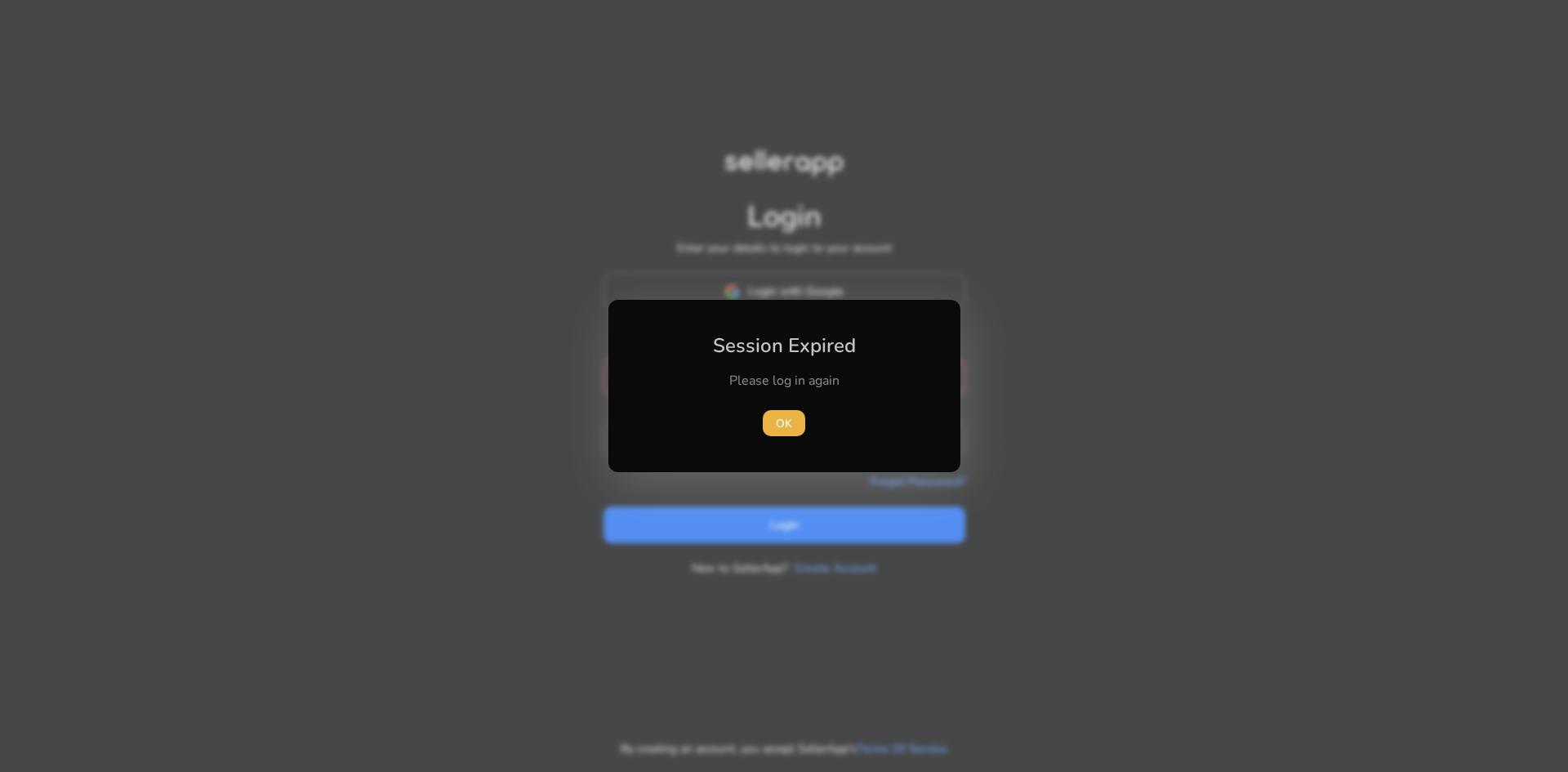
type input "**********"
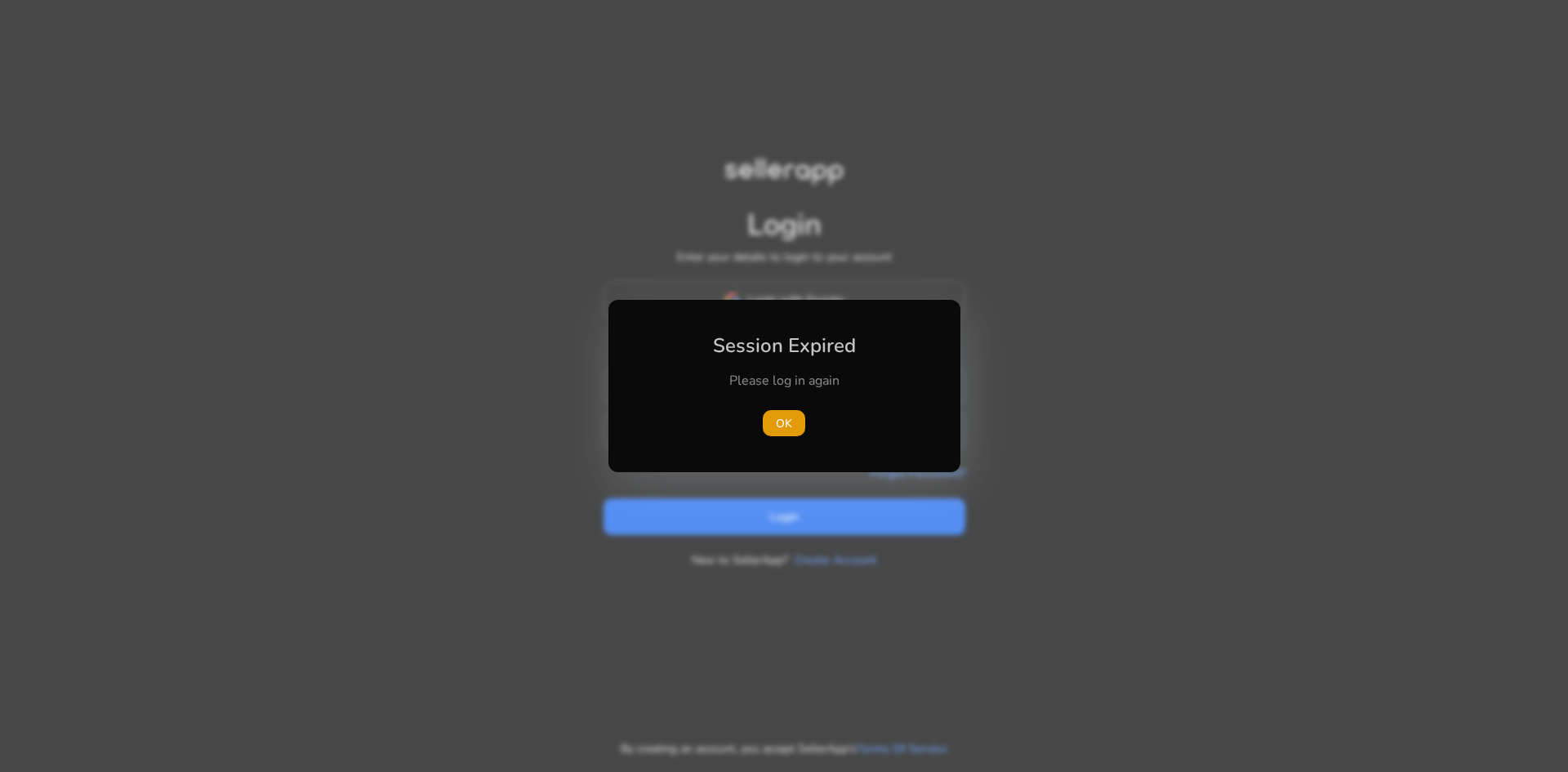
click at [757, 512] on div at bounding box center [784, 386] width 1568 height 772
click at [777, 424] on span "OK" at bounding box center [784, 423] width 16 height 17
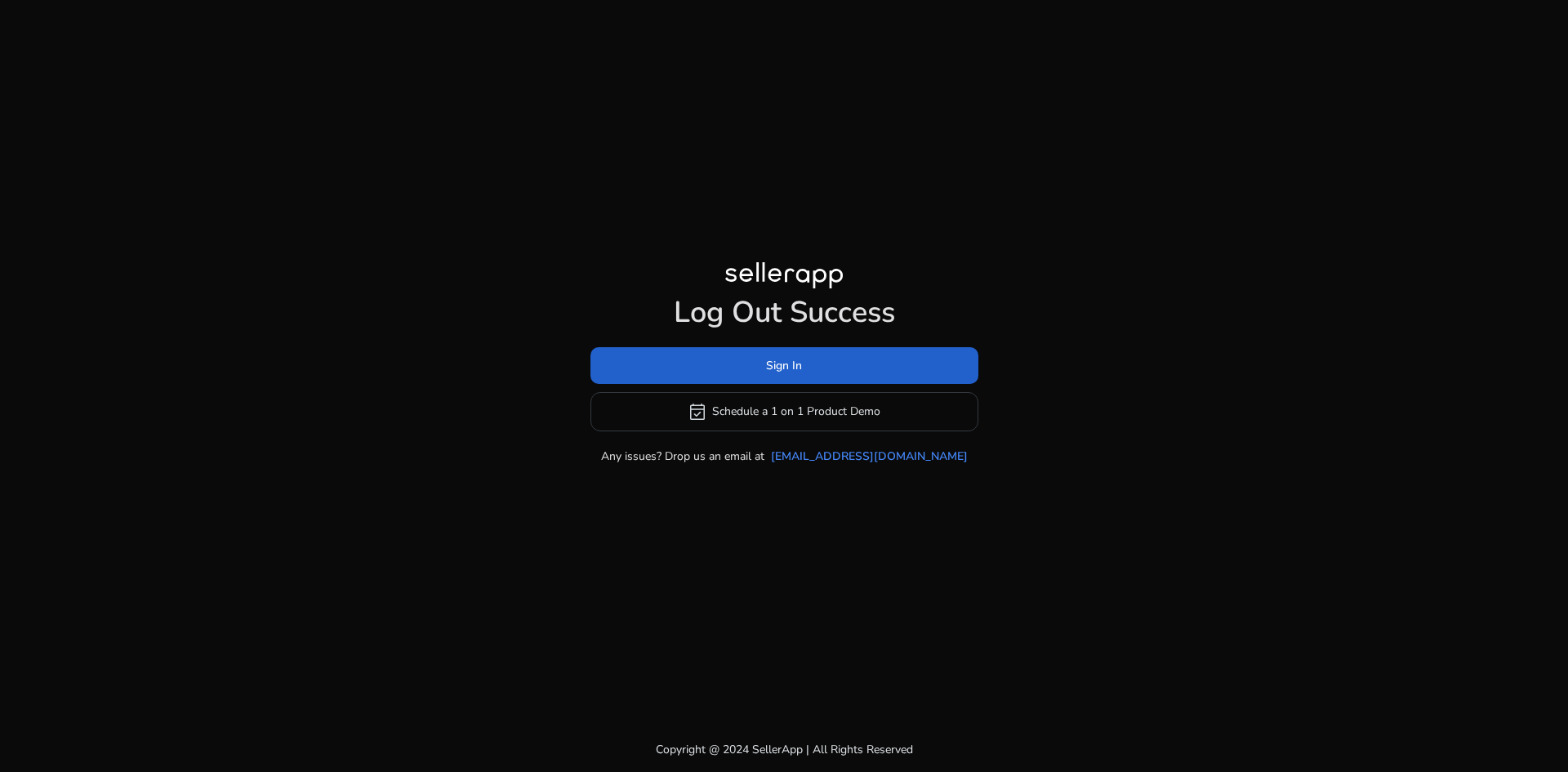
click at [764, 369] on span at bounding box center [784, 365] width 388 height 39
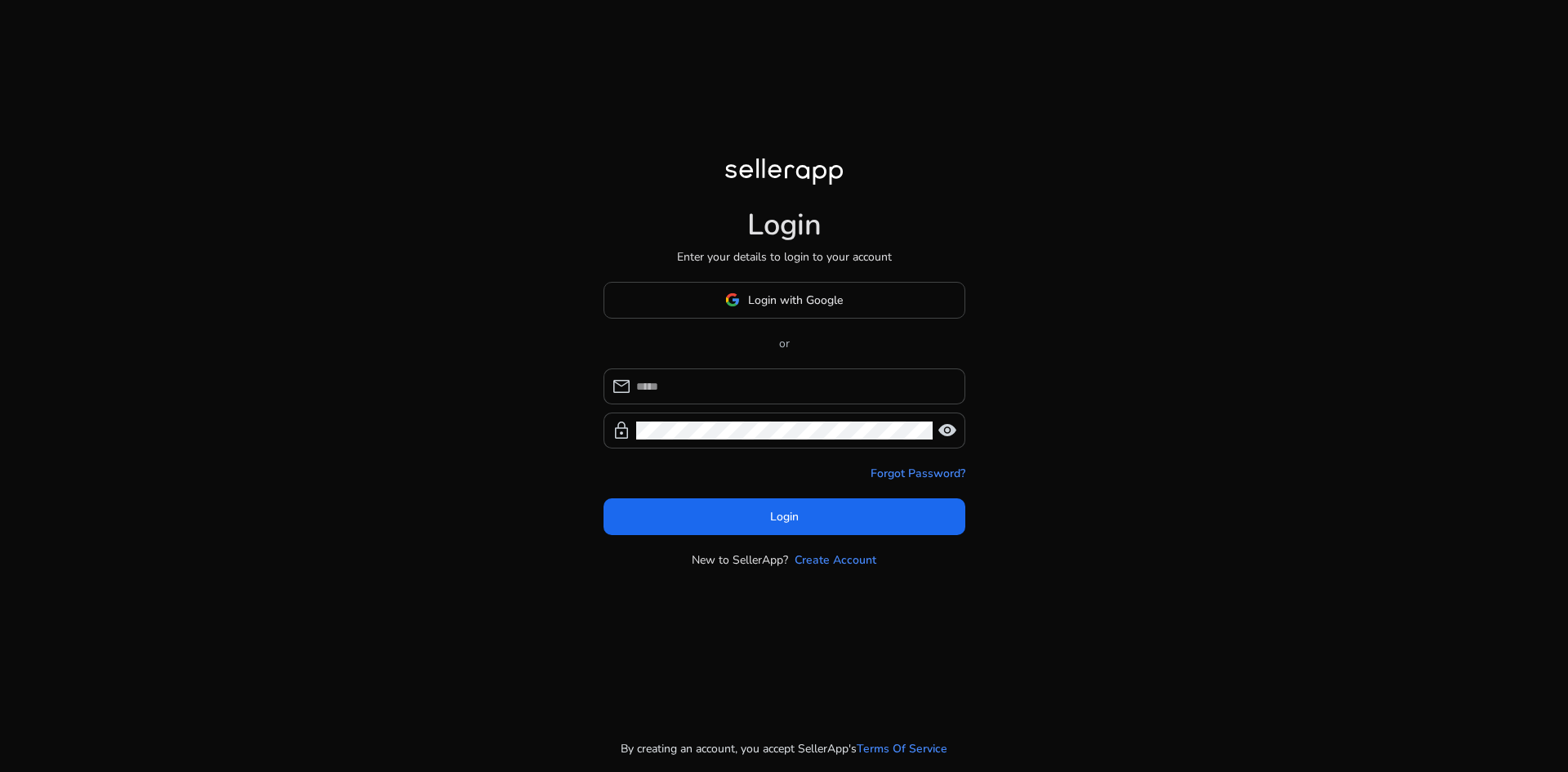
type input "**********"
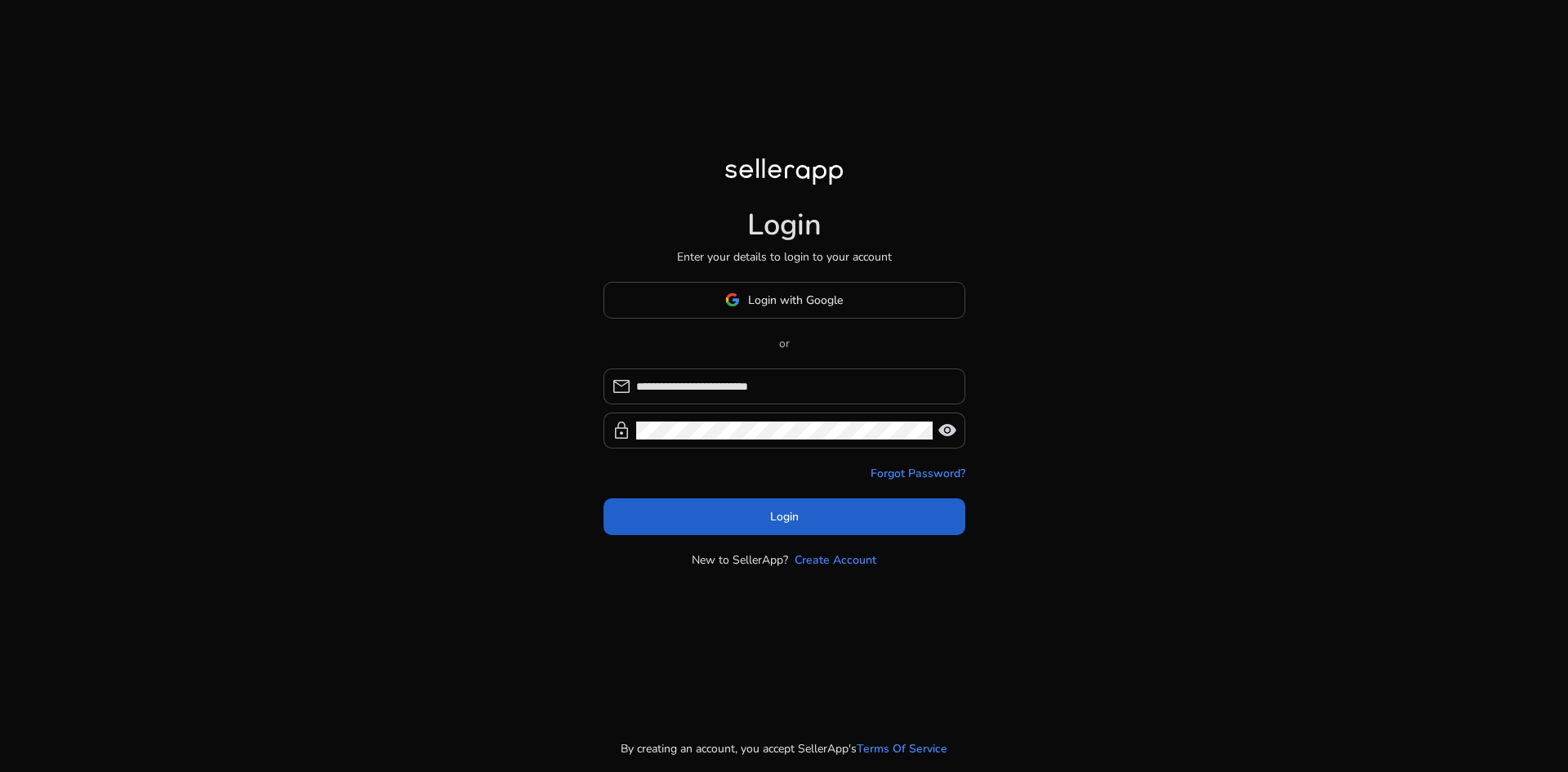
click at [729, 519] on span at bounding box center [784, 516] width 361 height 39
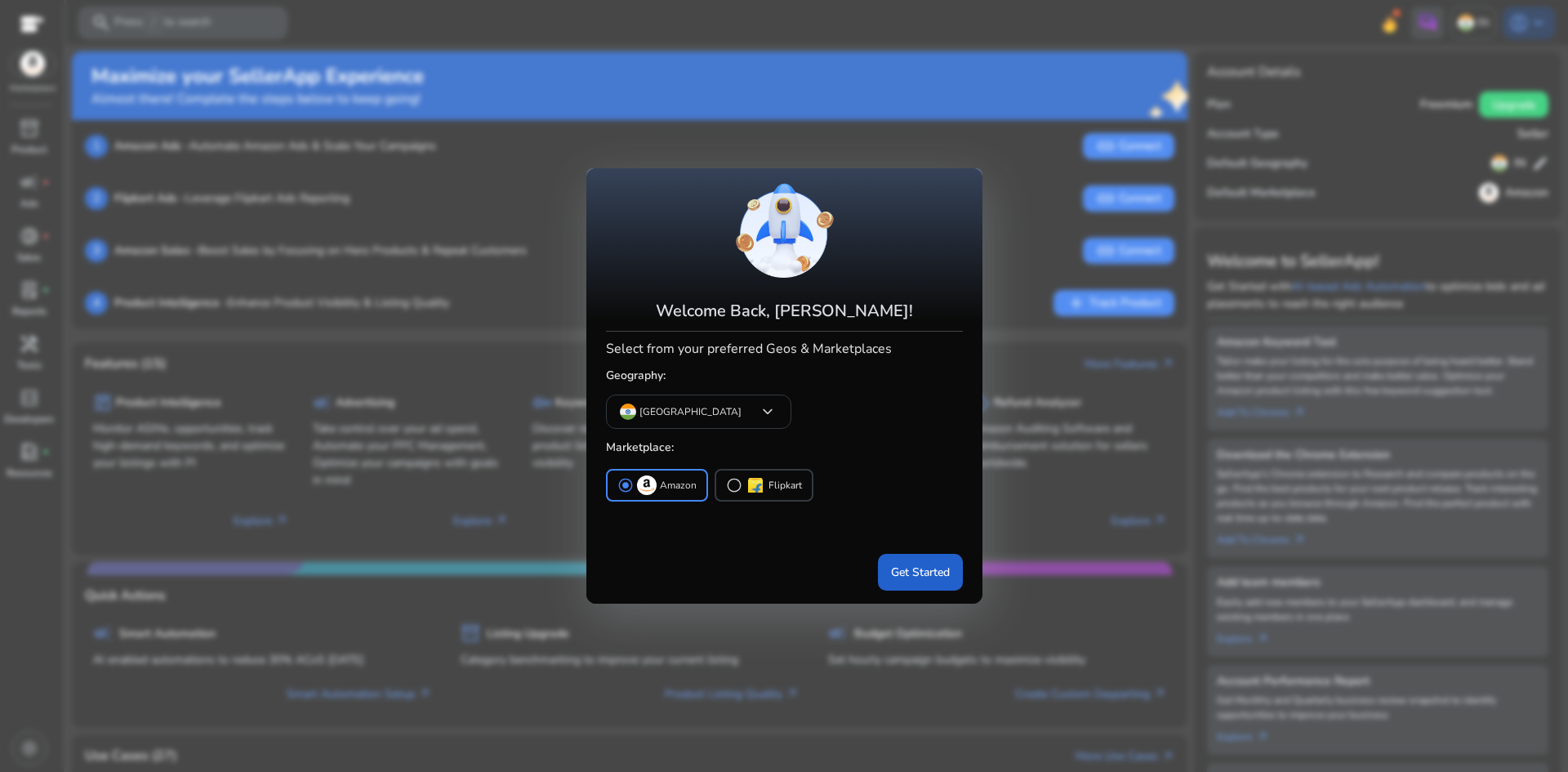
click at [921, 578] on span "Get Started" at bounding box center [920, 572] width 59 height 17
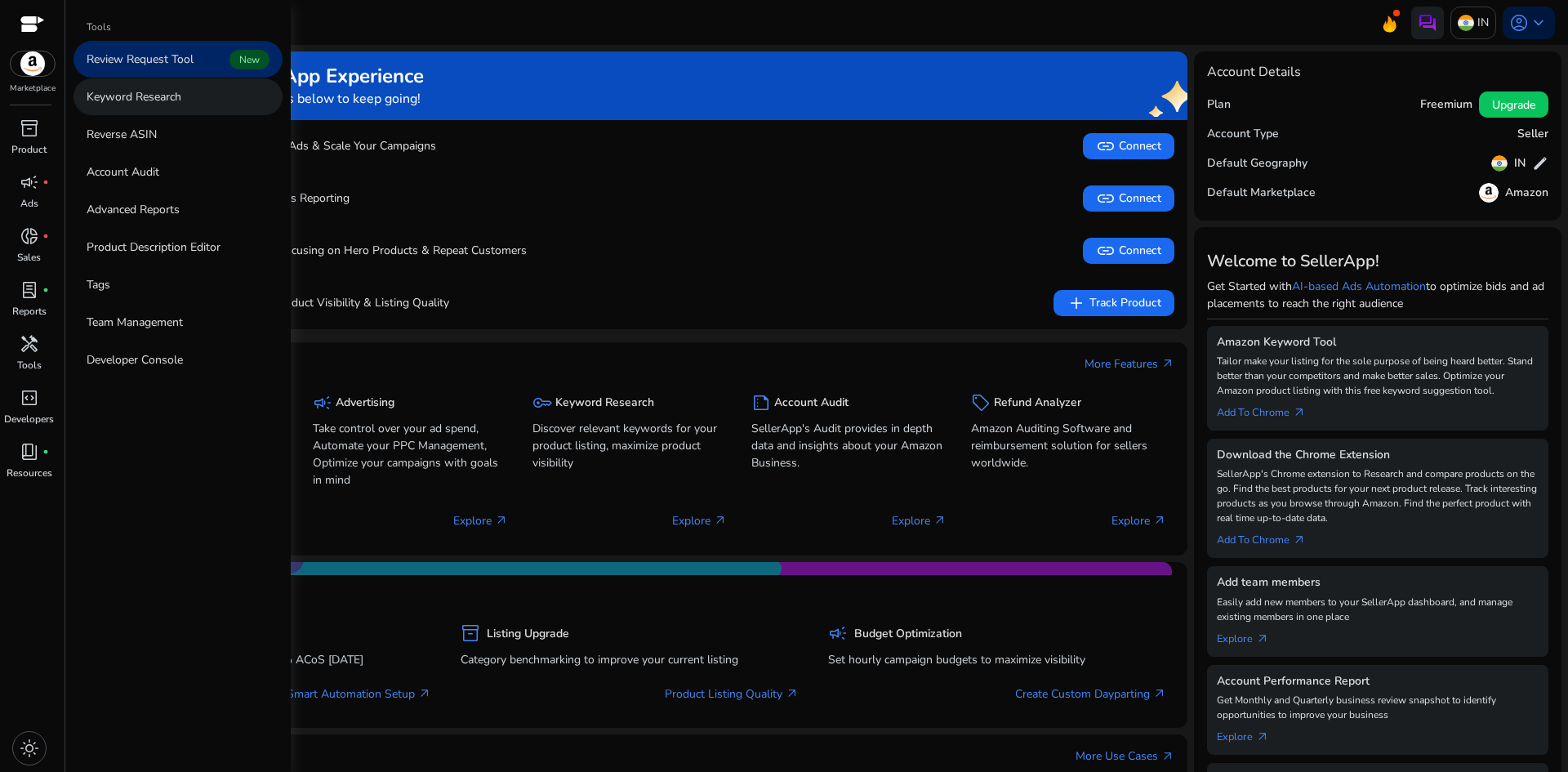
click at [167, 96] on p "Keyword Research" at bounding box center [133, 96] width 95 height 17
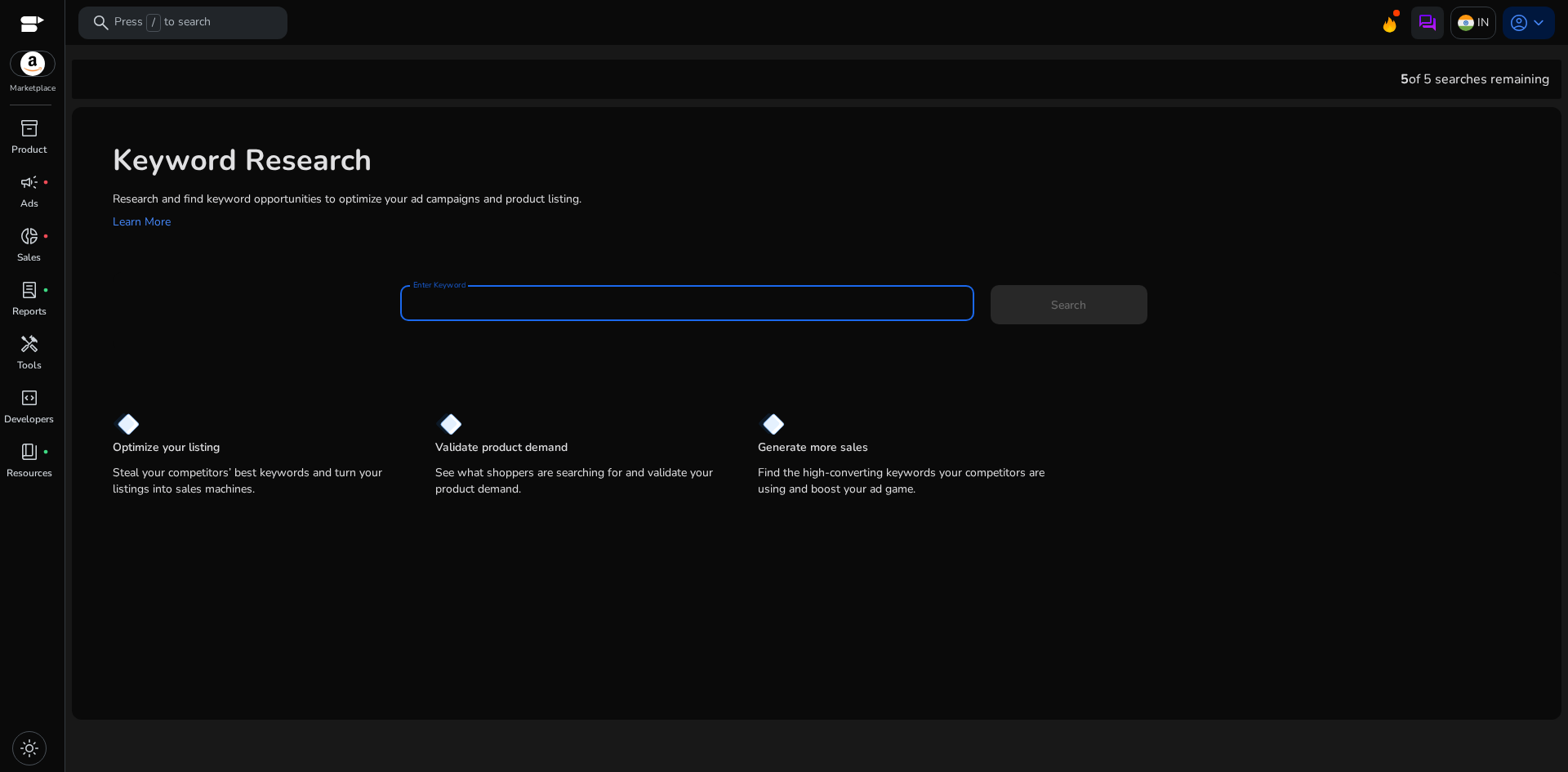
click at [489, 304] on input "Enter Keyword" at bounding box center [686, 303] width 548 height 18
paste input "**********"
type input "**********"
drag, startPoint x: 693, startPoint y: 308, endPoint x: 313, endPoint y: 308, distance: 380.0
click at [315, 308] on div "**********" at bounding box center [830, 312] width 1436 height 53
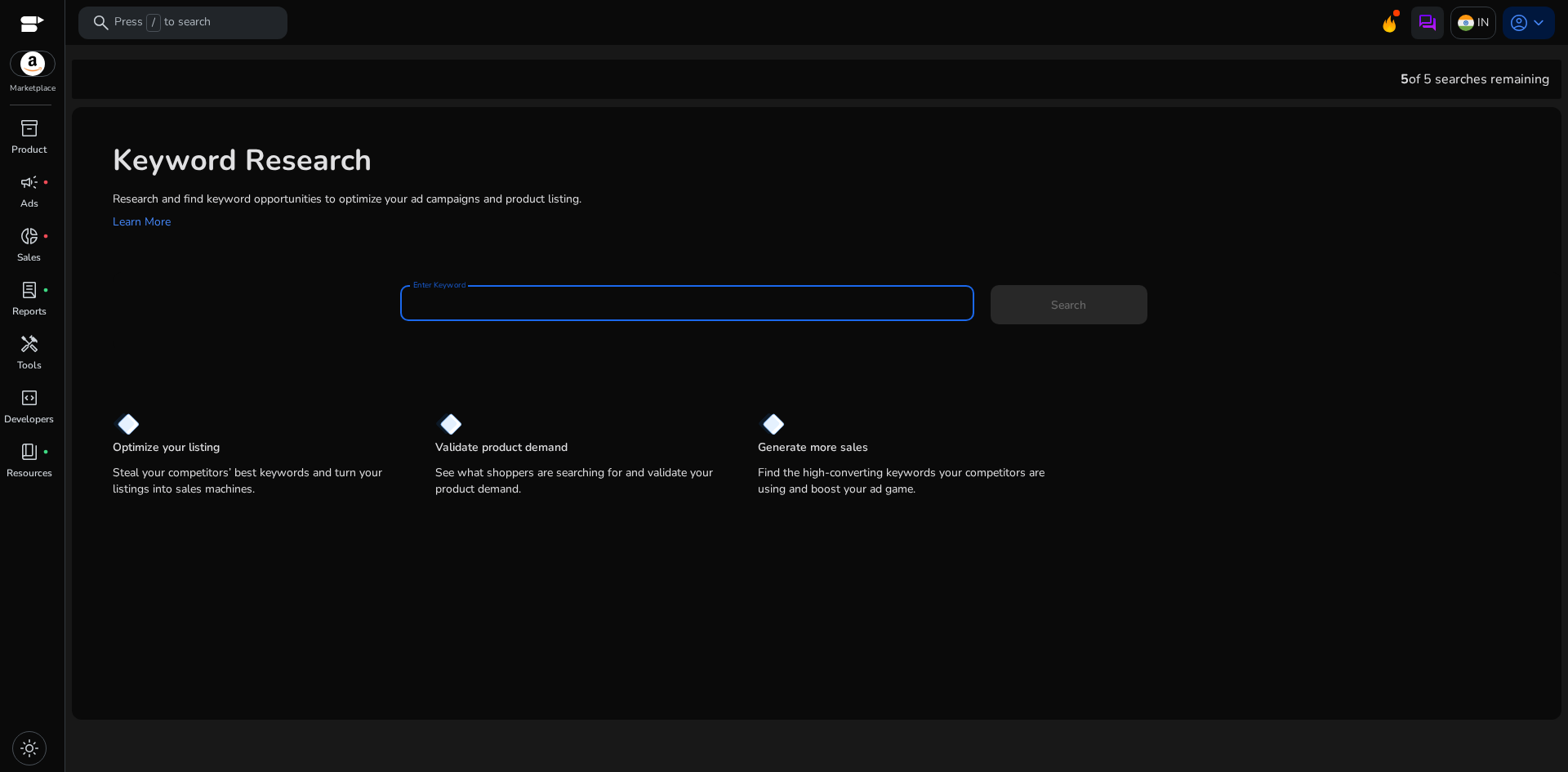
paste input "**********"
type input "**********"
click at [1049, 306] on span at bounding box center [1069, 305] width 157 height 39
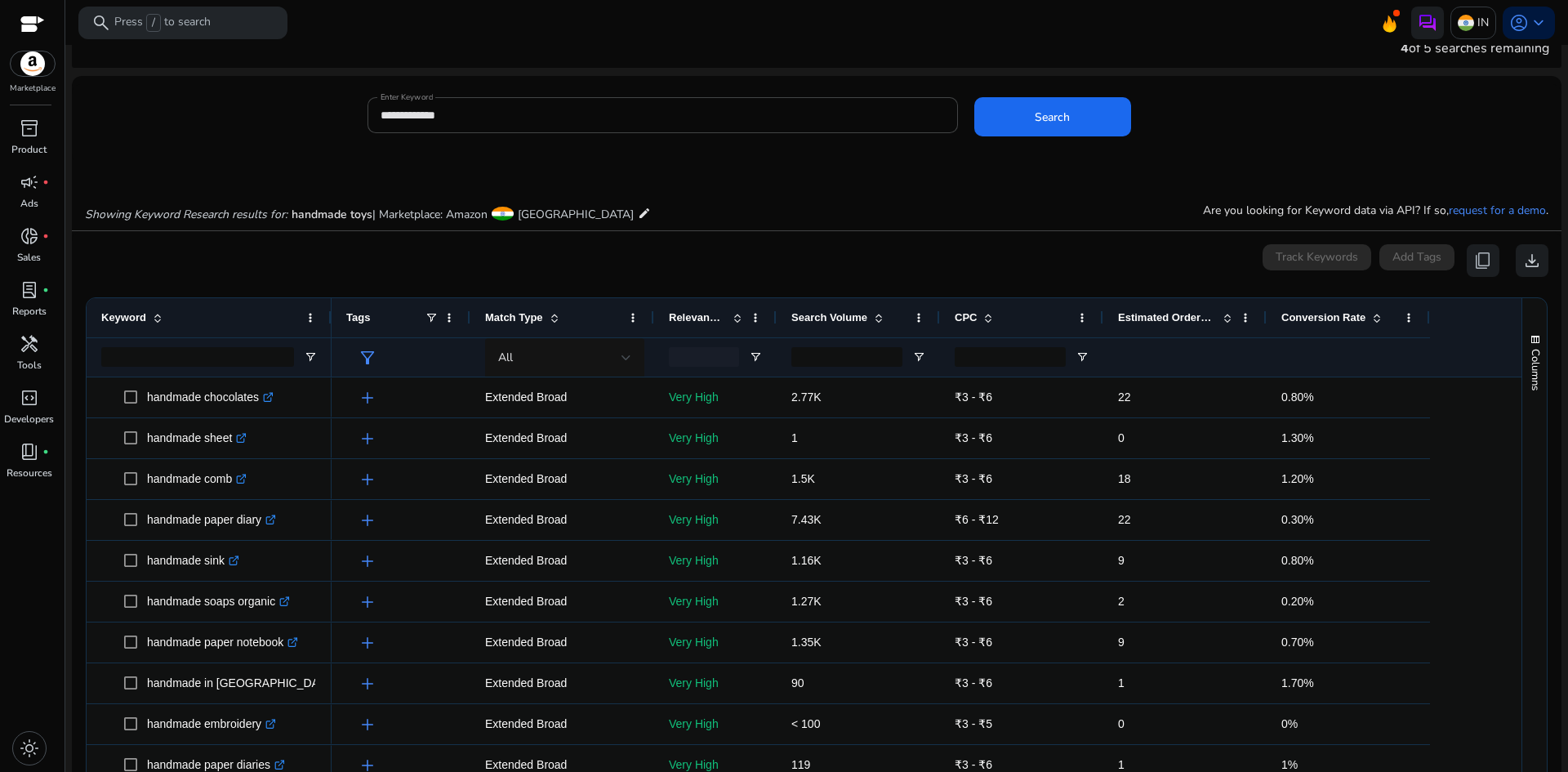
click at [1303, 140] on div "**********" at bounding box center [958, 123] width 1181 height 53
click at [527, 107] on input "**********" at bounding box center [663, 115] width 565 height 18
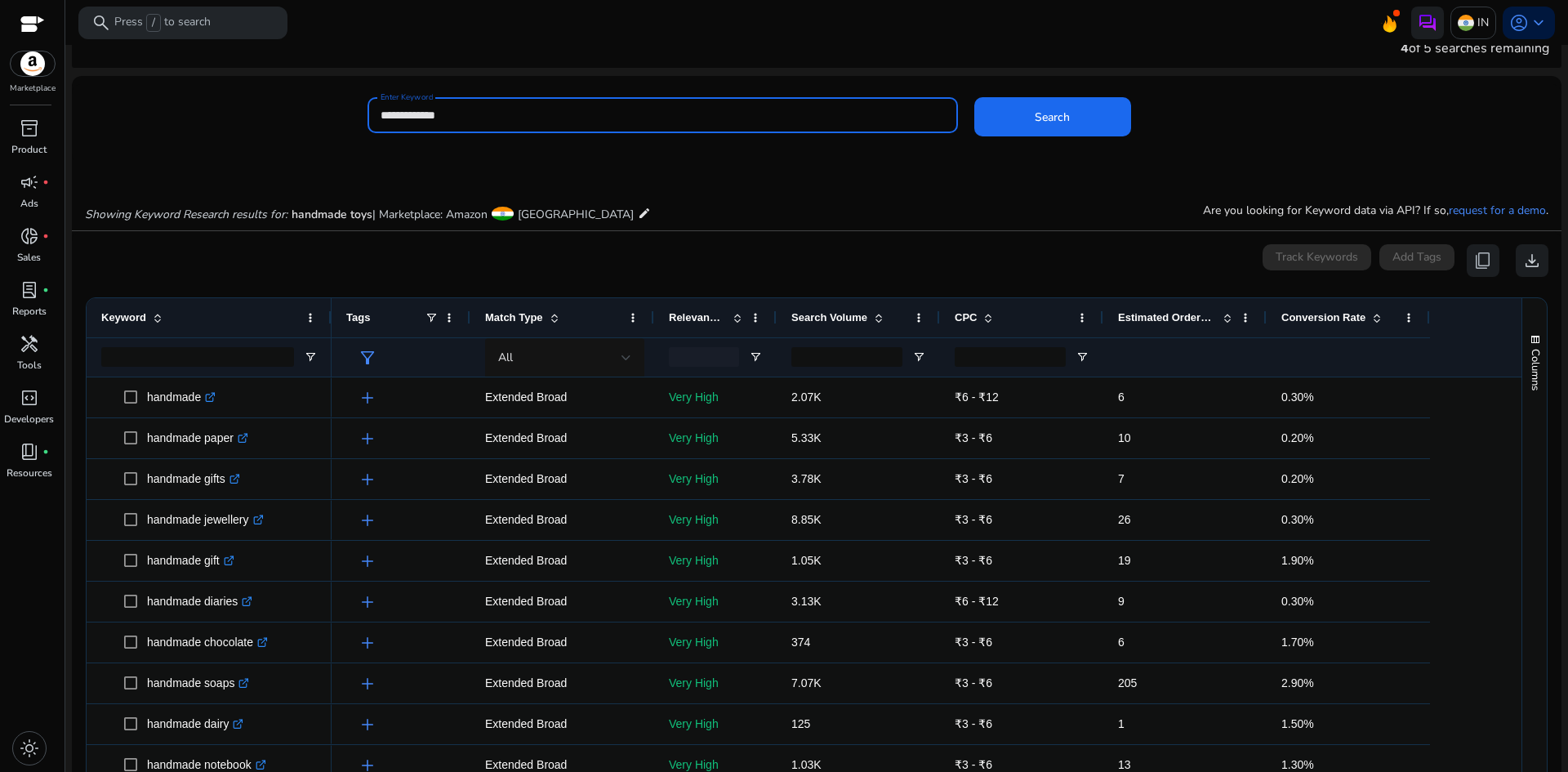
click at [527, 107] on input "**********" at bounding box center [663, 115] width 565 height 18
paste input
type input "**********"
click at [1069, 119] on span at bounding box center [1052, 116] width 157 height 39
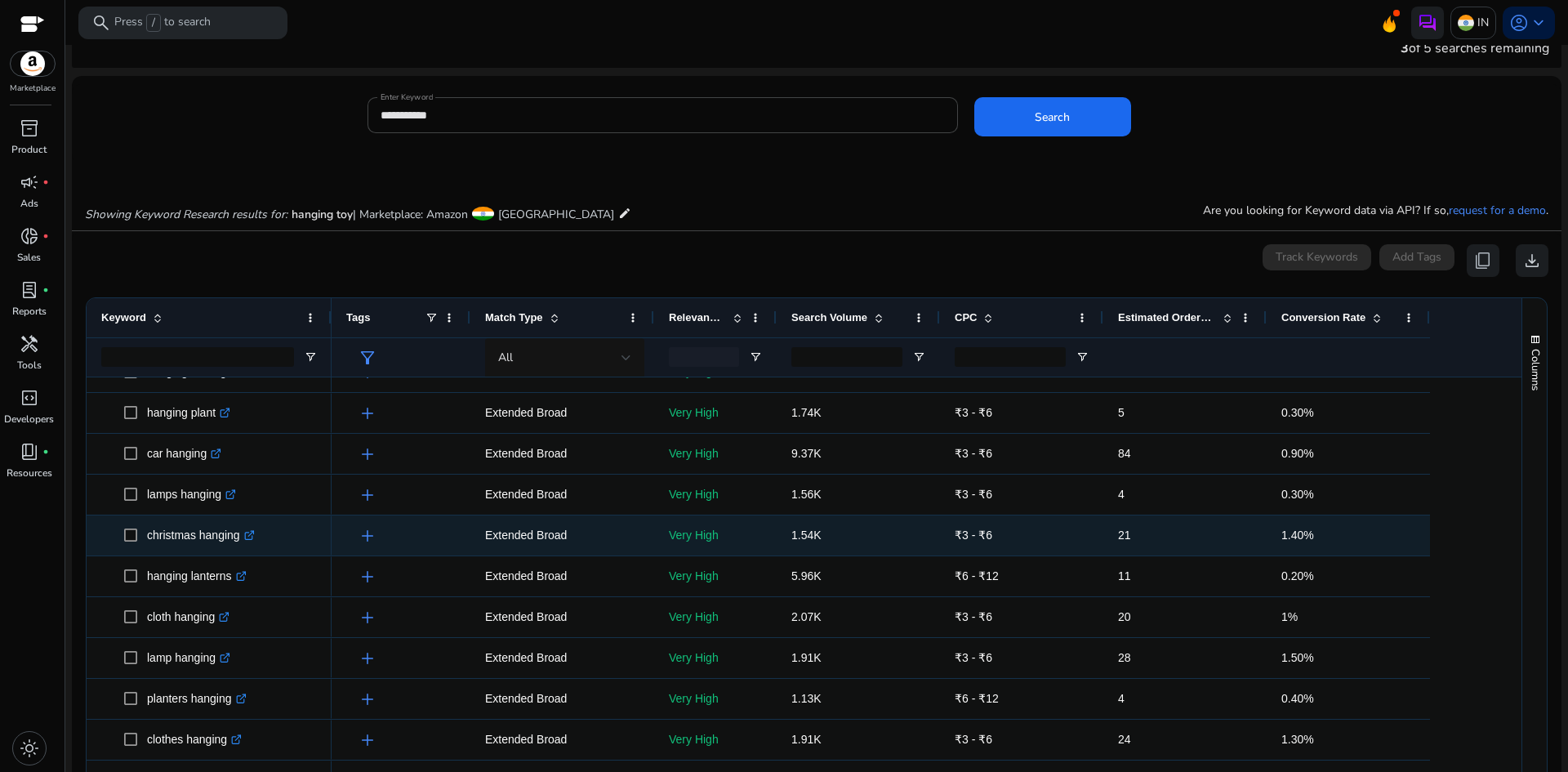
scroll to position [736, 0]
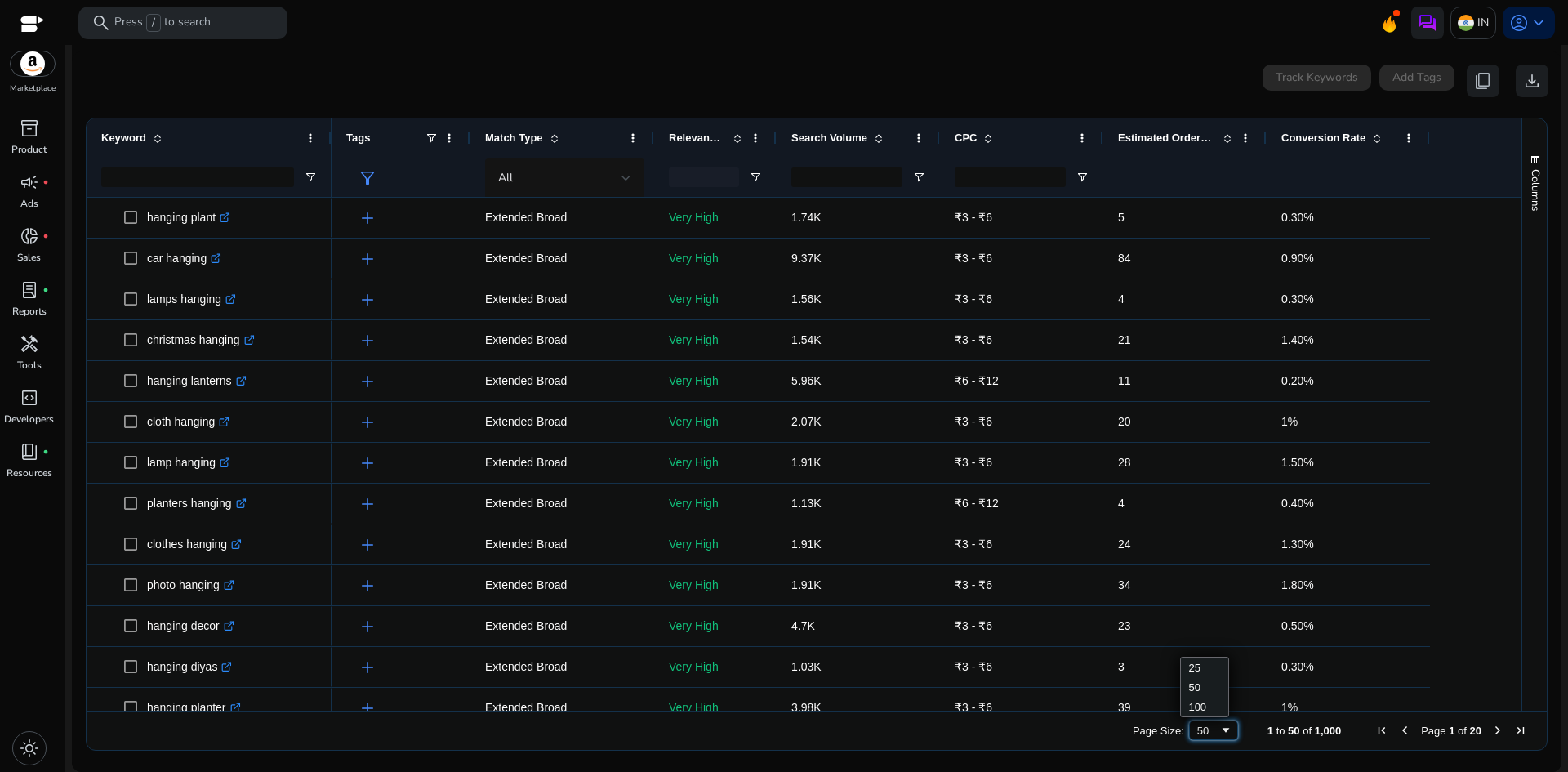
click at [1221, 728] on span "Page Size" at bounding box center [1225, 730] width 13 height 13
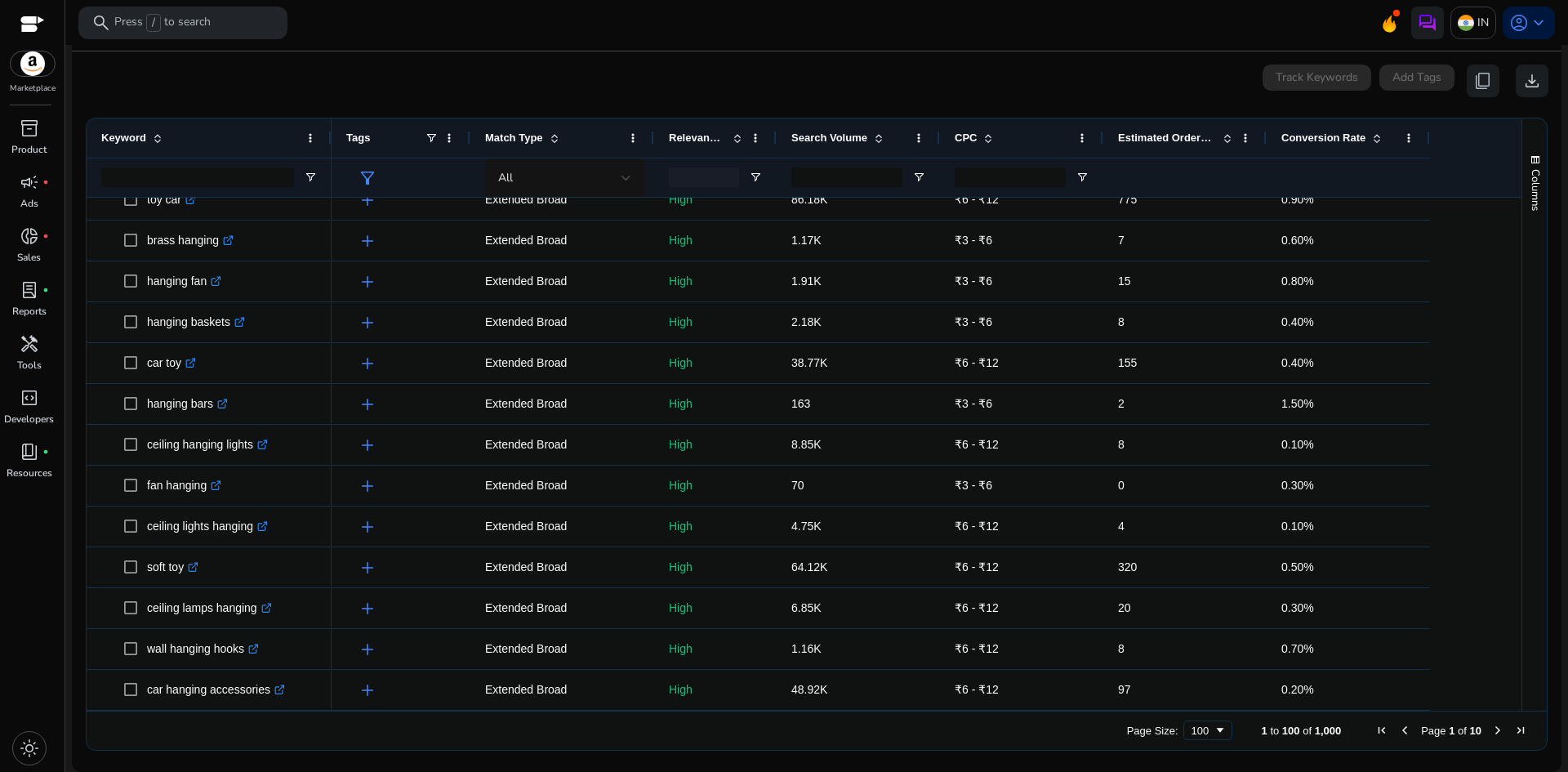
click at [1491, 728] on span "Next Page" at bounding box center [1497, 730] width 13 height 13
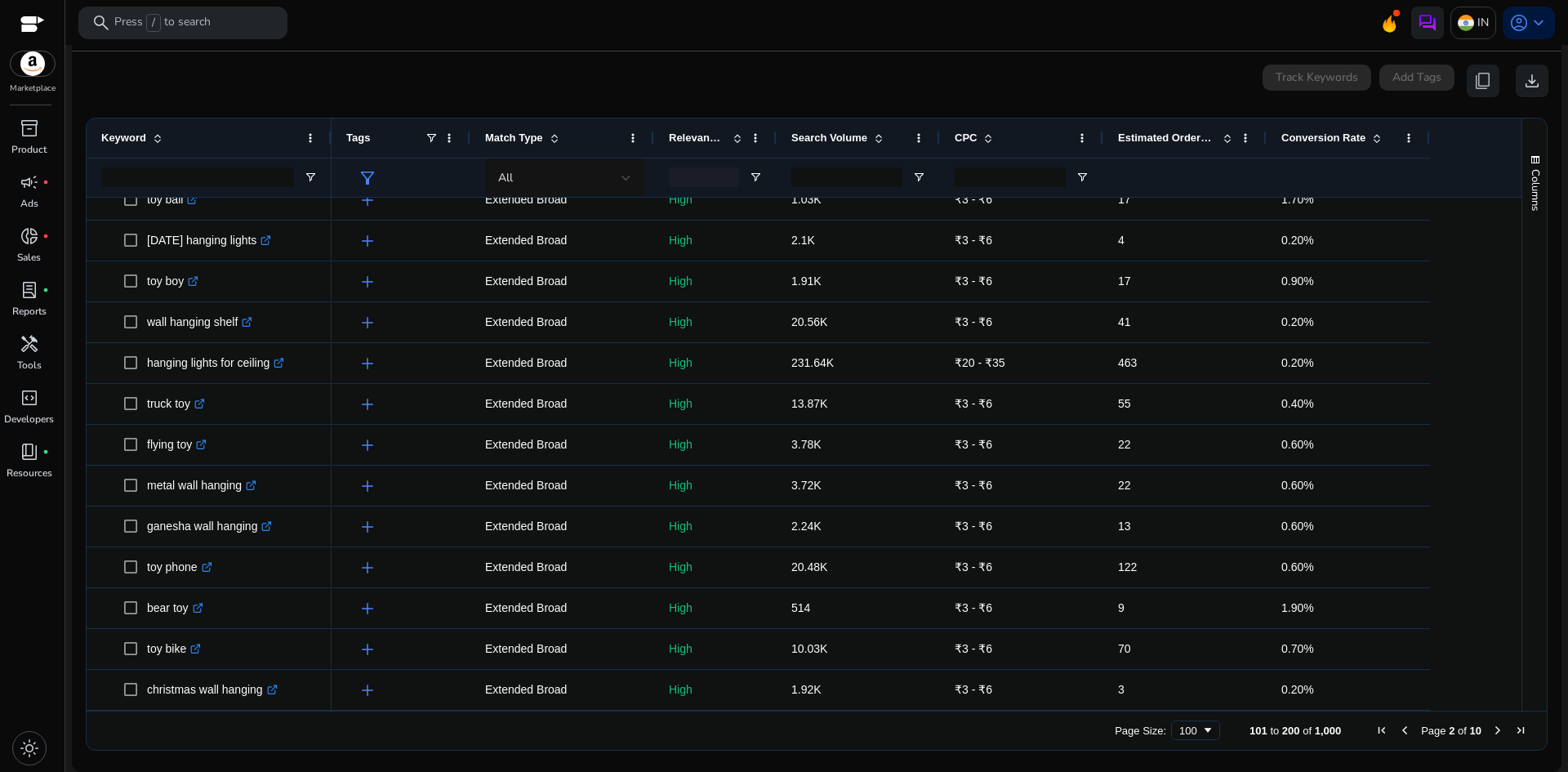
click at [1491, 731] on span "Next Page" at bounding box center [1497, 730] width 13 height 13
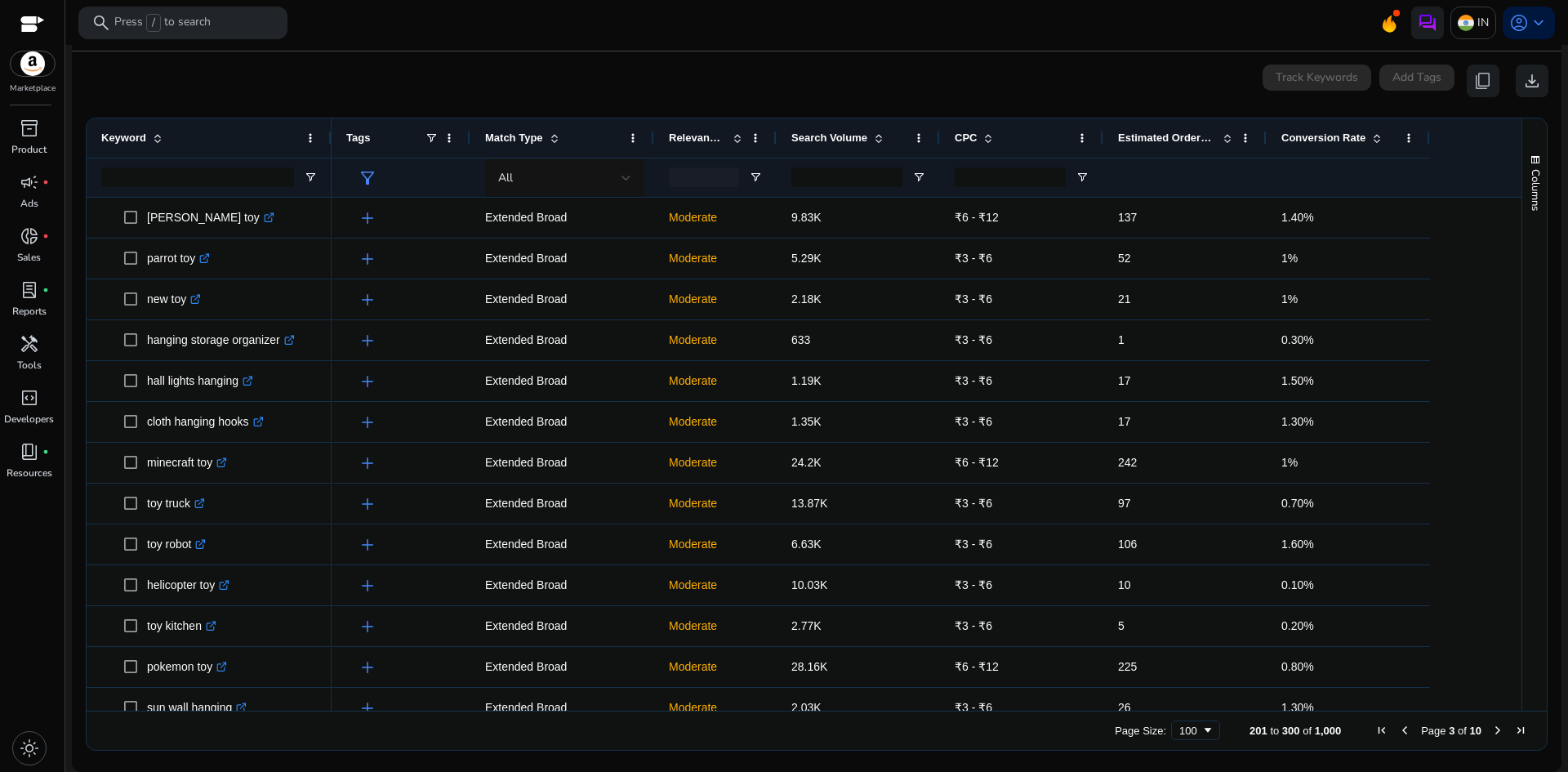
click at [1493, 729] on span "Next Page" at bounding box center [1497, 730] width 13 height 13
click at [1381, 730] on span "First Page" at bounding box center [1382, 730] width 13 height 13
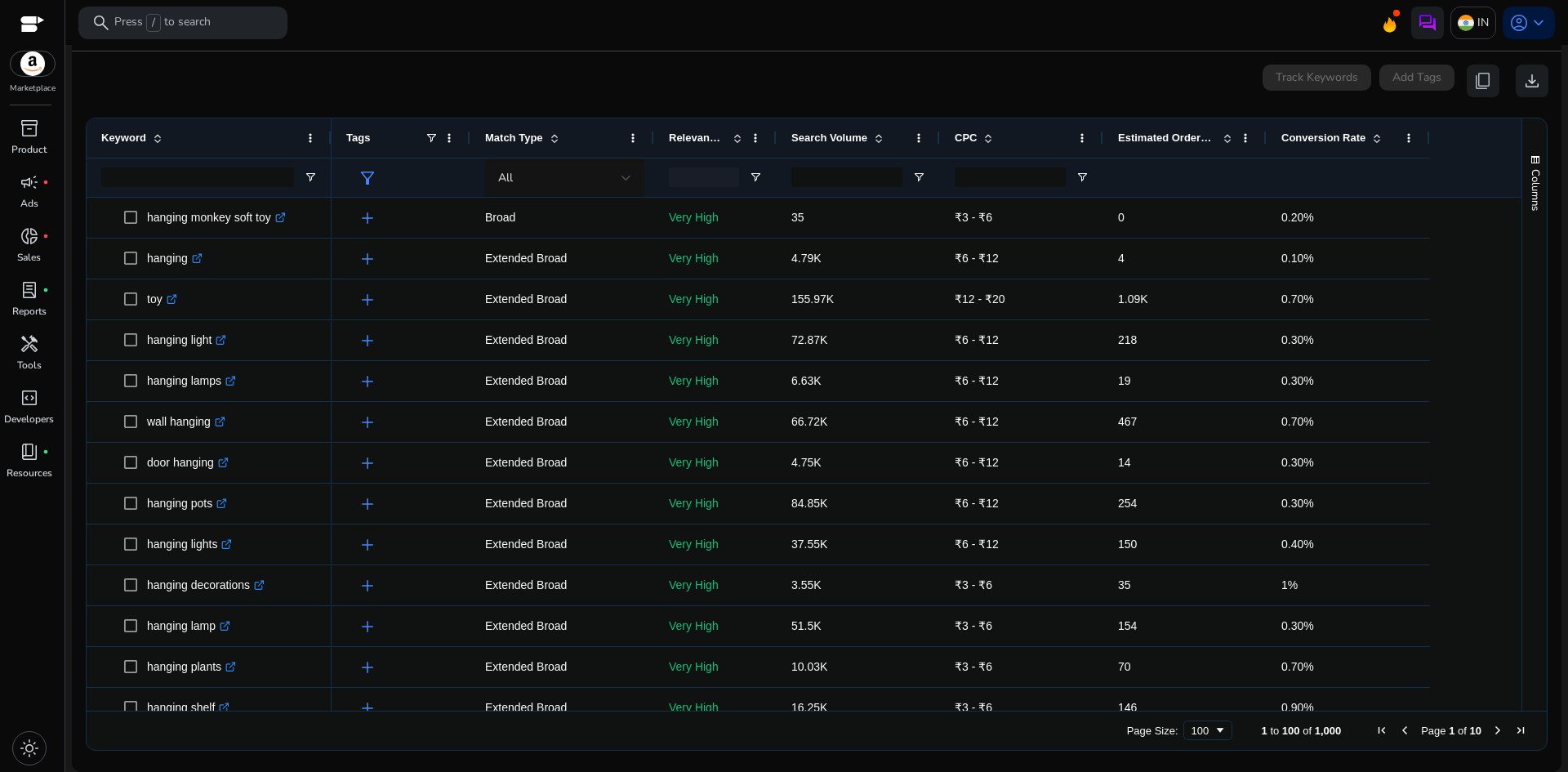
click at [1492, 728] on span "Next Page" at bounding box center [1497, 730] width 13 height 13
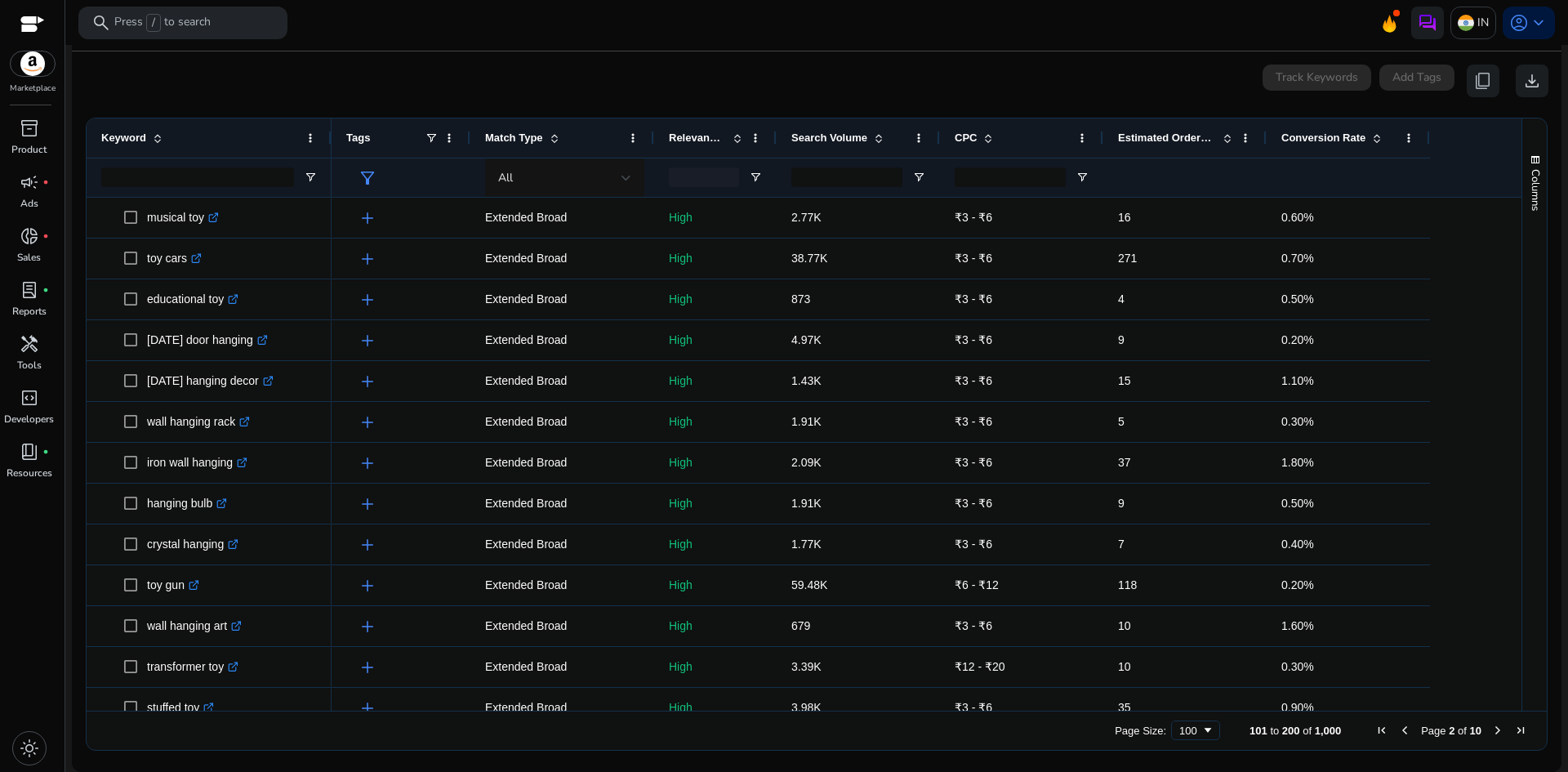
click at [1493, 727] on span "Next Page" at bounding box center [1497, 730] width 13 height 13
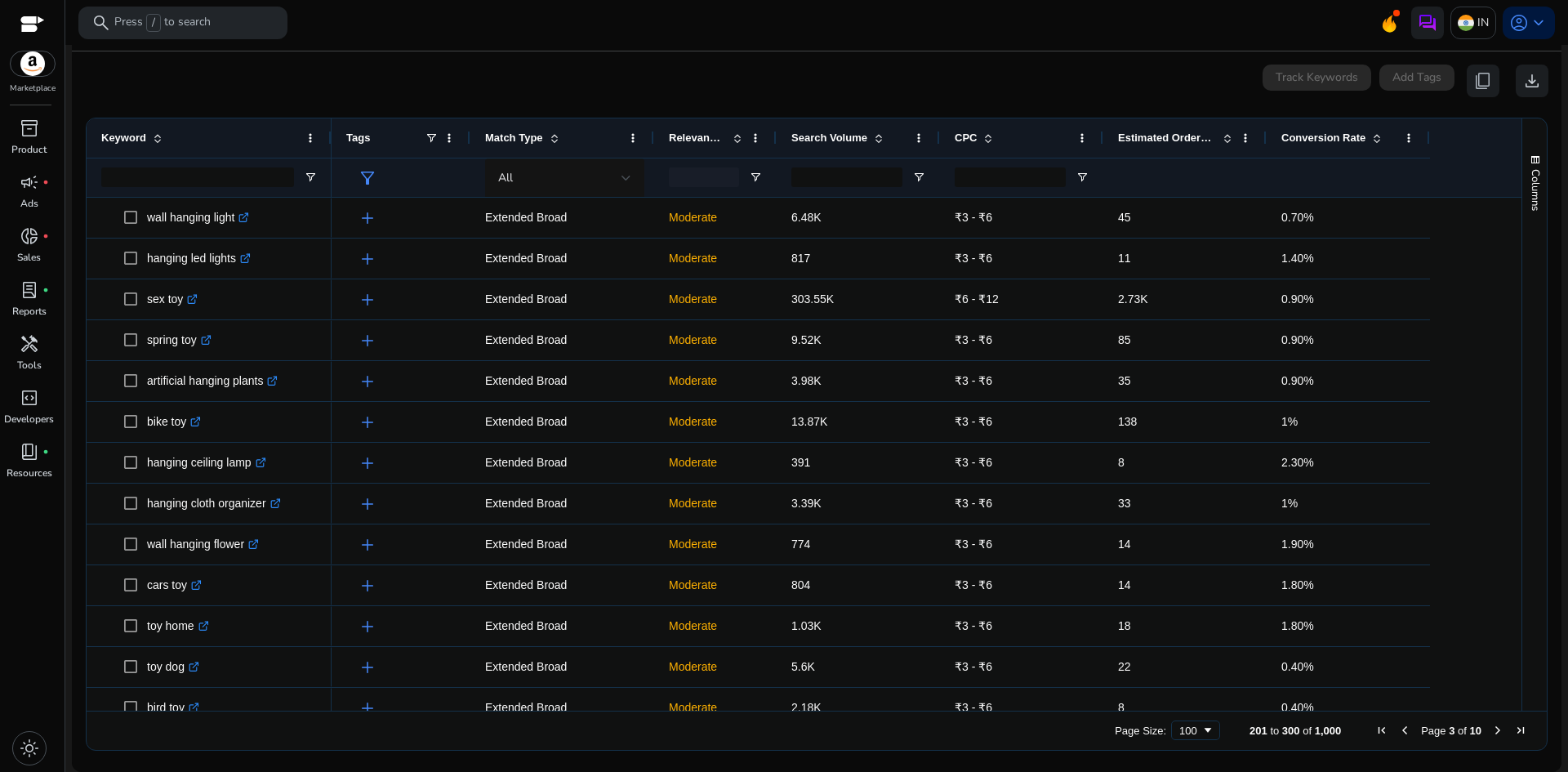
click at [1491, 732] on span "Next Page" at bounding box center [1497, 730] width 13 height 13
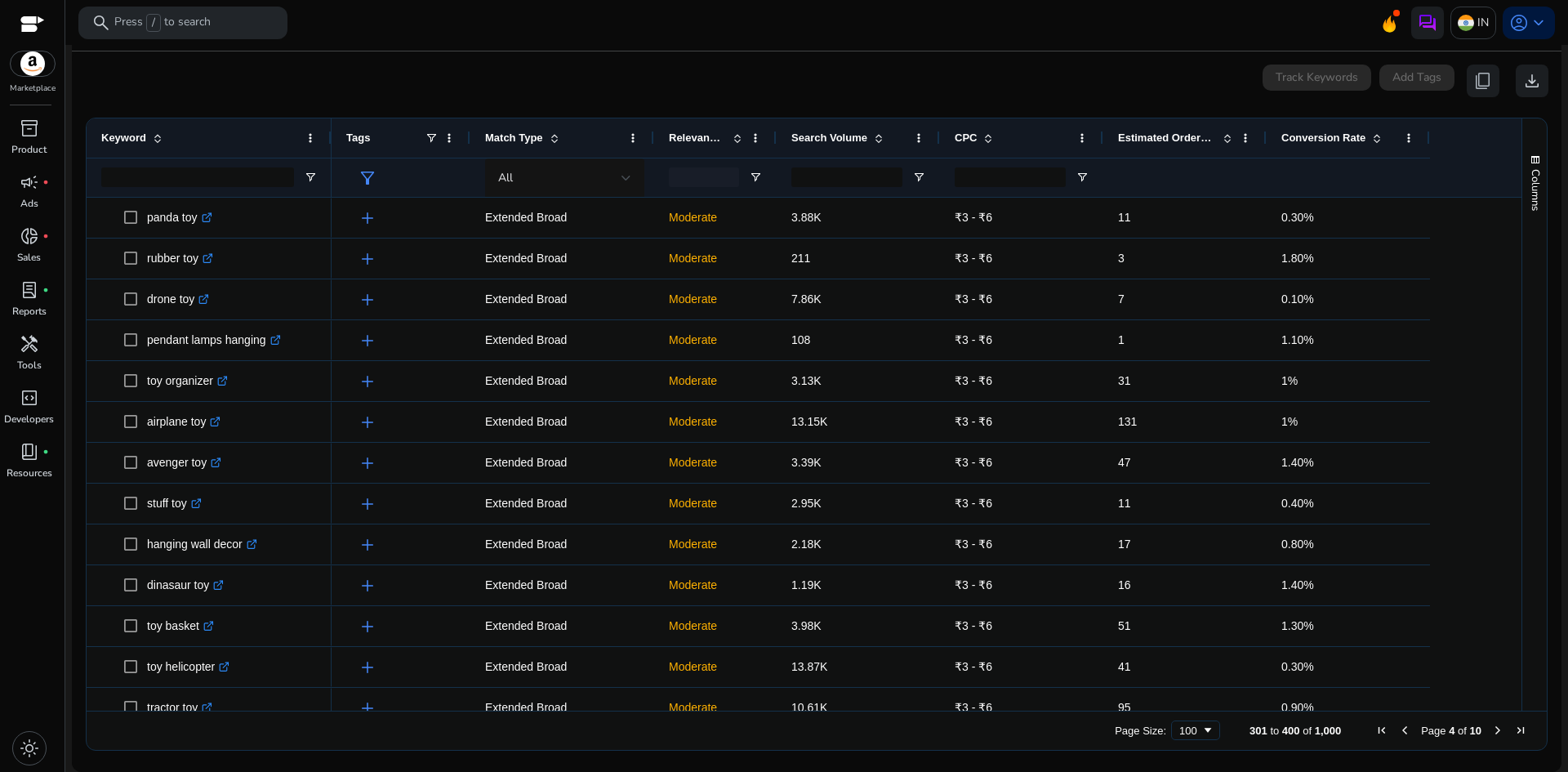
click at [1491, 736] on span "Next Page" at bounding box center [1497, 730] width 13 height 13
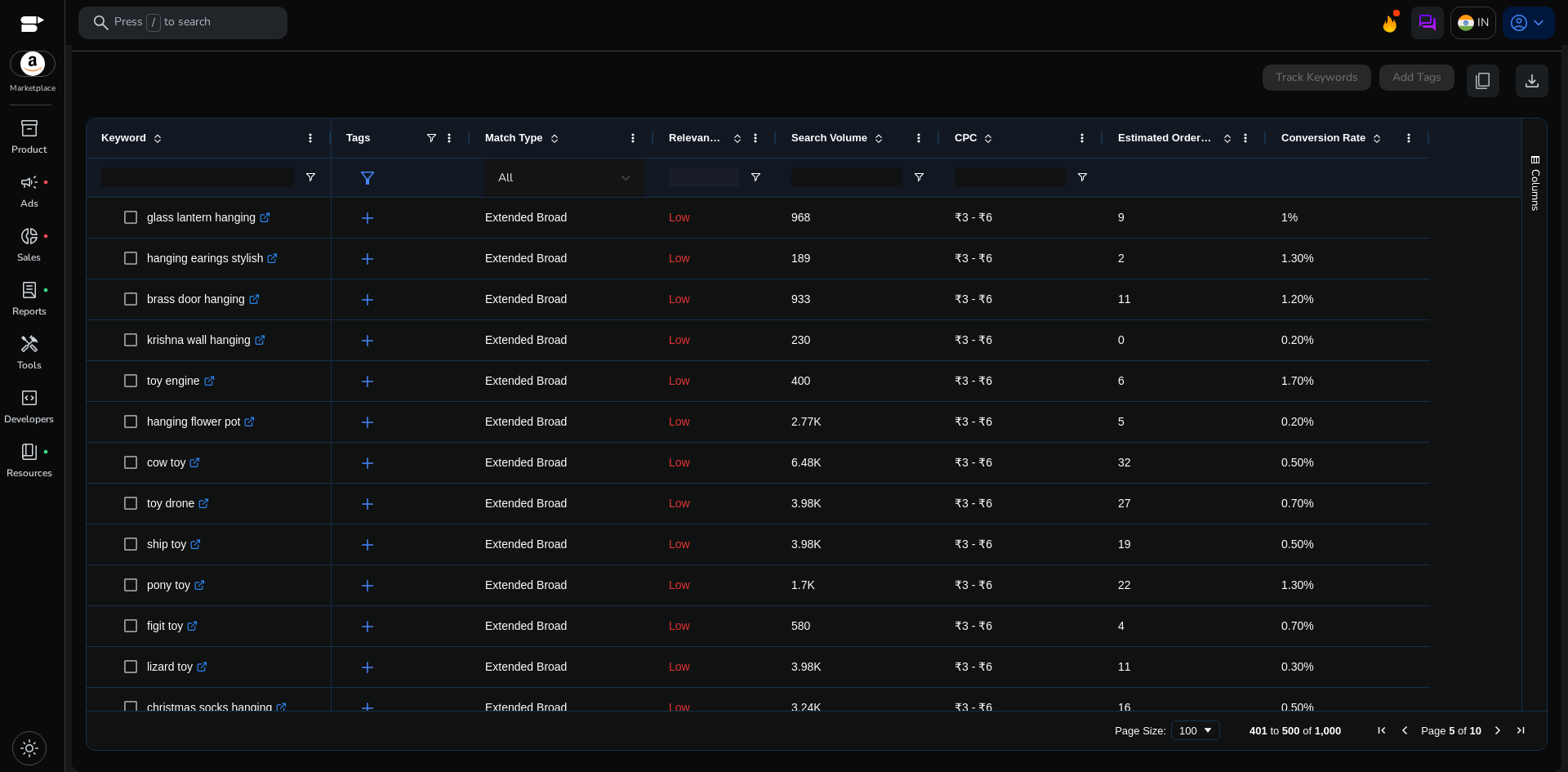
click at [1491, 734] on span "Next Page" at bounding box center [1497, 730] width 13 height 13
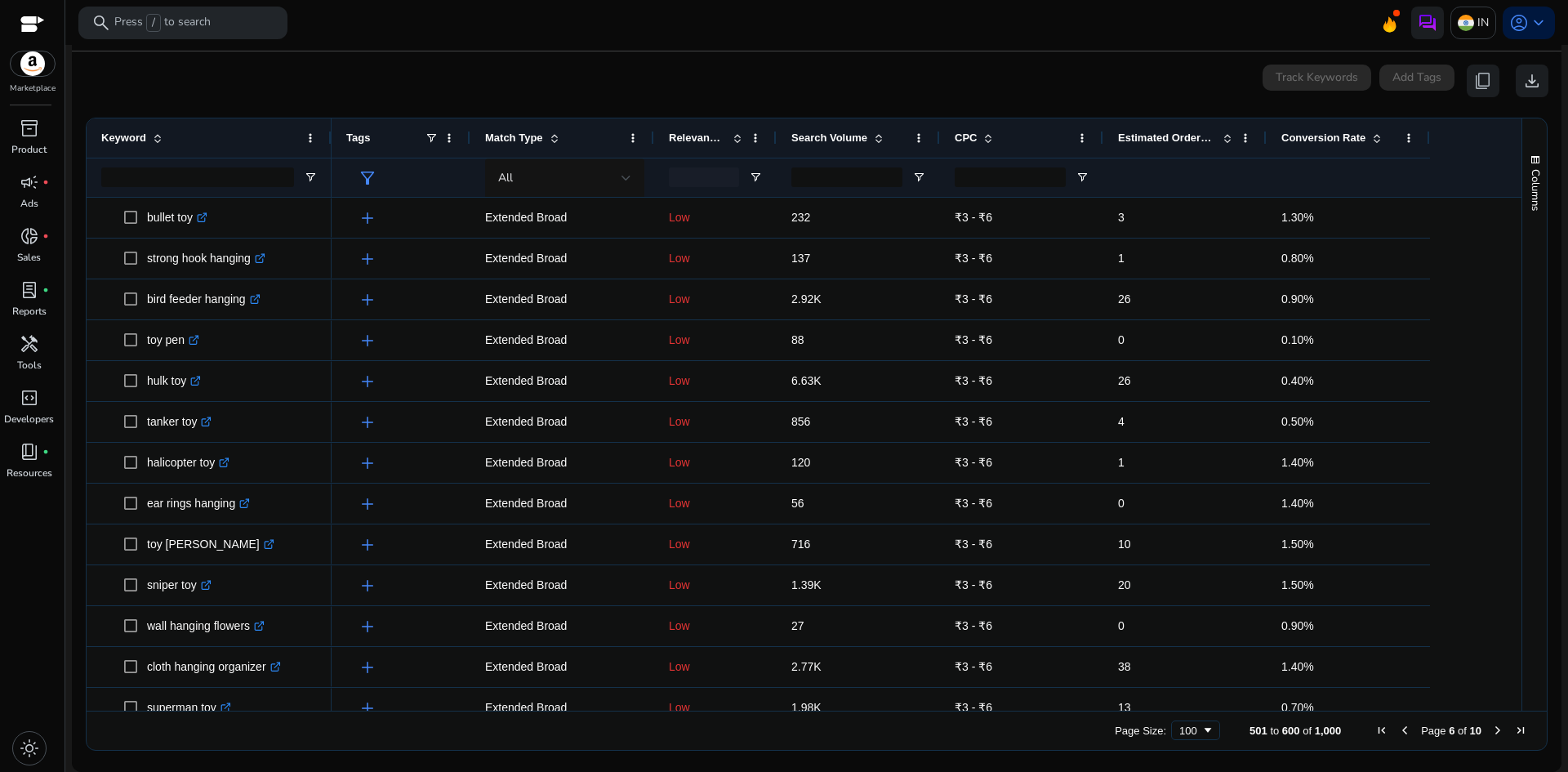
click at [1494, 733] on span "Next Page" at bounding box center [1497, 730] width 13 height 13
click at [1491, 726] on span "Next Page" at bounding box center [1497, 730] width 13 height 13
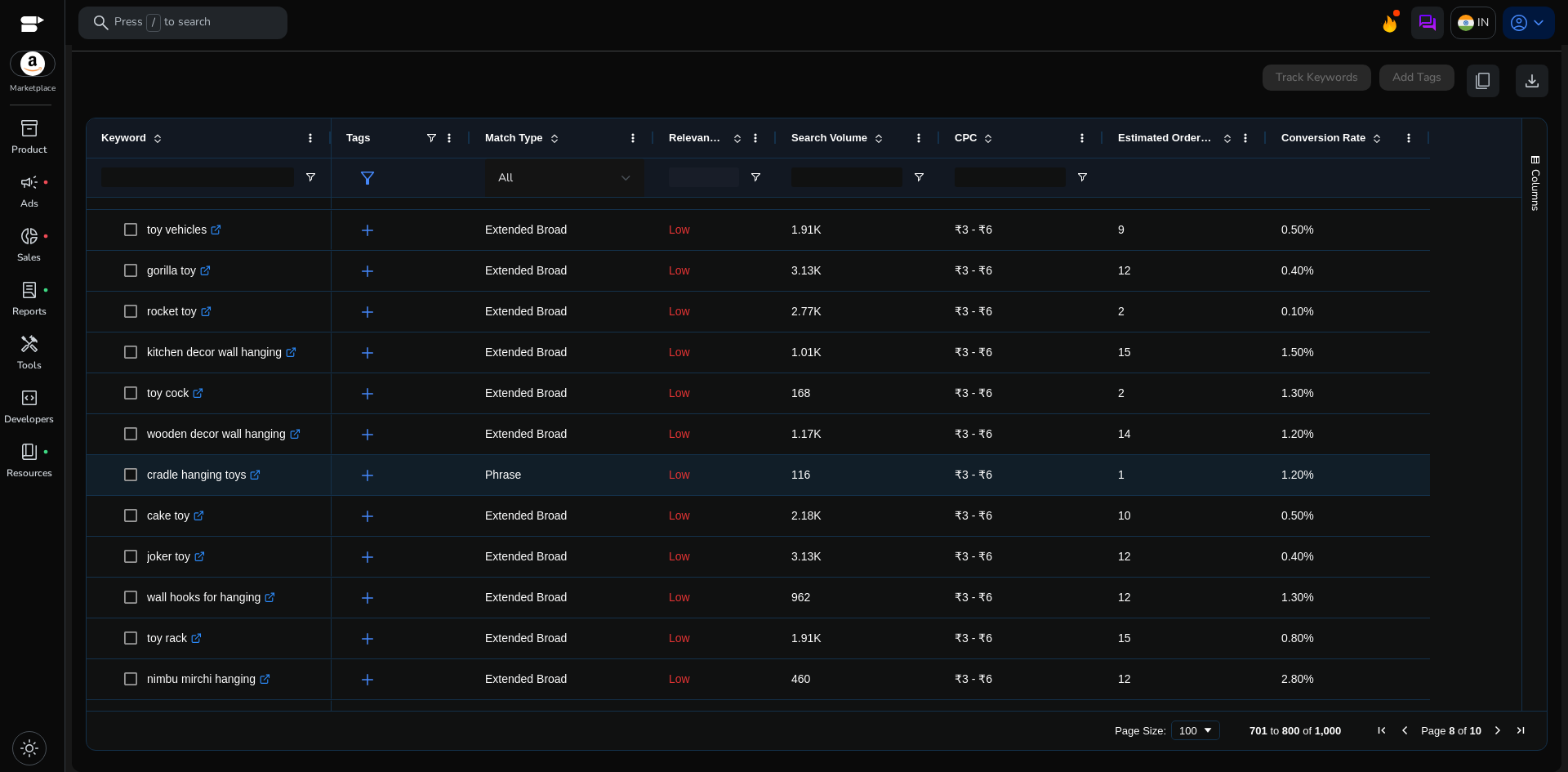
scroll to position [163, 0]
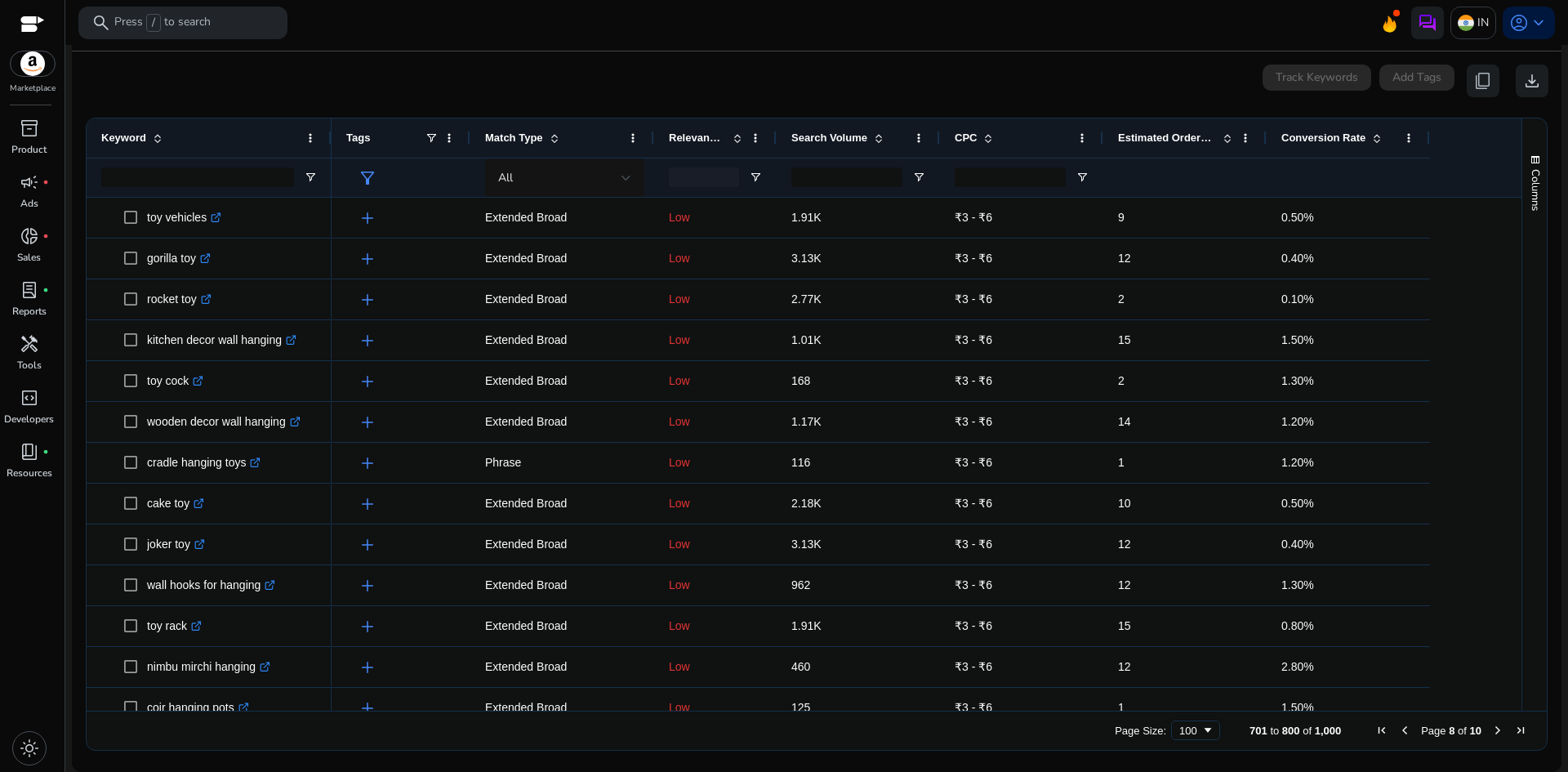
click at [1491, 731] on span "Next Page" at bounding box center [1497, 730] width 13 height 13
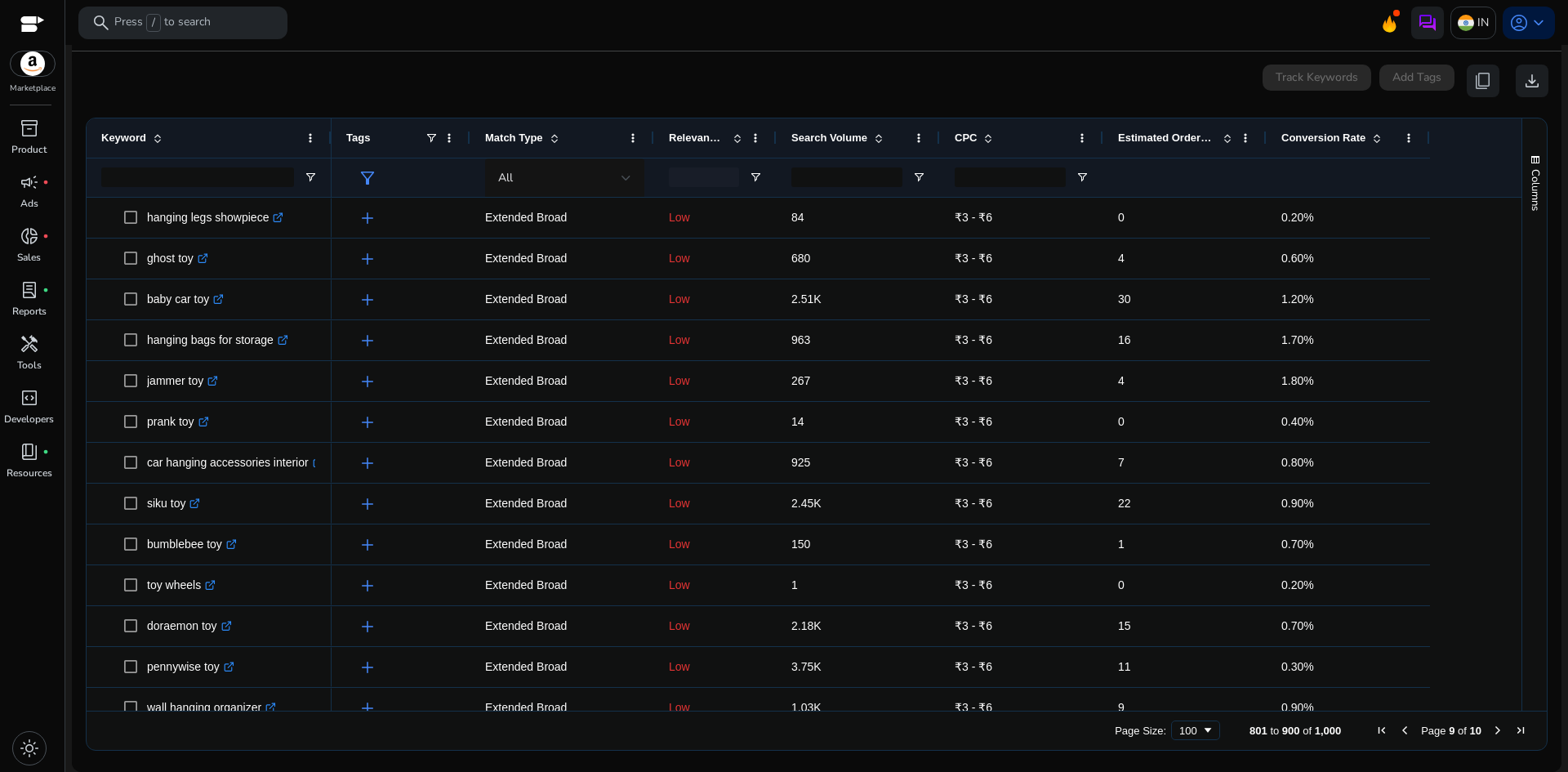
scroll to position [0, 0]
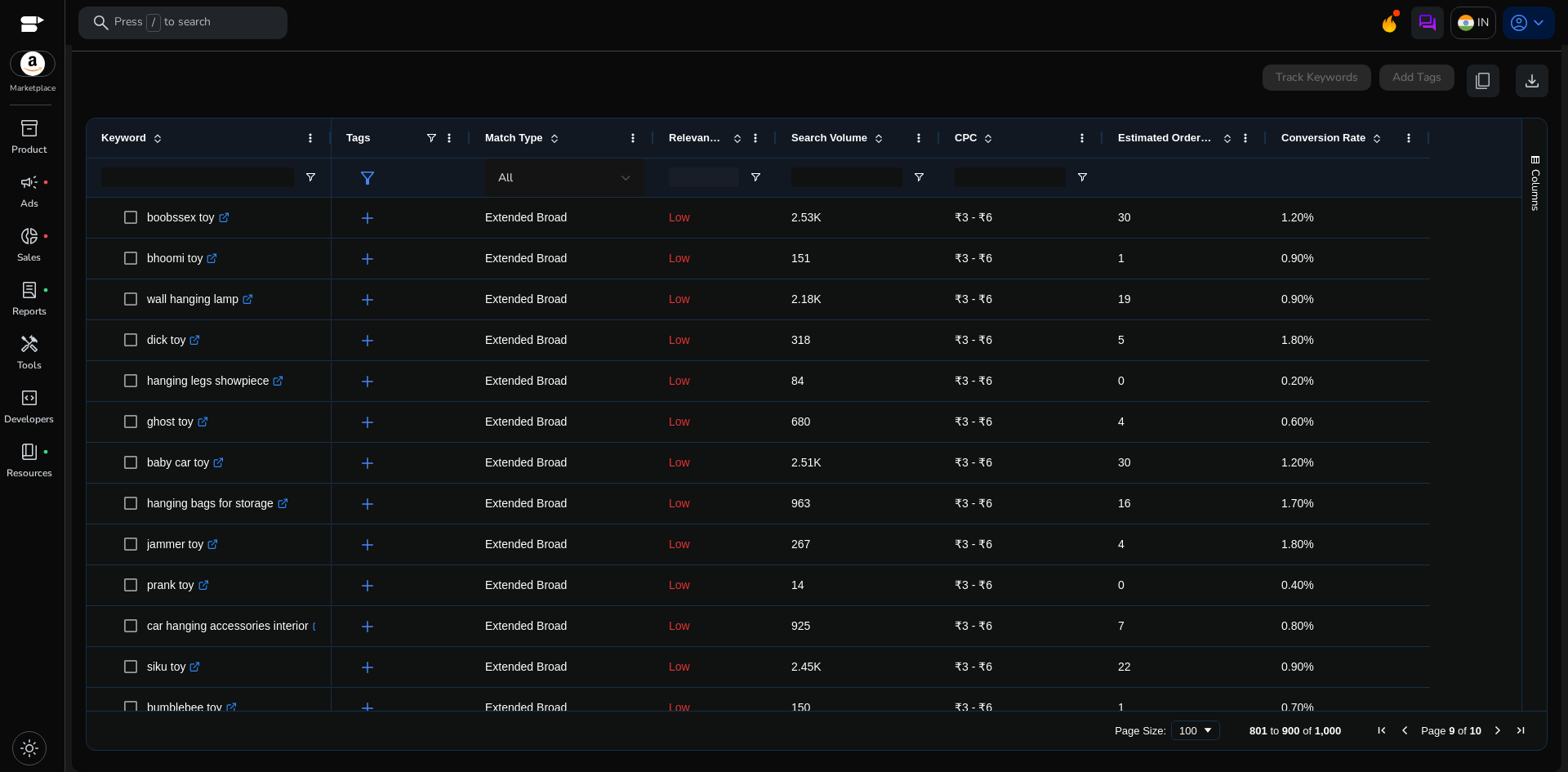
click at [1491, 731] on span "Next Page" at bounding box center [1497, 730] width 13 height 13
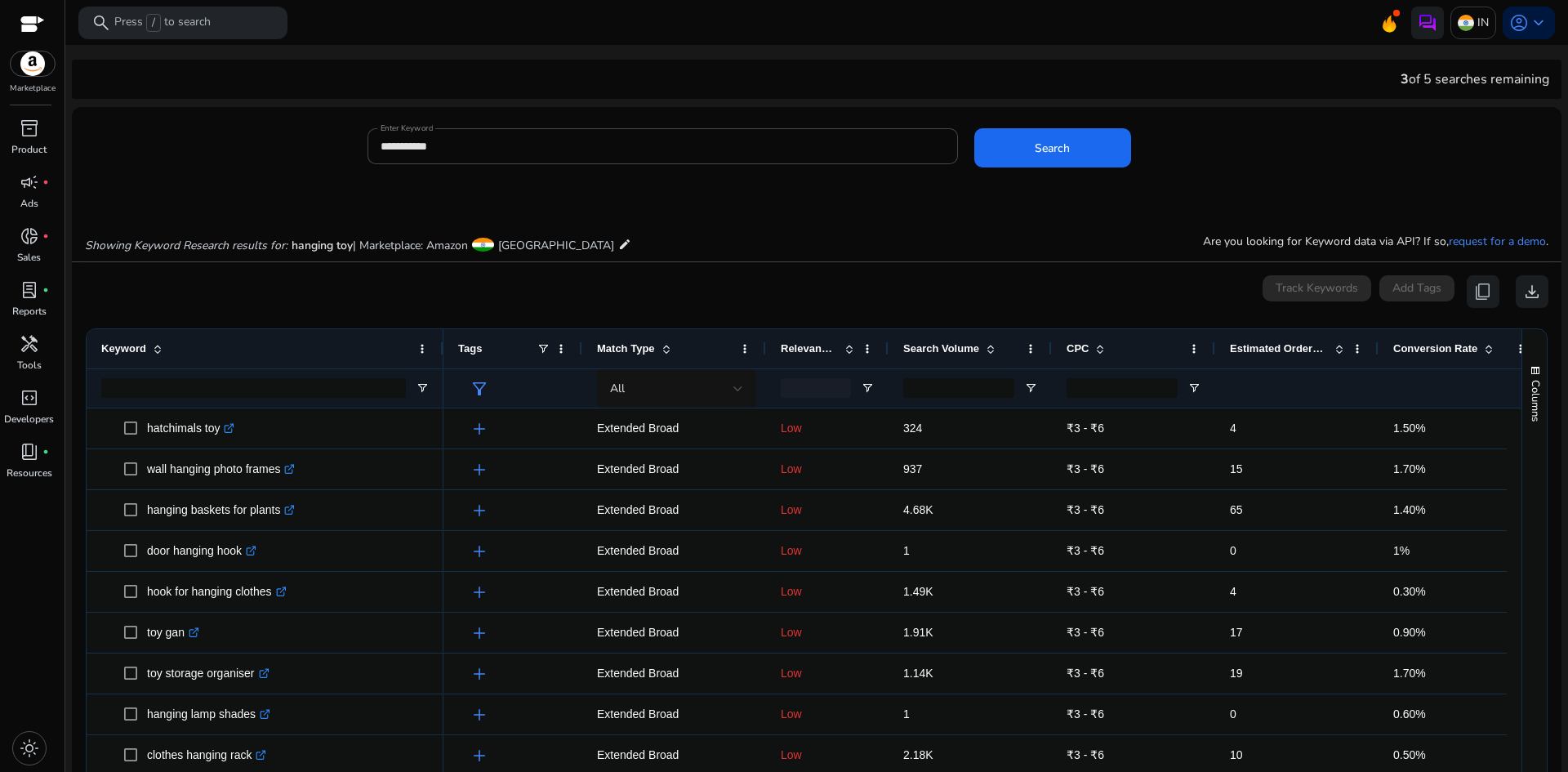
drag, startPoint x: 329, startPoint y: 346, endPoint x: 441, endPoint y: 365, distance: 113.6
click at [441, 365] on div at bounding box center [442, 349] width 6 height 39
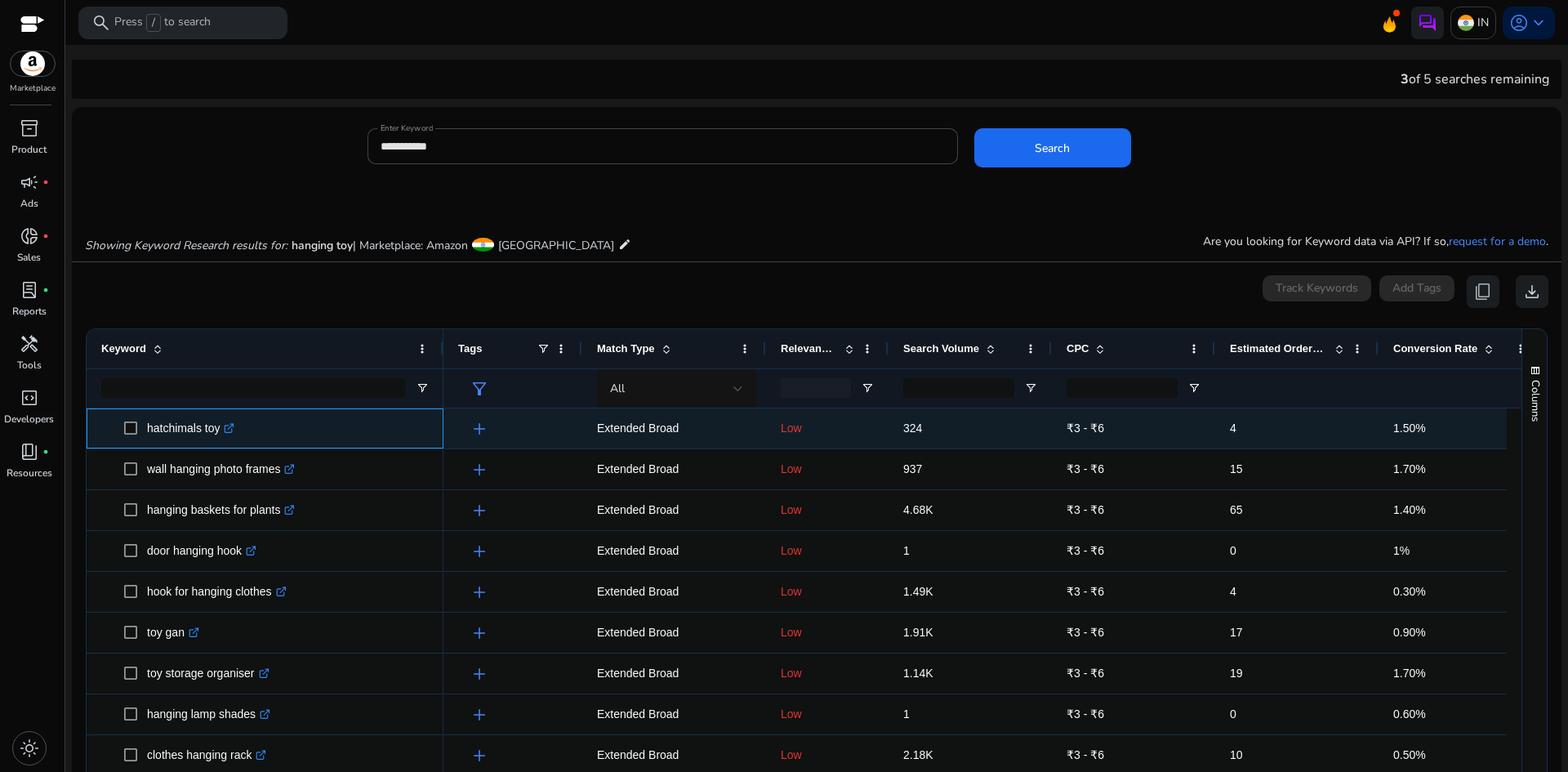
drag, startPoint x: 147, startPoint y: 426, endPoint x: 200, endPoint y: 430, distance: 53.2
click at [200, 430] on span "hatchimals toy .st0{fill:#2c8af8}" at bounding box center [276, 429] width 305 height 34
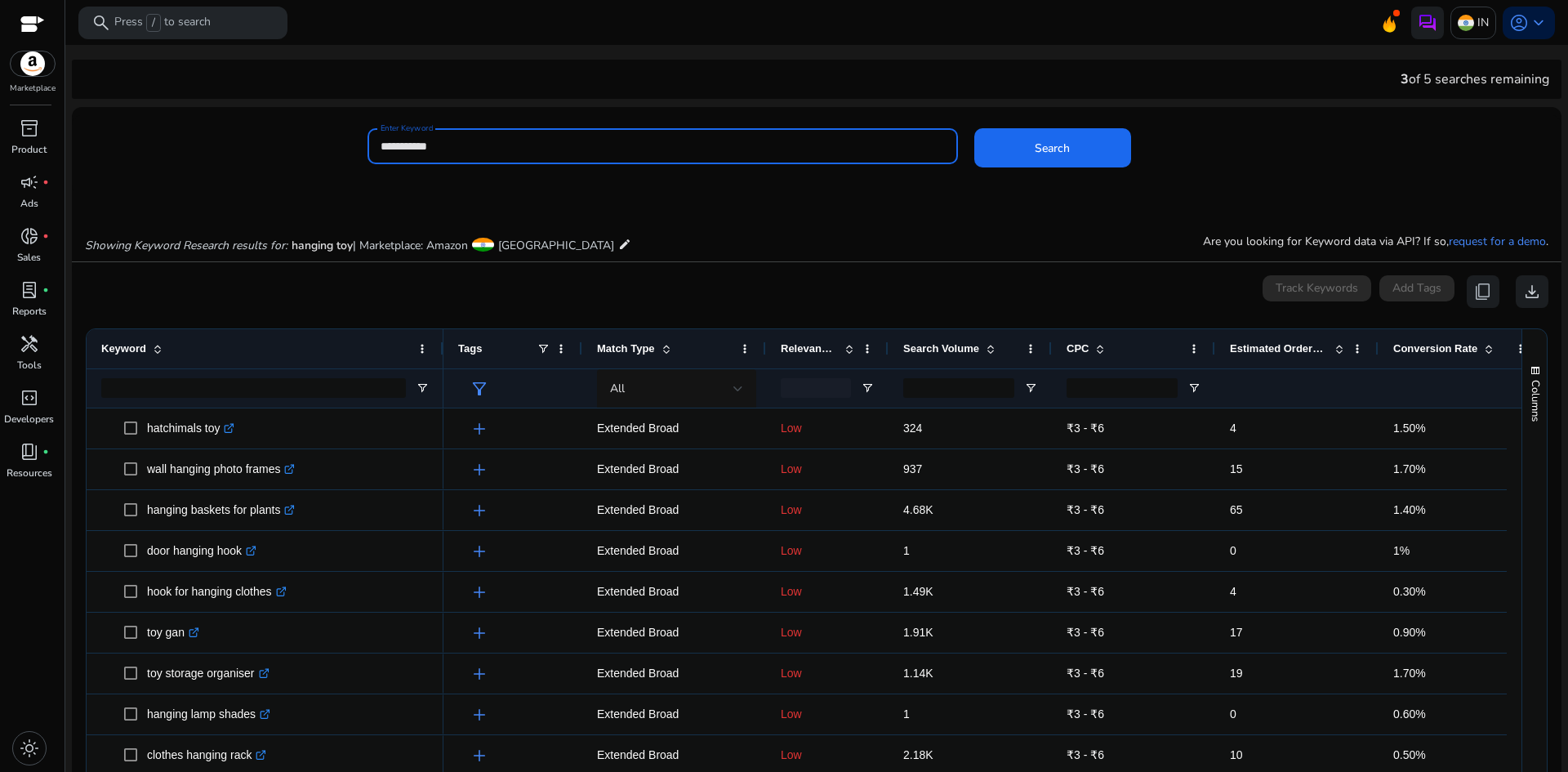
drag, startPoint x: 535, startPoint y: 149, endPoint x: 229, endPoint y: 164, distance: 306.4
click at [127, 149] on div "**********" at bounding box center [810, 155] width 1477 height 53
paste input "********"
type input "**********"
click at [1074, 147] on span at bounding box center [1052, 147] width 157 height 39
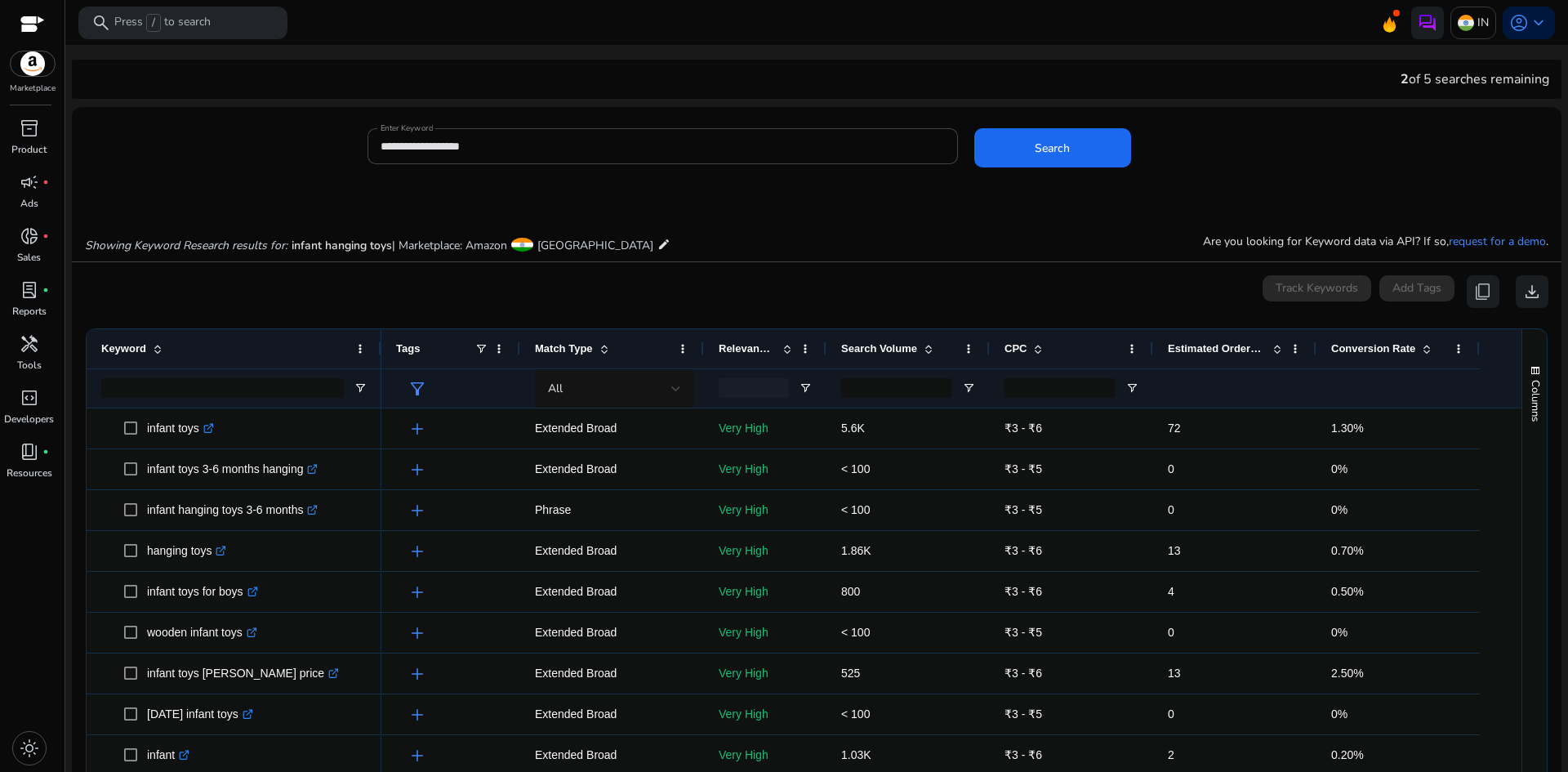
drag, startPoint x: 328, startPoint y: 347, endPoint x: 373, endPoint y: 353, distance: 45.4
click at [377, 353] on div at bounding box center [380, 349] width 6 height 39
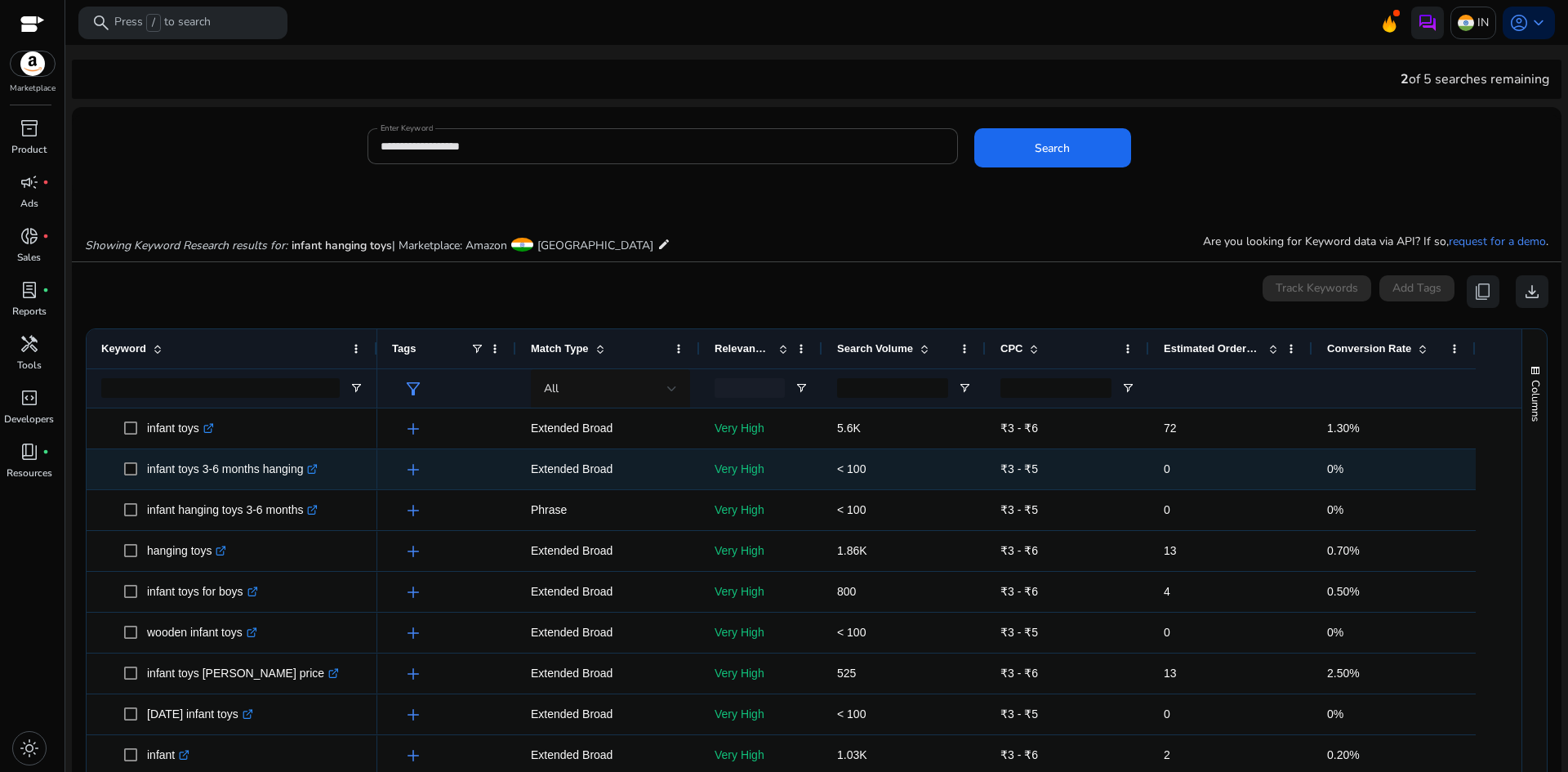
click at [253, 469] on p "infant toys 3-6 months hanging .st0{fill:#2c8af8}" at bounding box center [233, 470] width 170 height 34
copy p "infant toys 3-6 months hanging"
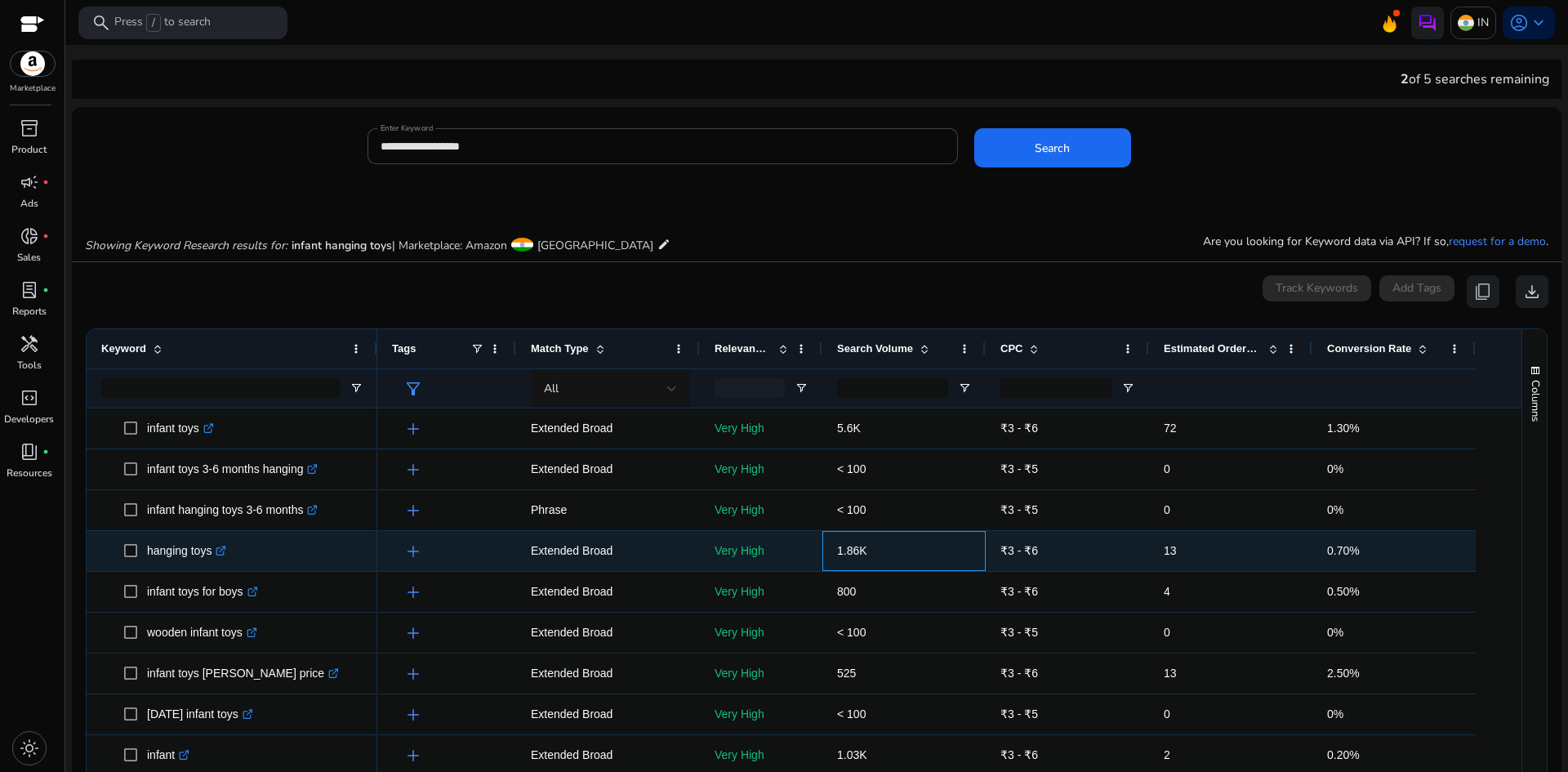
click at [931, 547] on p "1.86K" at bounding box center [904, 552] width 134 height 34
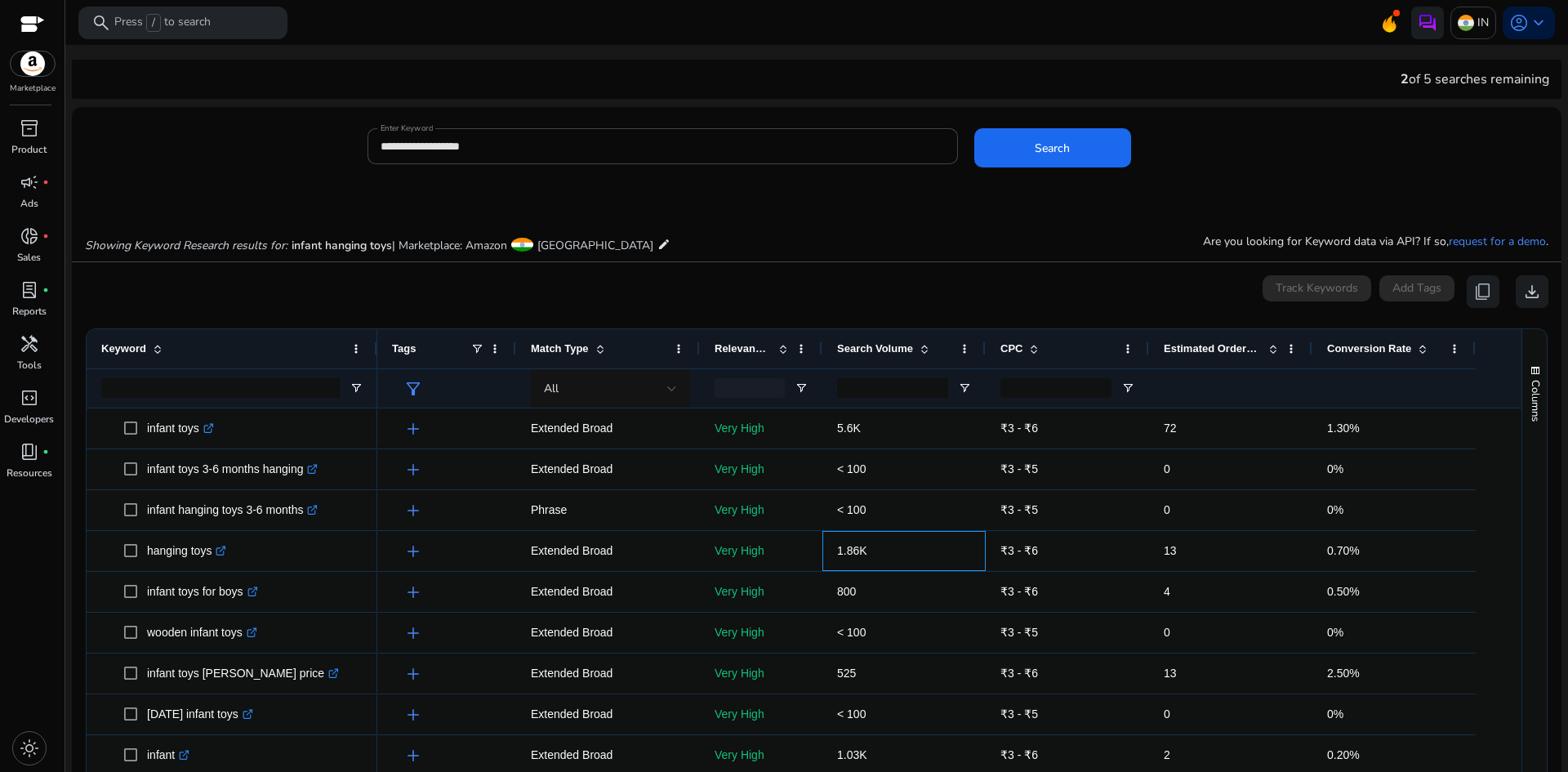
click at [914, 563] on p "1.86K" at bounding box center [904, 552] width 134 height 34
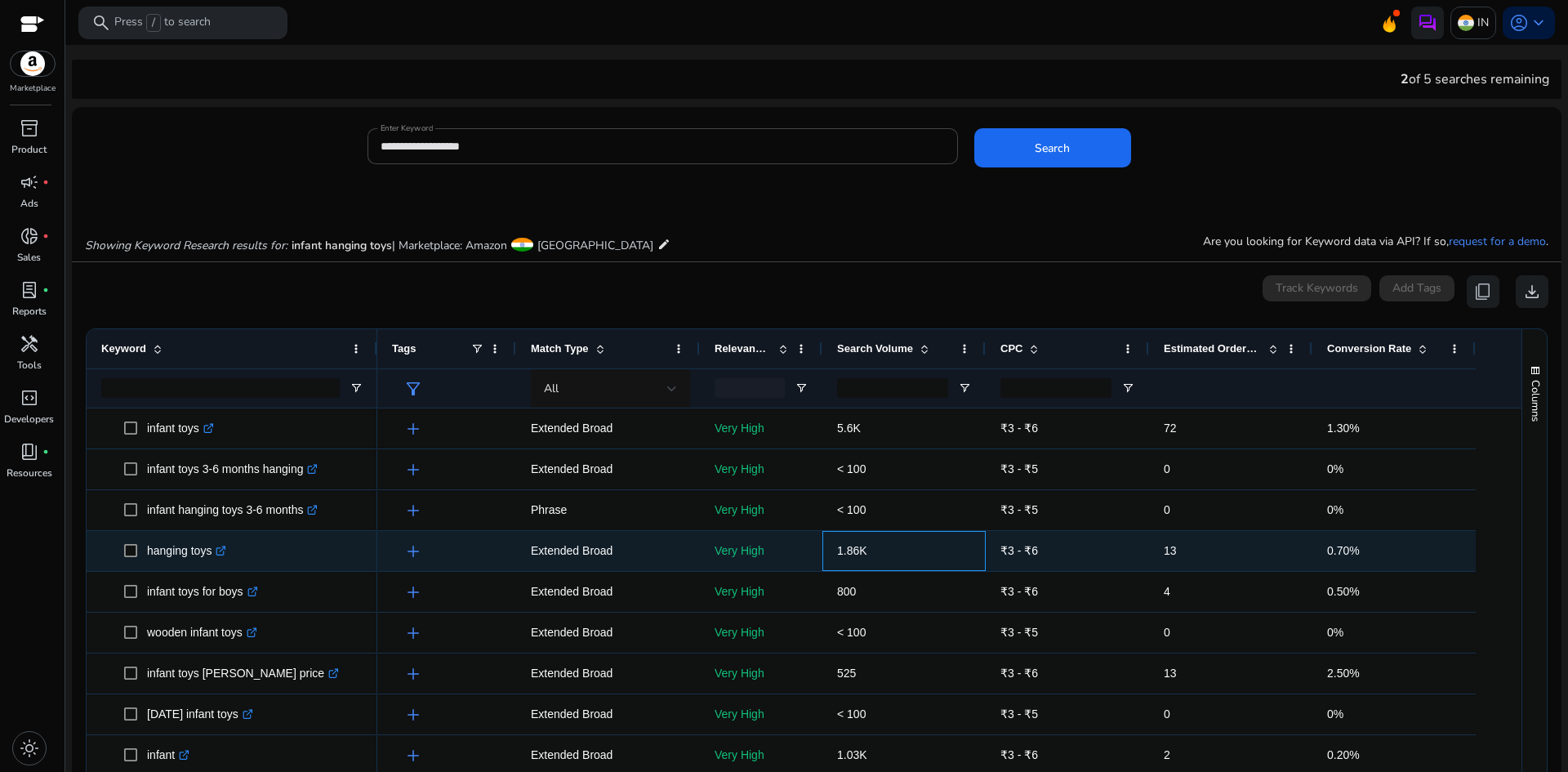
click at [914, 563] on p "1.86K" at bounding box center [904, 552] width 134 height 34
click at [842, 545] on span "1.86K" at bounding box center [852, 551] width 30 height 13
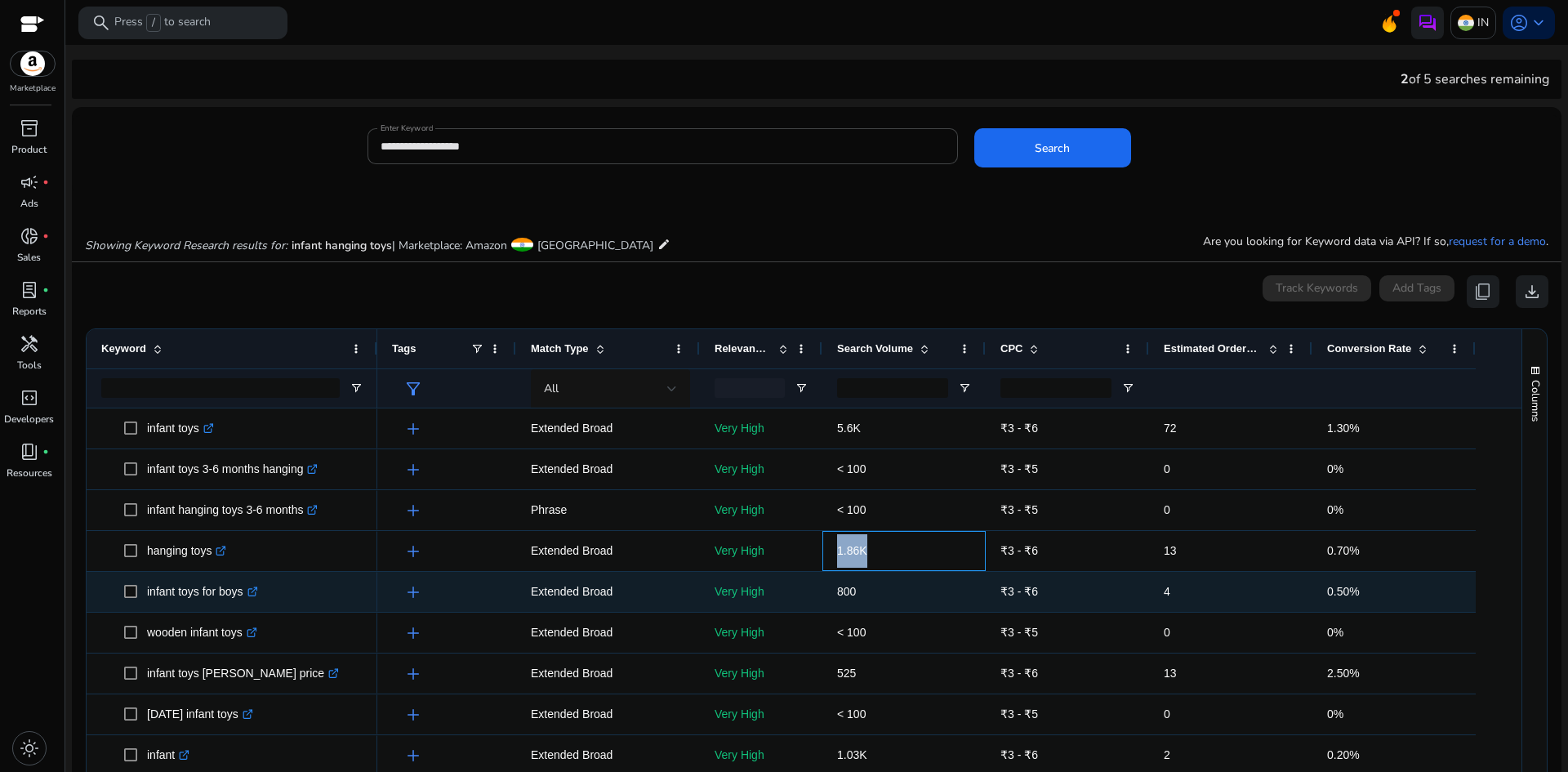
copy span "1.86K"
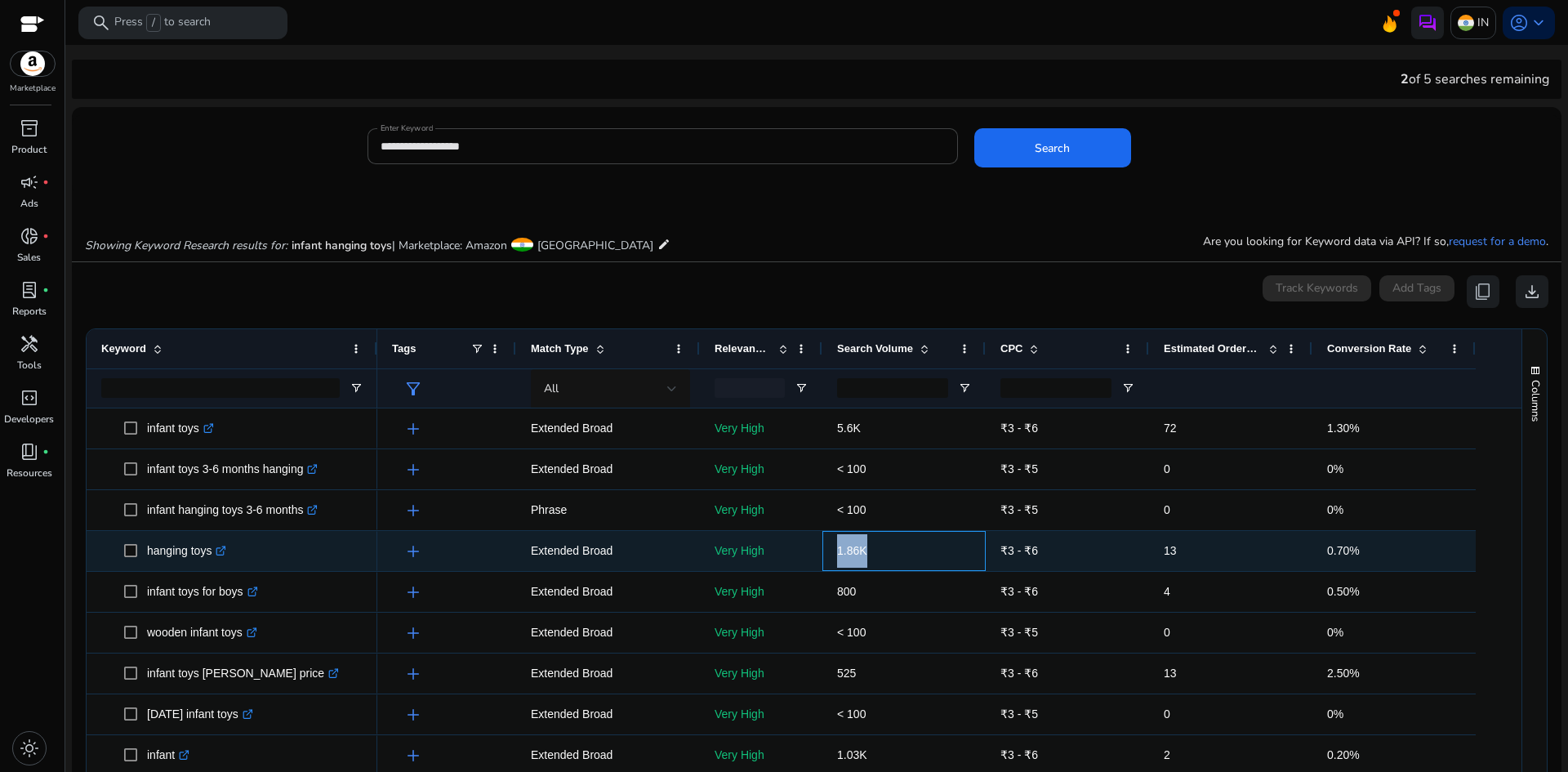
click at [910, 555] on p "1.86K" at bounding box center [904, 552] width 134 height 34
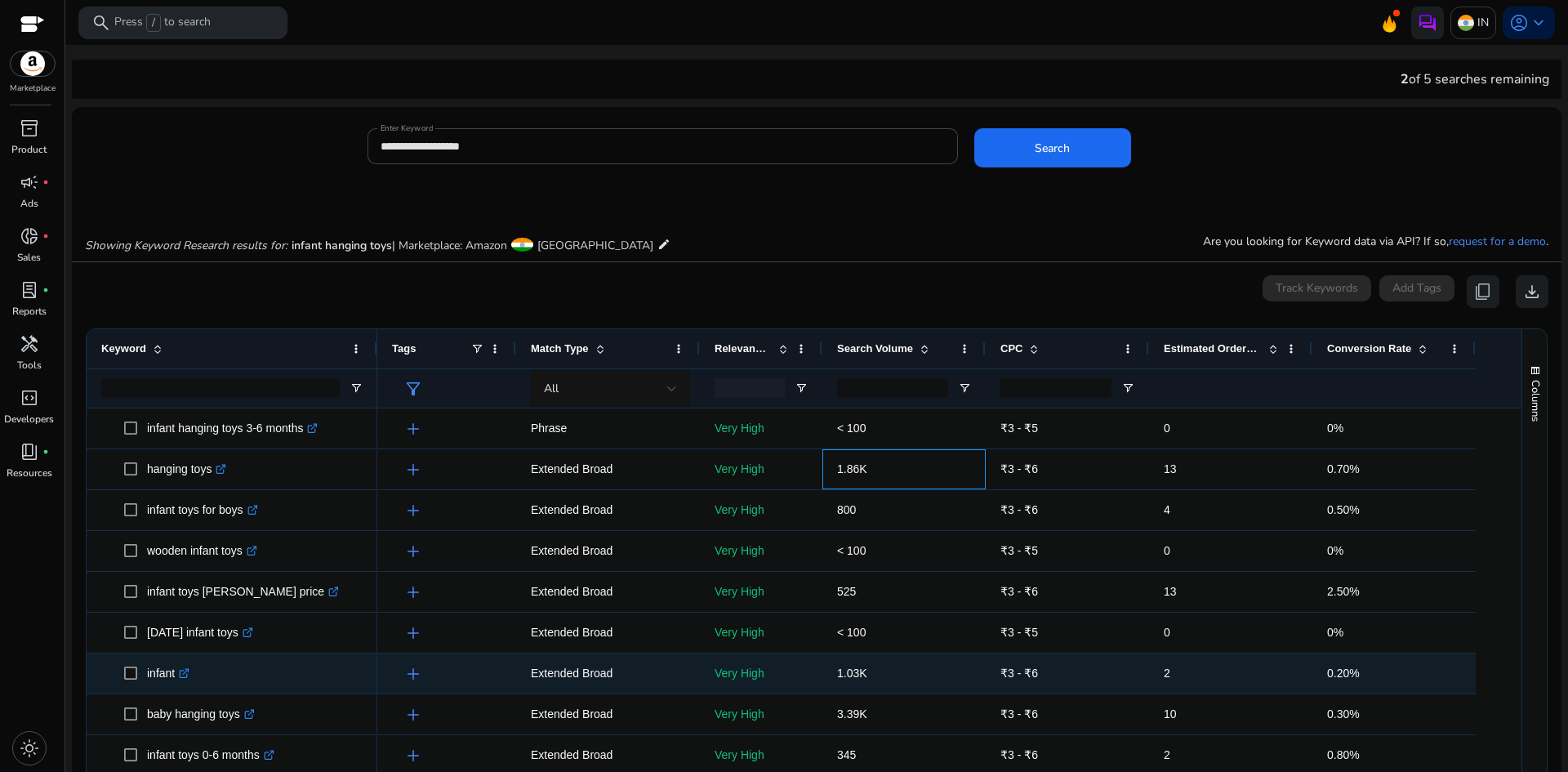
scroll to position [163, 0]
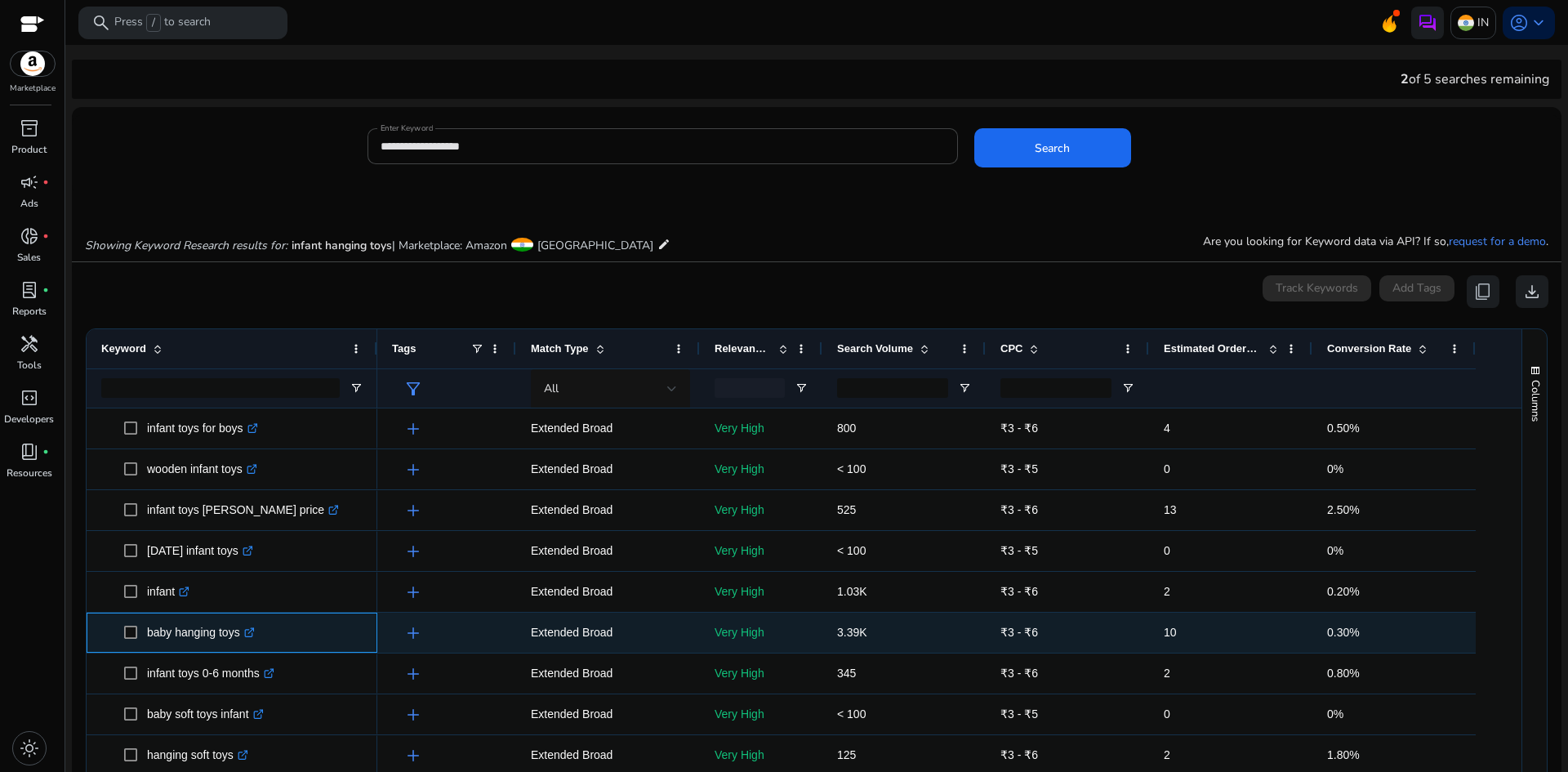
click at [147, 632] on p "baby hanging toys .st0{fill:#2c8af8}" at bounding box center [201, 633] width 107 height 34
copy p "baby hanging toys"
click at [843, 635] on span "3.39K" at bounding box center [852, 633] width 30 height 13
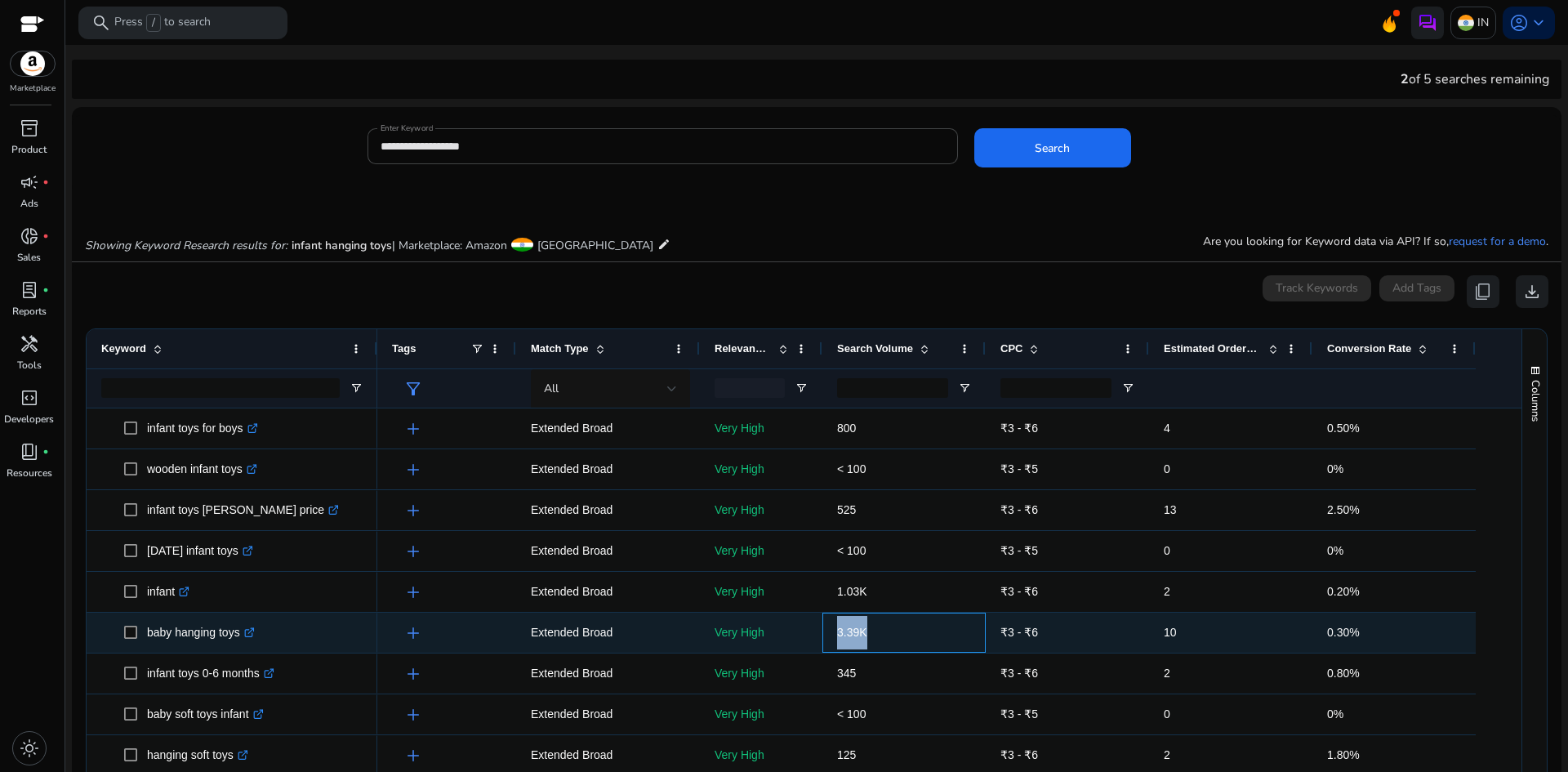
click at [843, 635] on span "3.39K" at bounding box center [852, 633] width 30 height 13
copy span "3.39K"
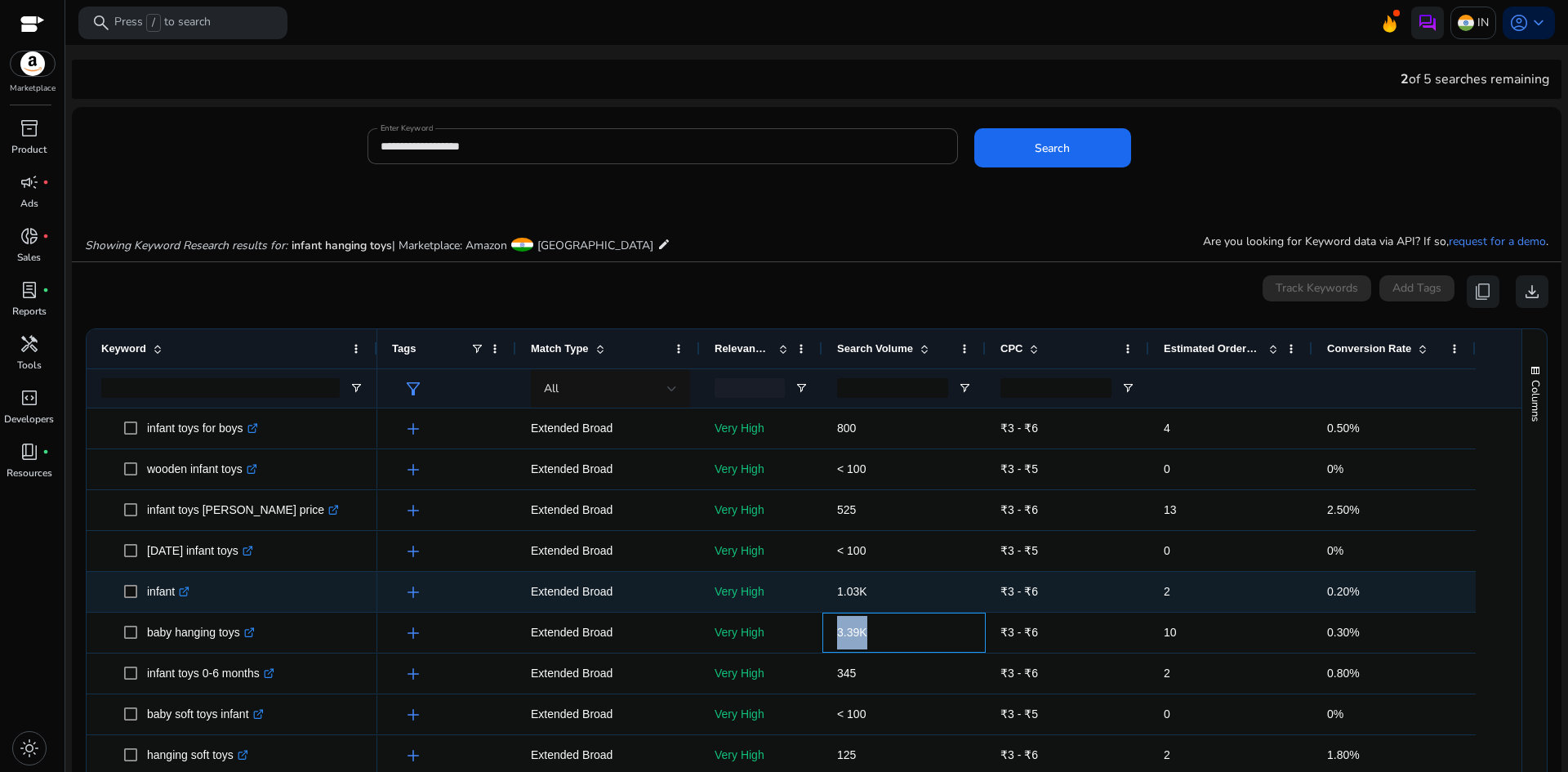
scroll to position [245, 0]
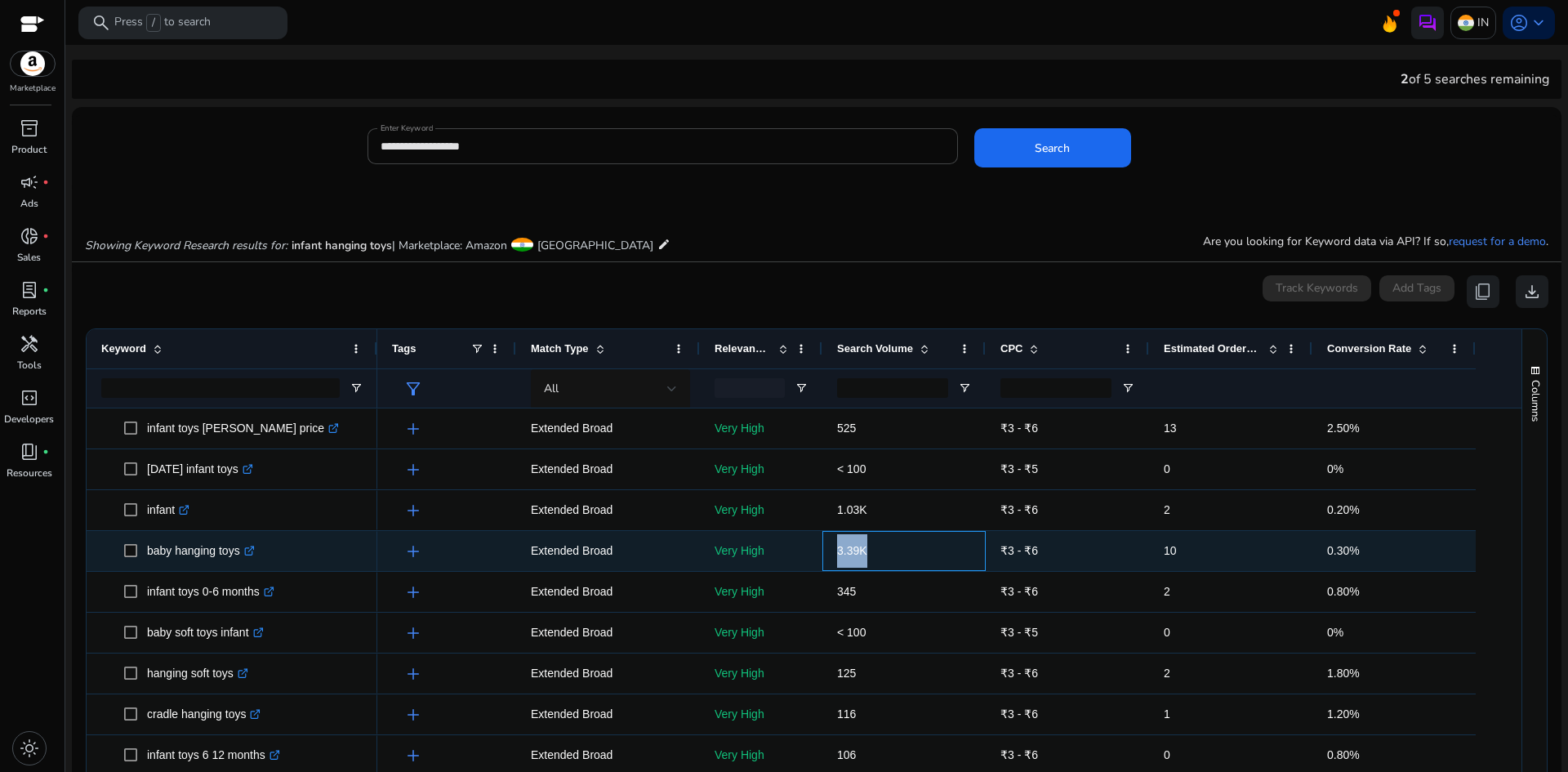
click at [928, 559] on p "3.39K" at bounding box center [904, 552] width 134 height 34
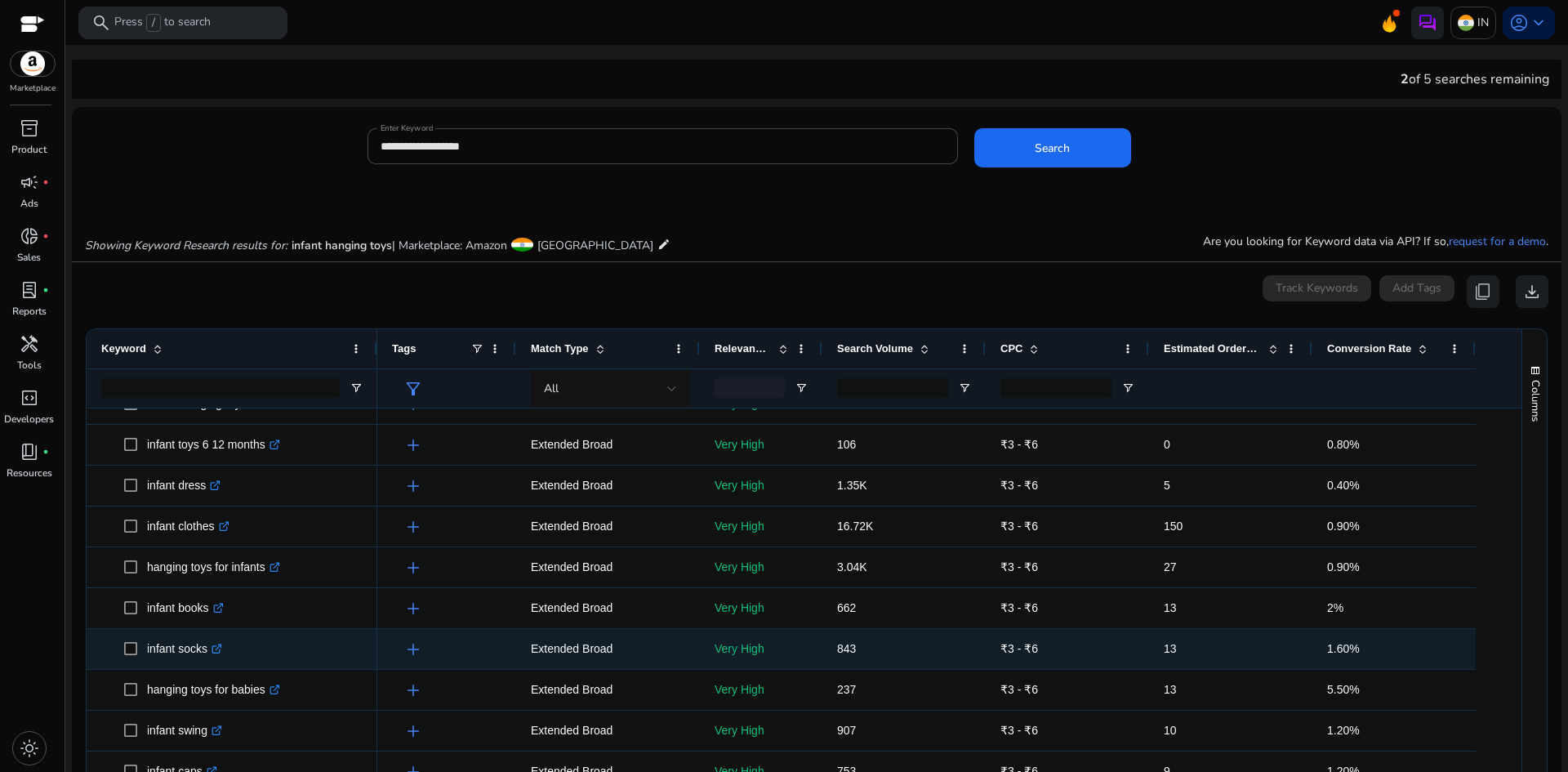
scroll to position [572, 0]
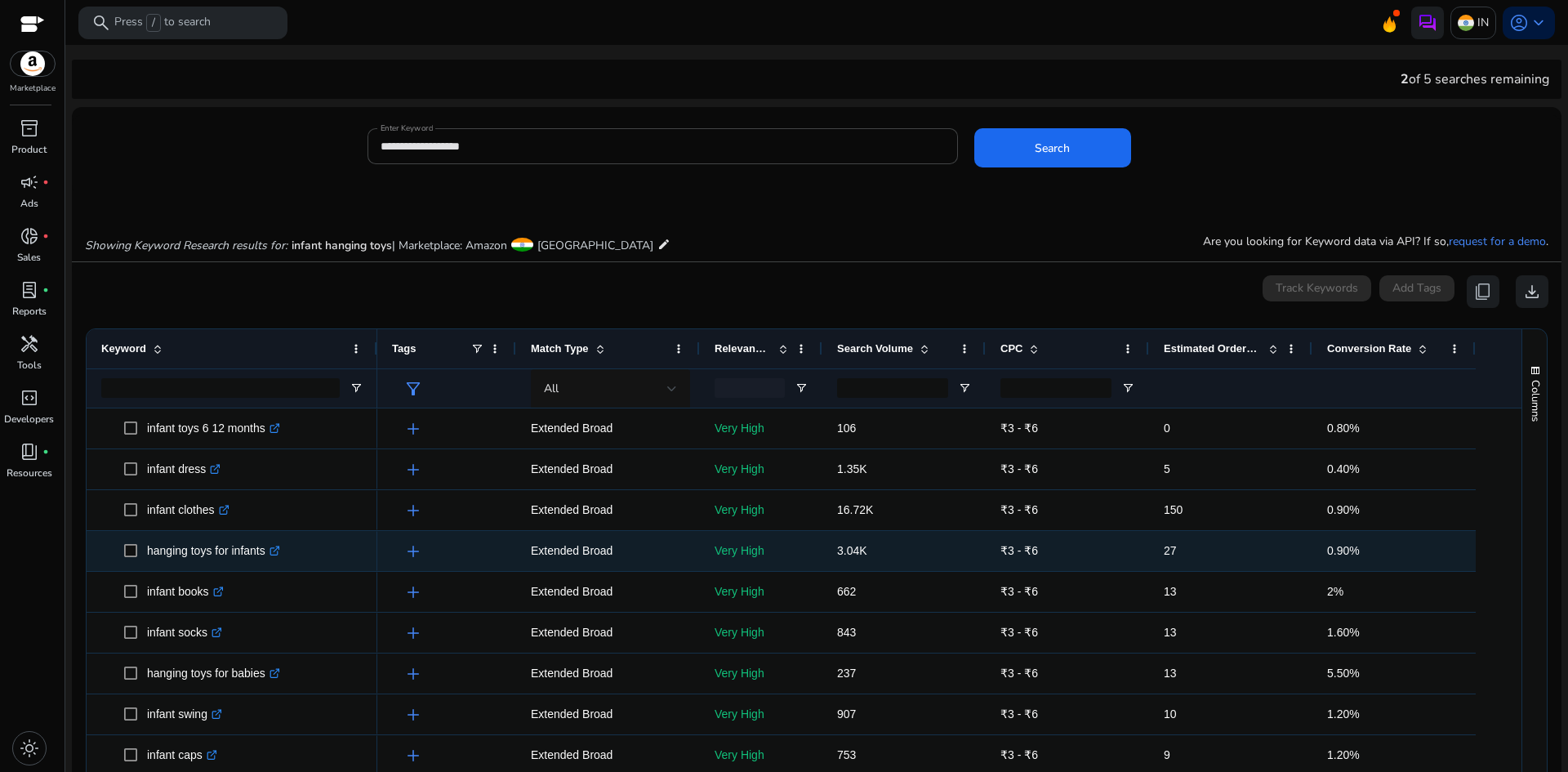
click at [181, 548] on p "hanging toys for infants .st0{fill:#2c8af8}" at bounding box center [214, 552] width 133 height 34
copy p "hanging toys for infants"
click at [851, 548] on span "3.04K" at bounding box center [852, 551] width 30 height 13
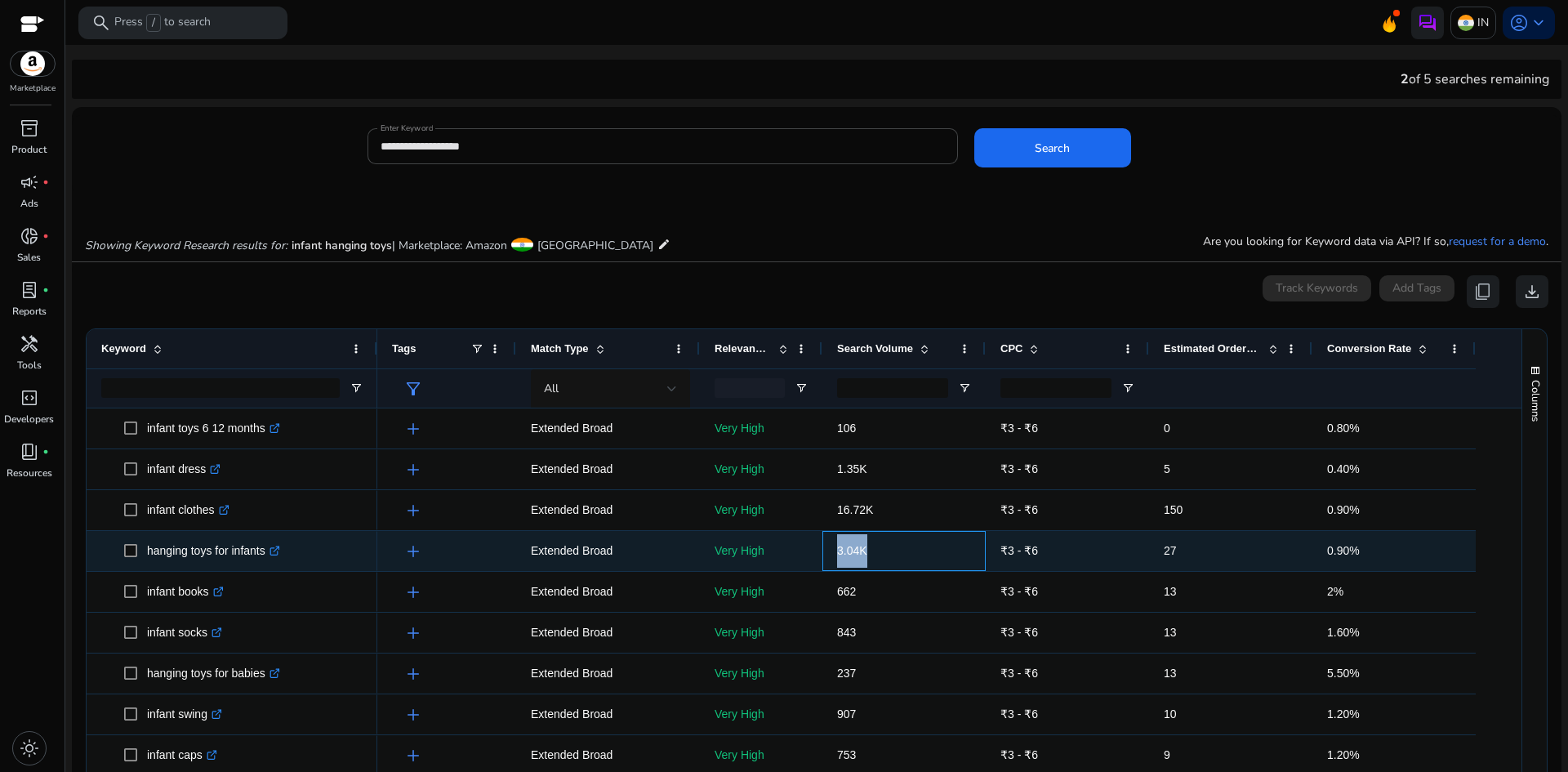
click at [851, 548] on span "3.04K" at bounding box center [852, 551] width 30 height 13
copy span "3.04K"
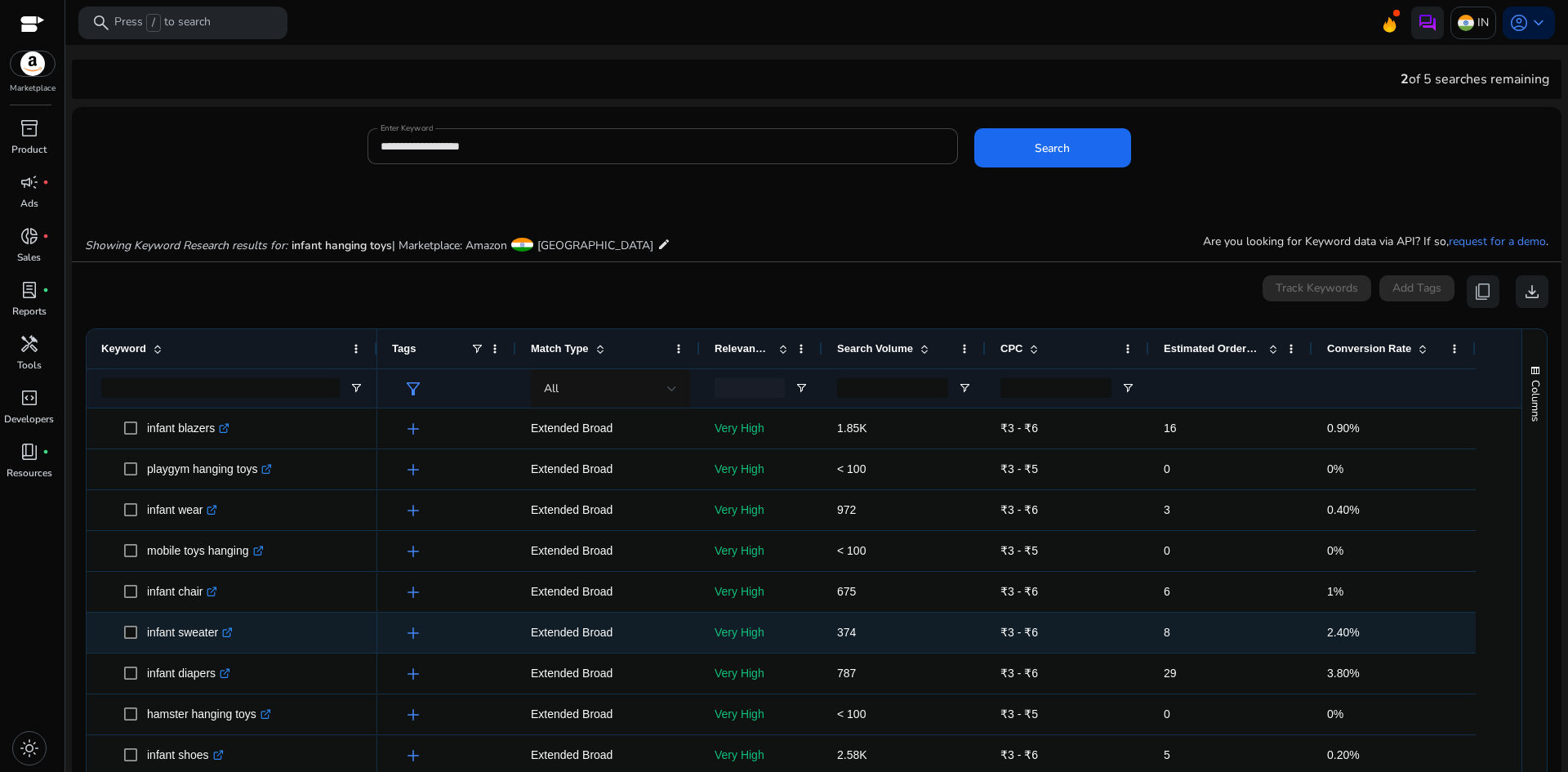
scroll to position [0, 0]
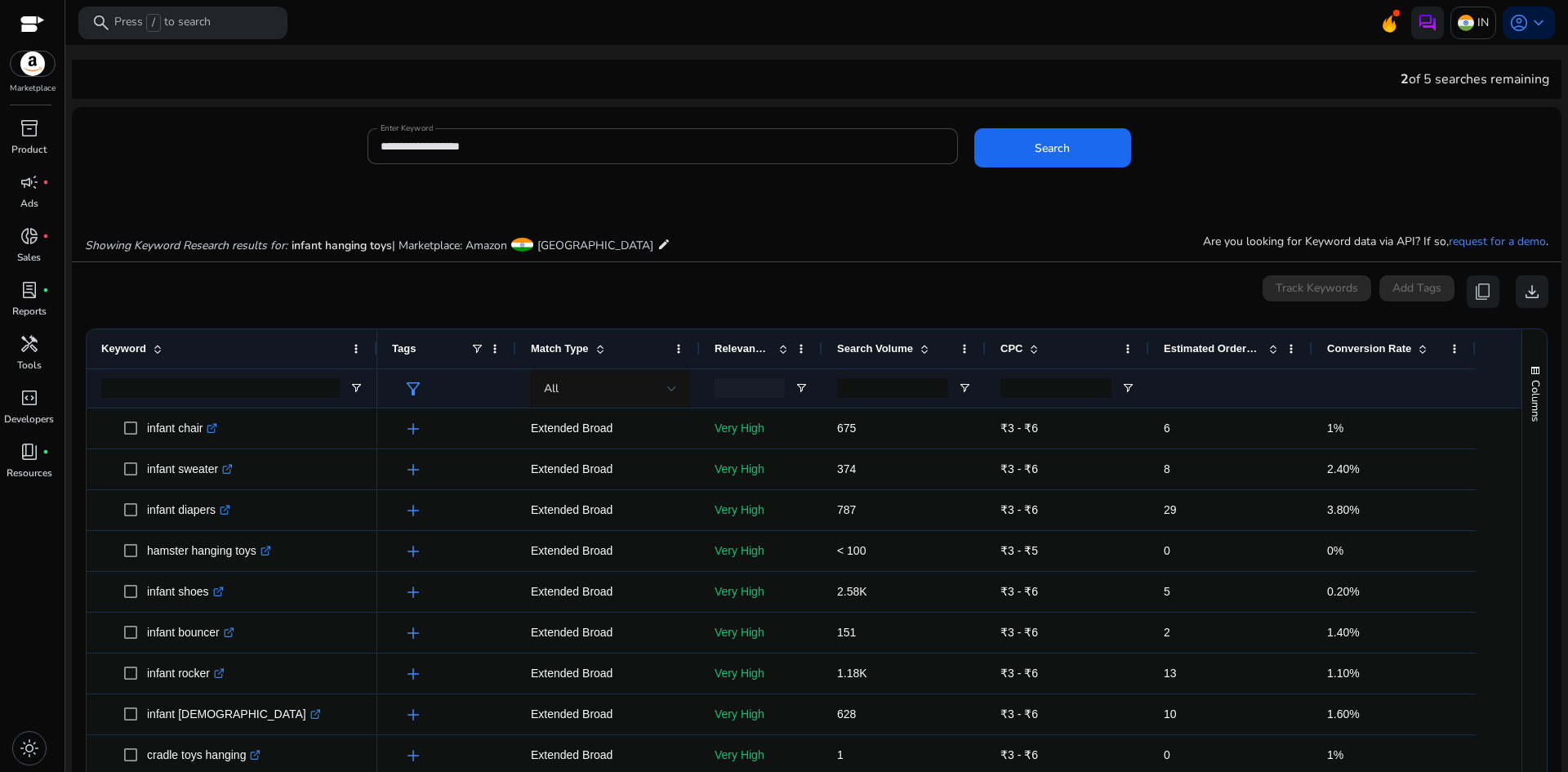
click at [874, 346] on span "Search Volume" at bounding box center [875, 348] width 76 height 12
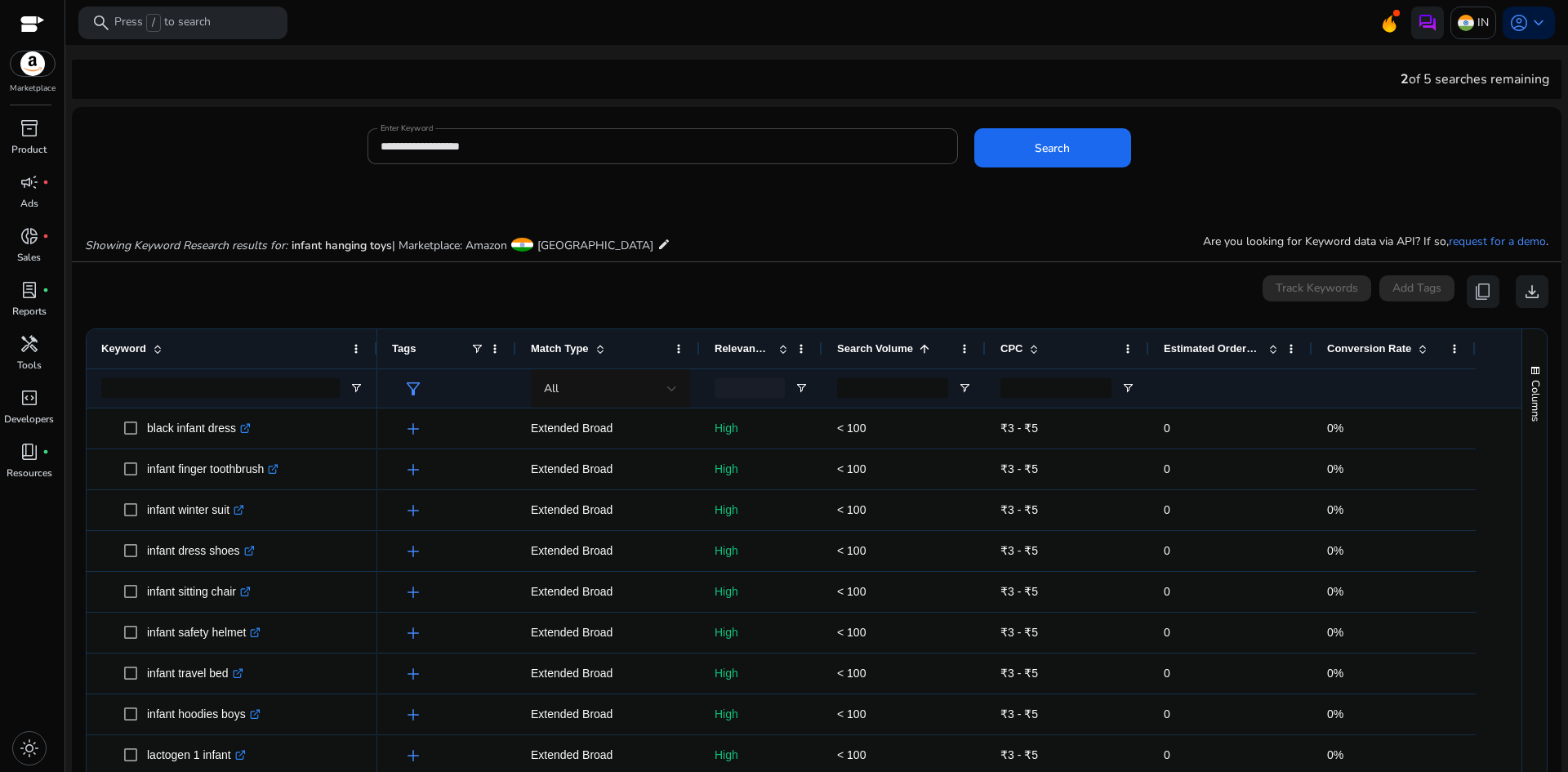
click at [874, 349] on span "Search Volume" at bounding box center [875, 348] width 76 height 12
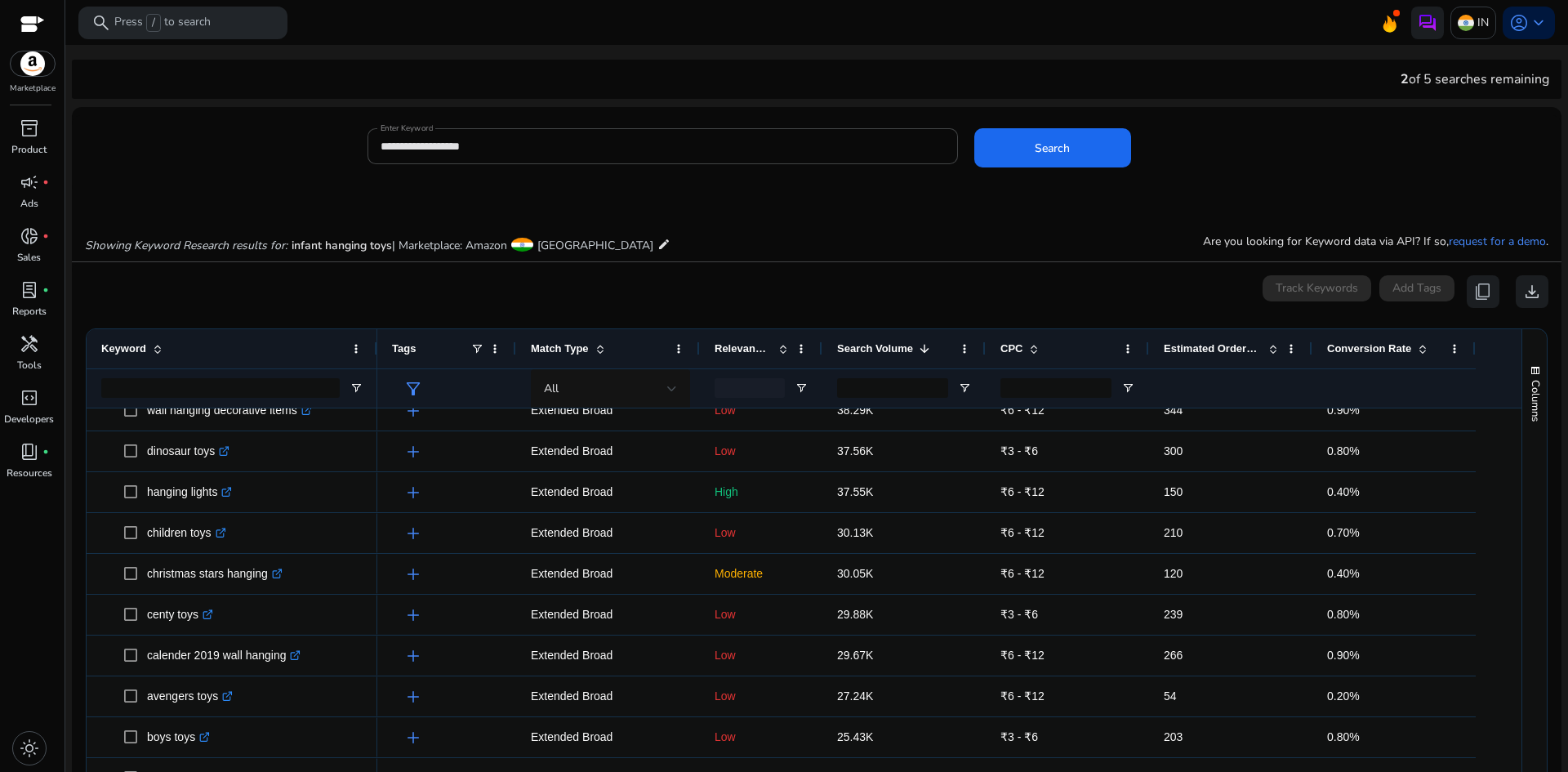
click at [788, 277] on div "0 keyword(s) selected Track Keywords Add Tags content_copy download" at bounding box center [817, 291] width 1463 height 33
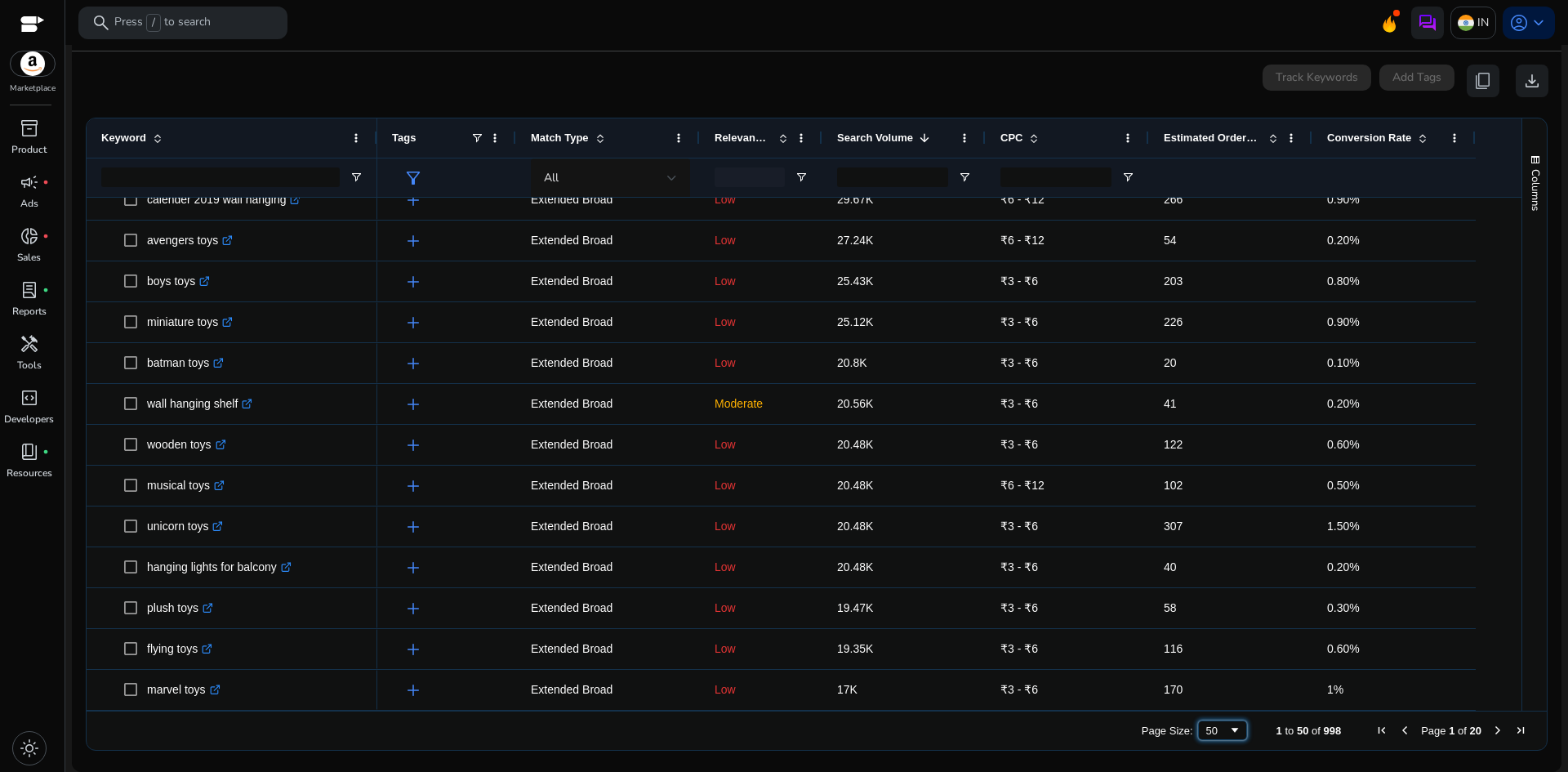
click at [1228, 728] on span "Page Size" at bounding box center [1234, 730] width 13 height 13
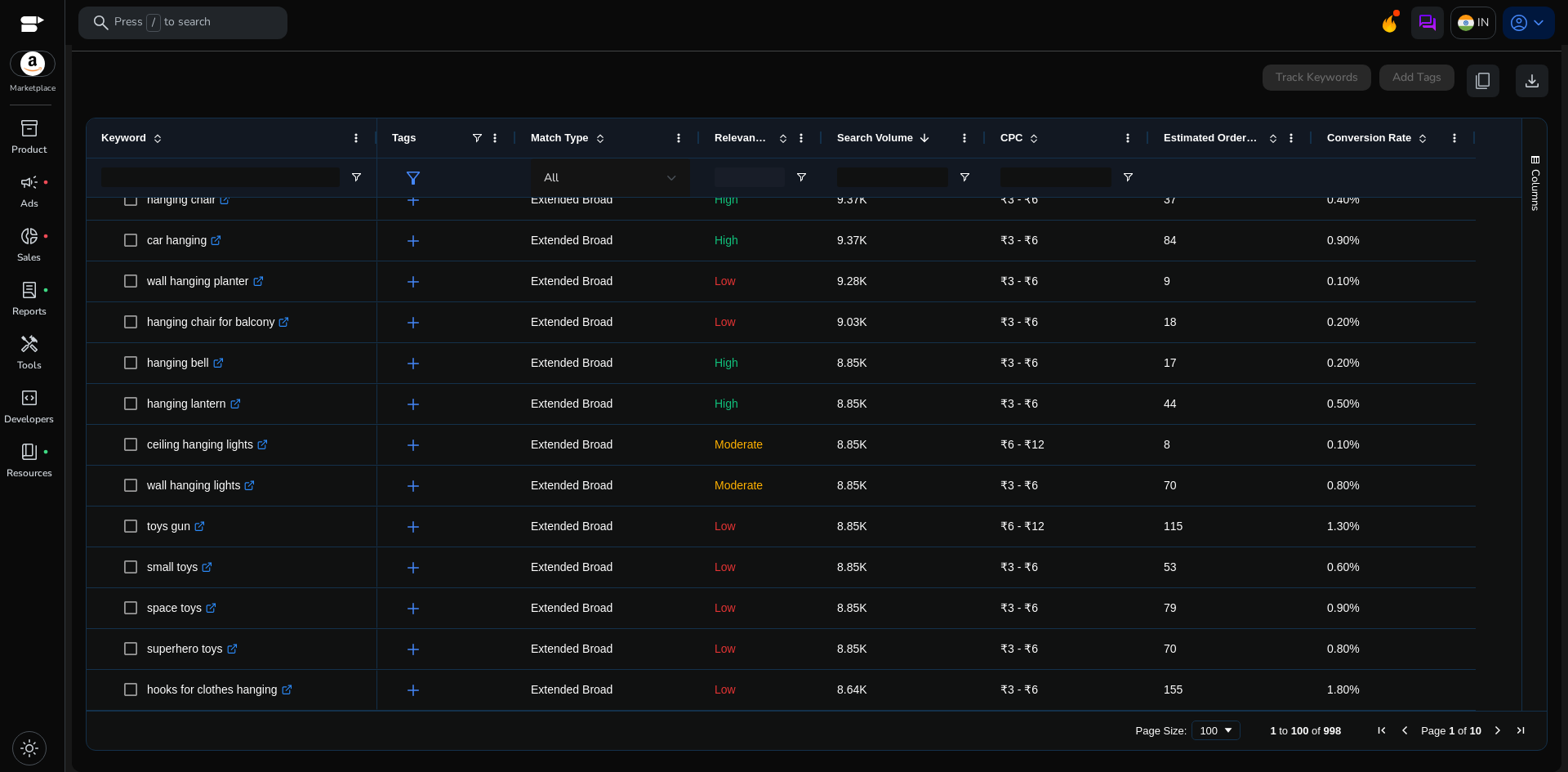
click at [1194, 139] on span "Estimated Orders/Month" at bounding box center [1213, 138] width 98 height 12
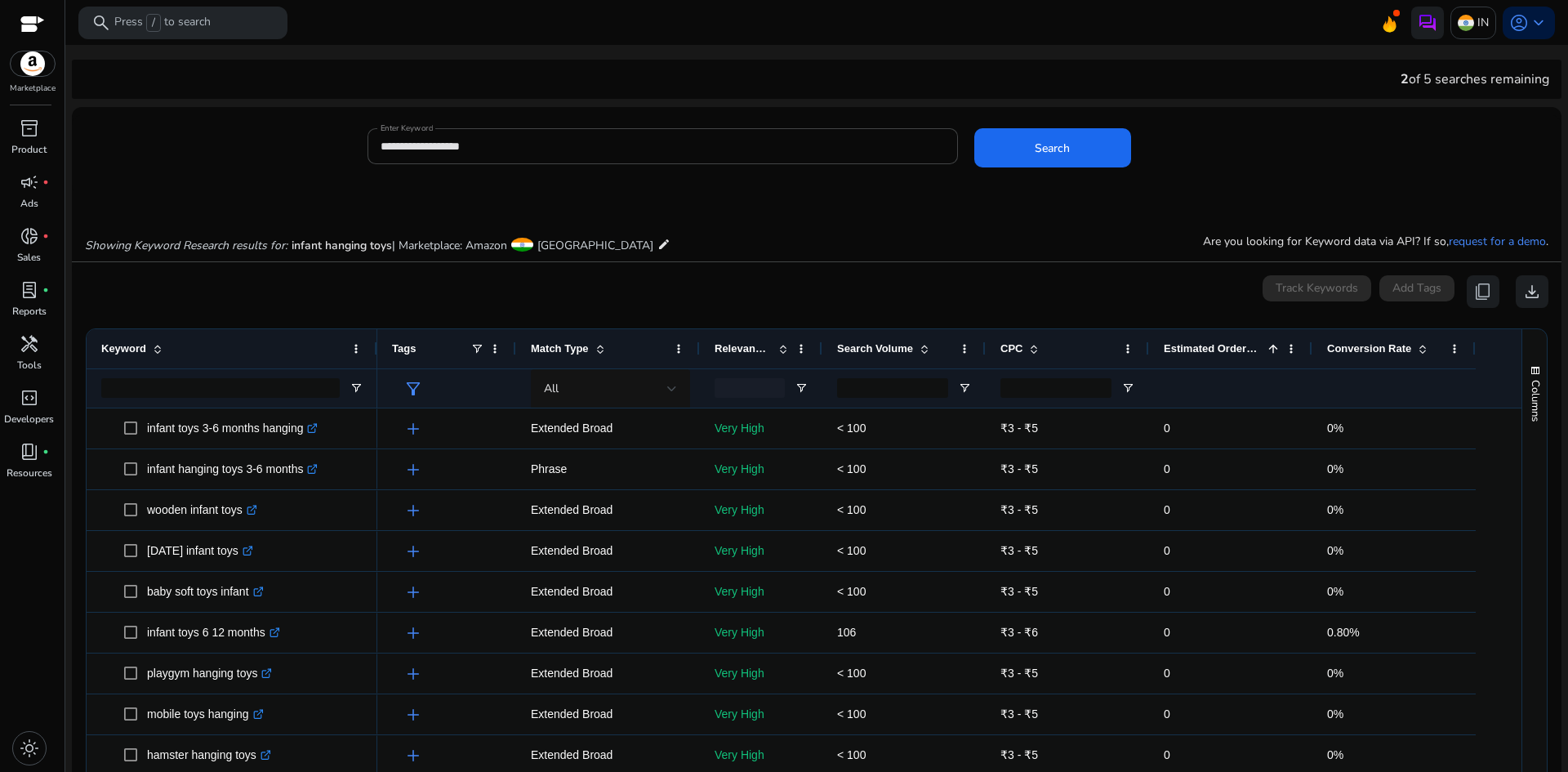
click at [1216, 346] on span "Estimated Orders/Month" at bounding box center [1213, 348] width 98 height 12
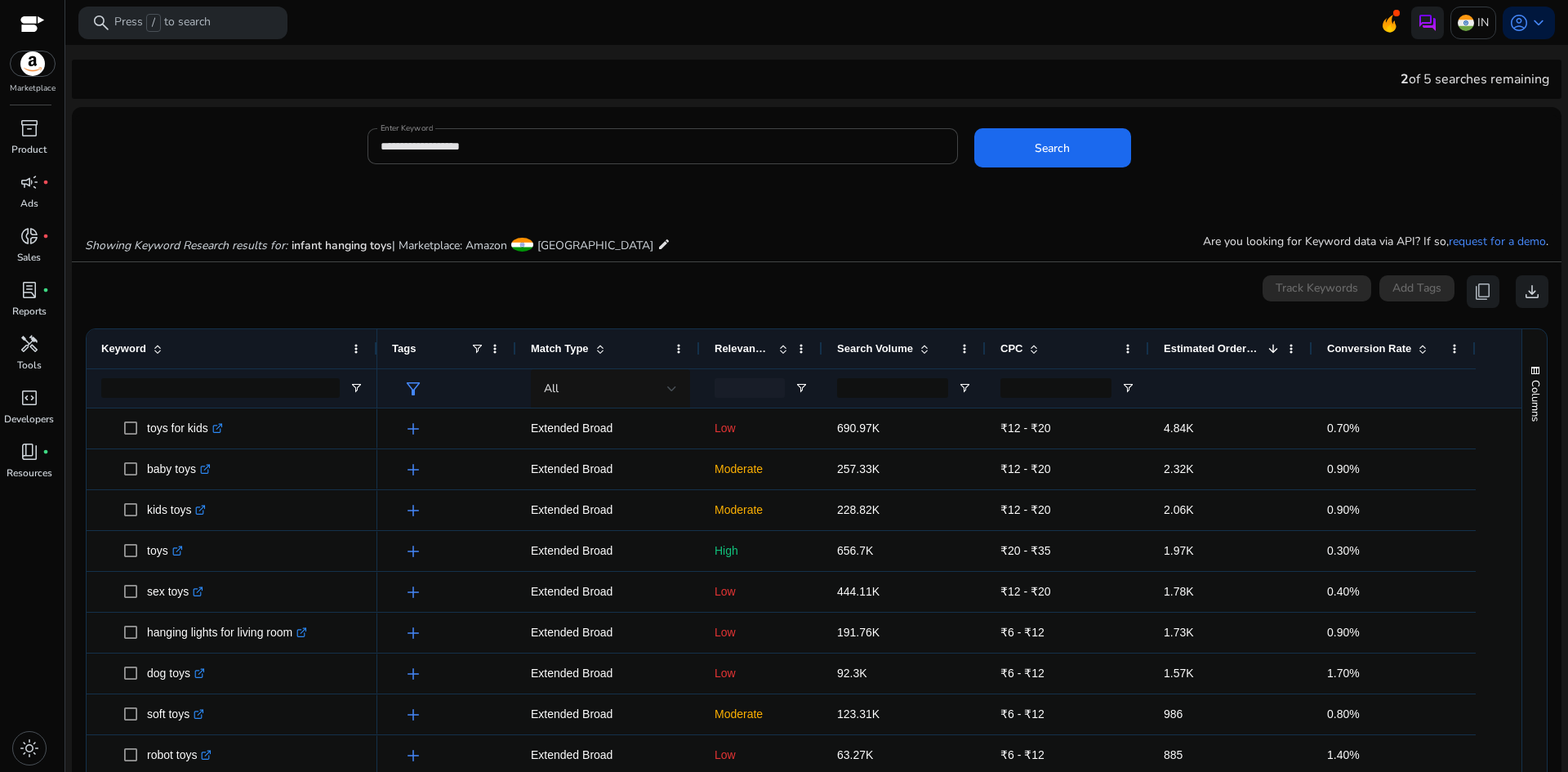
click at [786, 349] on span at bounding box center [783, 348] width 13 height 13
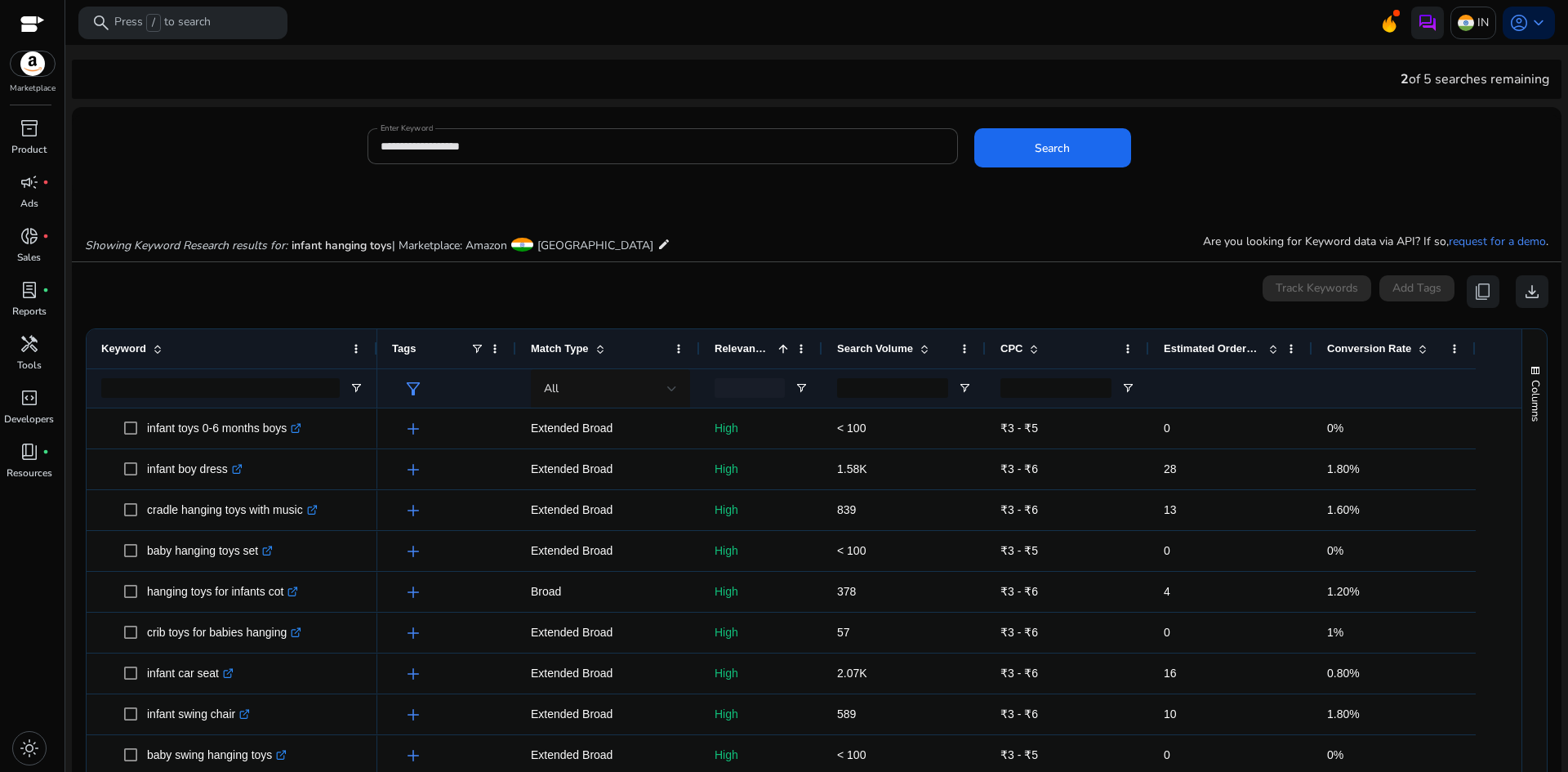
click at [786, 349] on span at bounding box center [783, 348] width 13 height 13
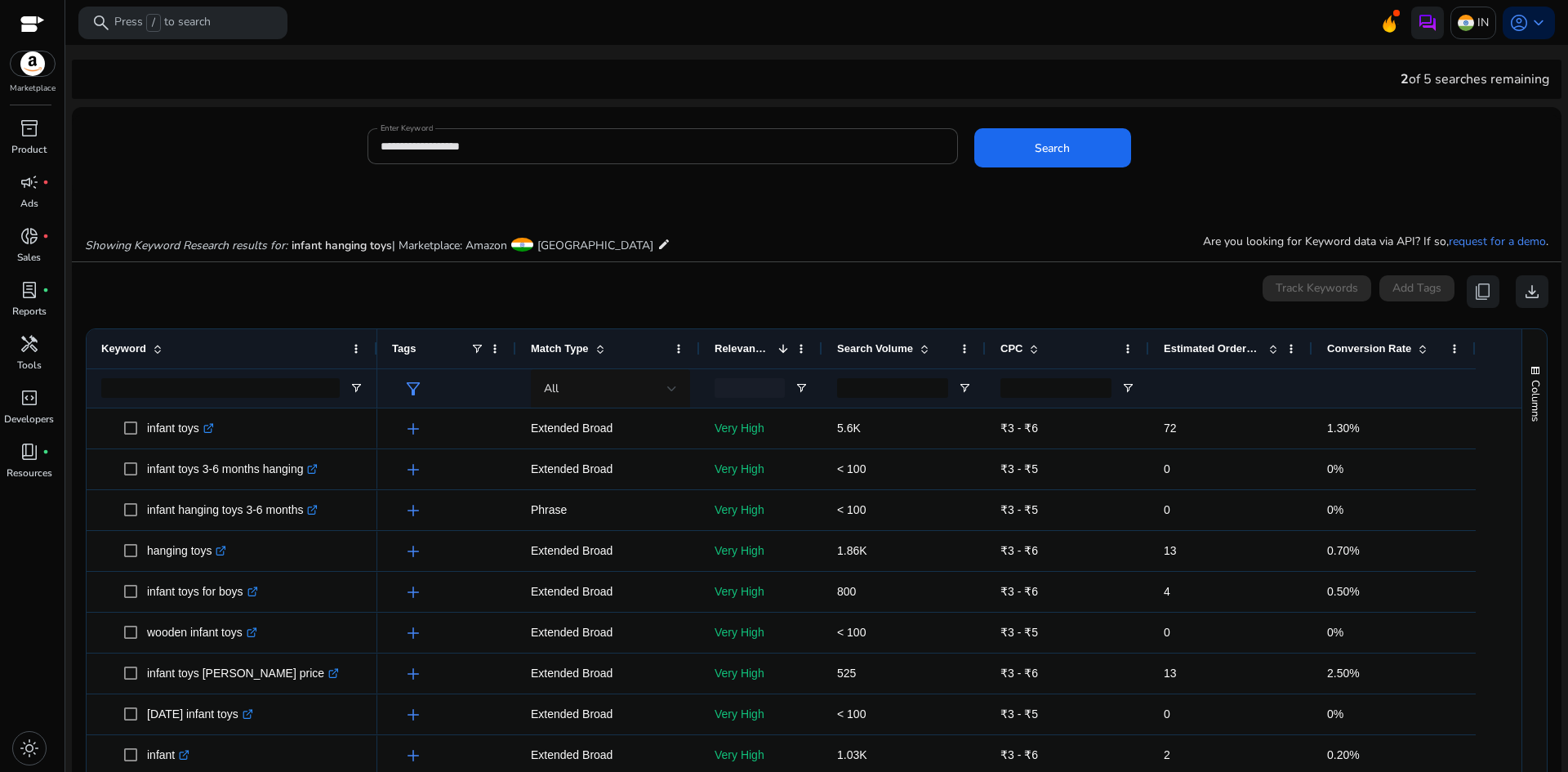
click at [1203, 352] on span "Estimated Orders/Month" at bounding box center [1213, 348] width 98 height 12
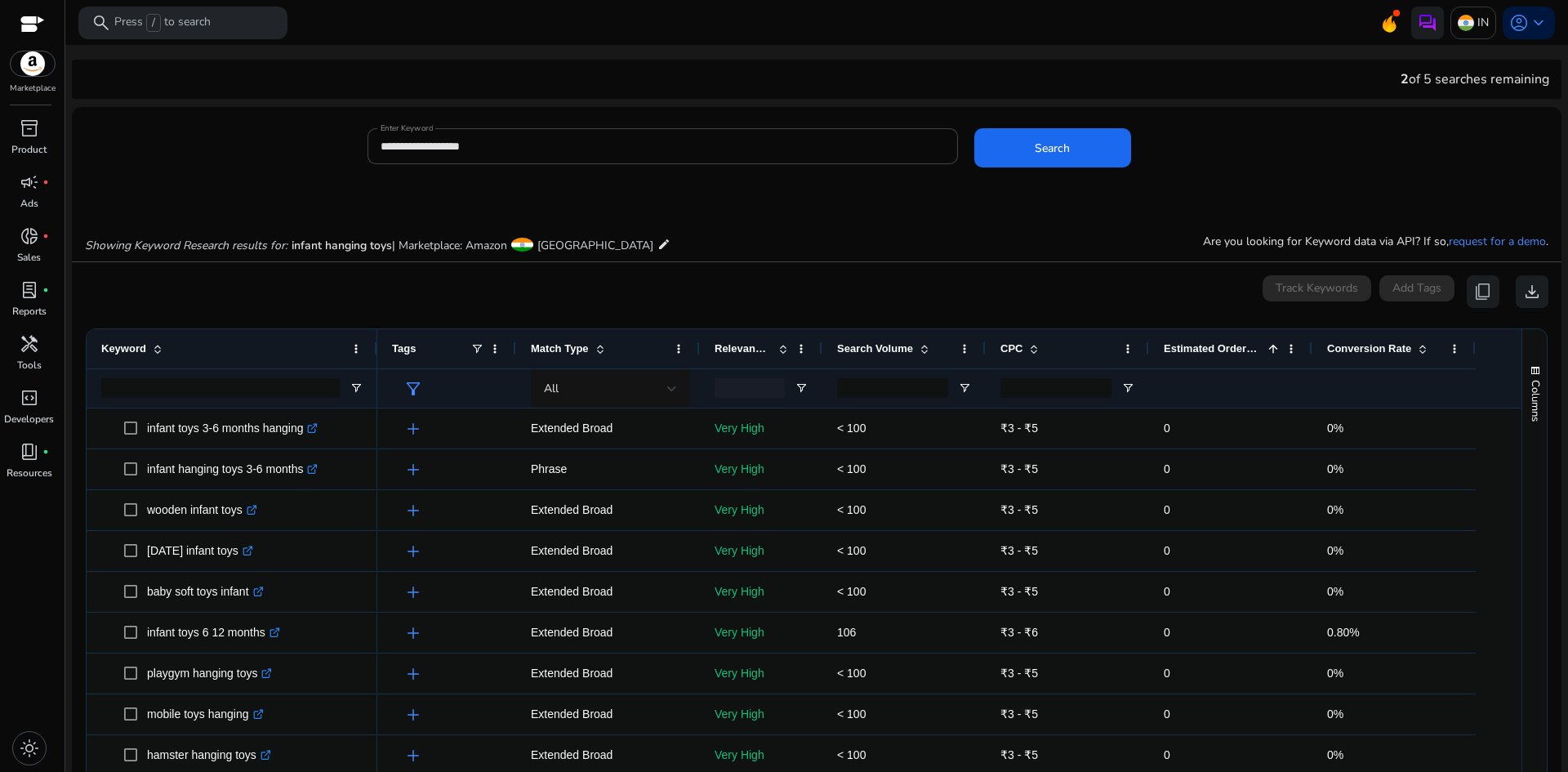
click at [1202, 351] on span "Estimated Orders/Month" at bounding box center [1213, 348] width 98 height 12
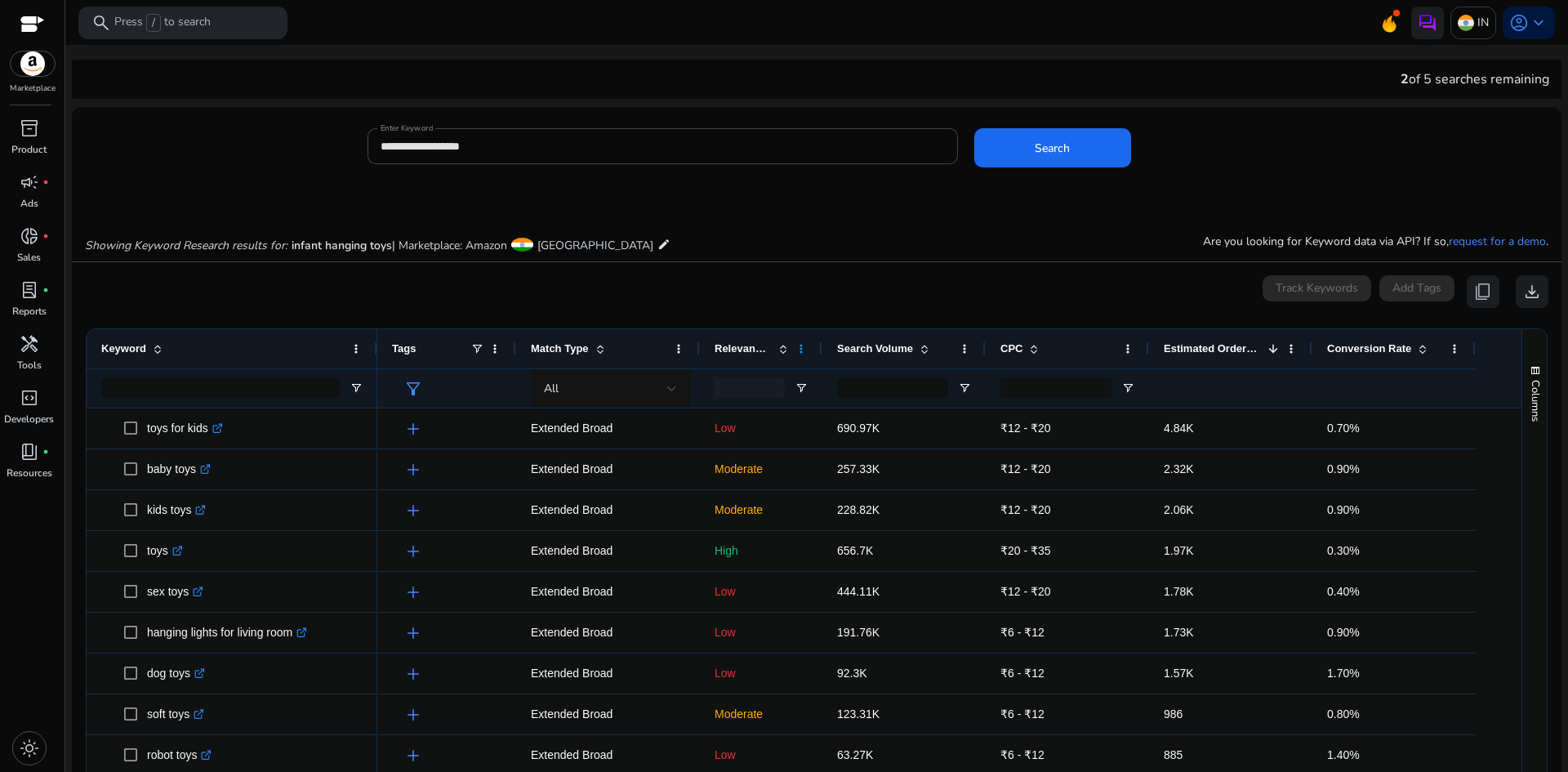
click at [796, 343] on span at bounding box center [801, 348] width 13 height 13
click at [826, 300] on div "0 keyword(s) selected Track Keywords Add Tags content_copy download" at bounding box center [817, 291] width 1463 height 33
click at [811, 282] on div "0 keyword(s) selected Track Keywords Add Tags content_copy download" at bounding box center [817, 291] width 1463 height 33
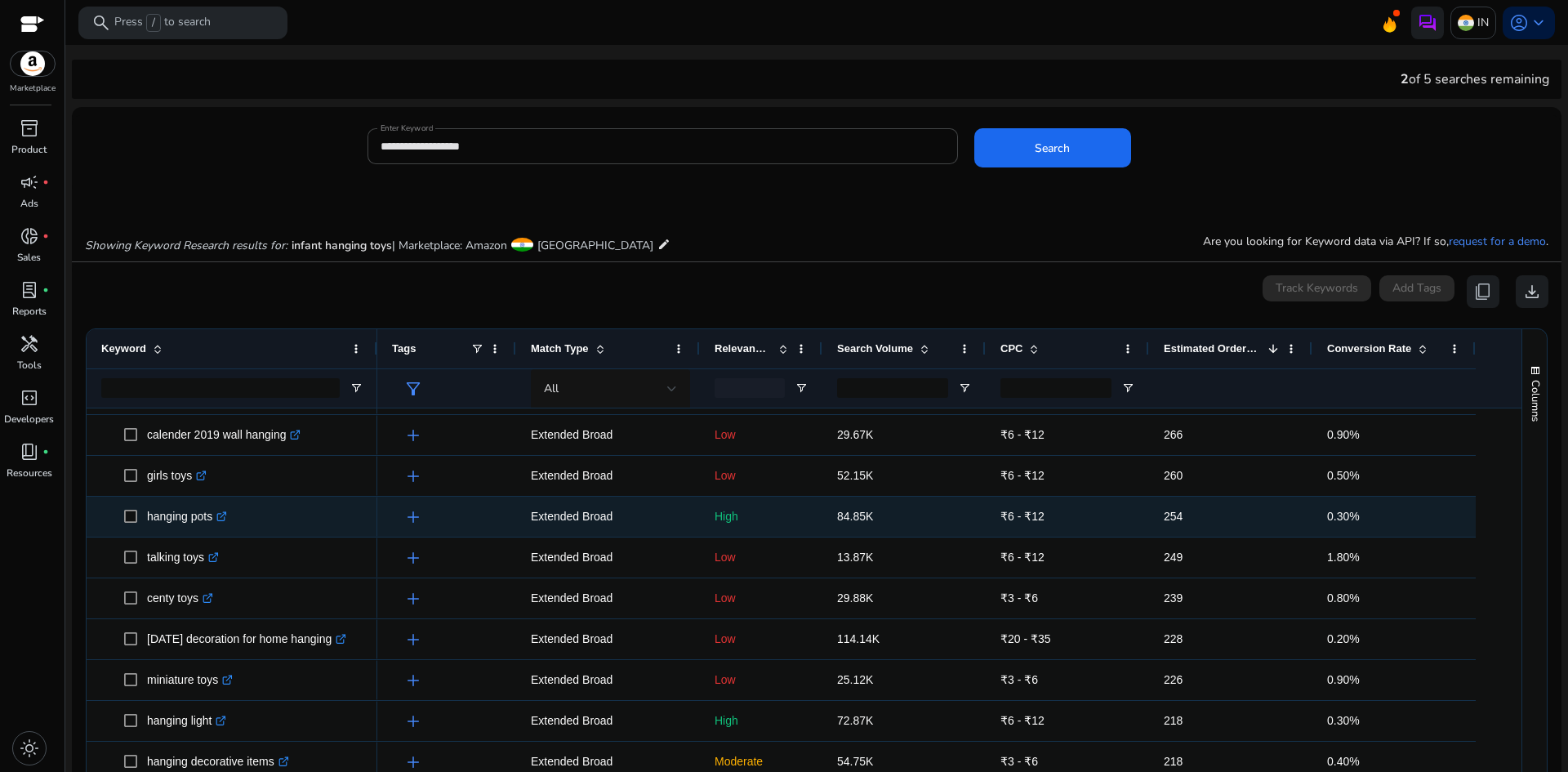
scroll to position [1055, 0]
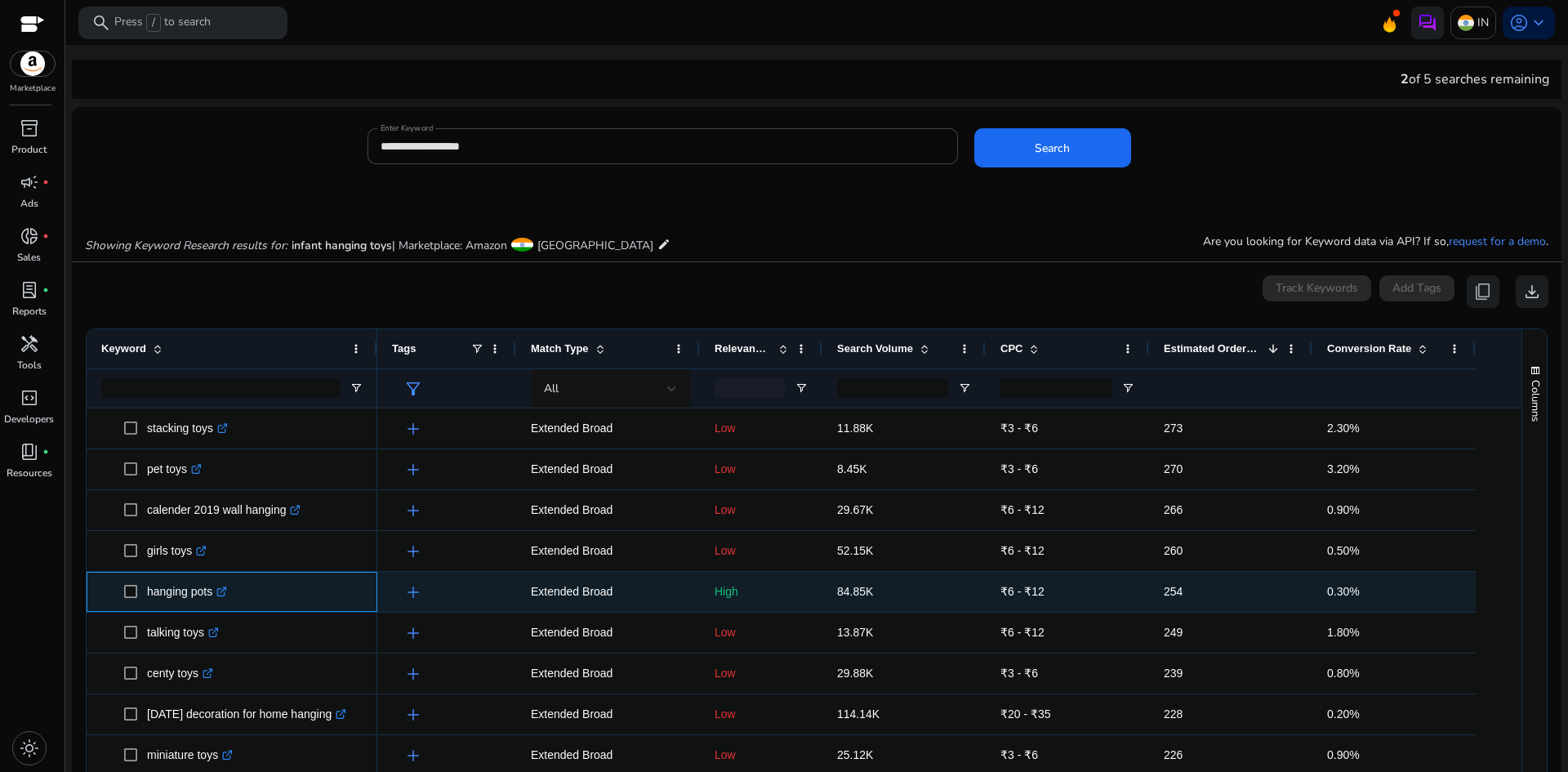
drag, startPoint x: 148, startPoint y: 592, endPoint x: 228, endPoint y: 601, distance: 80.5
click at [217, 597] on p "hanging pots .st0{fill:#2c8af8}" at bounding box center [187, 593] width 80 height 34
copy p "hanging pots"
click at [897, 593] on p "84.85K" at bounding box center [904, 593] width 134 height 34
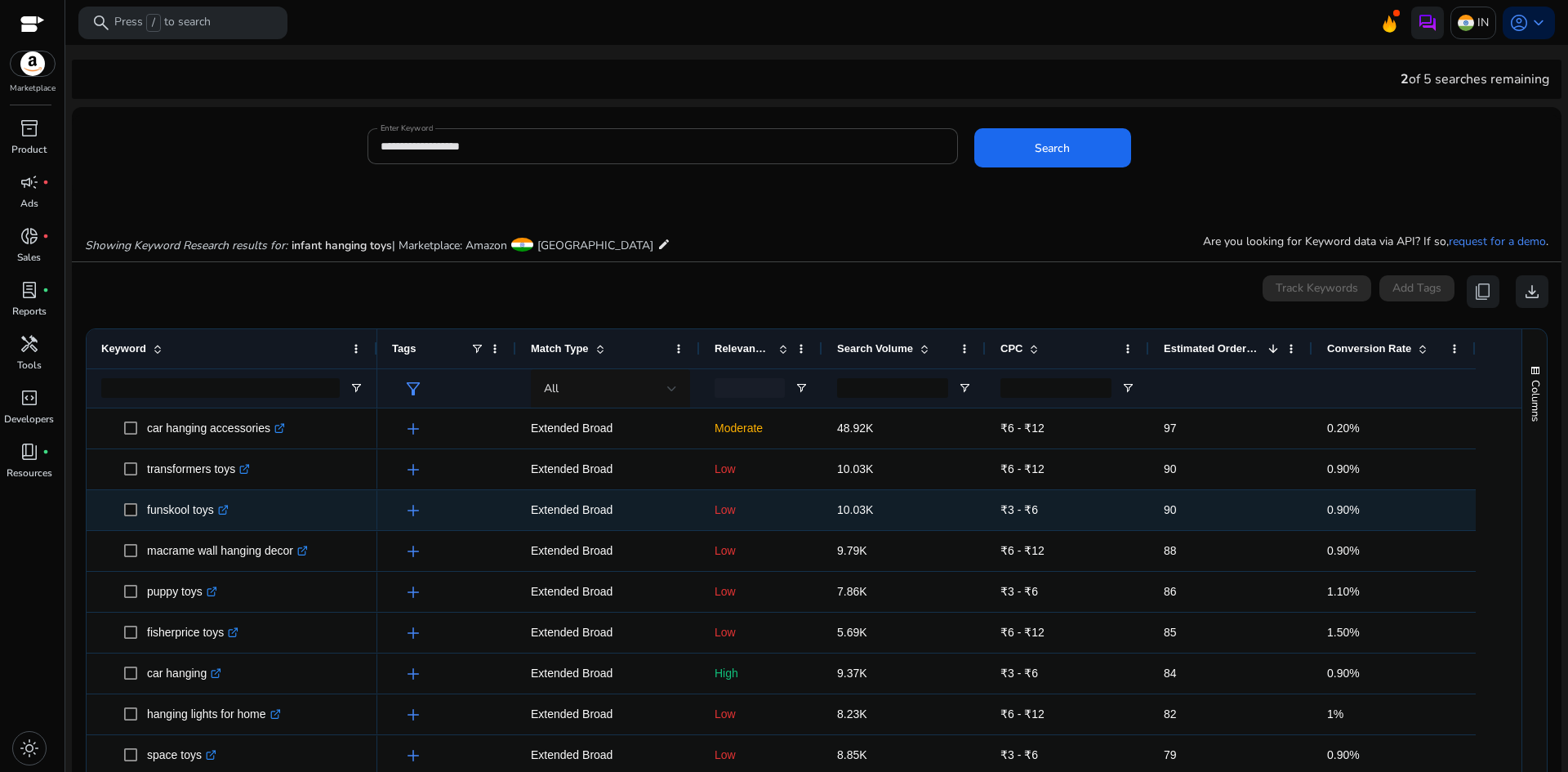
scroll to position [2696, 0]
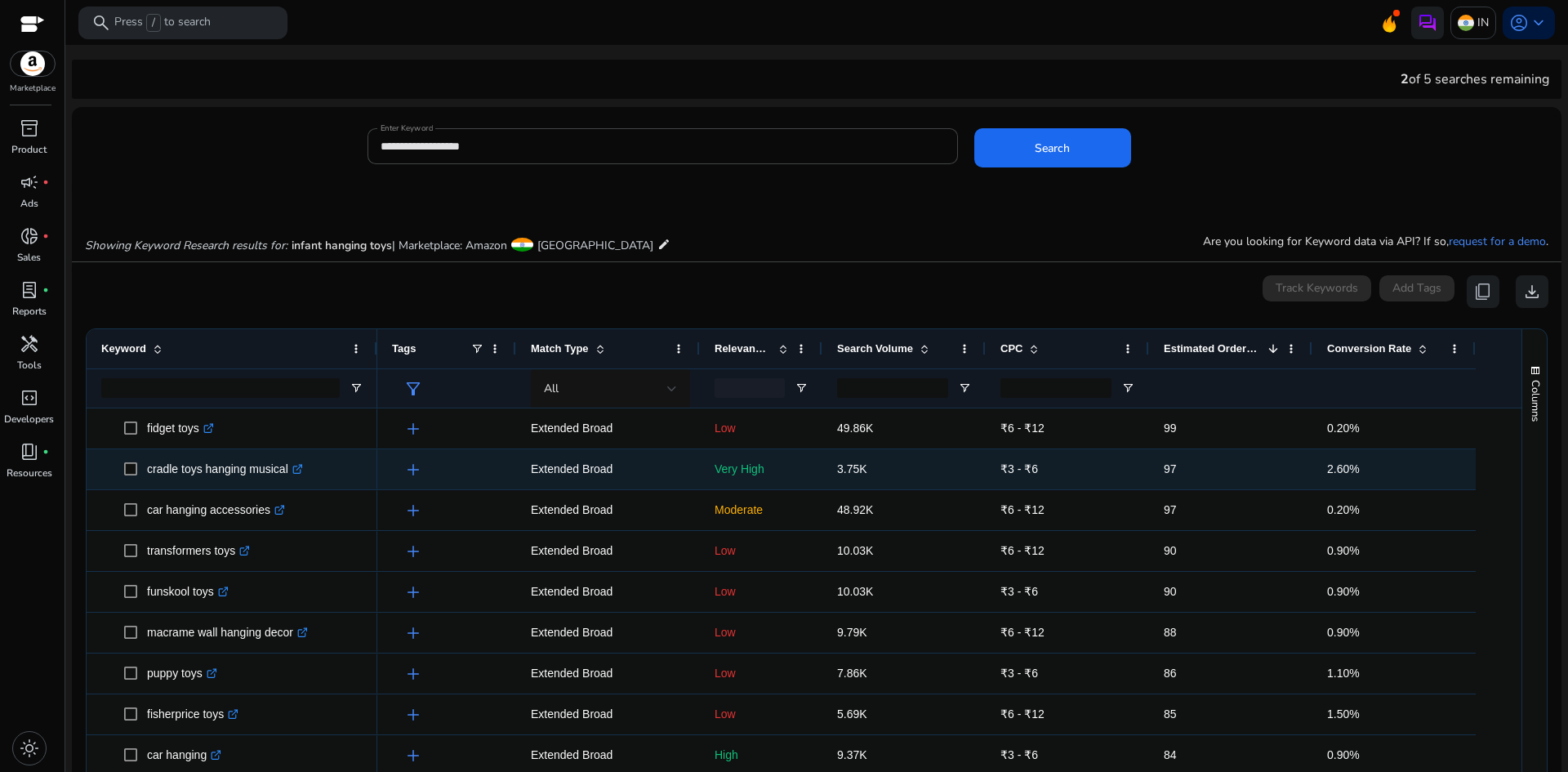
click at [168, 474] on p "cradle toys hanging musical .st0{fill:#2c8af8}" at bounding box center [226, 470] width 156 height 34
copy p "cradle toys hanging musical"
click at [842, 468] on span "3.75K" at bounding box center [852, 469] width 30 height 13
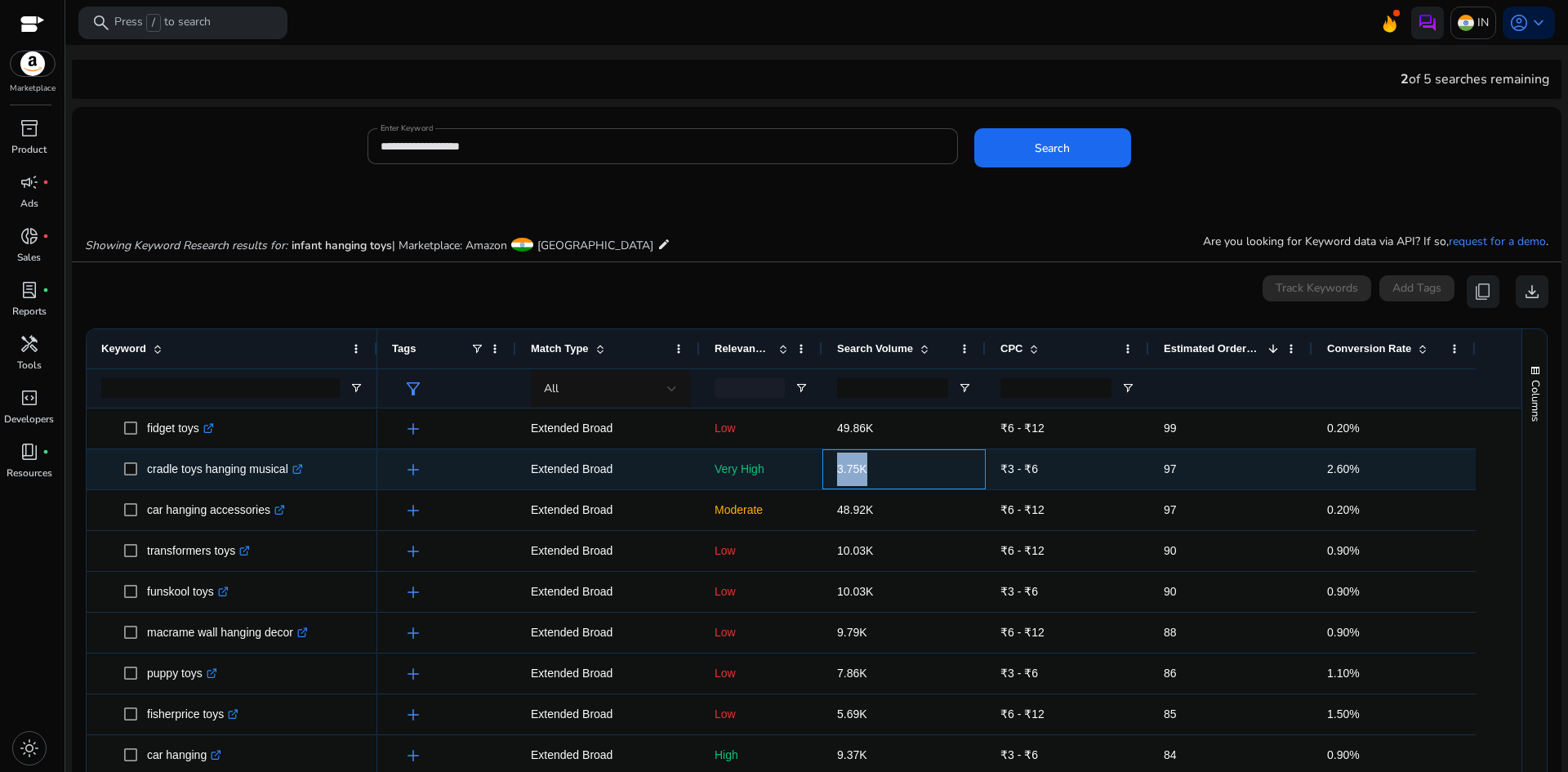
click at [842, 468] on span "3.75K" at bounding box center [852, 469] width 30 height 13
copy span "3.75K"
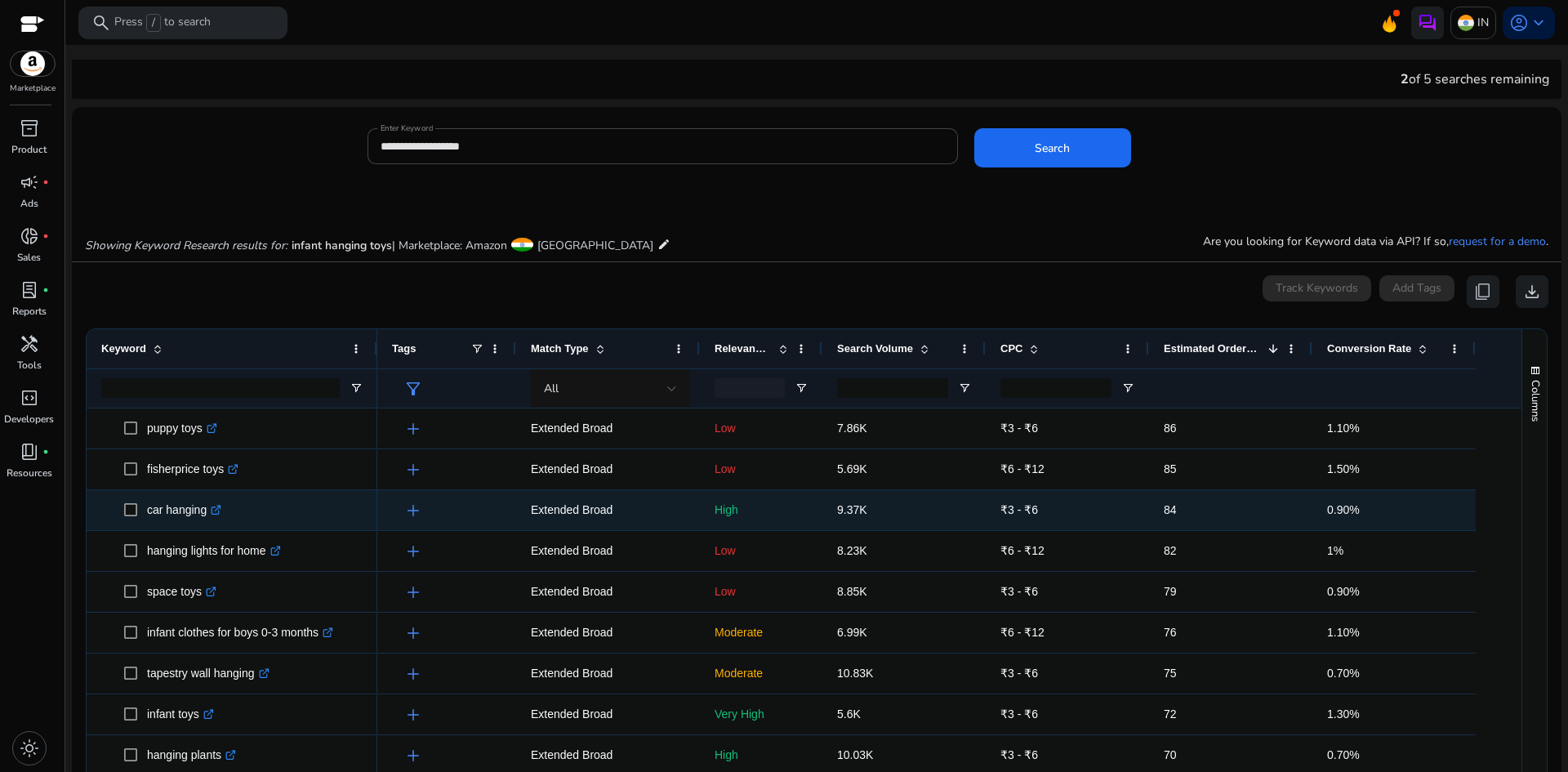
scroll to position [0, 0]
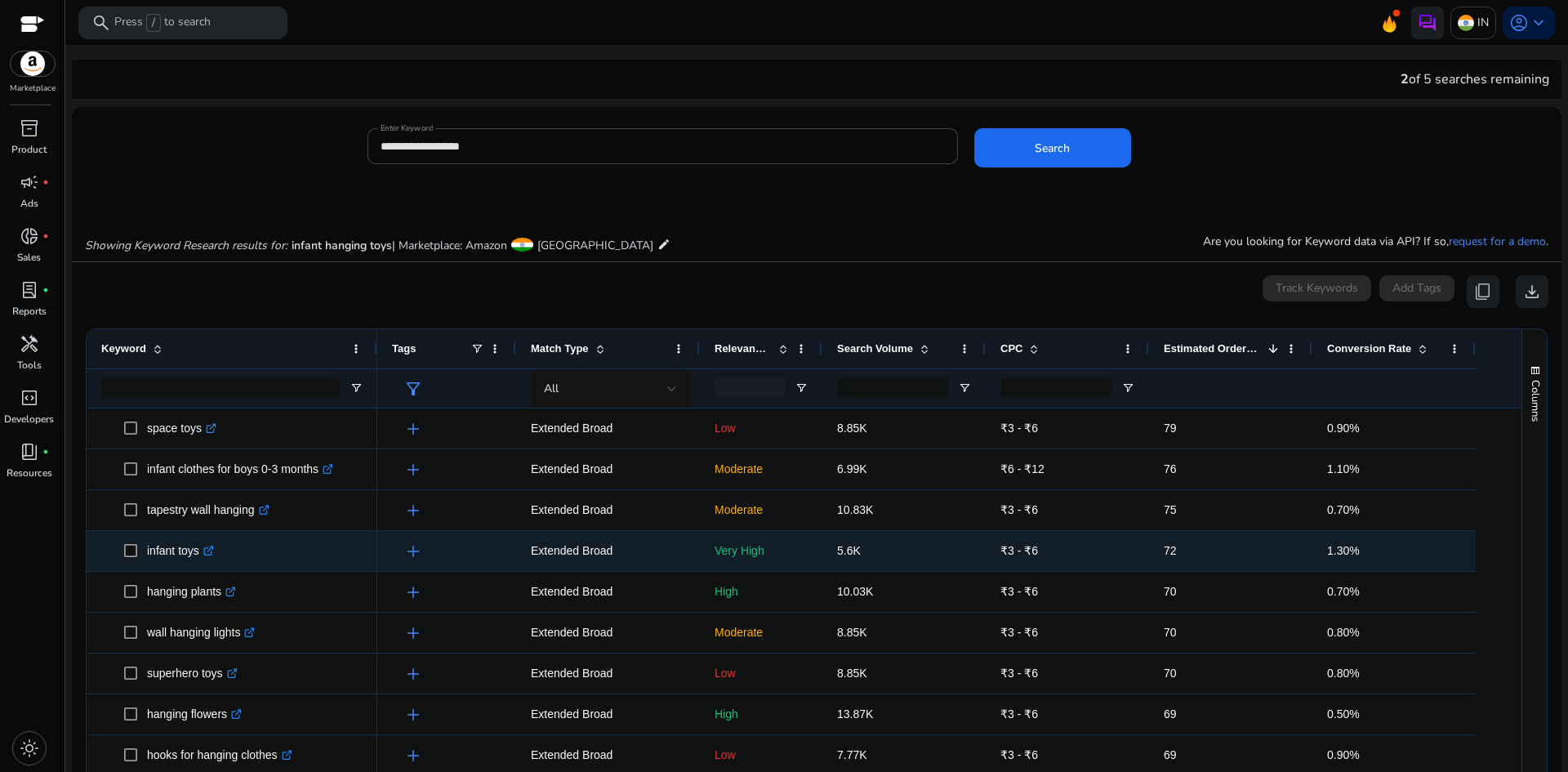
click at [178, 551] on p "infant toys .st0{fill:#2c8af8}" at bounding box center [180, 552] width 67 height 34
copy p "infant toys"
click at [843, 549] on span "5.6K" at bounding box center [849, 551] width 24 height 13
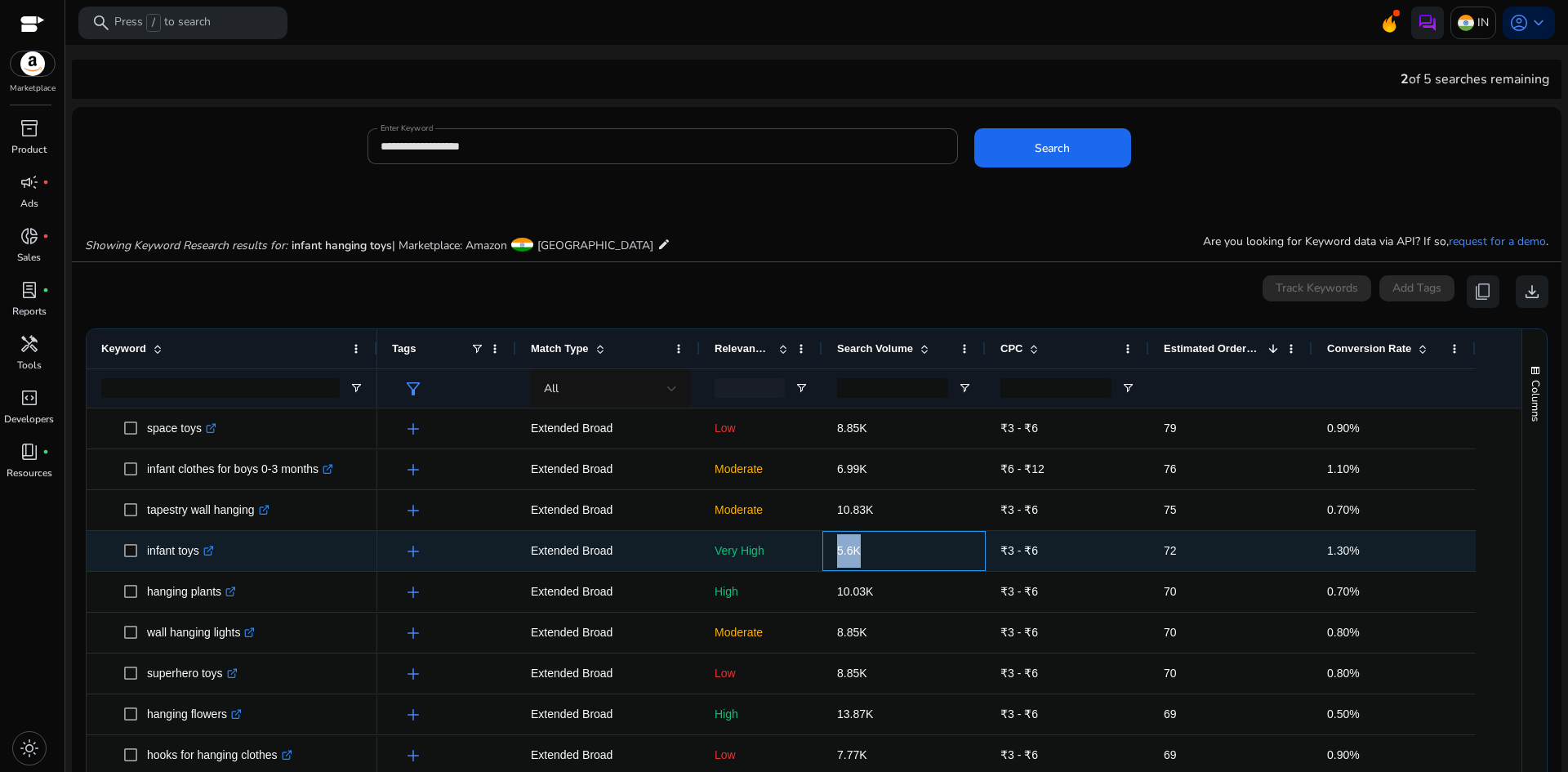
click at [843, 549] on span "5.6K" at bounding box center [849, 551] width 24 height 13
copy span "5.6K"
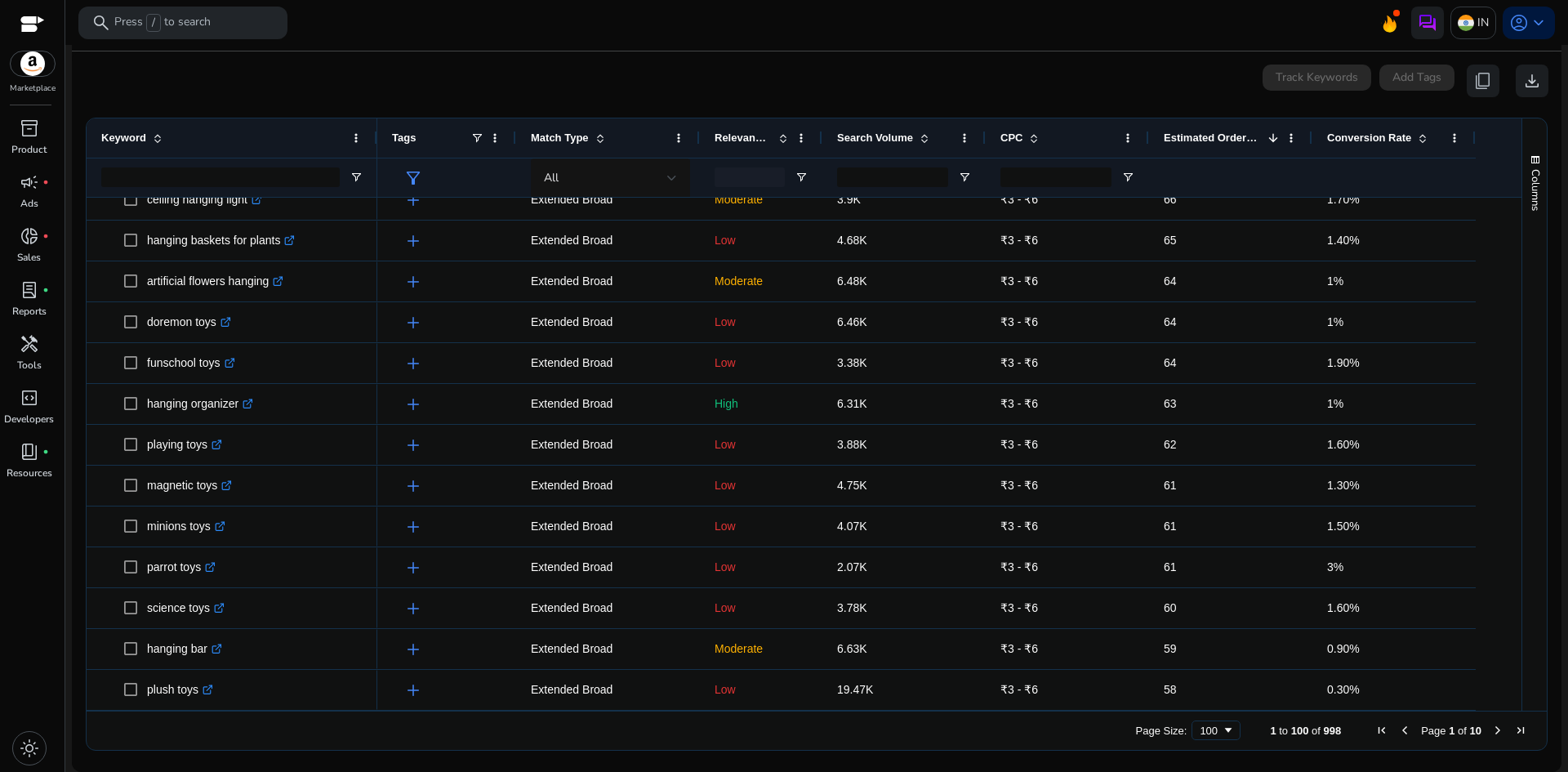
click at [1491, 728] on span "Next Page" at bounding box center [1497, 730] width 13 height 13
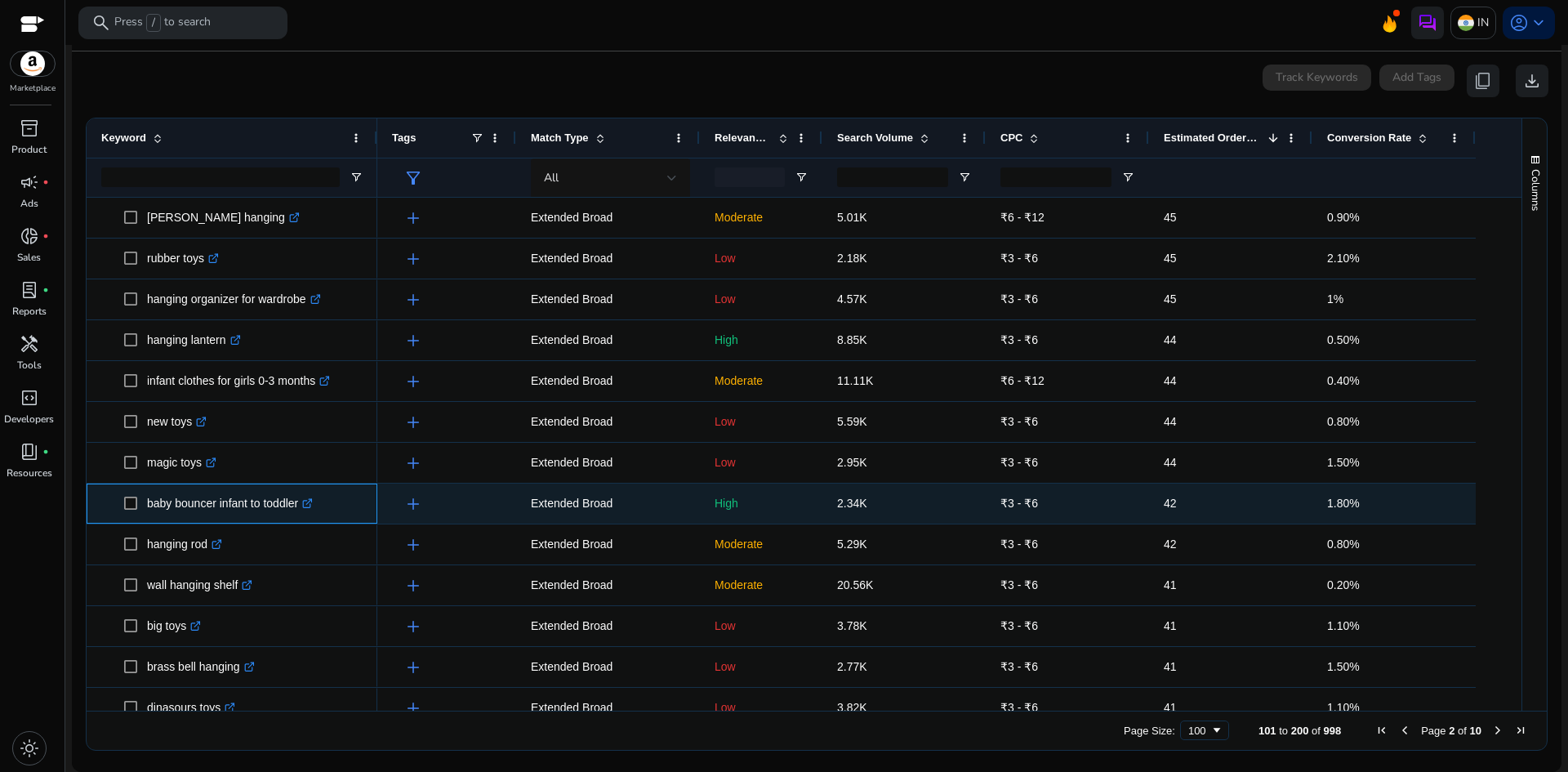
click at [219, 506] on p "baby bouncer infant to toddler .st0{fill:#2c8af8}" at bounding box center [230, 504] width 166 height 34
copy p "baby bouncer infant to toddler"
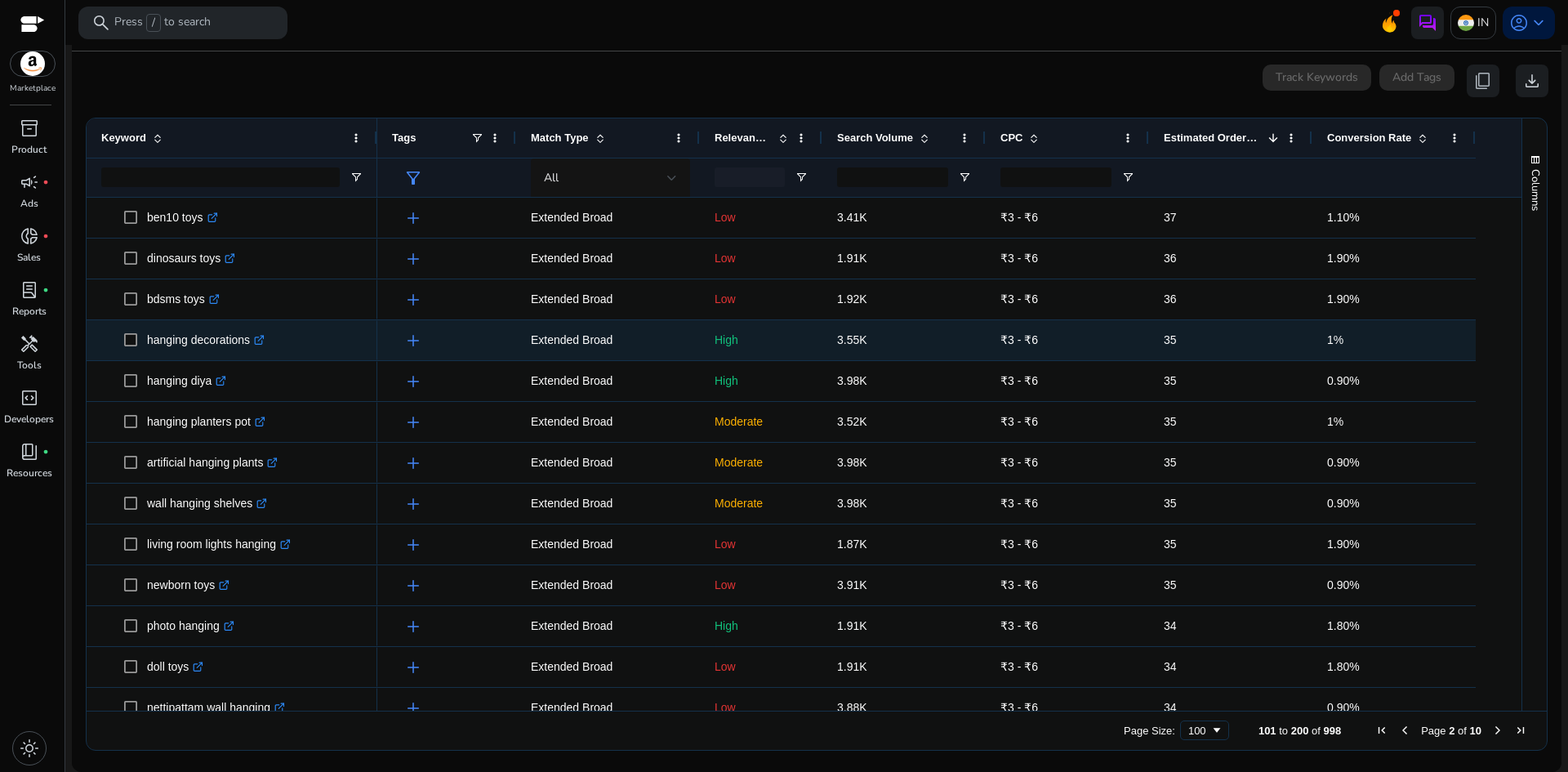
click at [143, 343] on span at bounding box center [136, 340] width 23 height 34
click at [175, 343] on p "hanging decorations .st0{fill:#2c8af8}" at bounding box center [206, 340] width 117 height 34
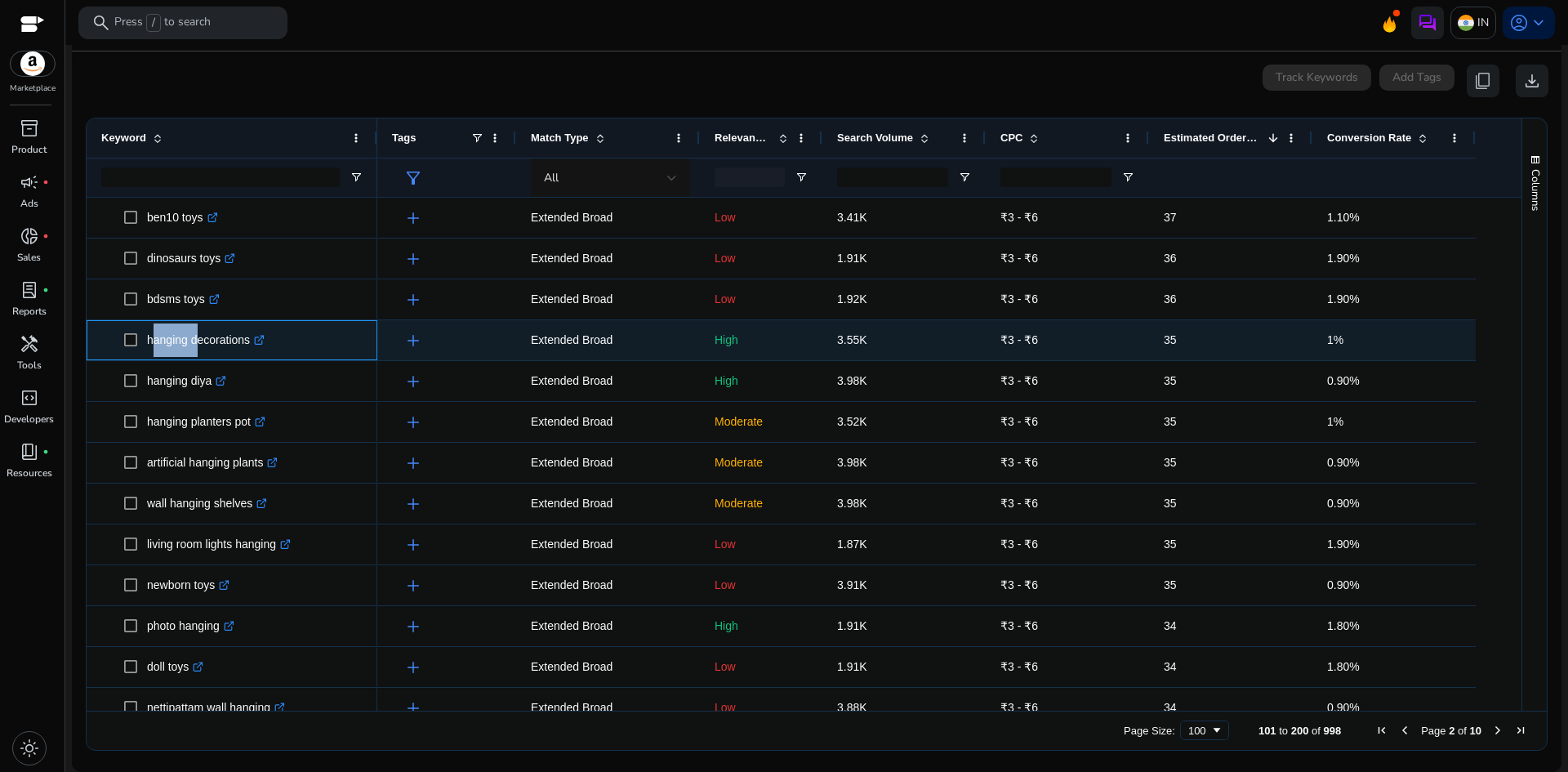
click at [175, 343] on p "hanging decorations .st0{fill:#2c8af8}" at bounding box center [206, 340] width 117 height 34
copy p "hanging decorations"
click at [852, 341] on span "3.55K" at bounding box center [852, 339] width 30 height 13
copy span "3.55K"
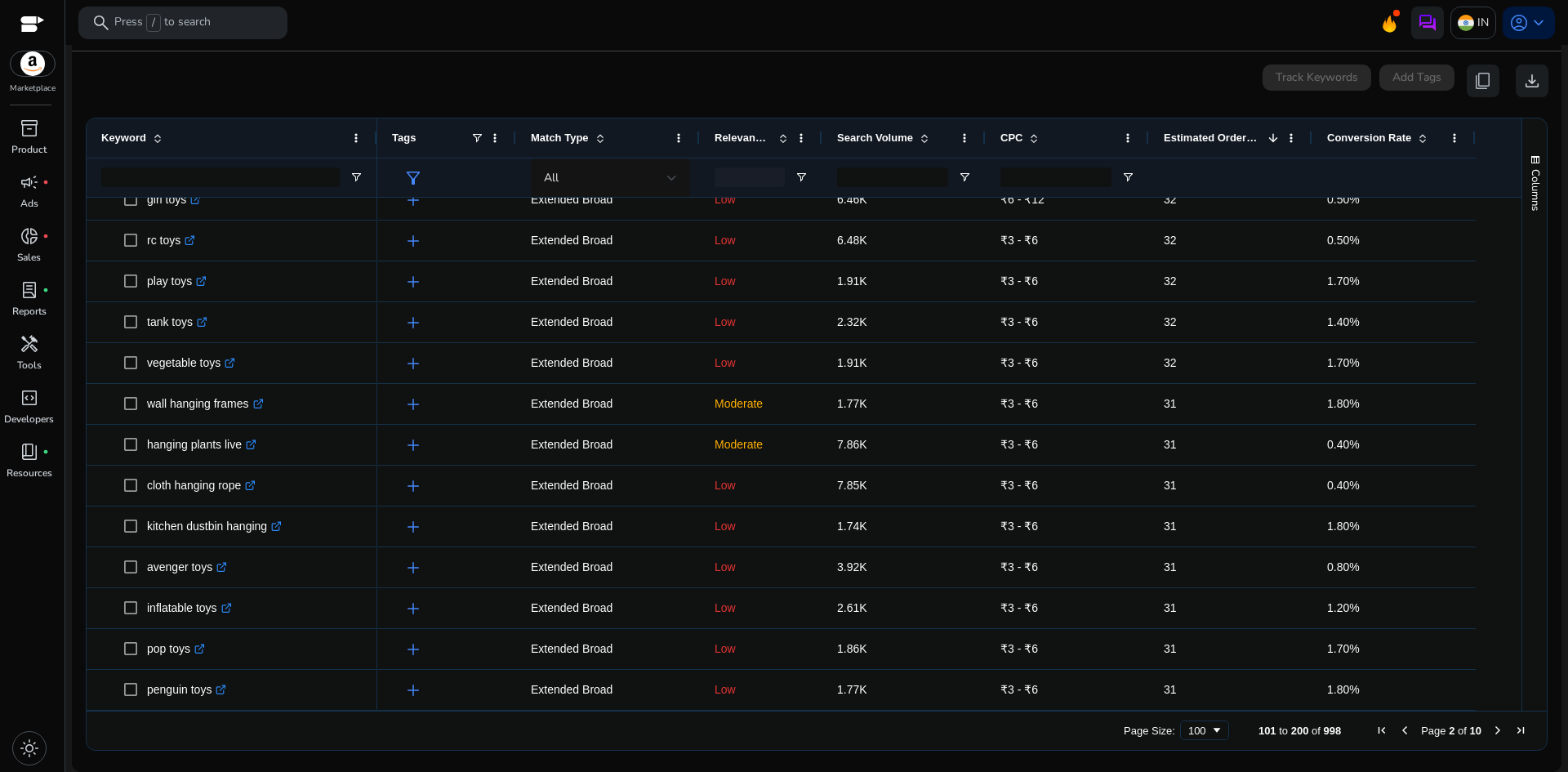
click at [1491, 734] on span "Next Page" at bounding box center [1497, 730] width 13 height 13
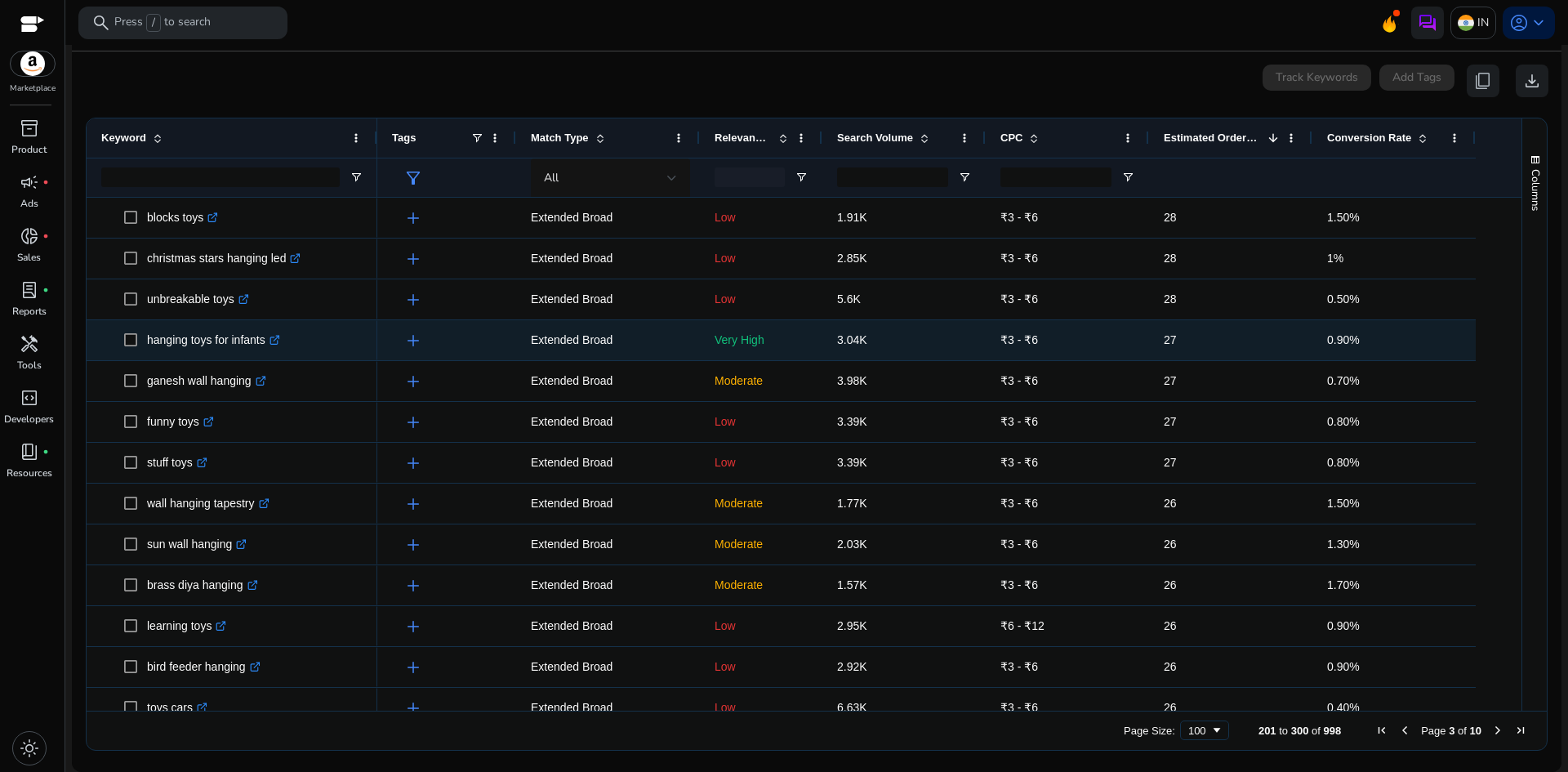
click at [172, 341] on p "hanging toys for infants .st0{fill:#2c8af8}" at bounding box center [214, 340] width 133 height 34
copy p "hanging toys for infants"
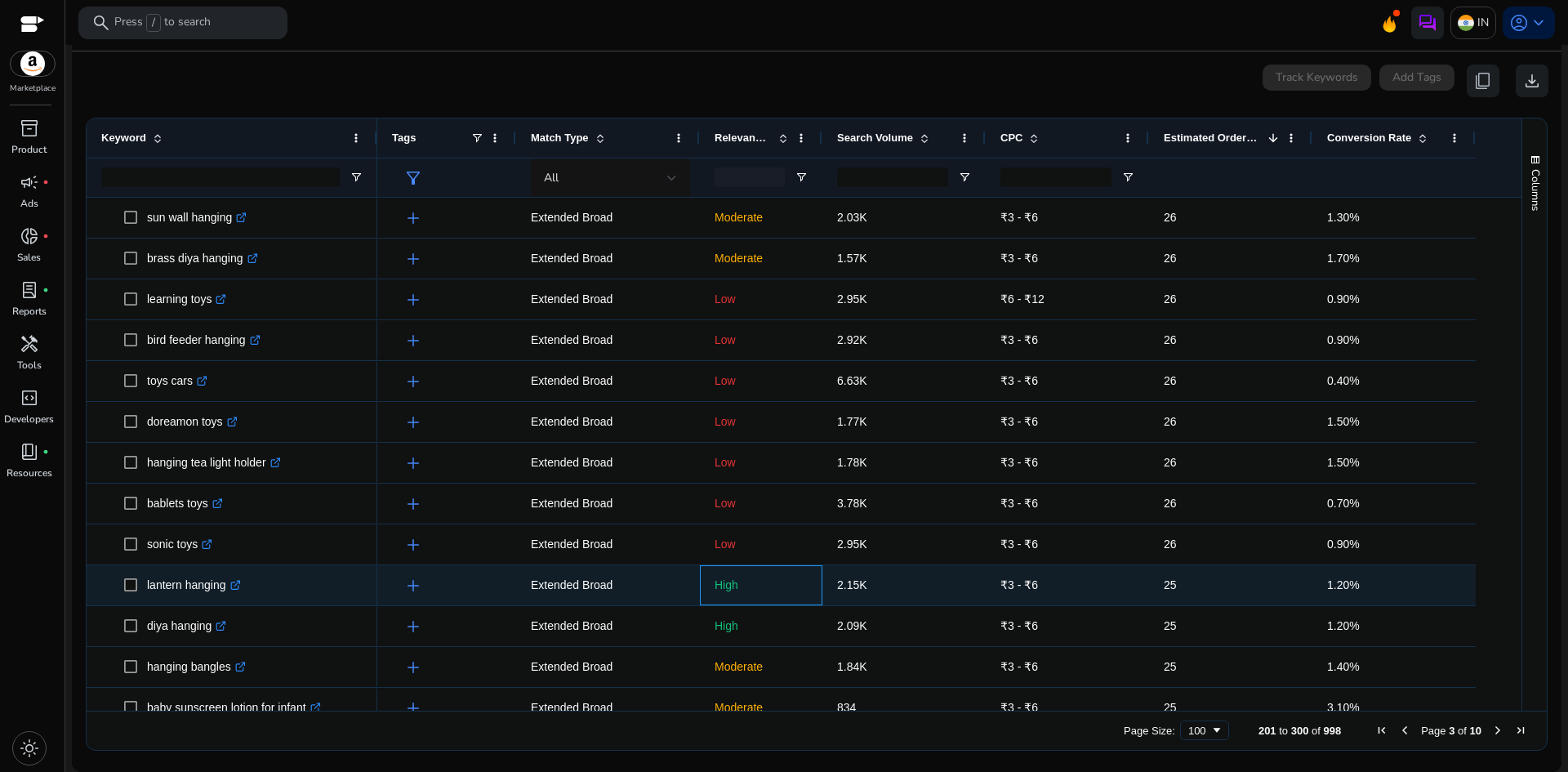
click at [755, 581] on p "High" at bounding box center [761, 585] width 93 height 34
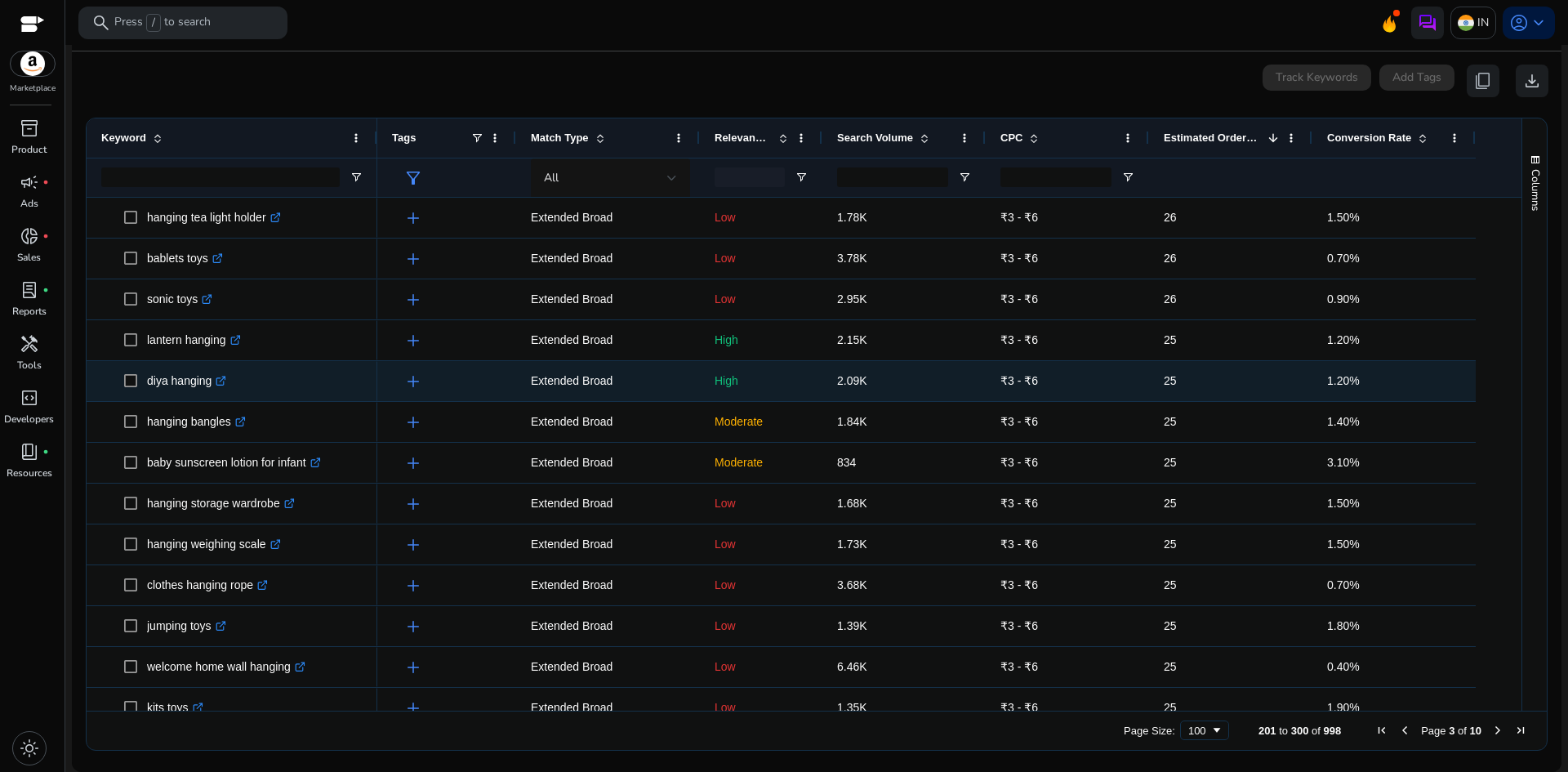
click at [750, 381] on p "High" at bounding box center [761, 381] width 93 height 34
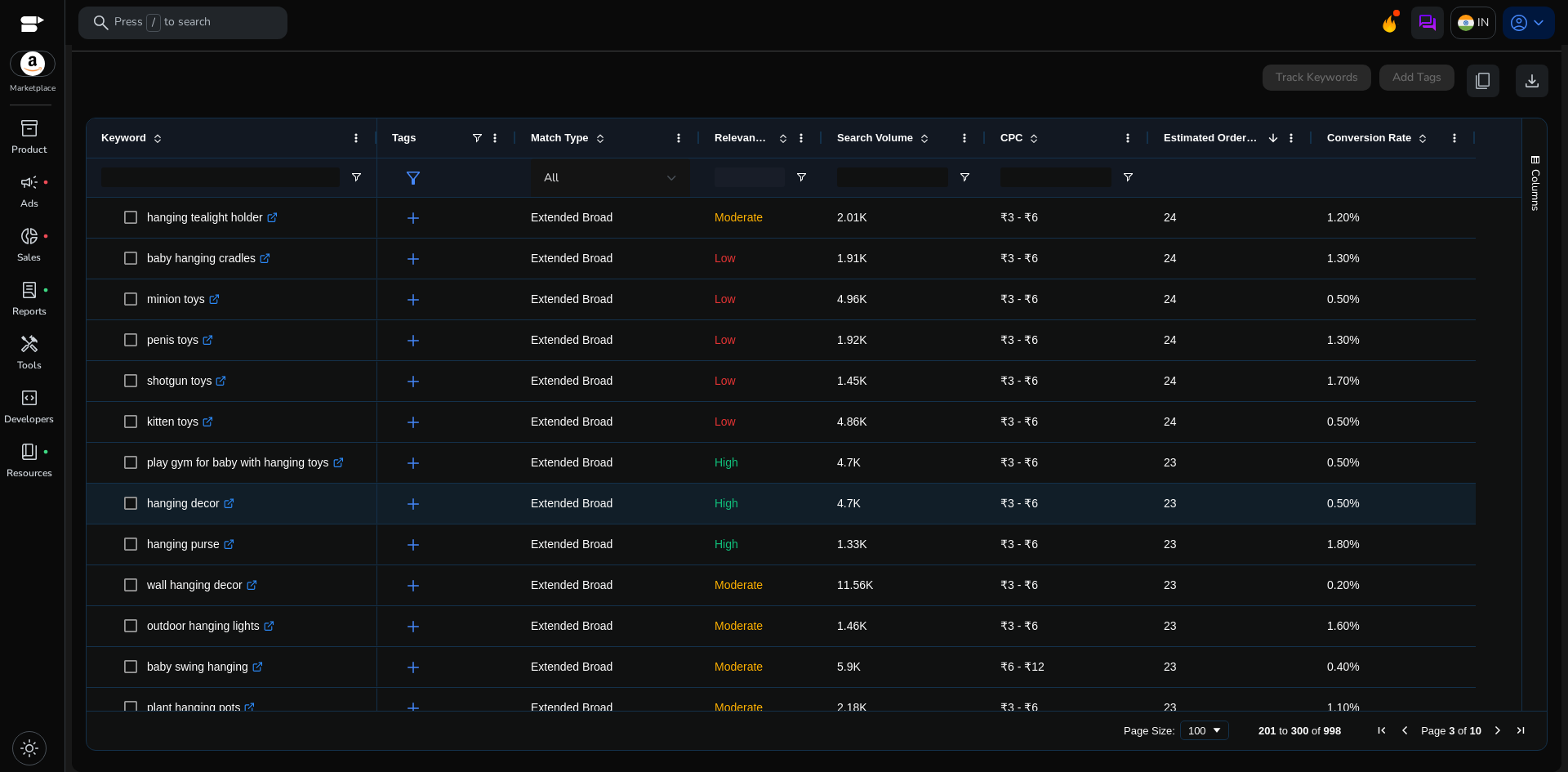
click at [154, 501] on p "hanging decor .st0{fill:#2c8af8}" at bounding box center [191, 504] width 87 height 34
copy p "hanging decor"
click at [857, 499] on span "4.7K" at bounding box center [849, 503] width 24 height 13
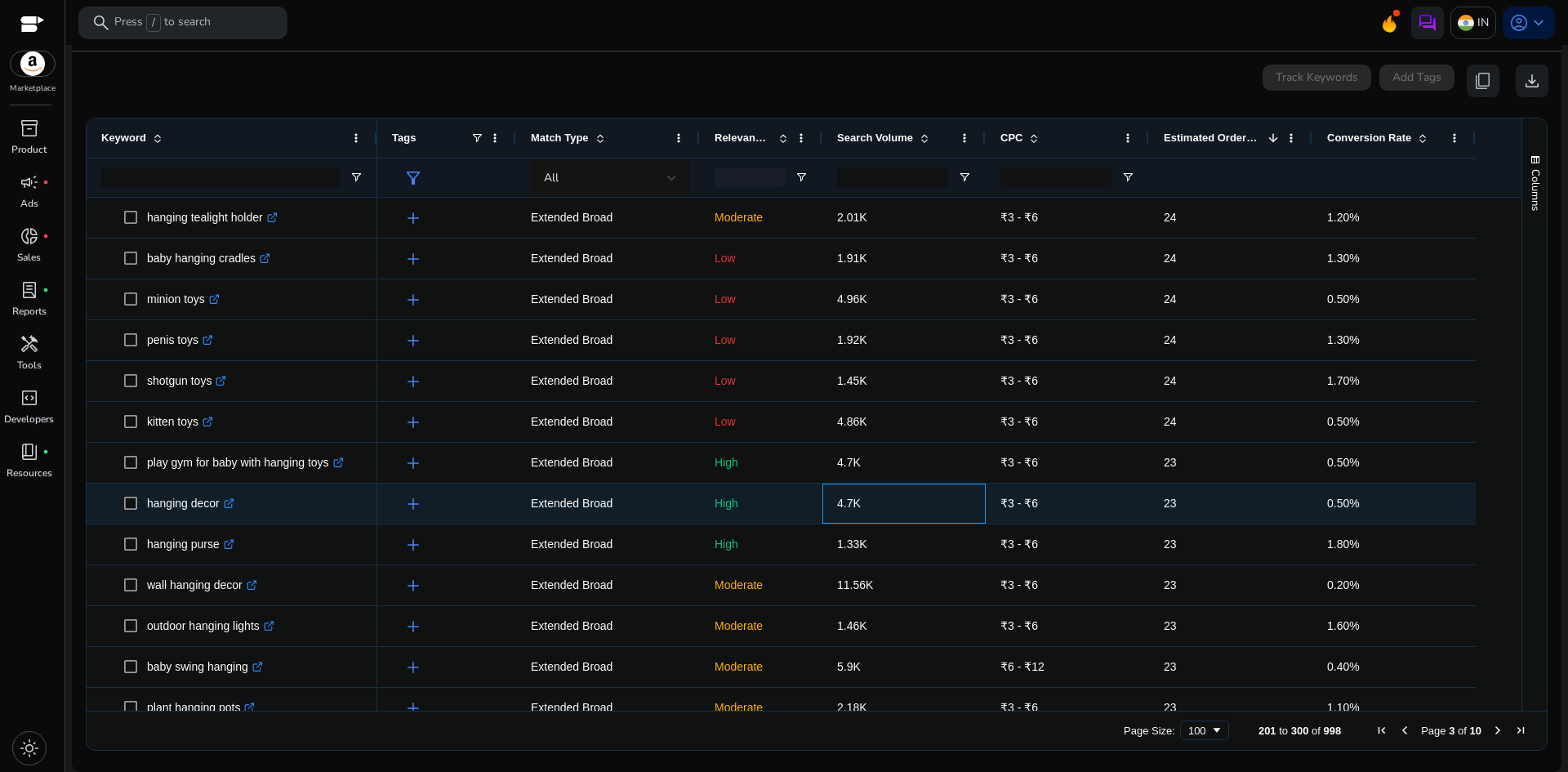
click at [857, 499] on span "4.7K" at bounding box center [849, 503] width 24 height 13
copy span "4.7K"
click at [849, 507] on span "4.7K" at bounding box center [849, 503] width 24 height 13
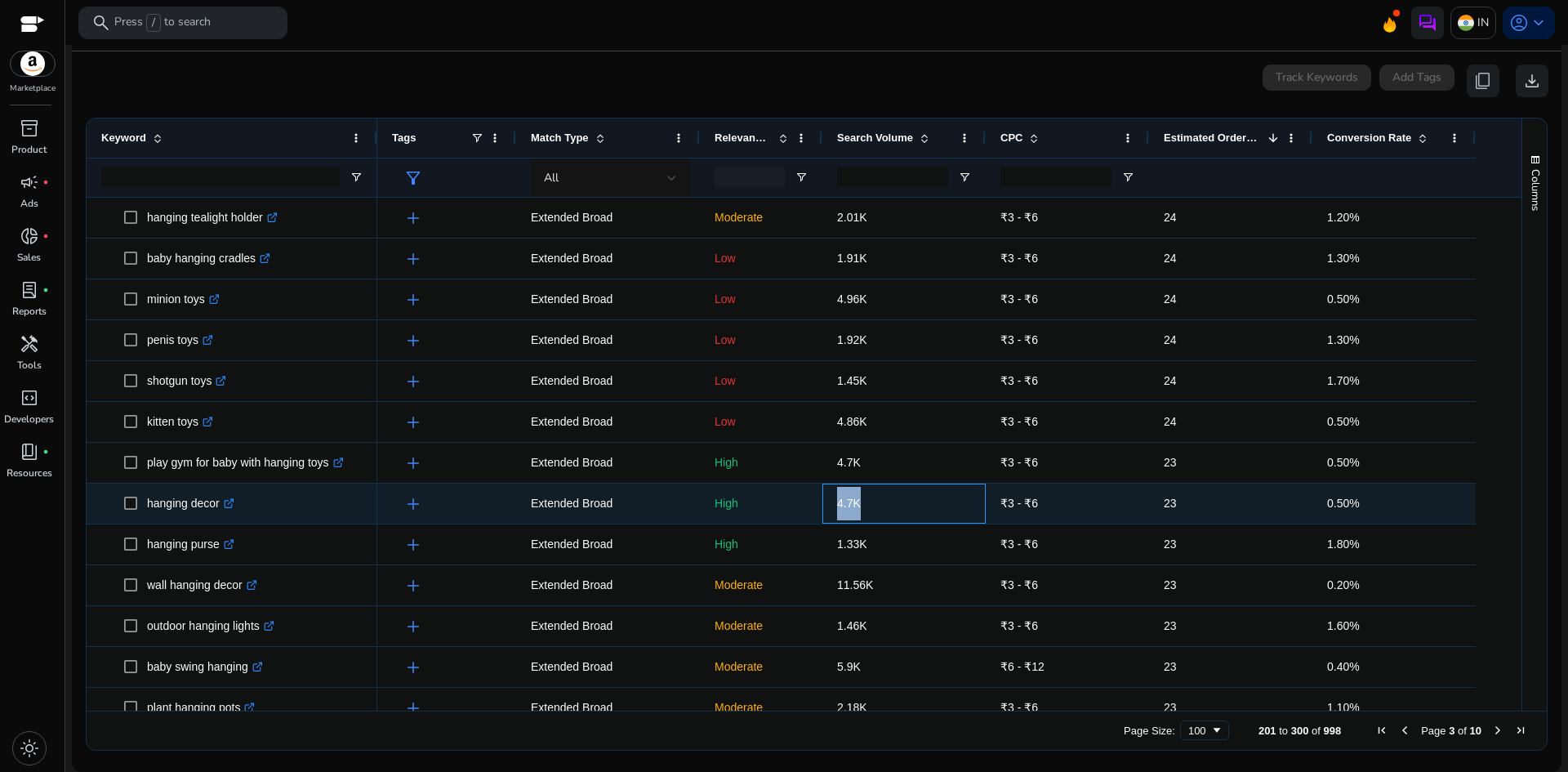
click at [849, 507] on span "4.7K" at bounding box center [849, 503] width 24 height 13
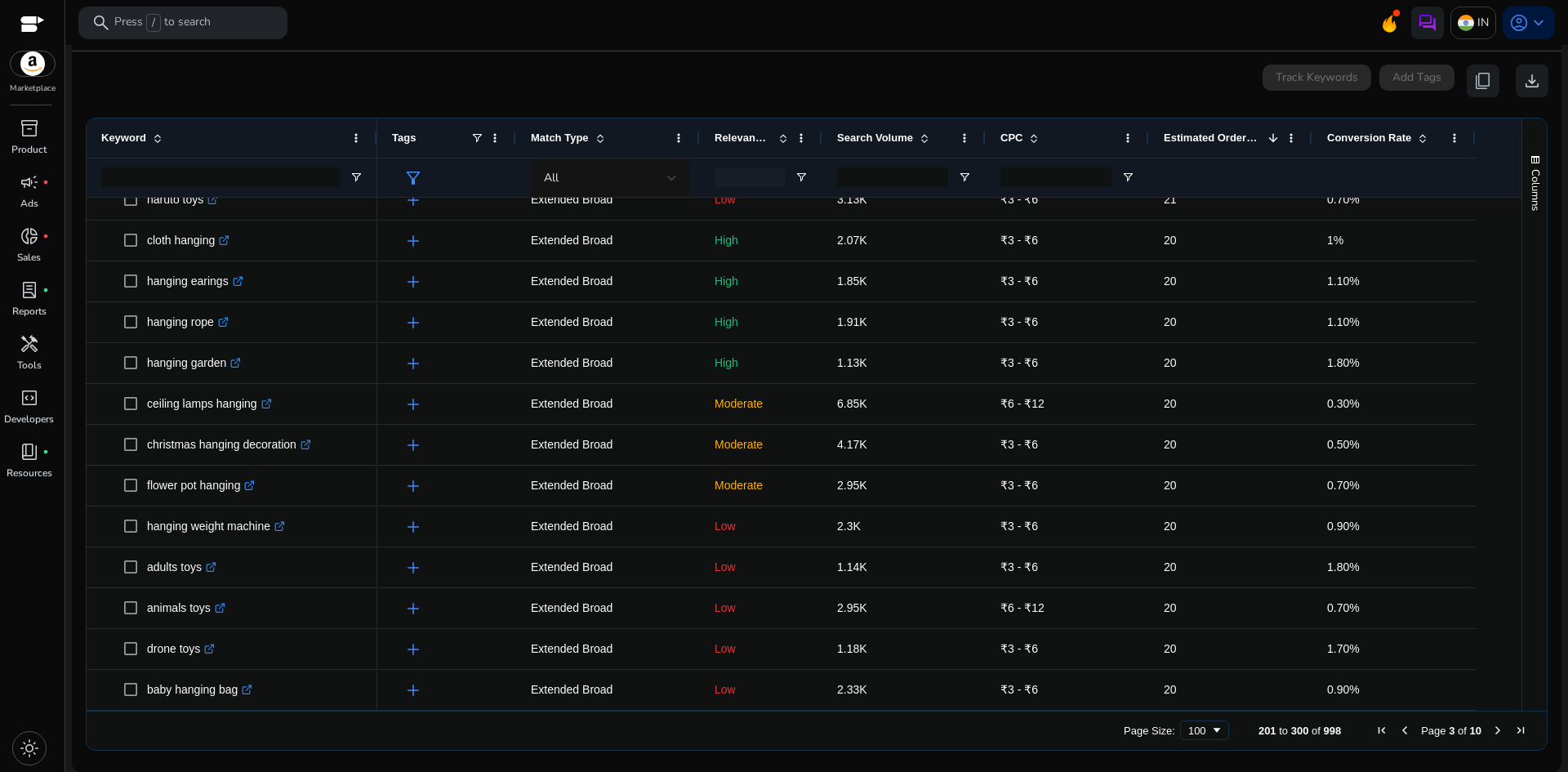
click at [1494, 732] on span "Next Page" at bounding box center [1497, 730] width 13 height 13
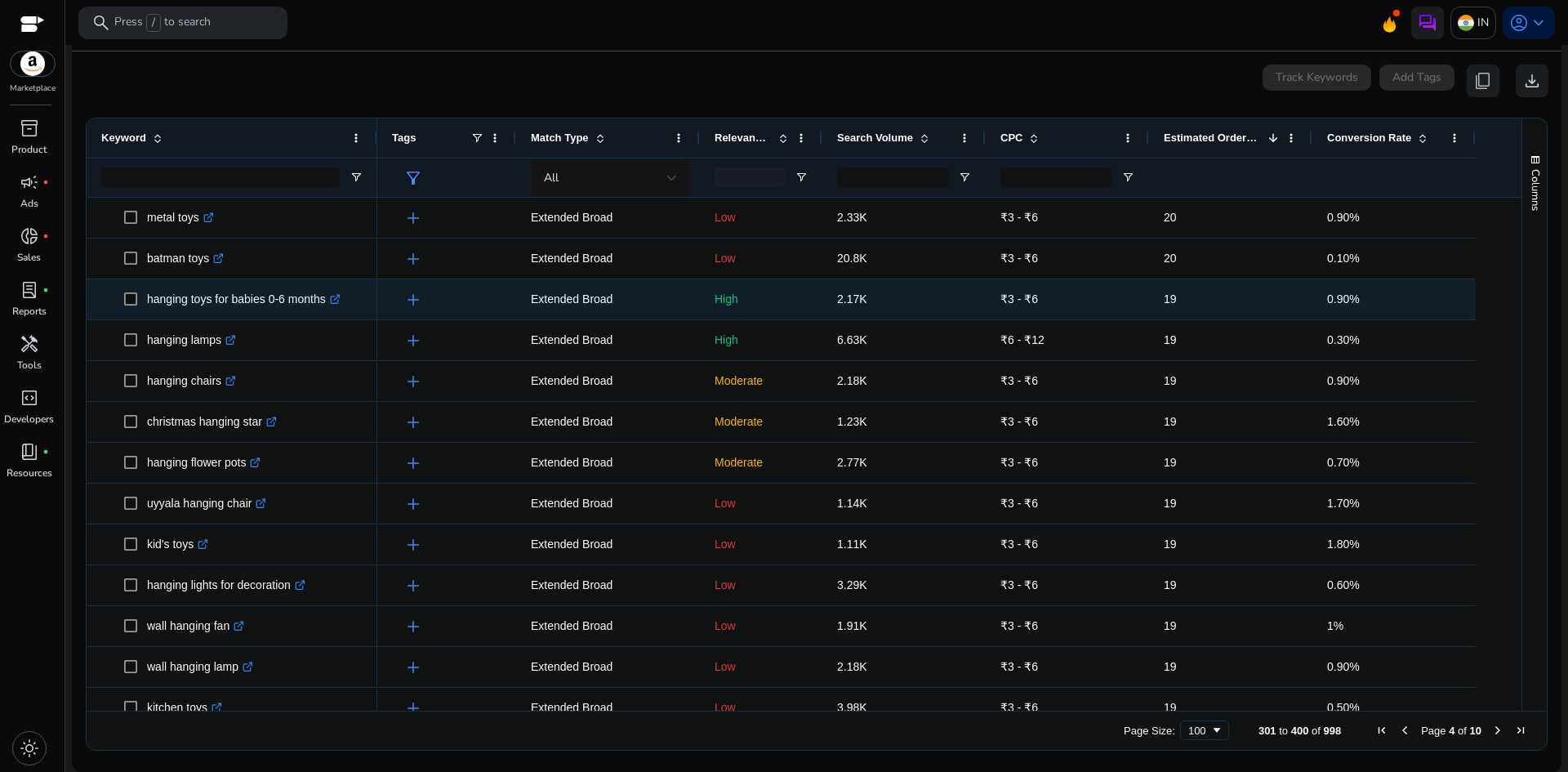
click at [239, 299] on p "hanging toys for babies 0-6 months .st0{fill:#2c8af8}" at bounding box center [244, 299] width 194 height 34
click at [851, 300] on span "2.17K" at bounding box center [852, 298] width 30 height 13
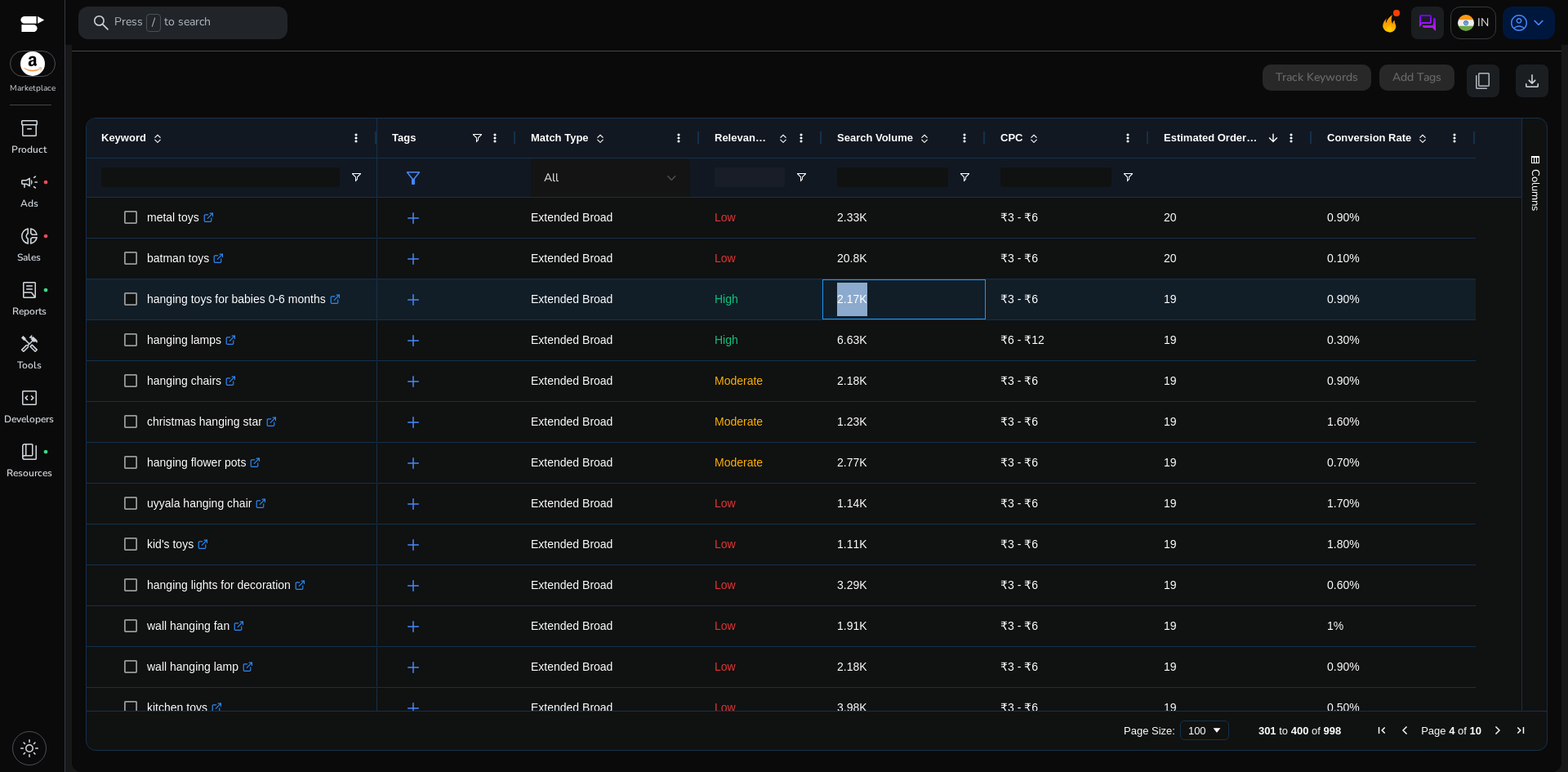
click at [851, 300] on span "2.17K" at bounding box center [852, 298] width 30 height 13
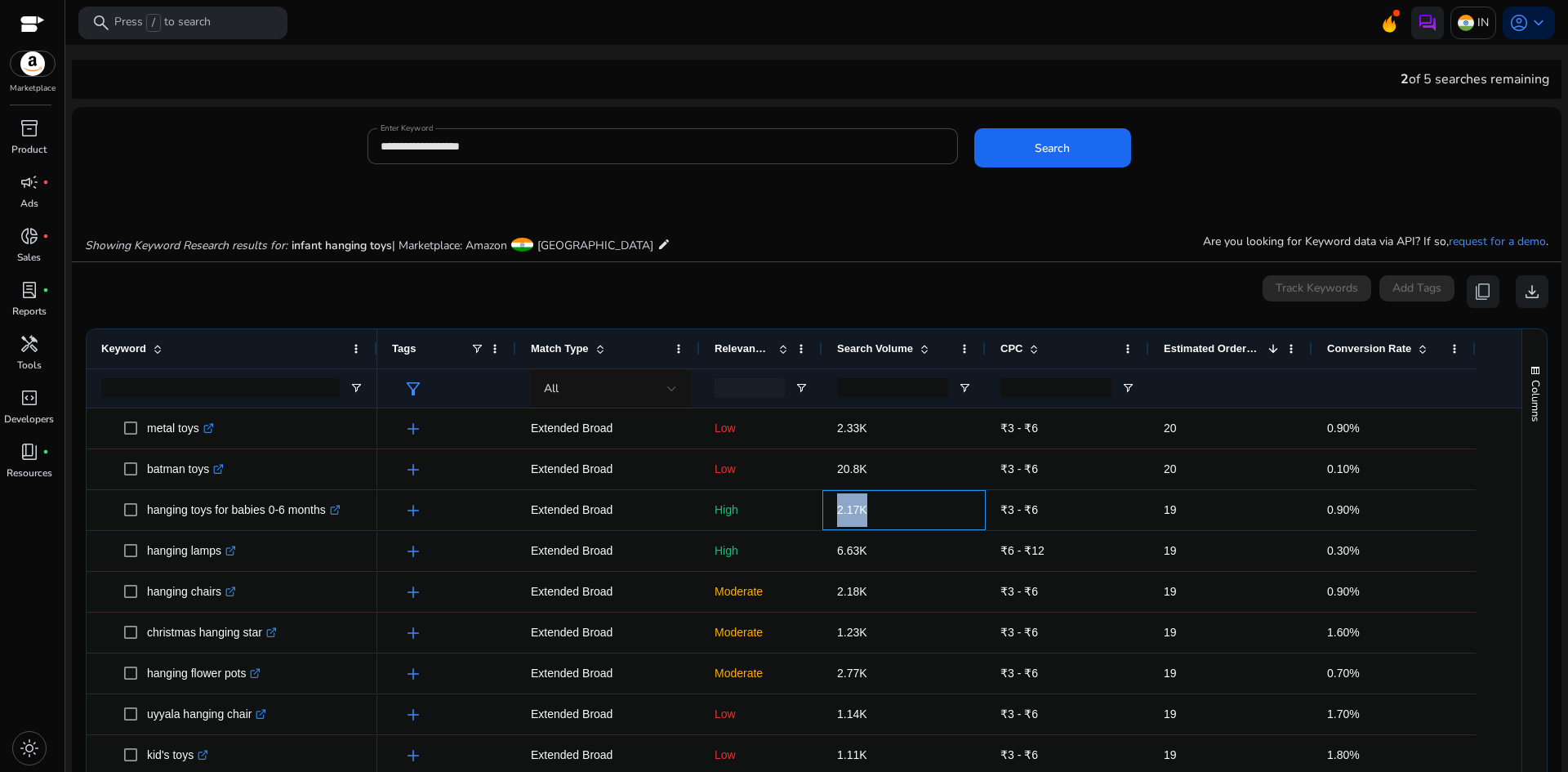
scroll to position [211, 0]
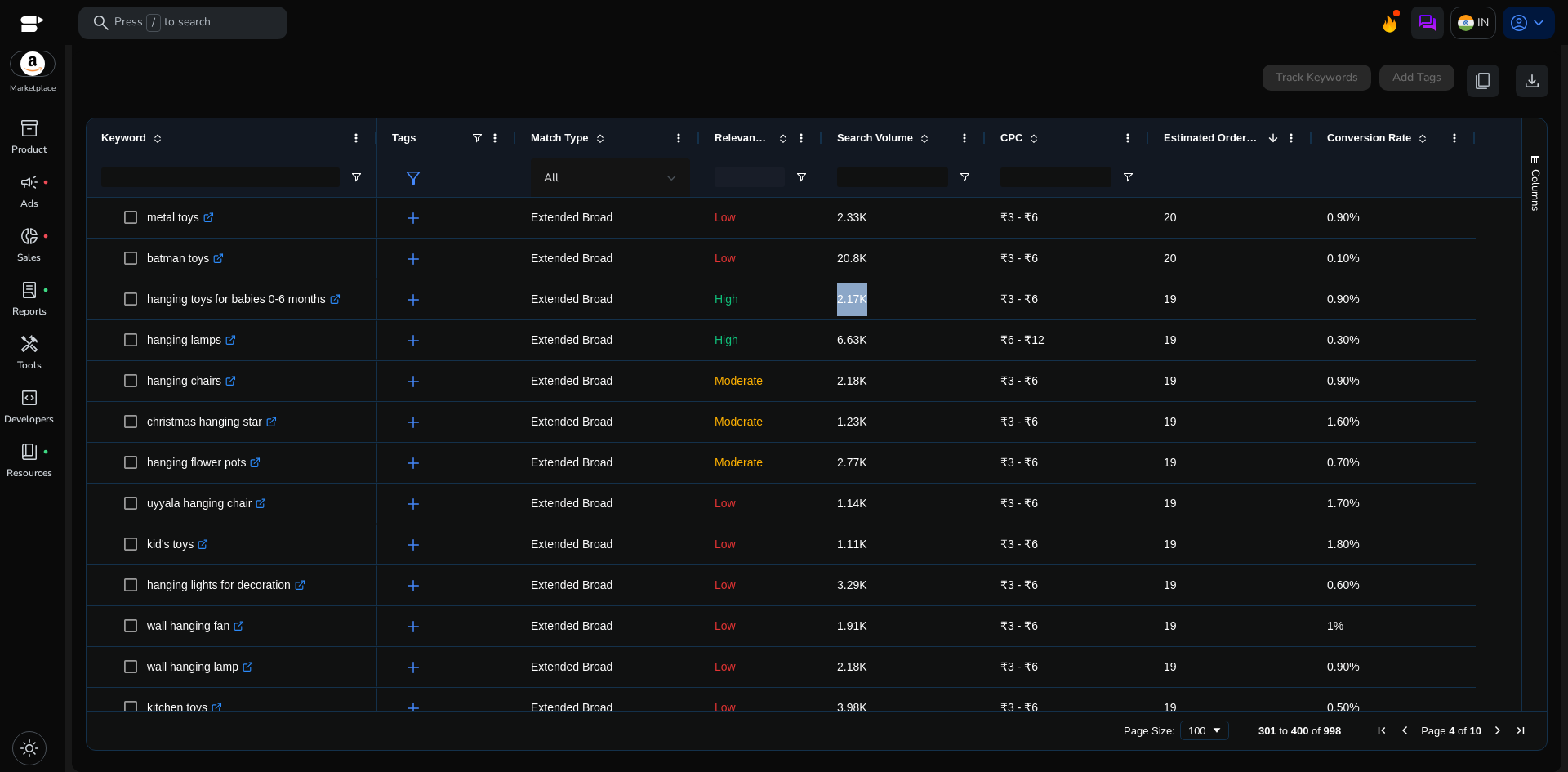
click at [875, 137] on span "Search Volume" at bounding box center [875, 138] width 76 height 12
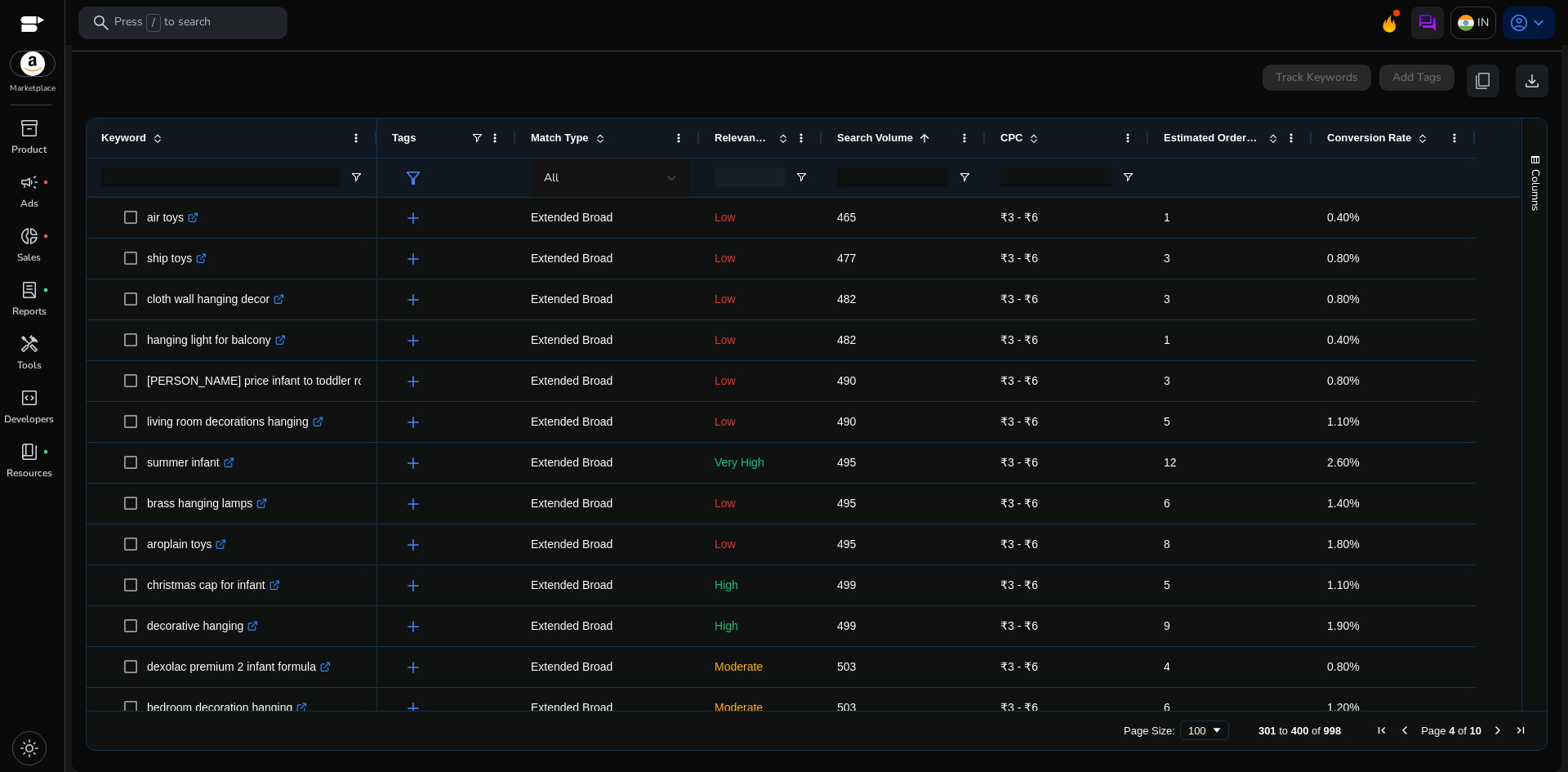
click at [873, 138] on span "Search Volume" at bounding box center [875, 138] width 76 height 12
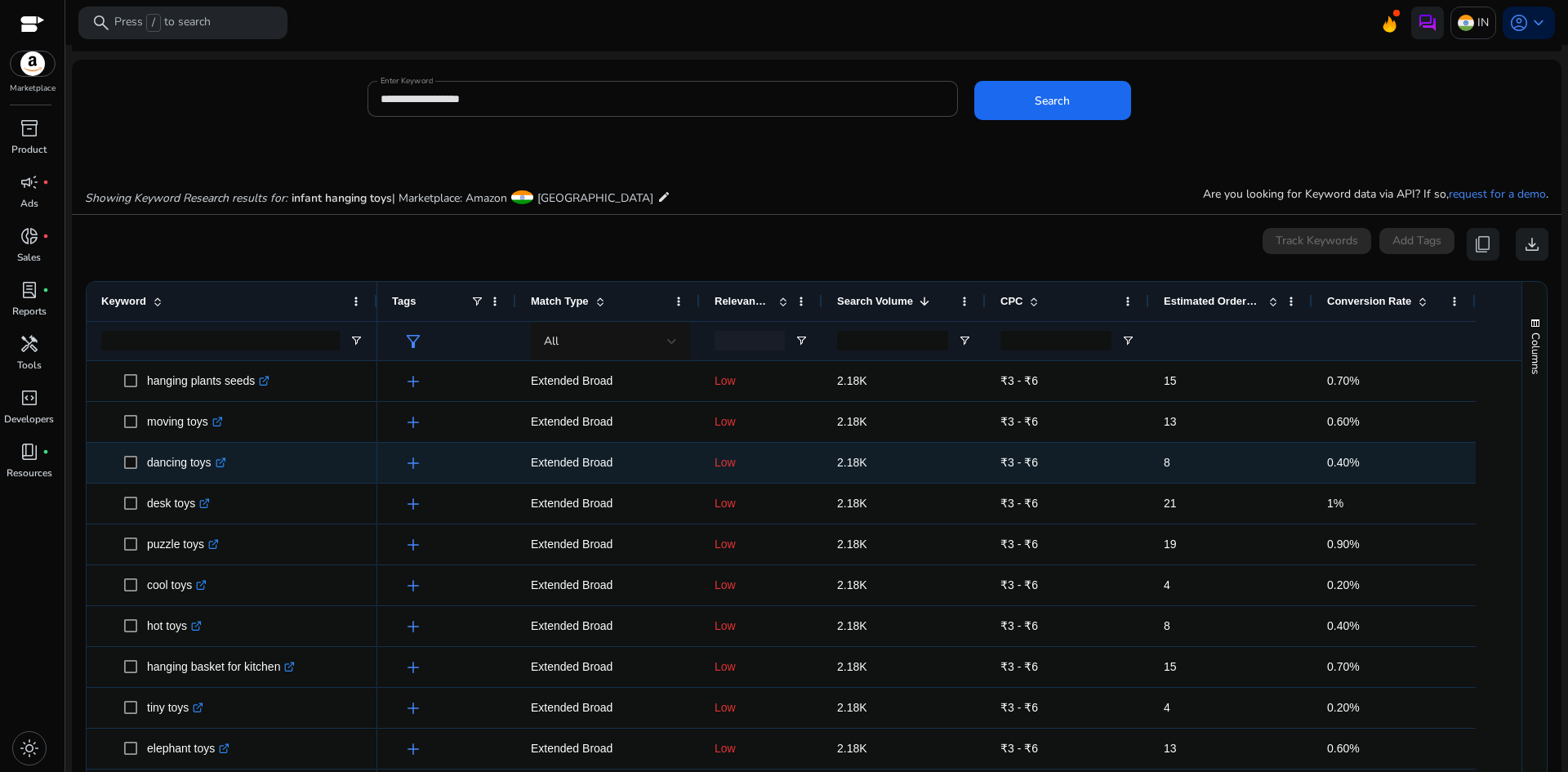
scroll to position [0, 0]
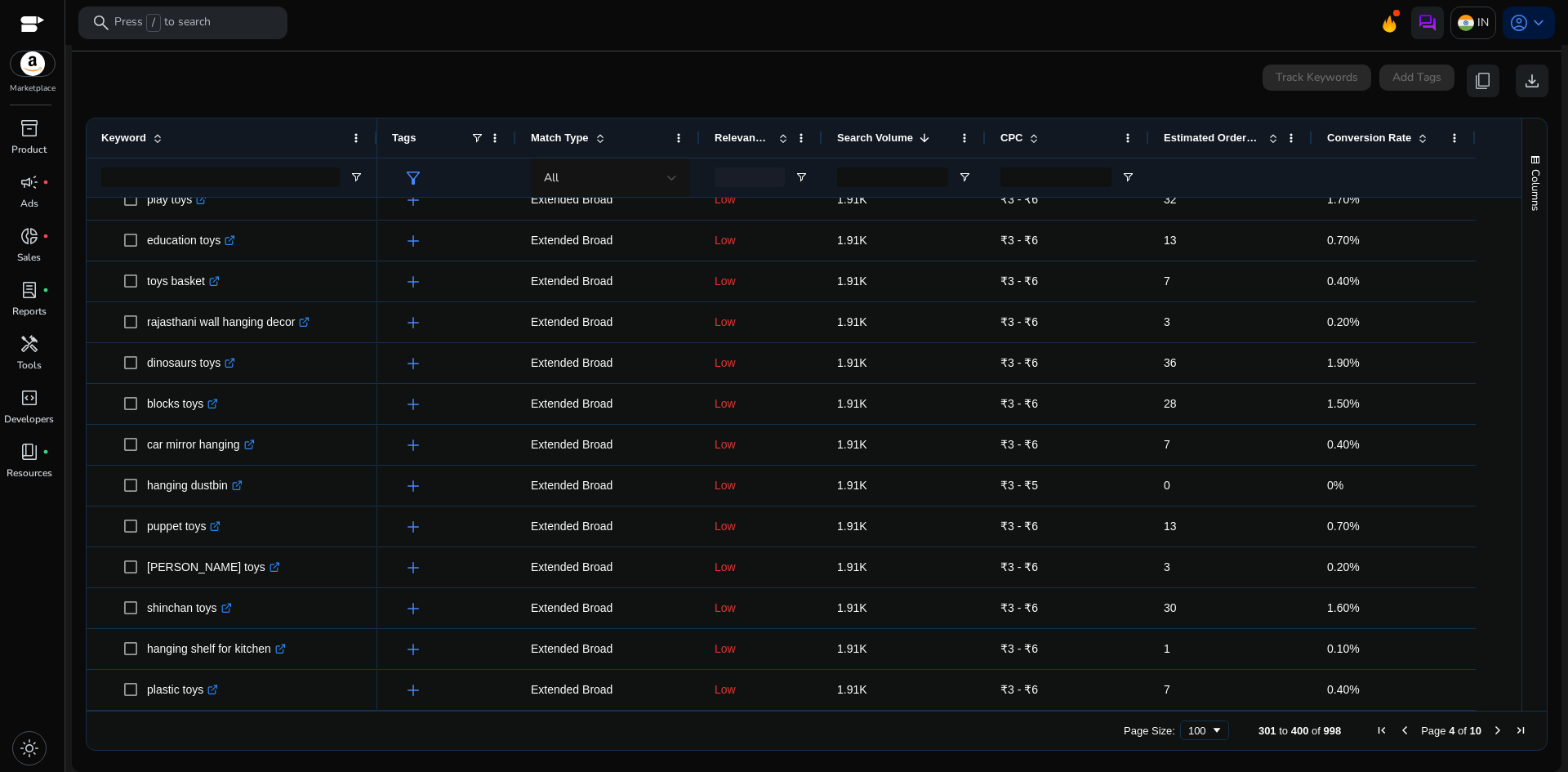
click at [1381, 728] on span "First Page" at bounding box center [1382, 730] width 13 height 13
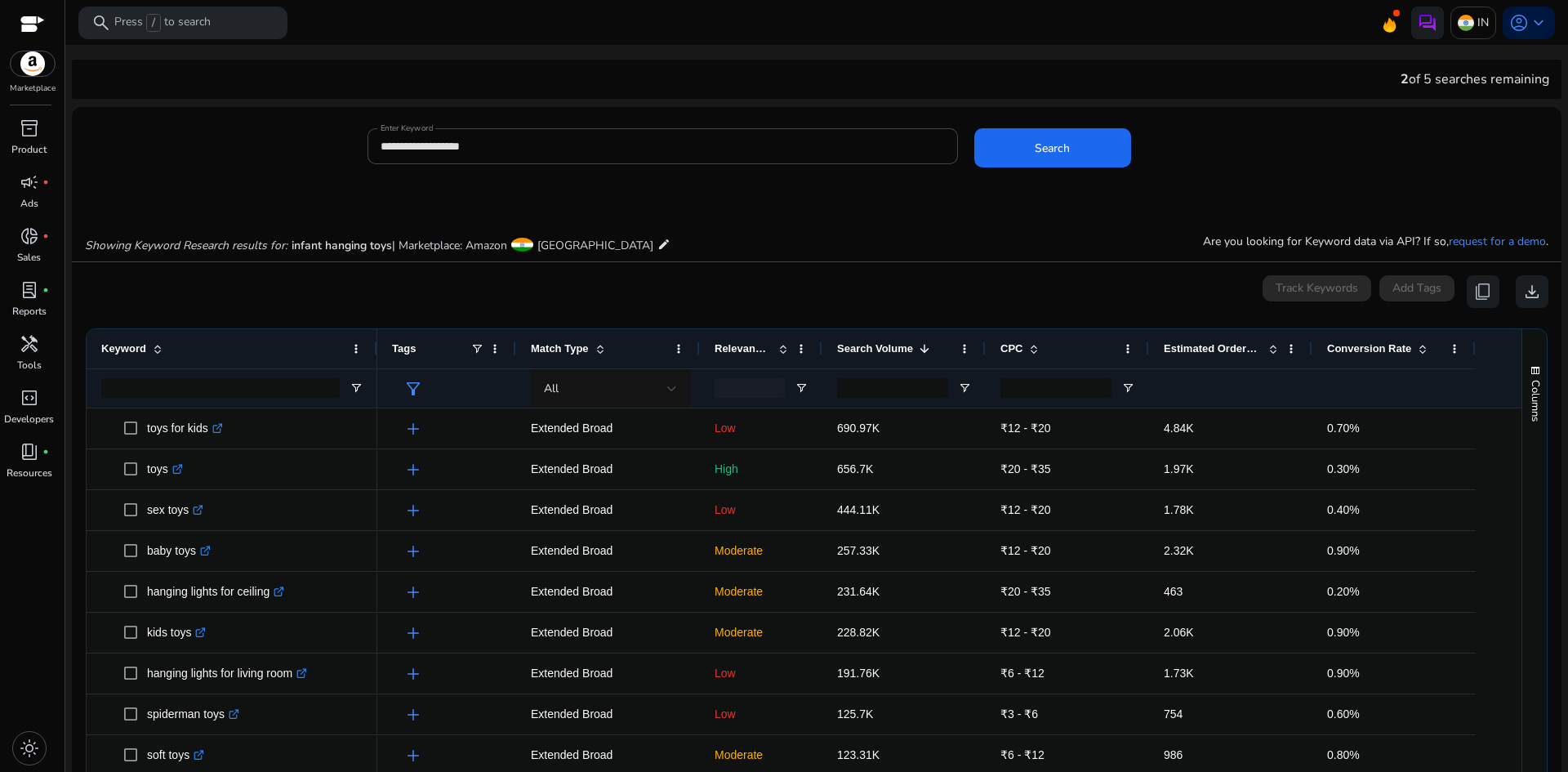
click at [879, 344] on span "Search Volume" at bounding box center [875, 348] width 76 height 12
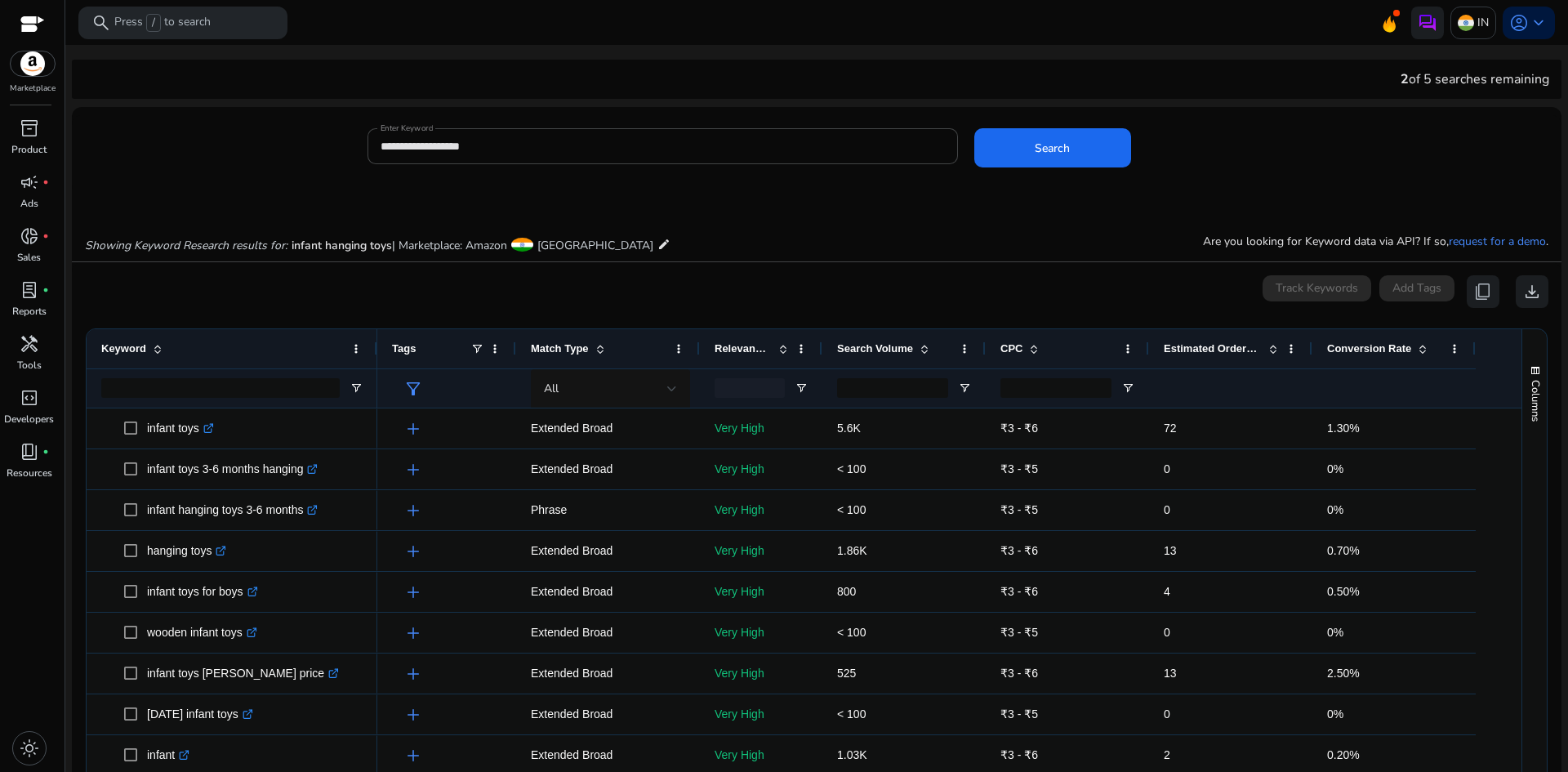
click at [879, 344] on span "Search Volume" at bounding box center [875, 348] width 76 height 12
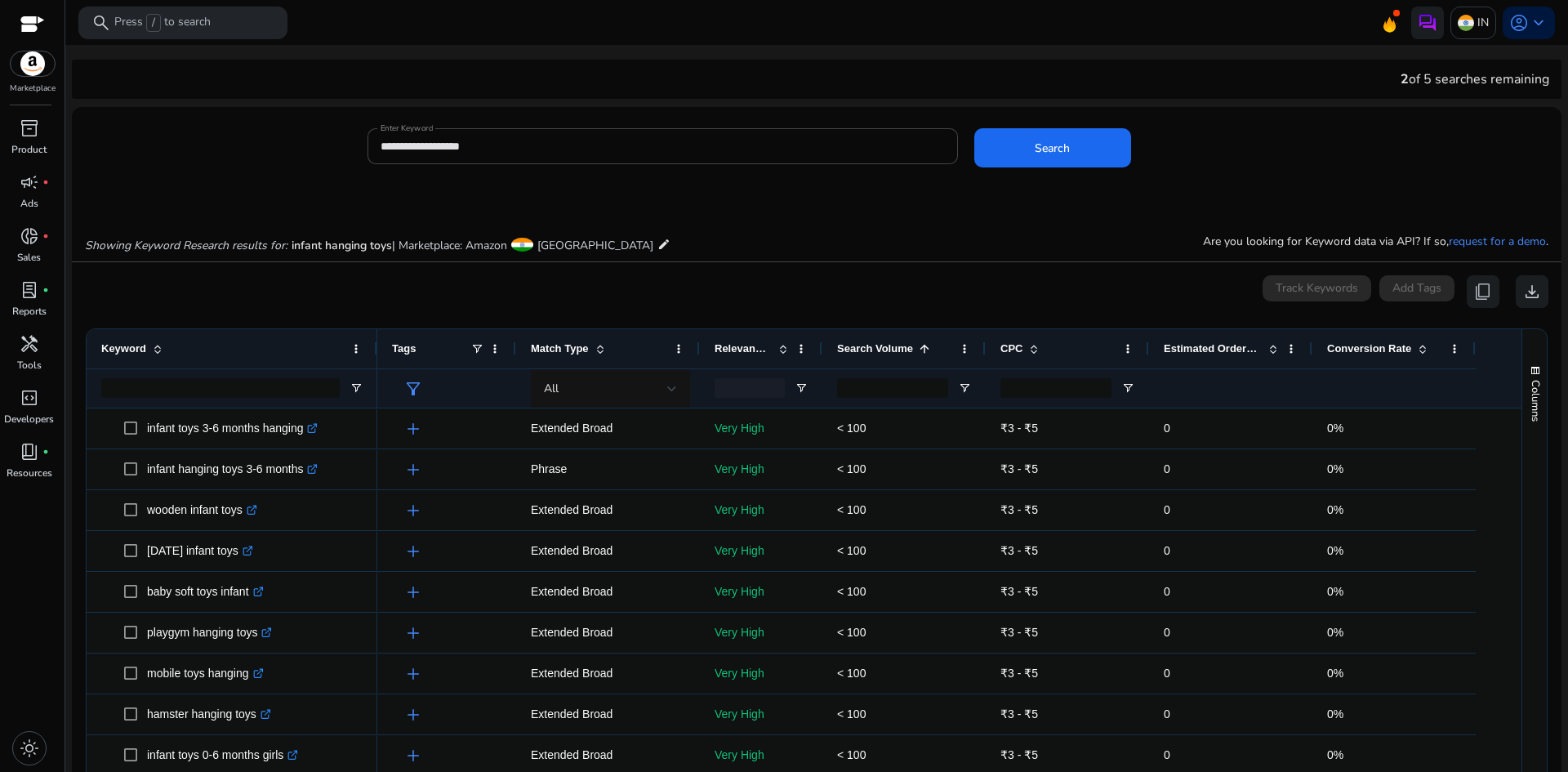
click at [880, 354] on span "Search Volume" at bounding box center [875, 348] width 76 height 12
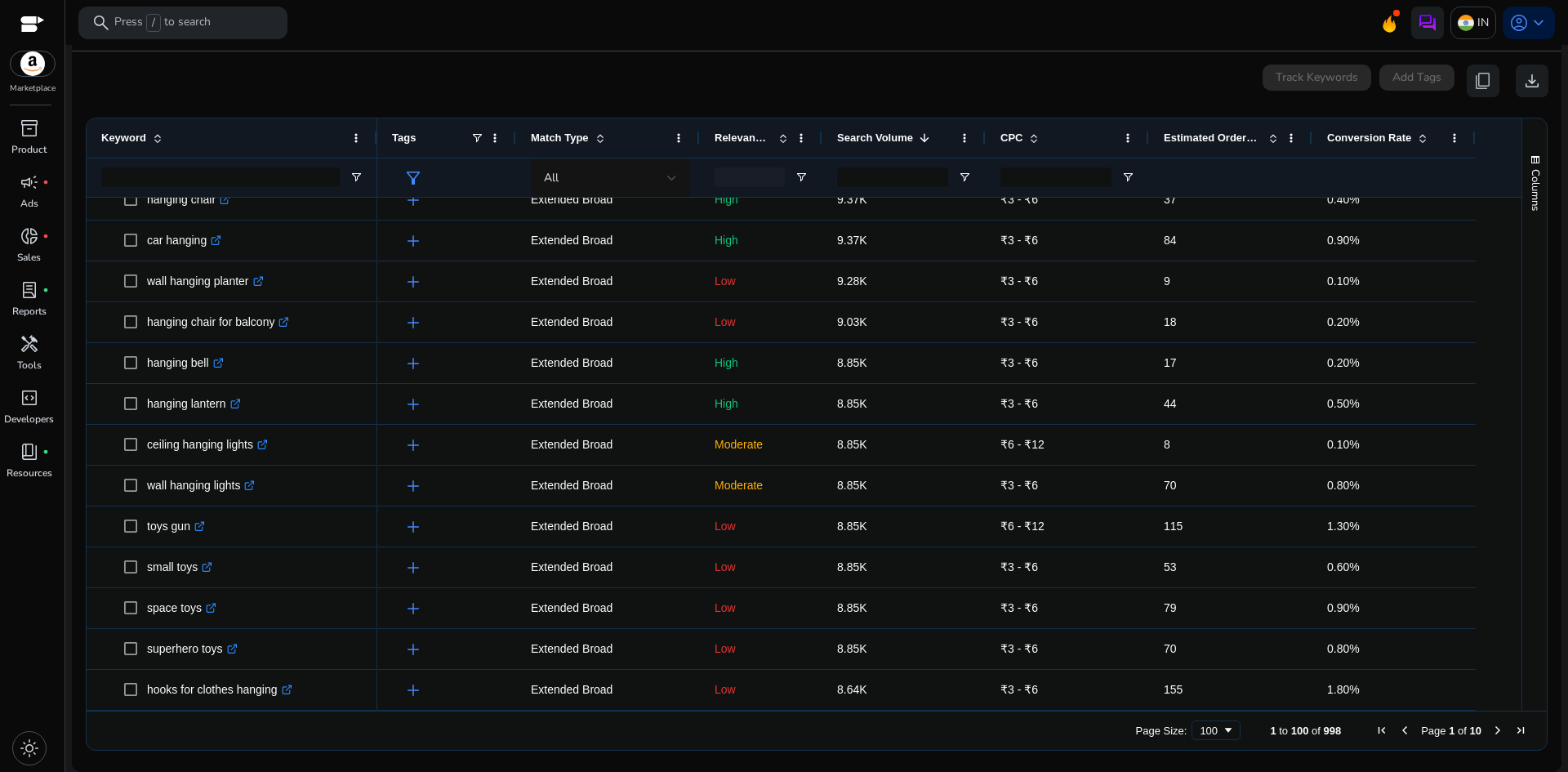
click at [1491, 728] on span "Next Page" at bounding box center [1497, 730] width 13 height 13
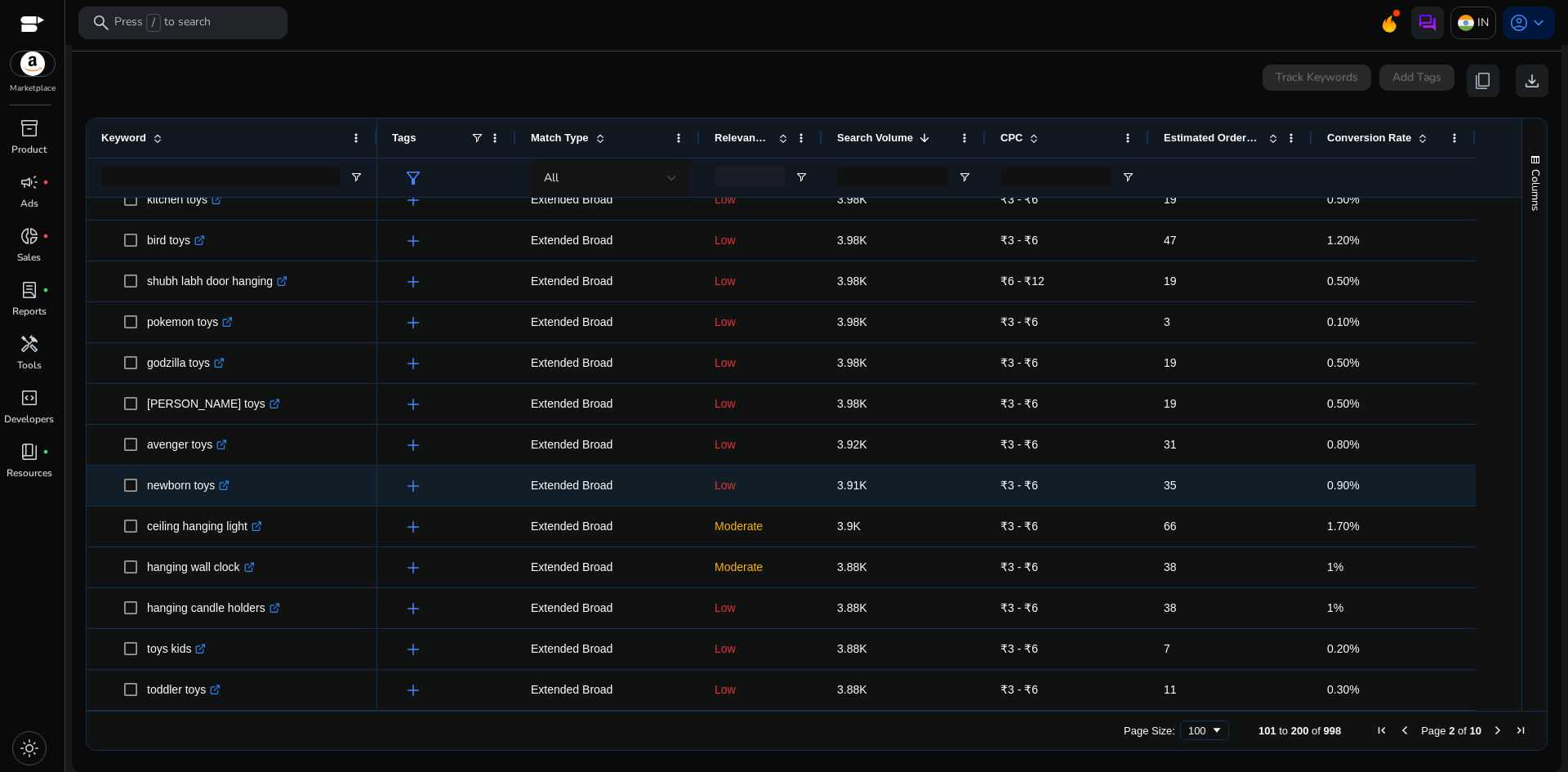
click at [178, 485] on p "newborn toys .st0{fill:#2c8af8}" at bounding box center [188, 486] width 83 height 34
copy p "newborn toys"
click at [846, 489] on span "3.91K" at bounding box center [852, 485] width 30 height 13
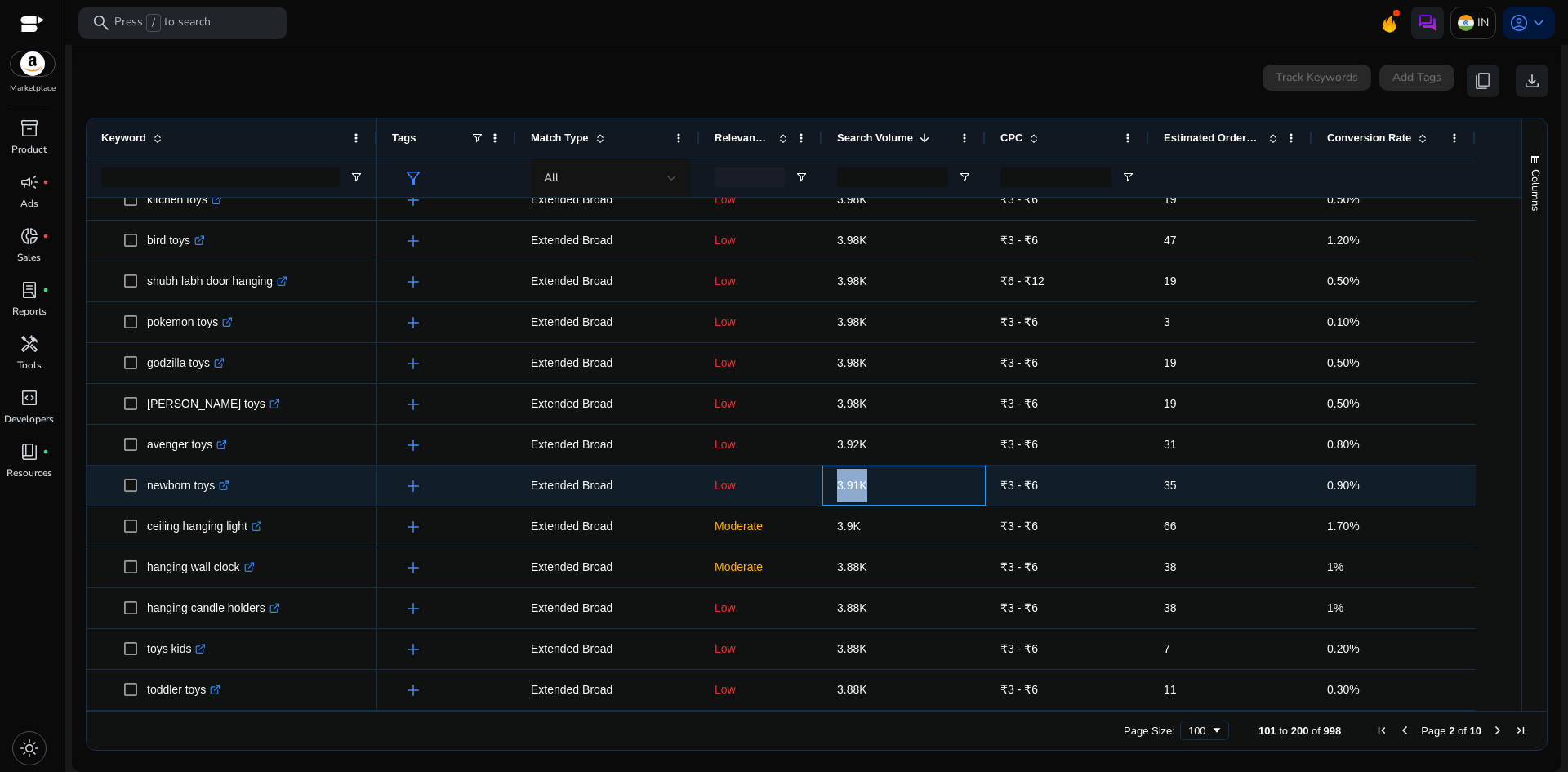
click at [846, 489] on span "3.91K" at bounding box center [852, 485] width 30 height 13
copy span "3.91K"
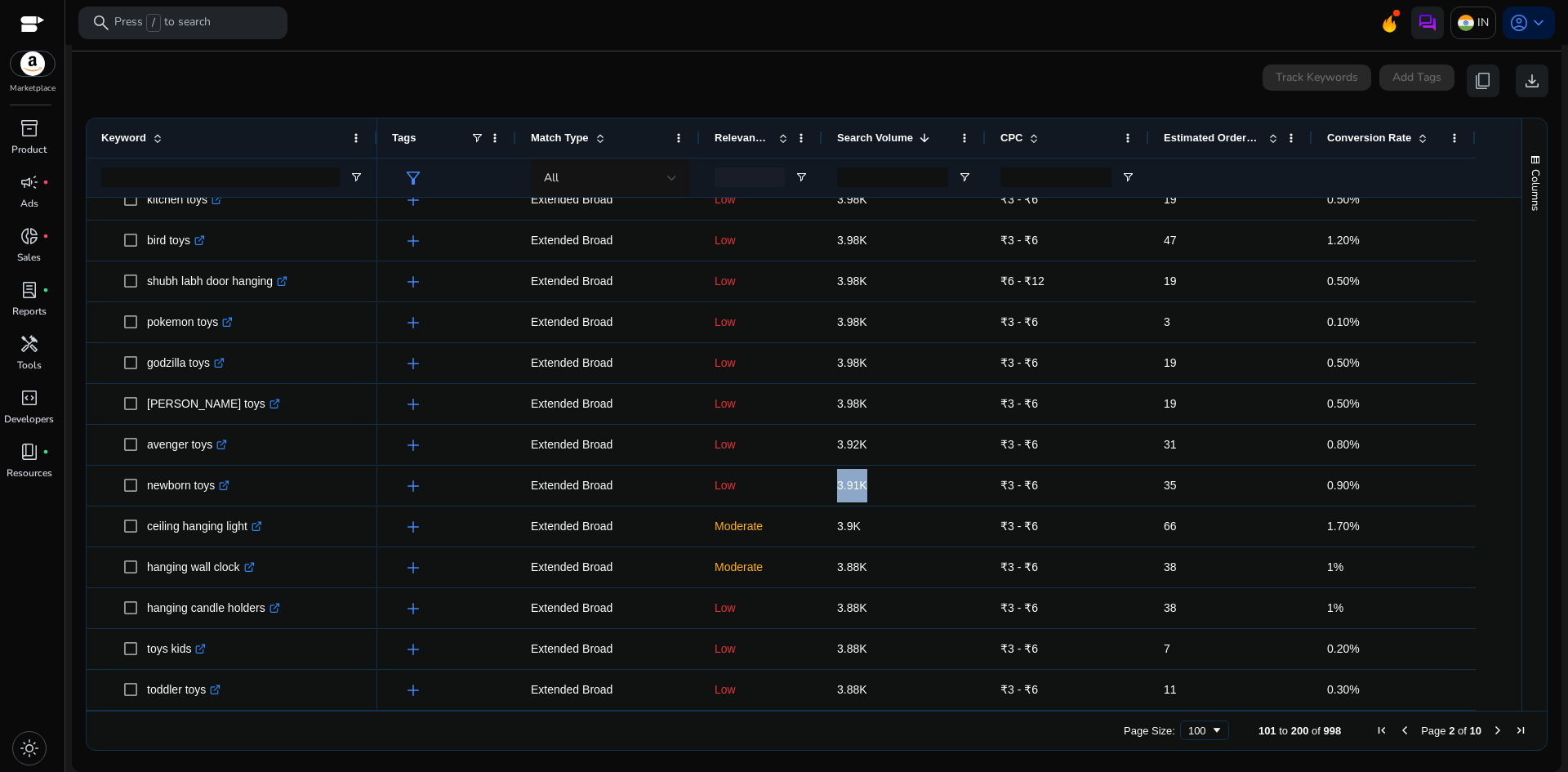
click at [1401, 730] on span "Previous Page" at bounding box center [1405, 730] width 13 height 13
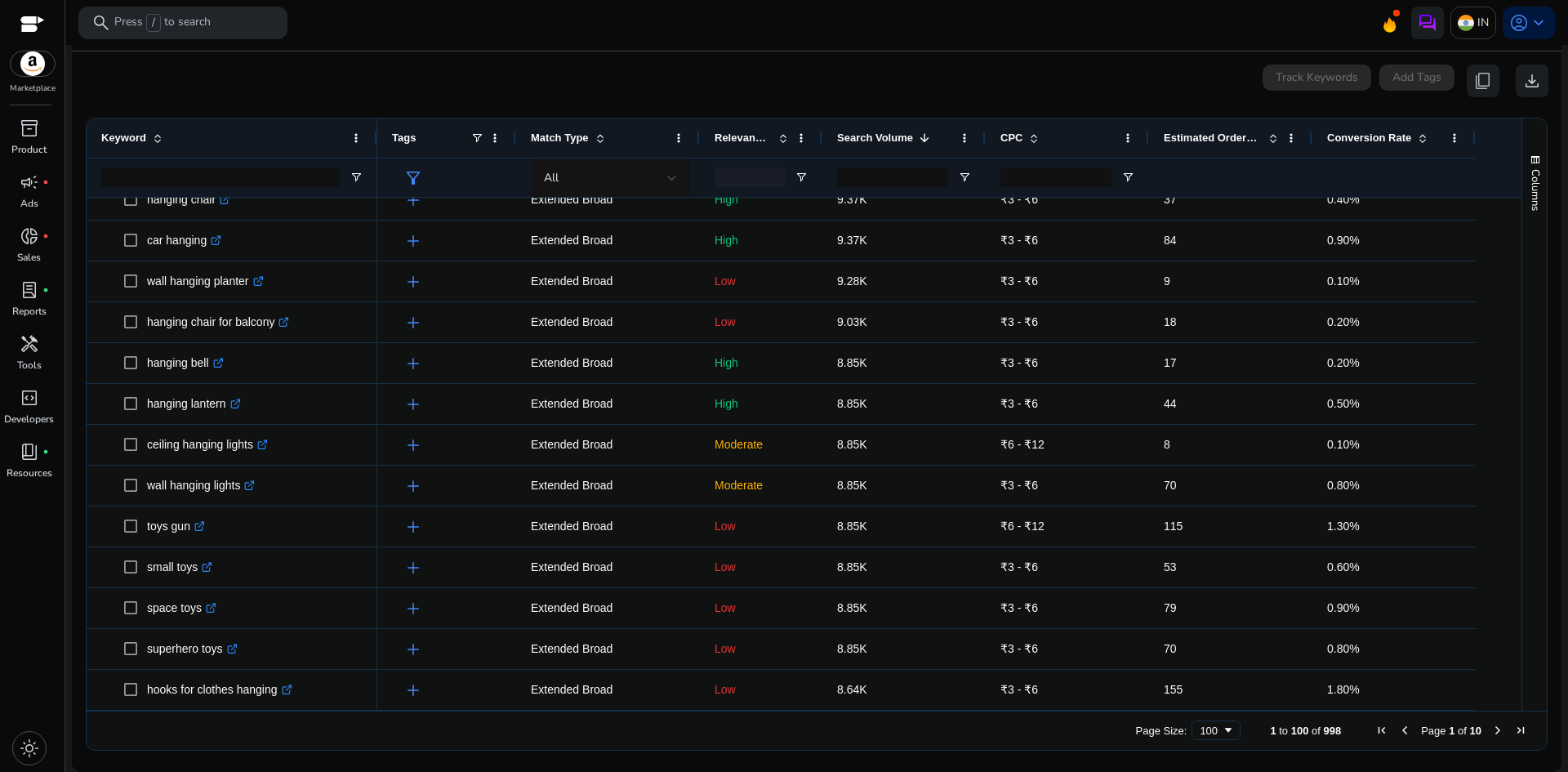
click at [1491, 730] on span "Next Page" at bounding box center [1497, 730] width 13 height 13
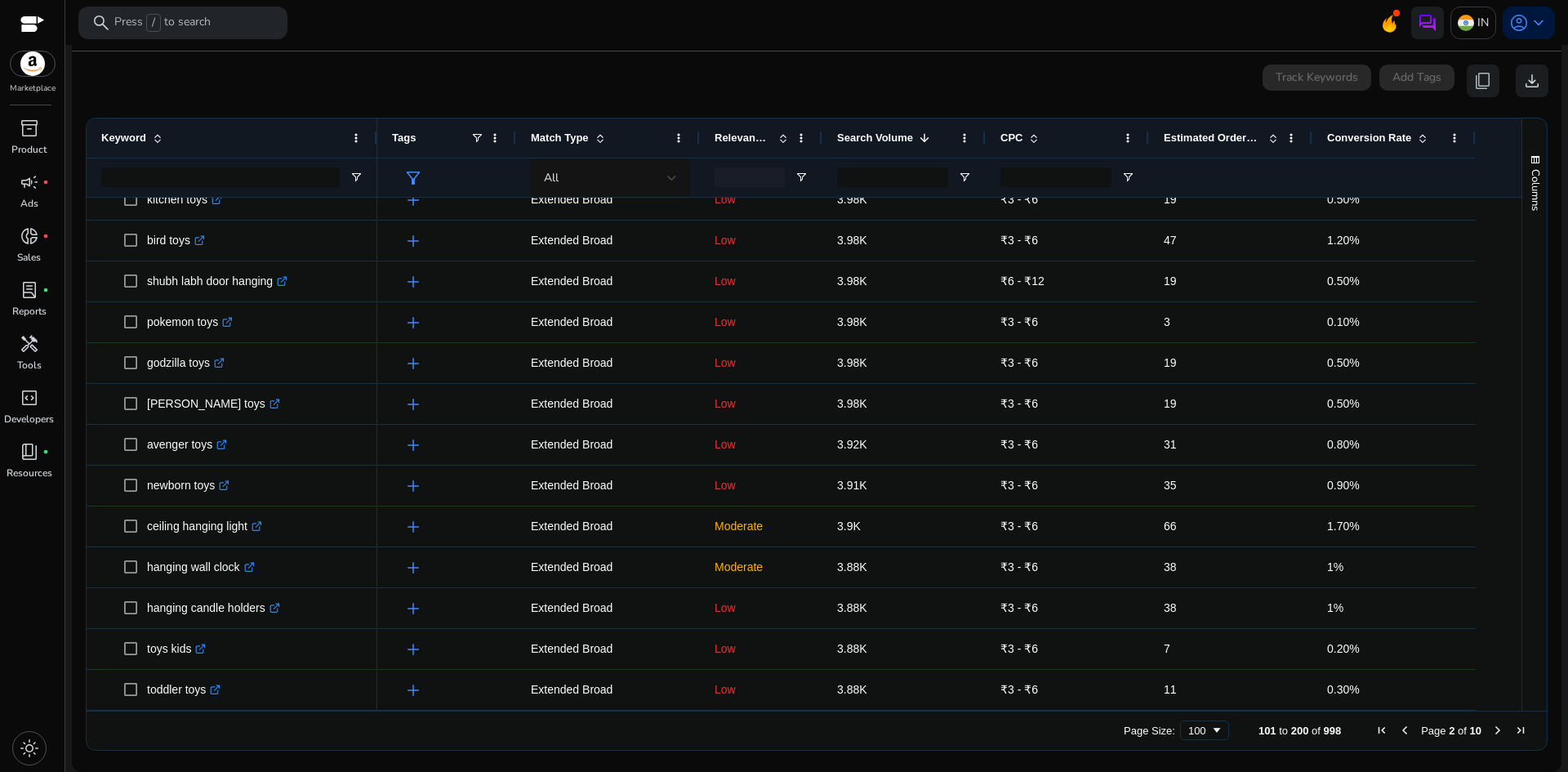
click at [1491, 729] on span "Next Page" at bounding box center [1497, 730] width 13 height 13
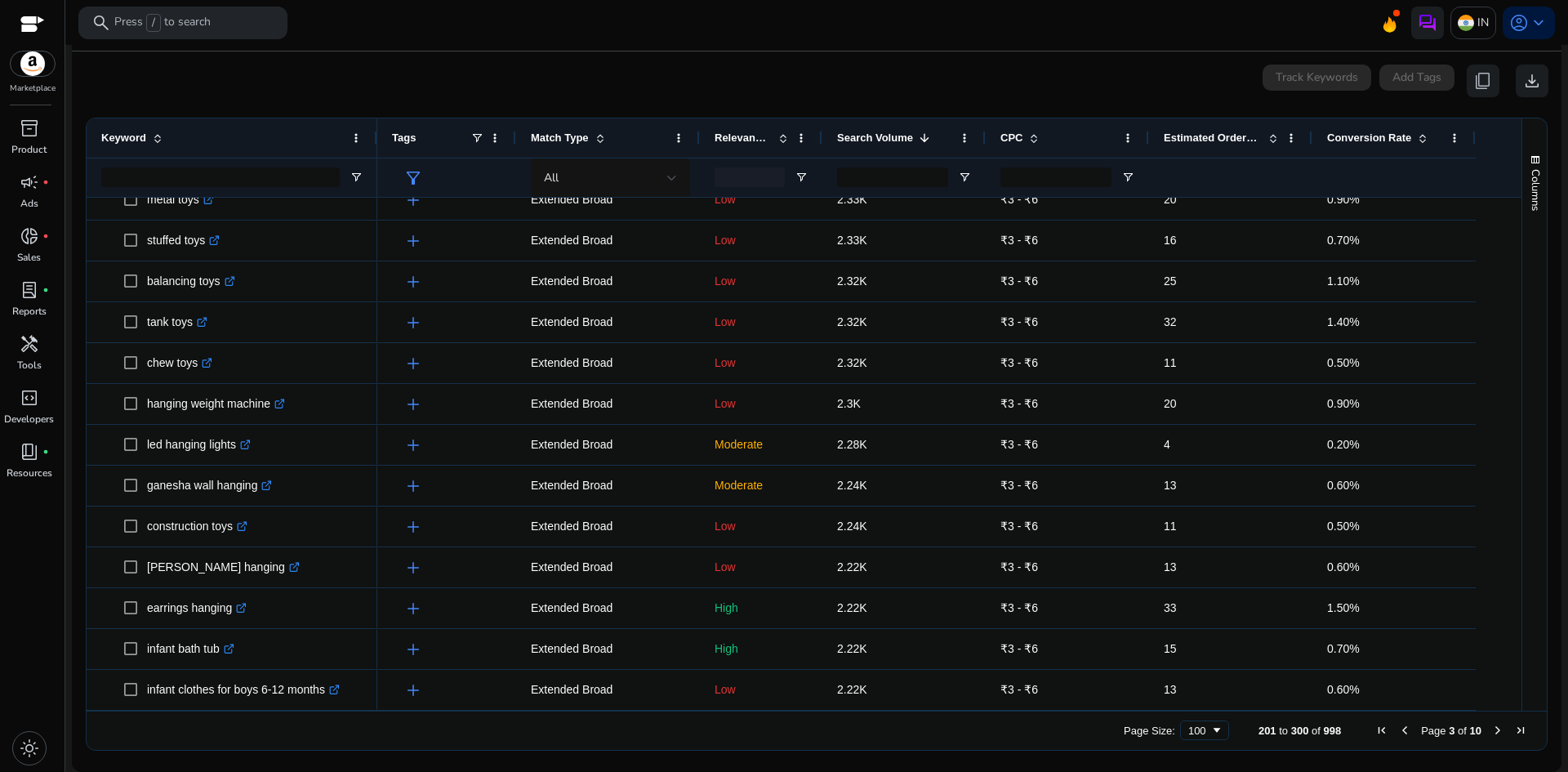
click at [1491, 728] on span "Next Page" at bounding box center [1497, 730] width 13 height 13
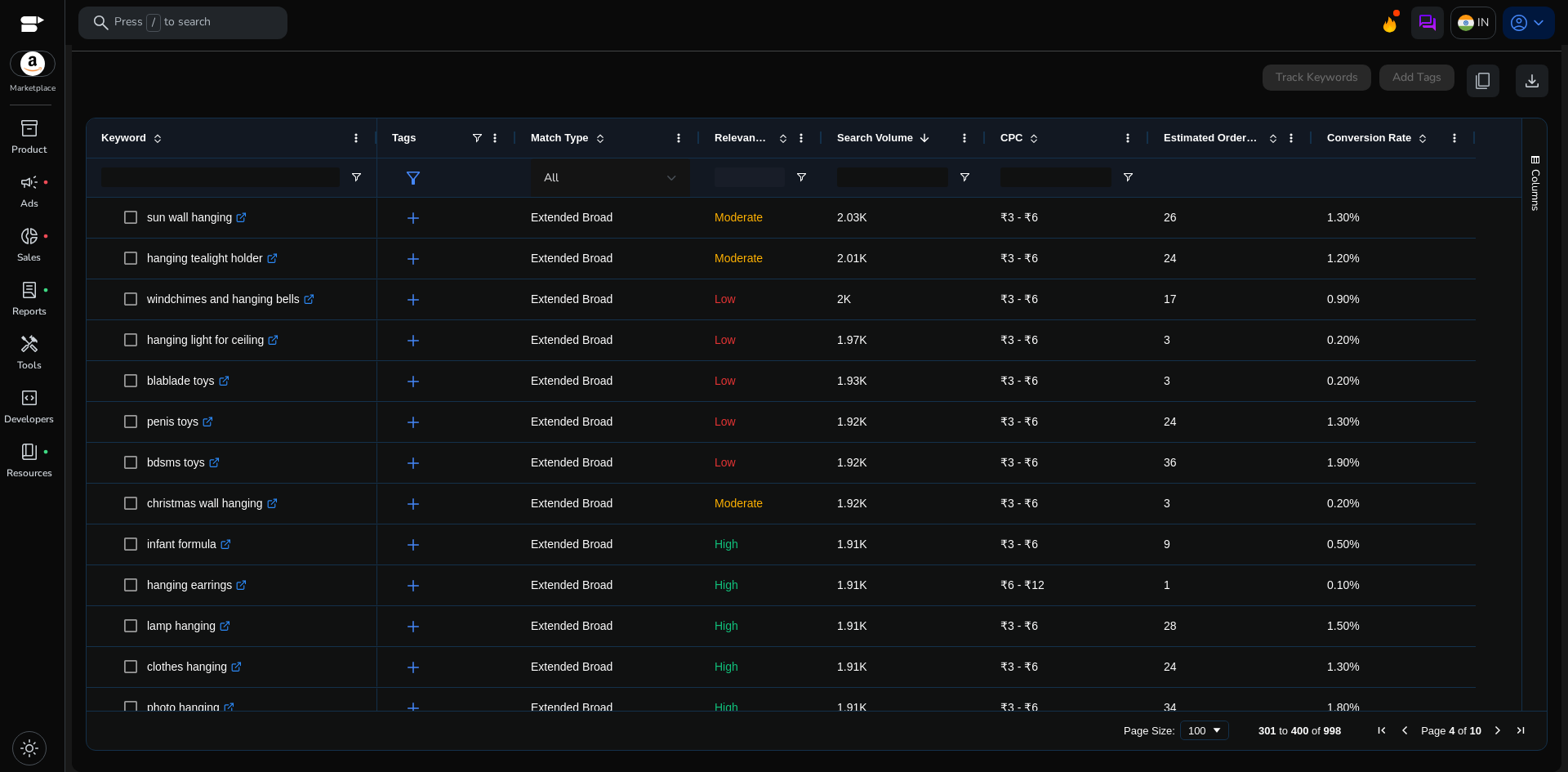
click at [1374, 738] on div "Page Size: 100 301 to 400 of 998 Page 4 of 10" at bounding box center [816, 730] width 1461 height 39
click at [1375, 732] on span "First Page" at bounding box center [1382, 730] width 13 height 13
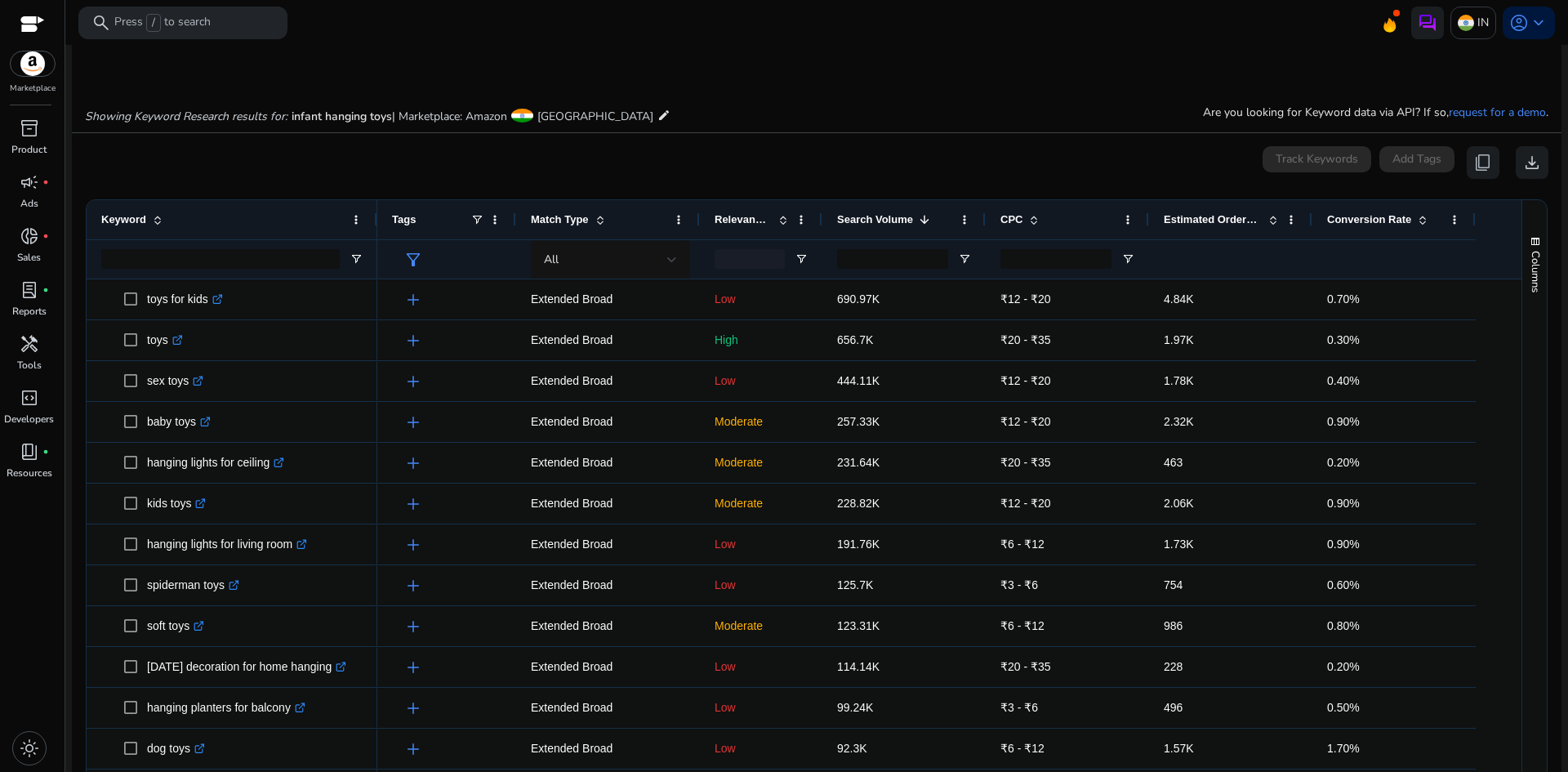
click at [1192, 218] on span "Estimated Orders/Month" at bounding box center [1213, 219] width 98 height 12
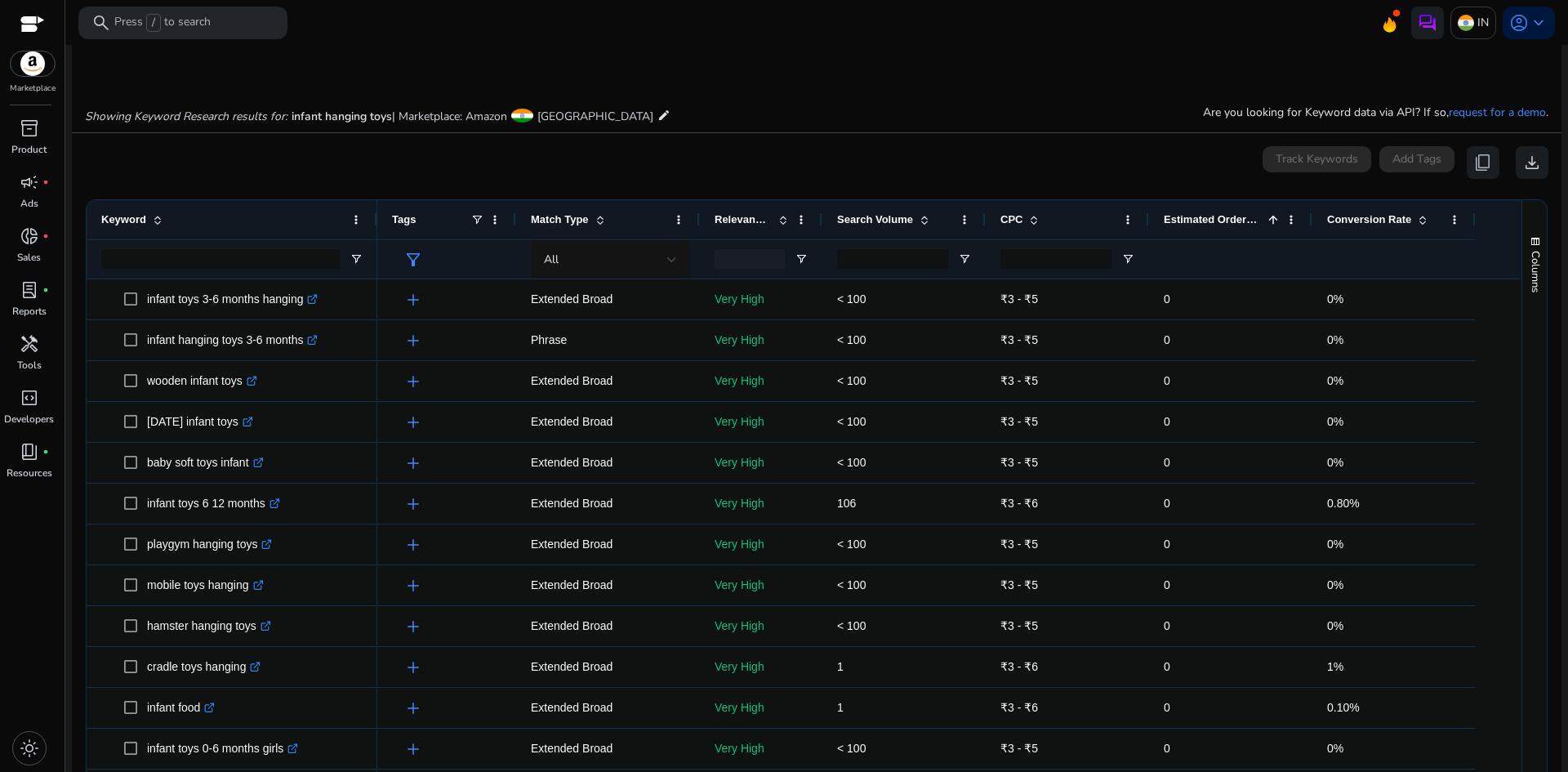
click at [1192, 218] on span "Estimated Orders/Month" at bounding box center [1213, 219] width 98 height 12
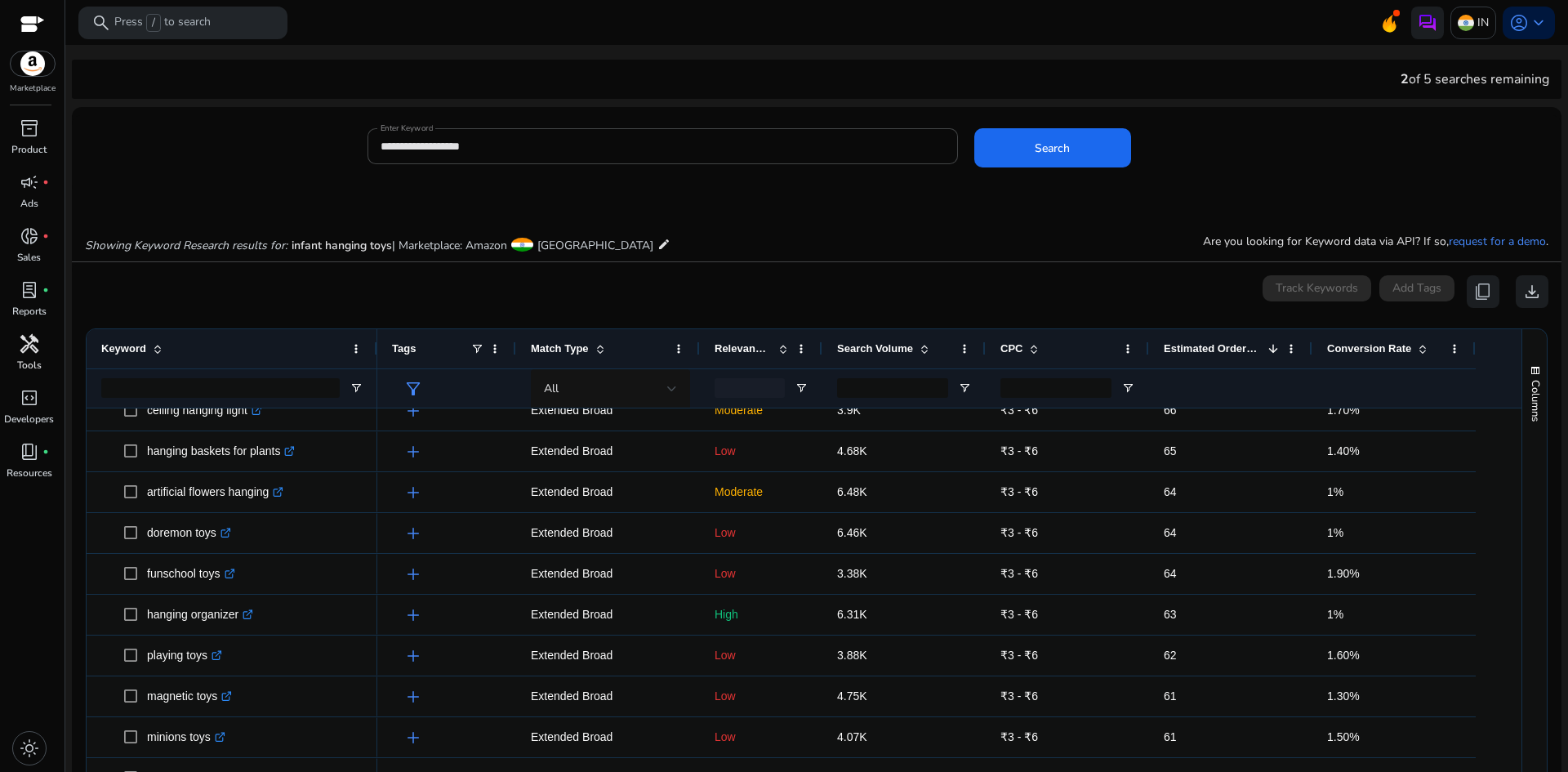
click at [32, 344] on span "handyman" at bounding box center [29, 344] width 20 height 20
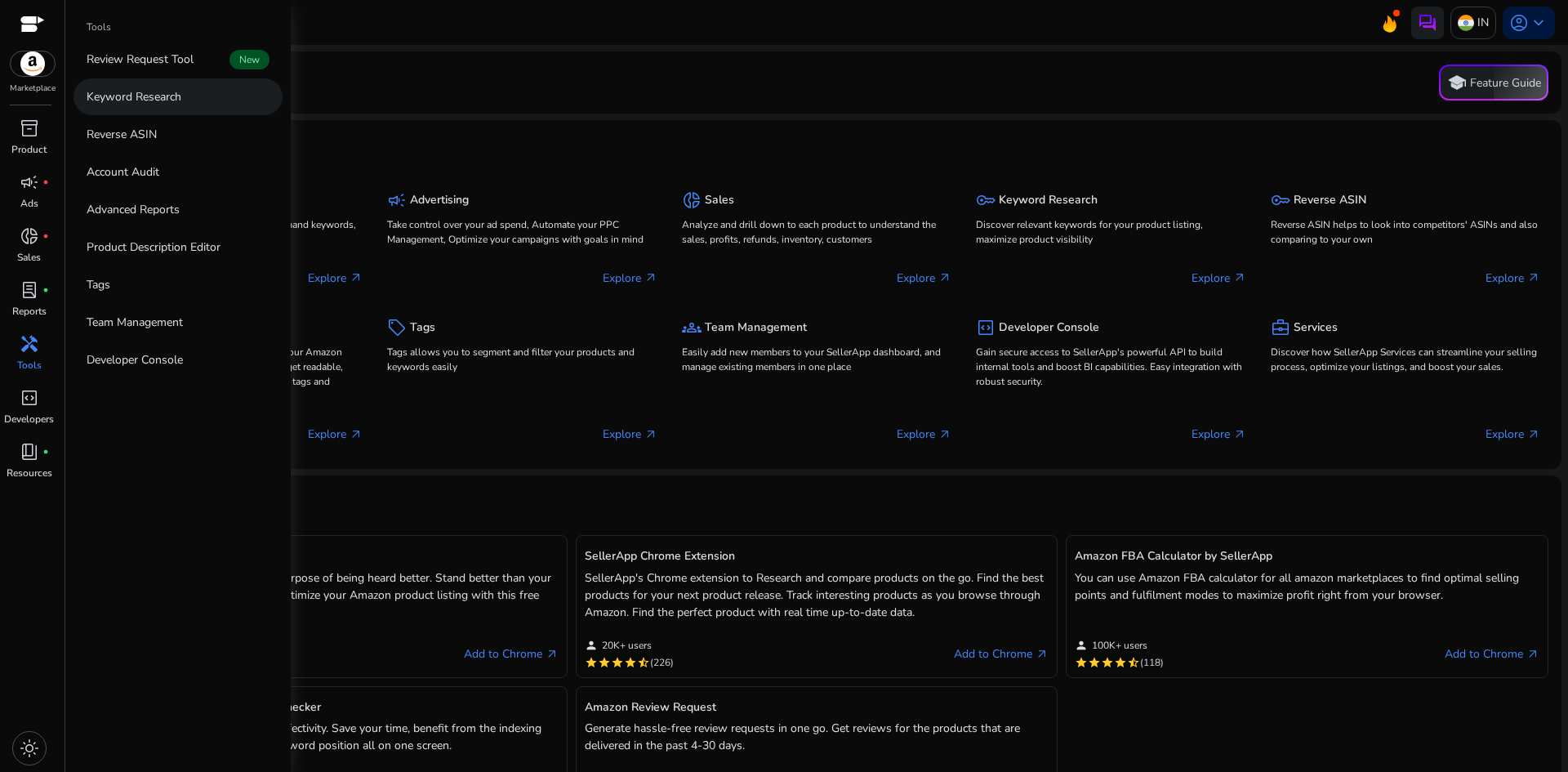
click at [135, 103] on p "Keyword Research" at bounding box center [133, 96] width 95 height 17
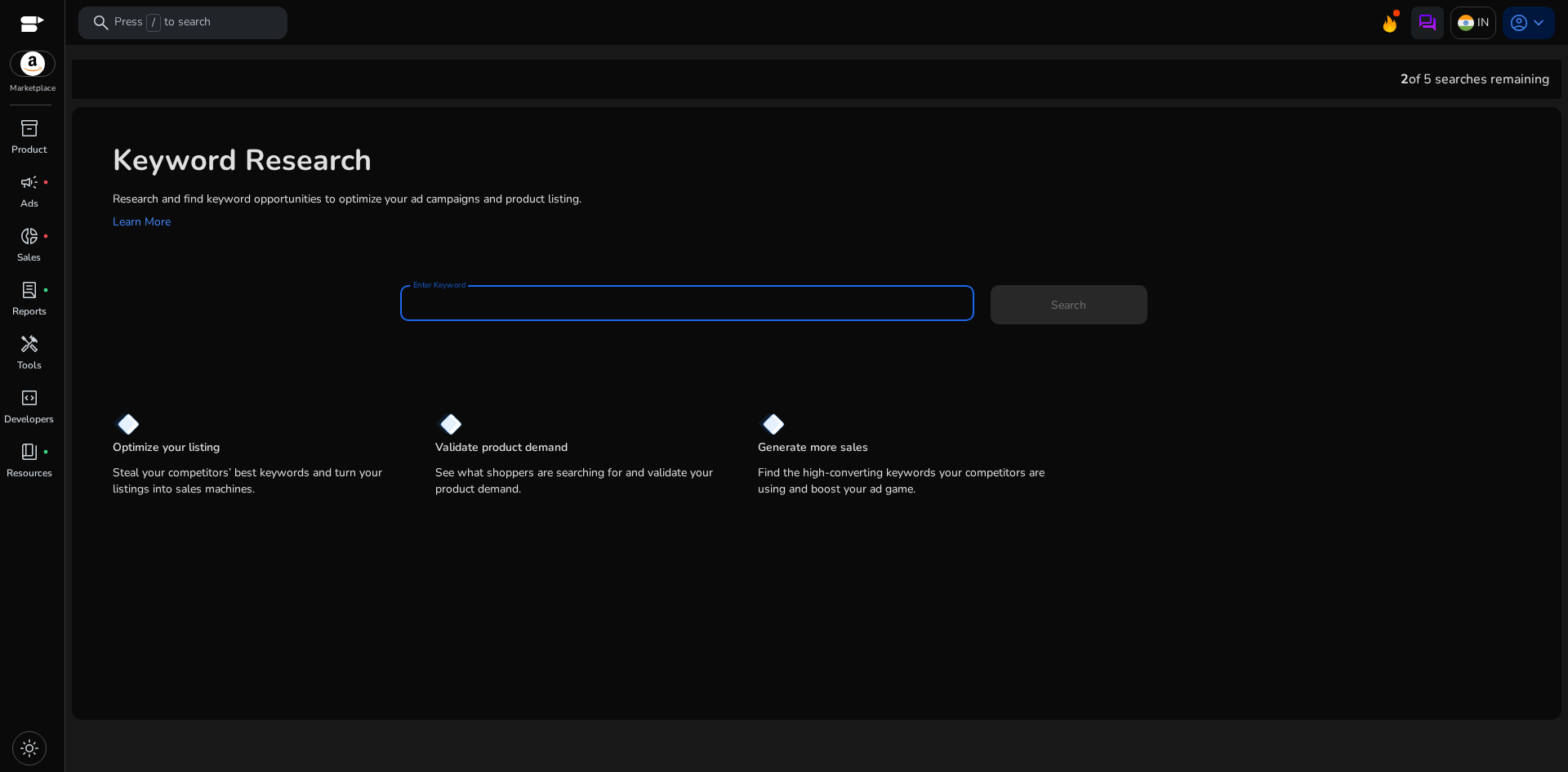
click at [626, 306] on input "Enter Keyword" at bounding box center [686, 303] width 548 height 18
paste input "**********"
type input "**********"
click at [1048, 305] on span at bounding box center [1069, 305] width 157 height 39
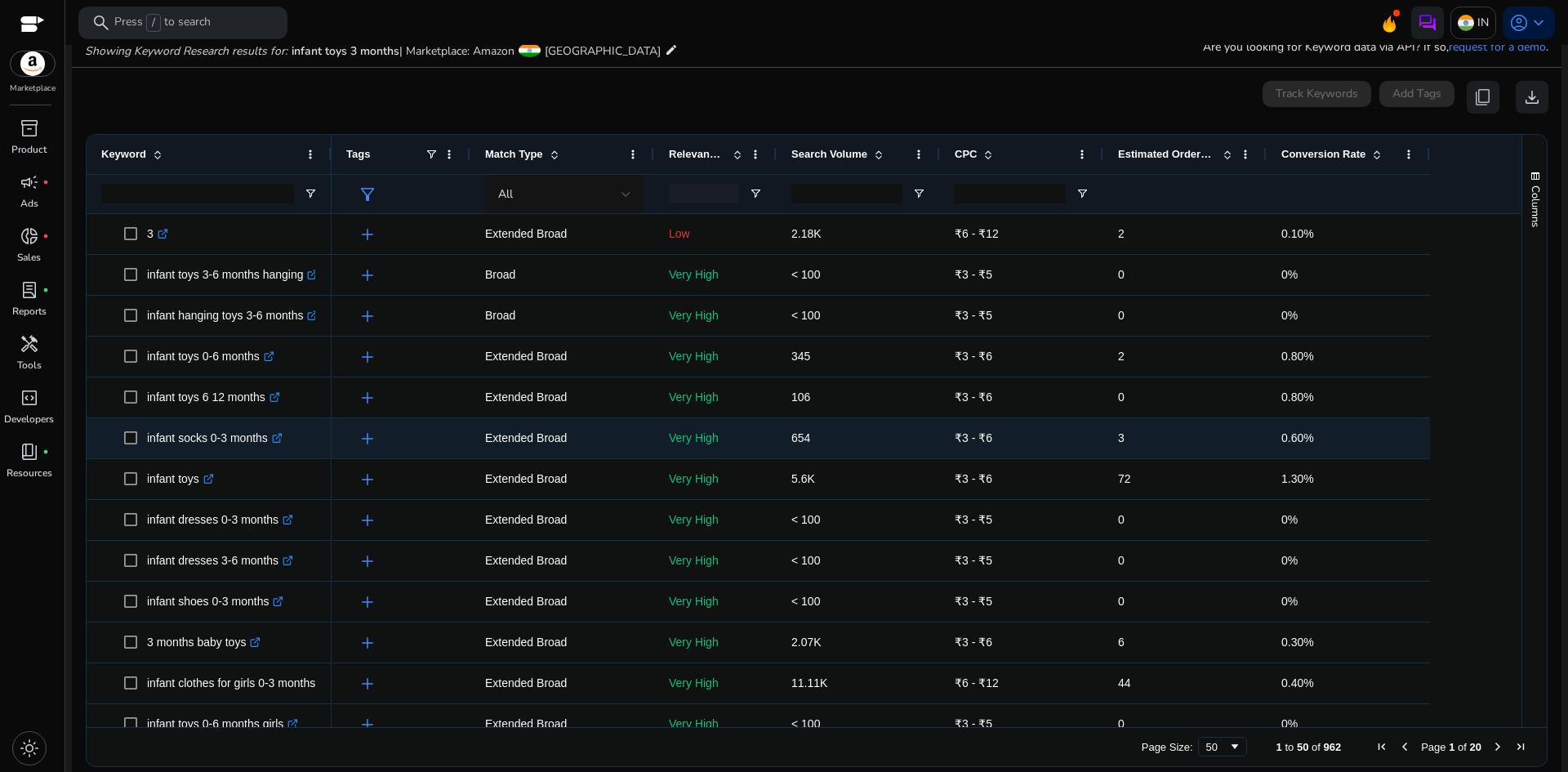
scroll to position [113, 0]
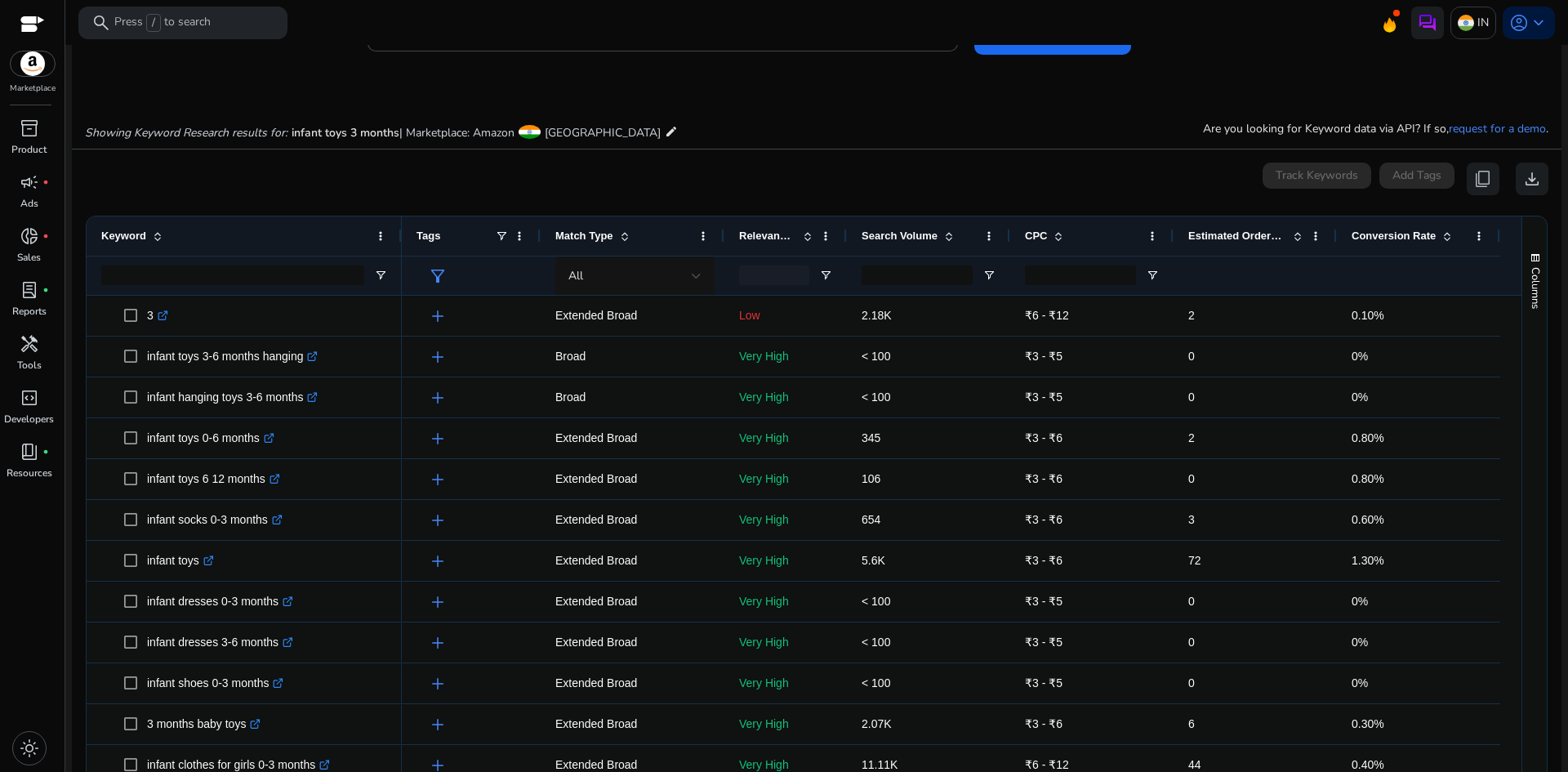
drag, startPoint x: 330, startPoint y: 235, endPoint x: 400, endPoint y: 235, distance: 70.0
click at [400, 235] on div at bounding box center [400, 236] width 6 height 39
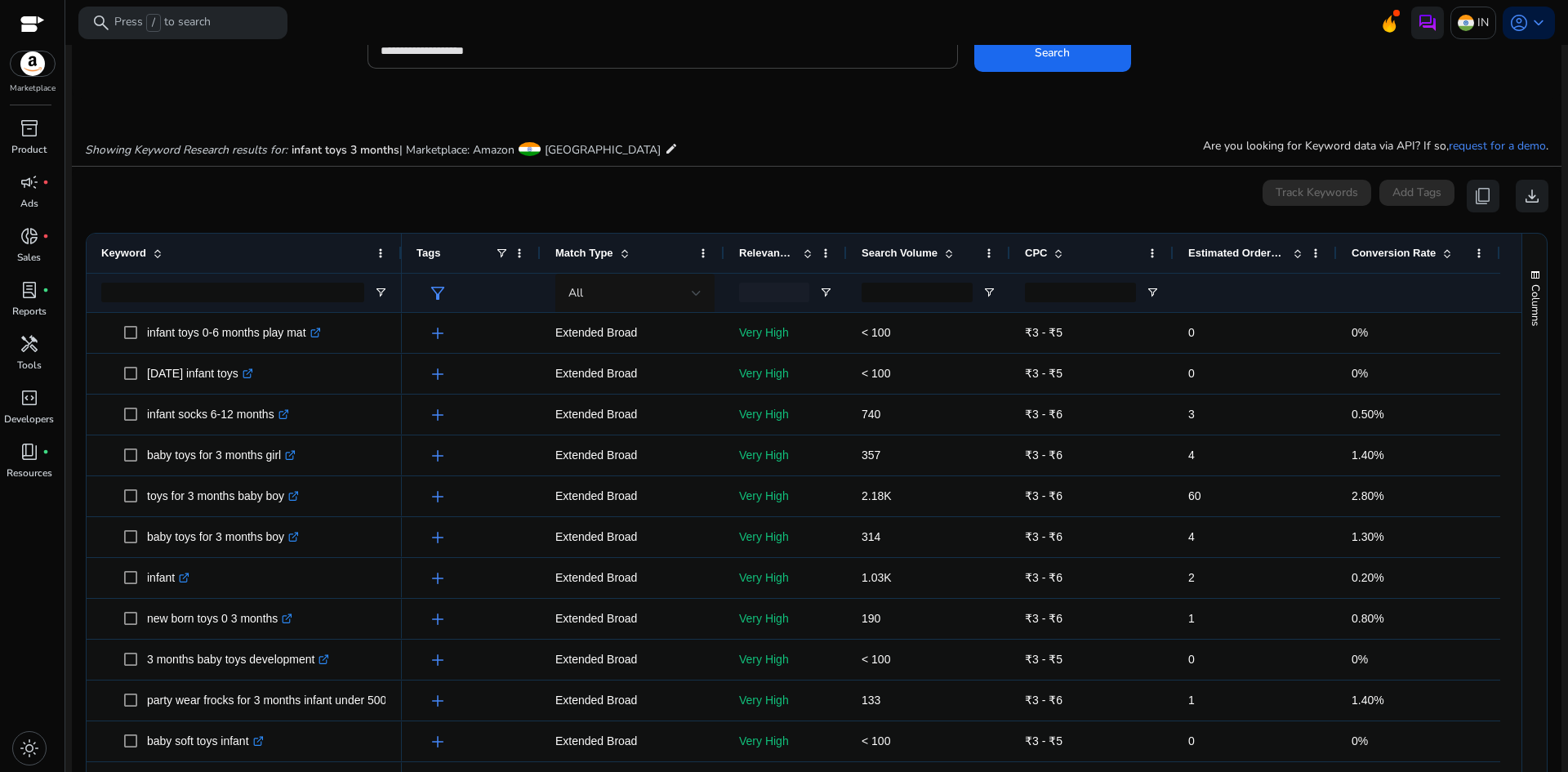
scroll to position [211, 0]
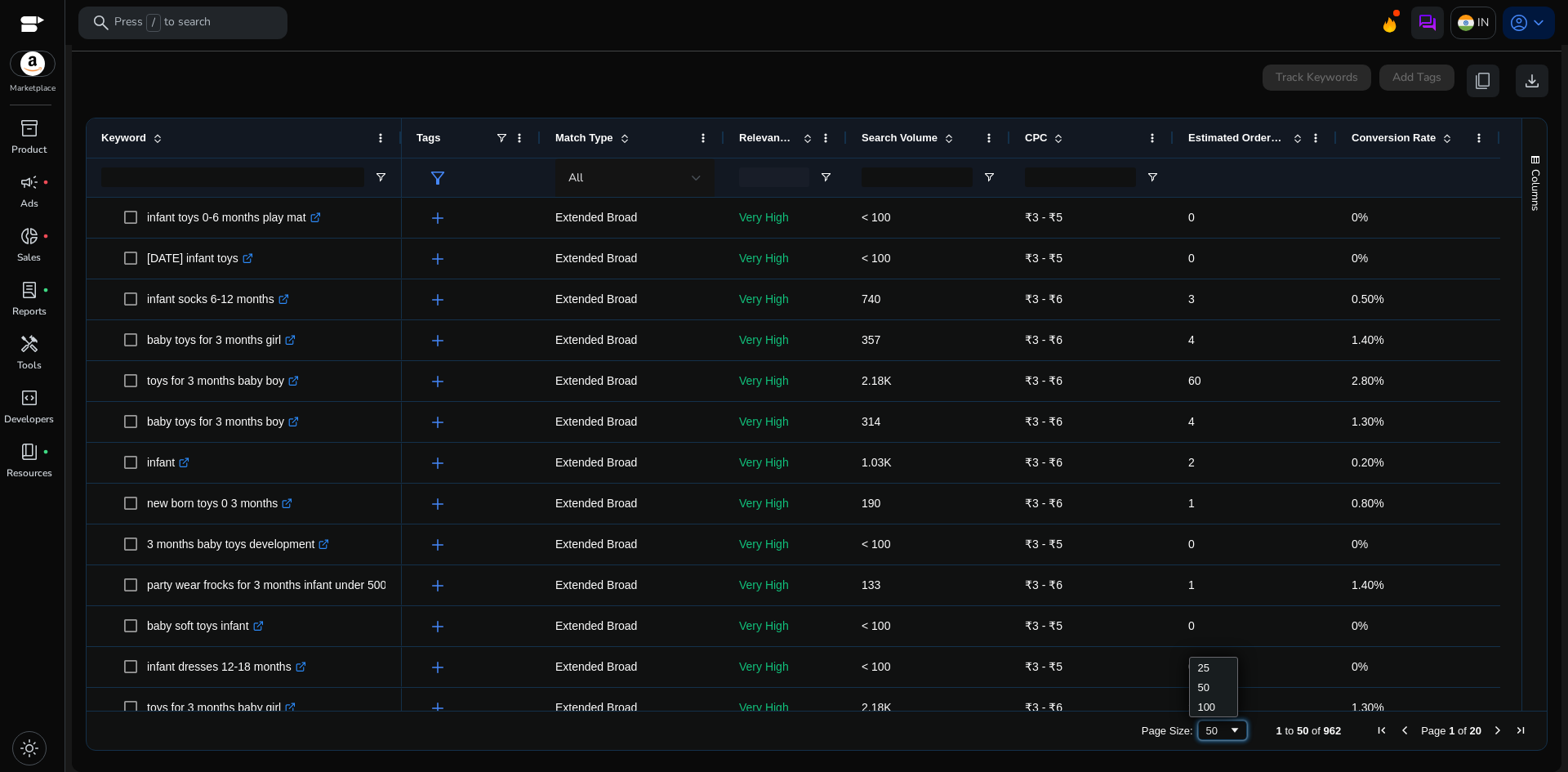
click at [1228, 731] on span "Page Size" at bounding box center [1234, 730] width 13 height 13
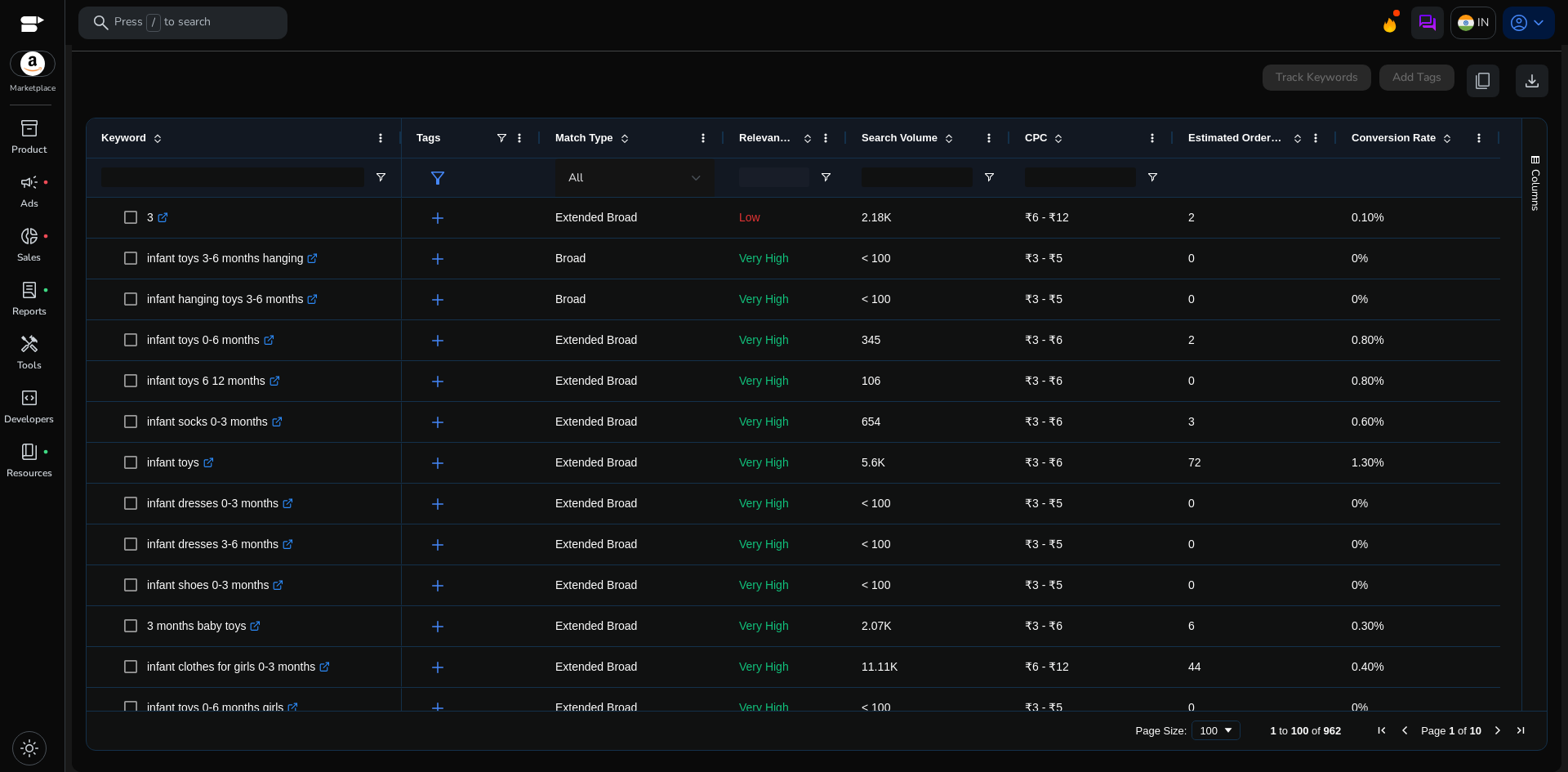
scroll to position [245, 0]
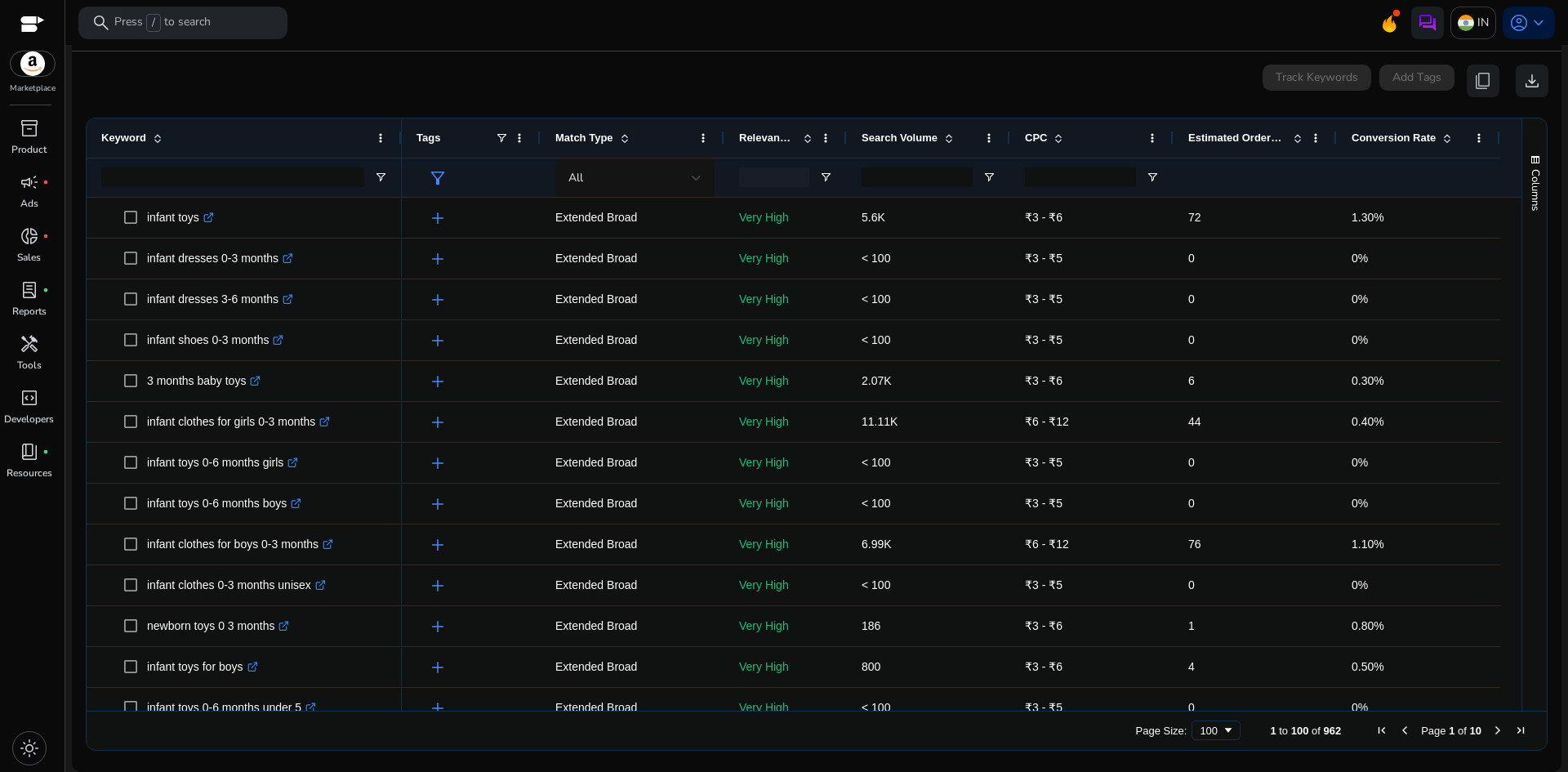
click at [1490, 722] on div "Page Size: 100 1 to 100 of 962 Page 1 of 10" at bounding box center [816, 730] width 1461 height 39
click at [1491, 727] on span "Next Page" at bounding box center [1497, 730] width 13 height 13
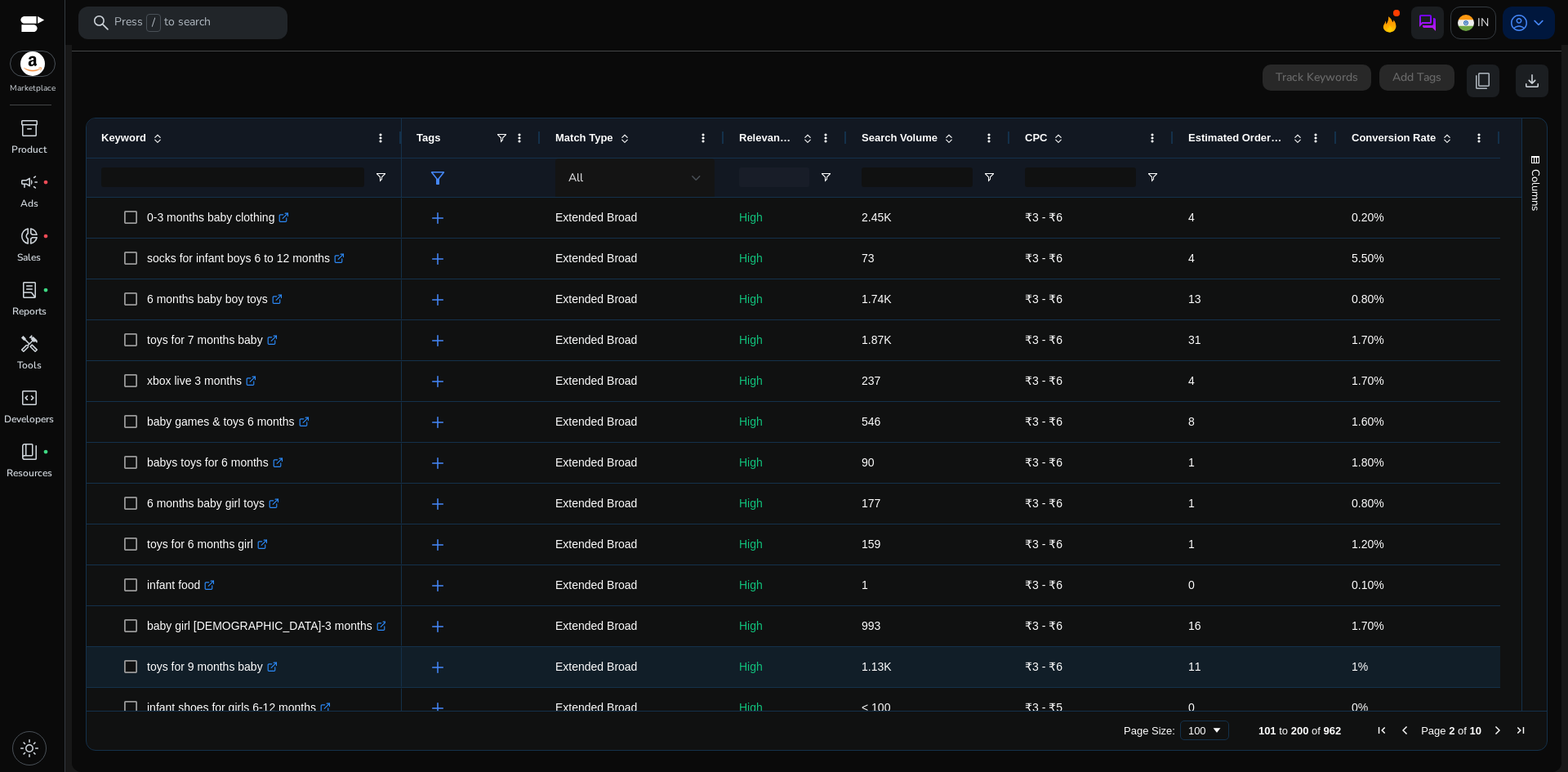
scroll to position [867, 0]
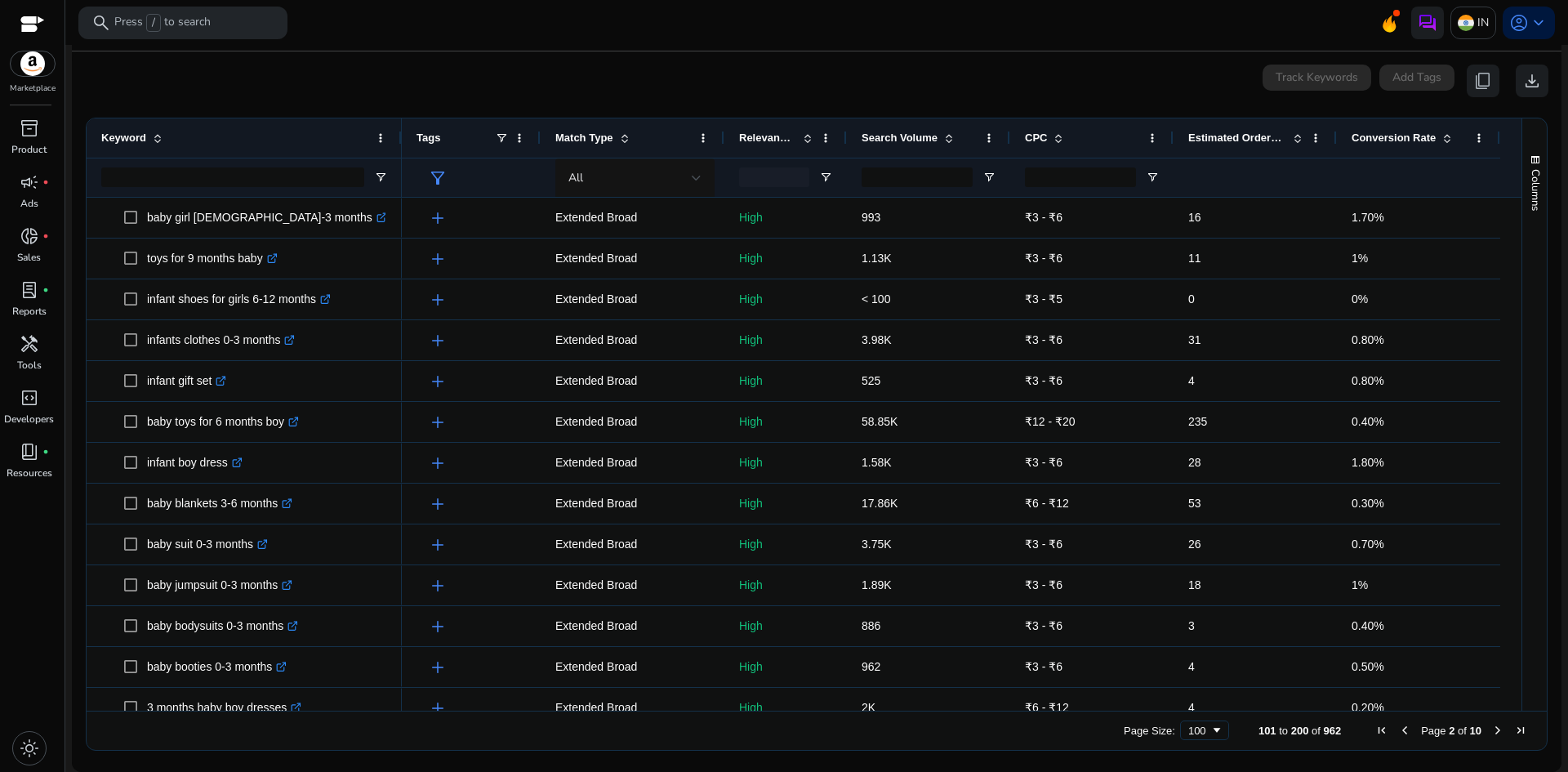
click at [1491, 730] on span "Next Page" at bounding box center [1497, 730] width 13 height 13
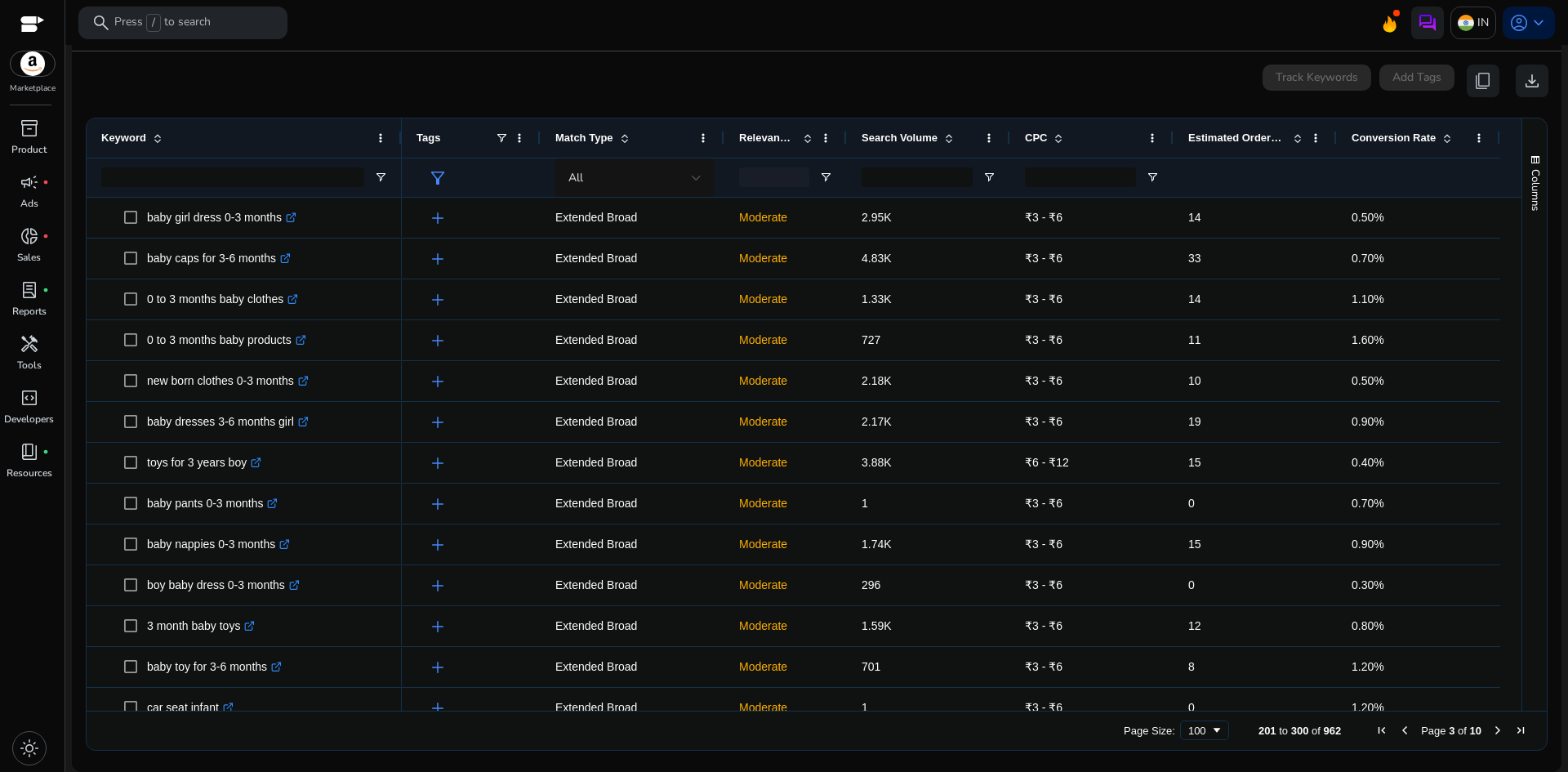
click at [1491, 733] on span "Next Page" at bounding box center [1497, 730] width 13 height 13
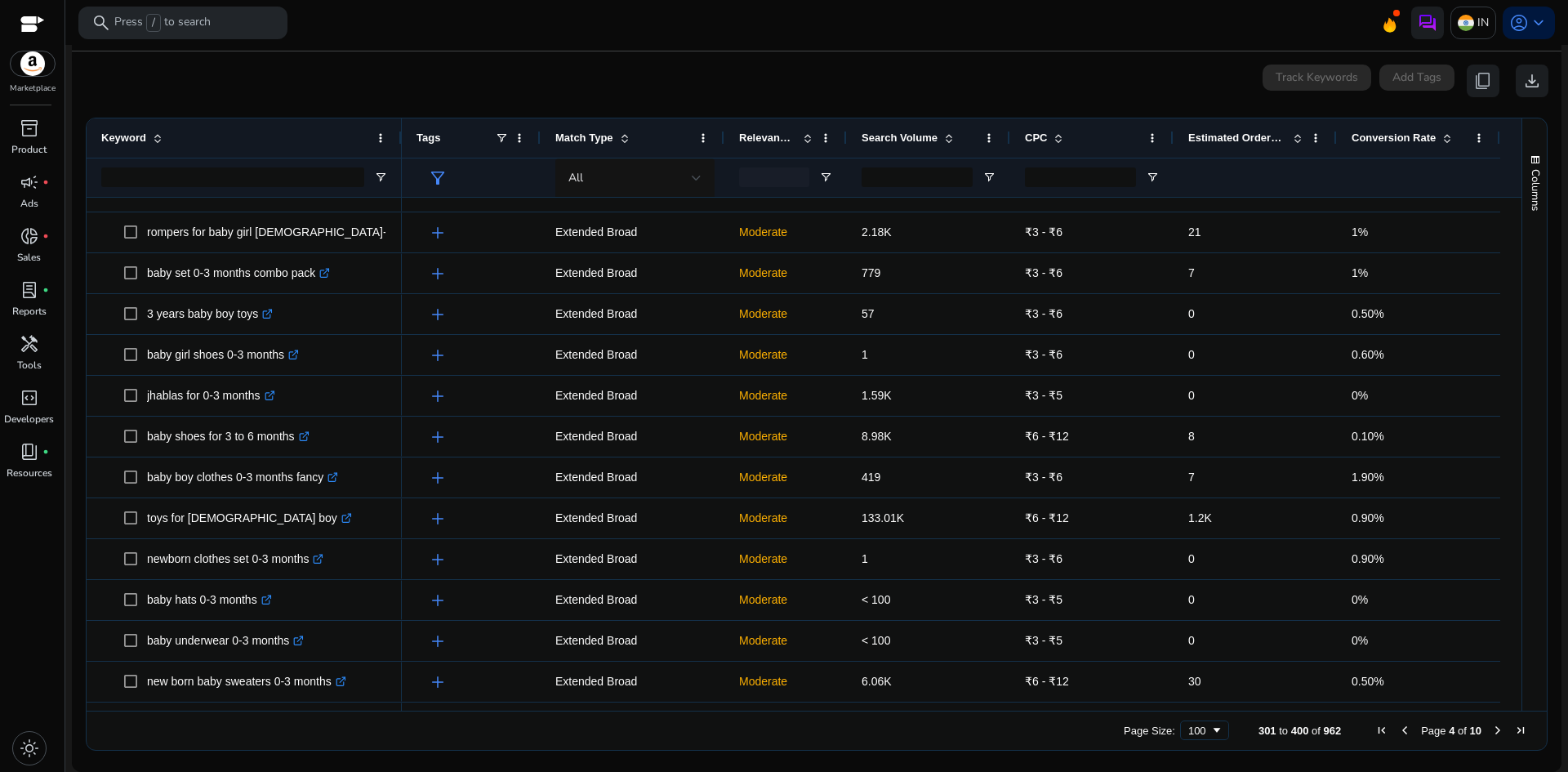
scroll to position [572, 0]
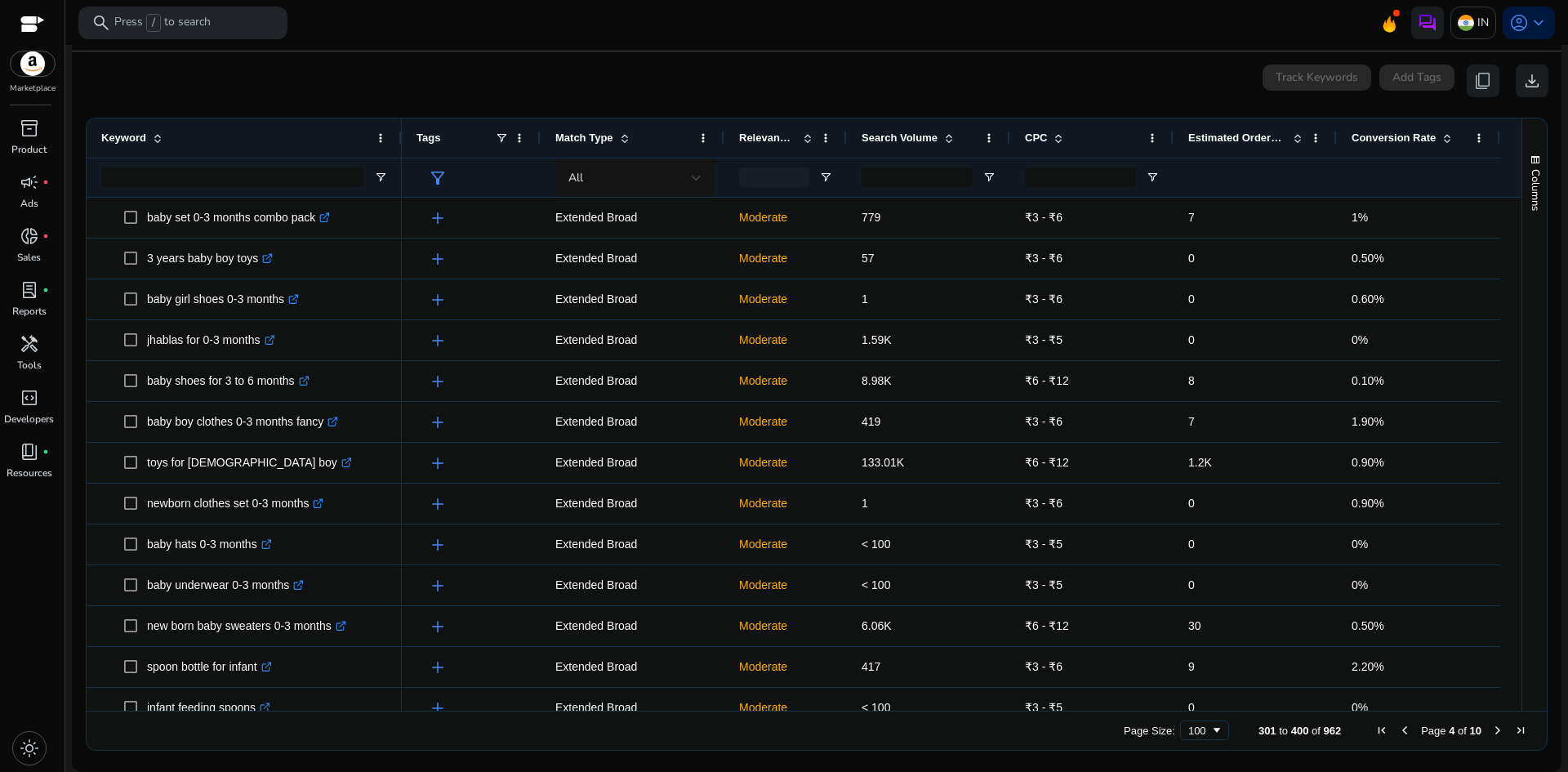
drag, startPoint x: 1489, startPoint y: 728, endPoint x: 1524, endPoint y: 641, distance: 93.8
click at [1491, 728] on span "Next Page" at bounding box center [1497, 730] width 13 height 13
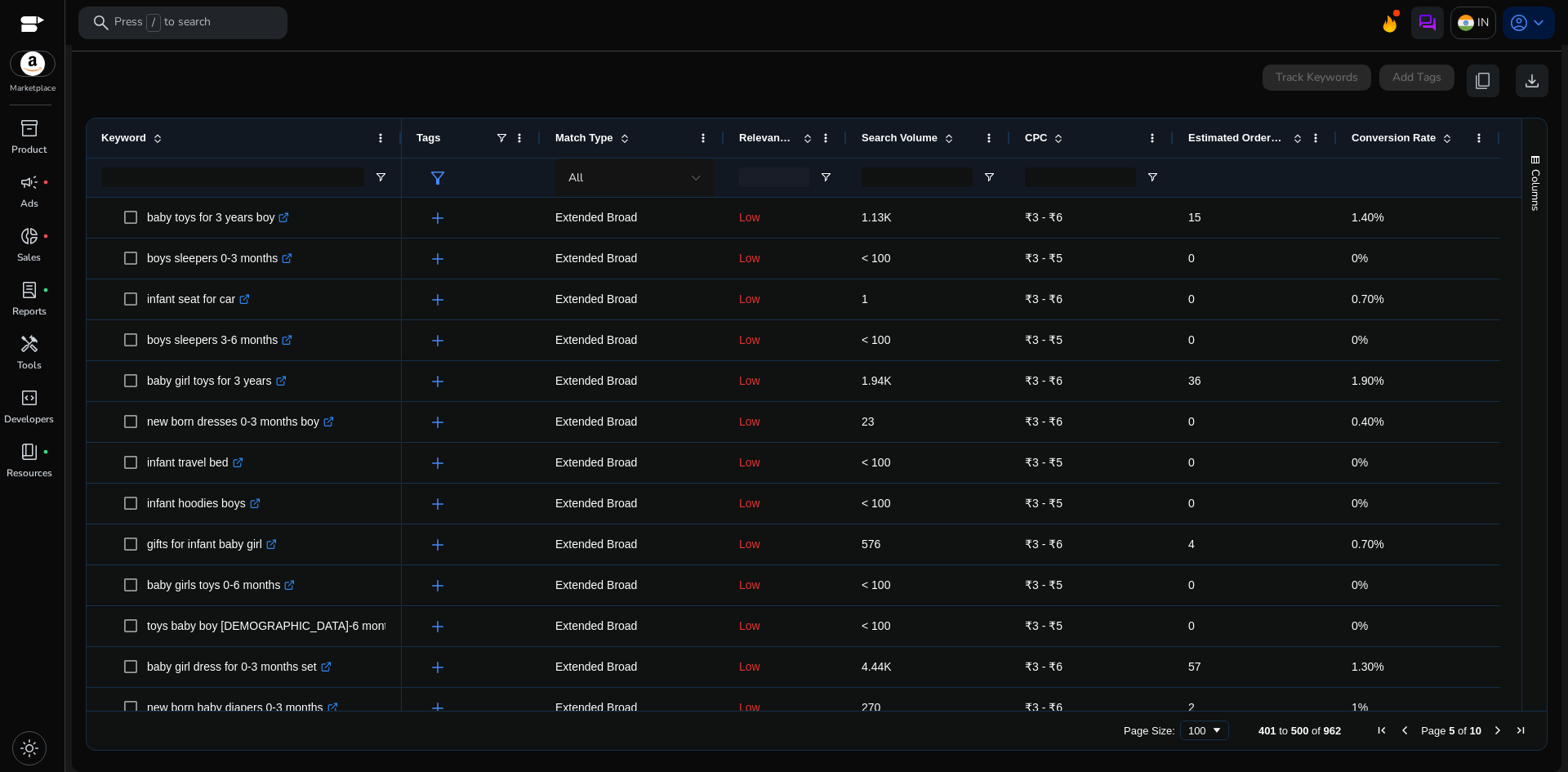
click at [1491, 725] on span "Next Page" at bounding box center [1497, 730] width 13 height 13
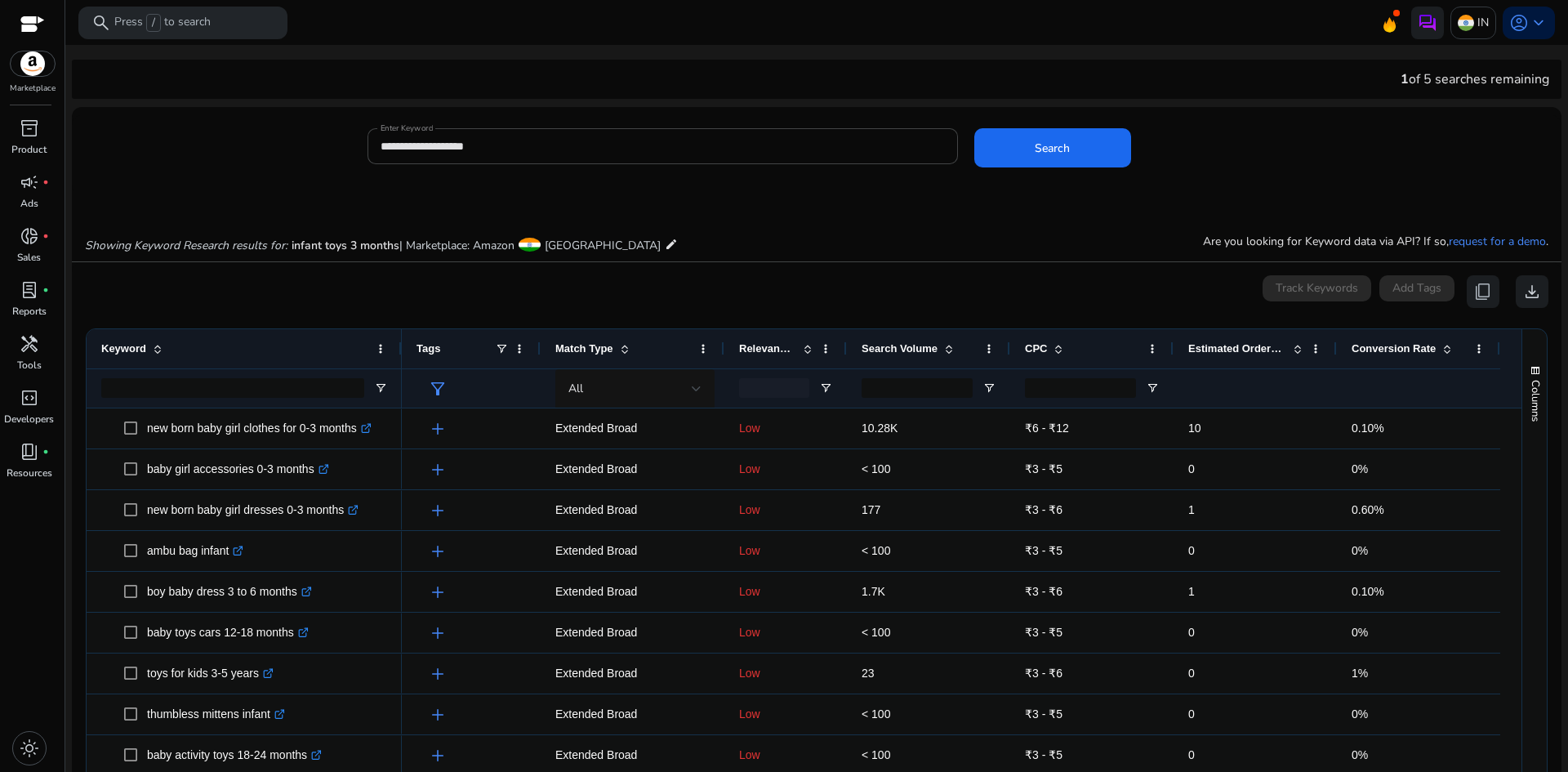
scroll to position [211, 0]
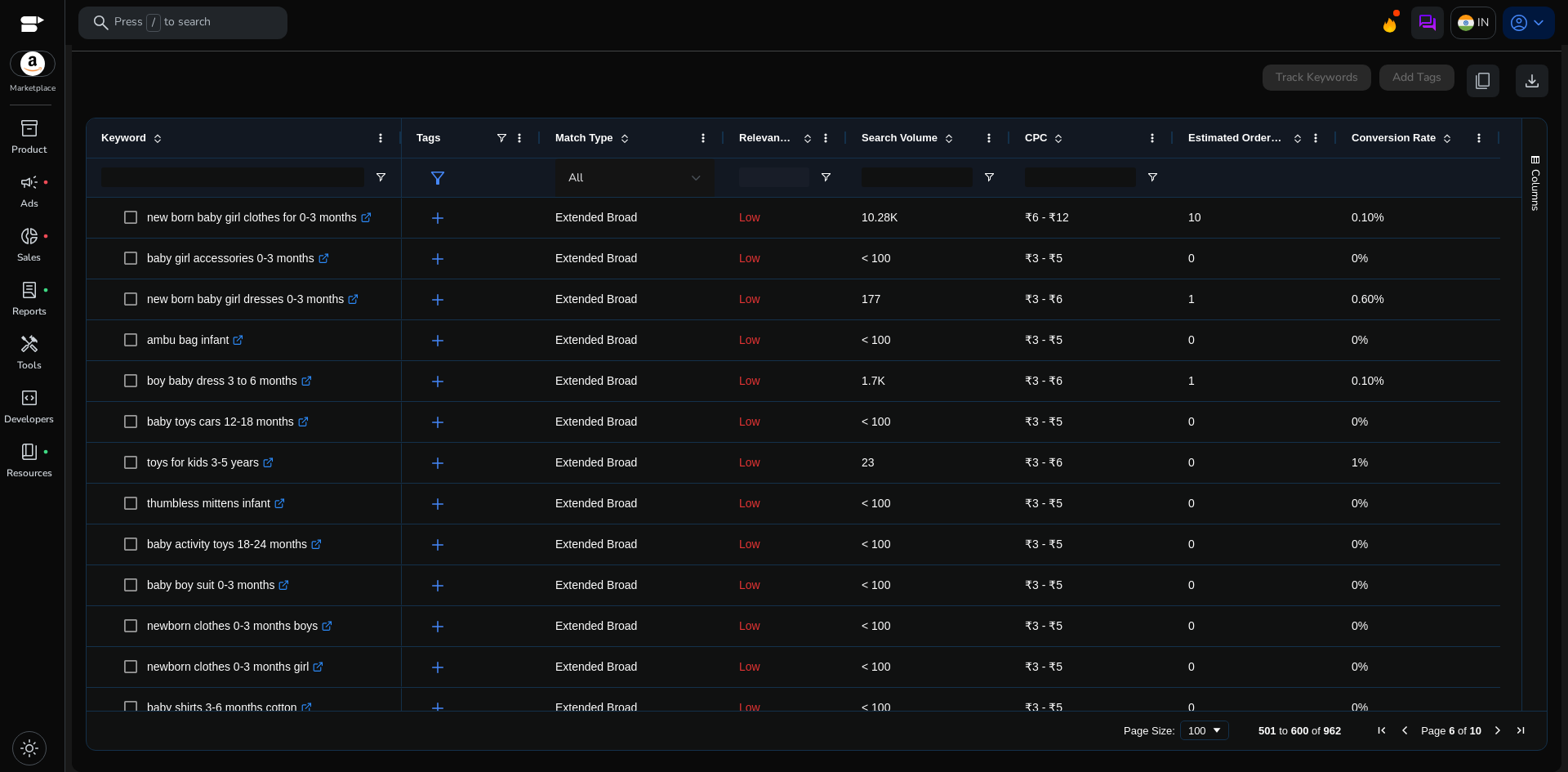
drag, startPoint x: 1491, startPoint y: 728, endPoint x: 1527, endPoint y: 561, distance: 170.8
click at [1491, 727] on span "Next Page" at bounding box center [1497, 730] width 13 height 13
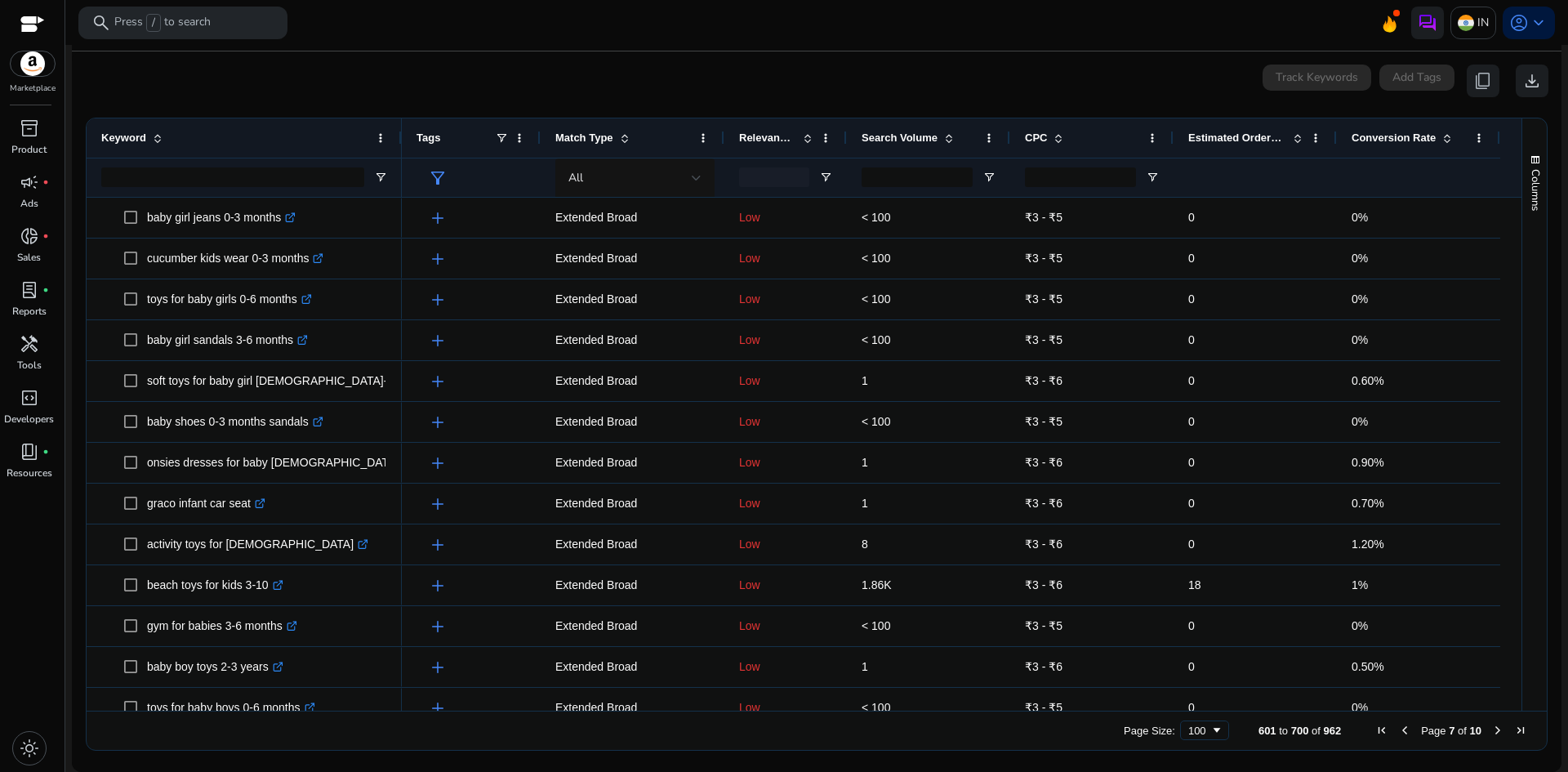
click at [1492, 726] on span "Next Page" at bounding box center [1497, 730] width 13 height 13
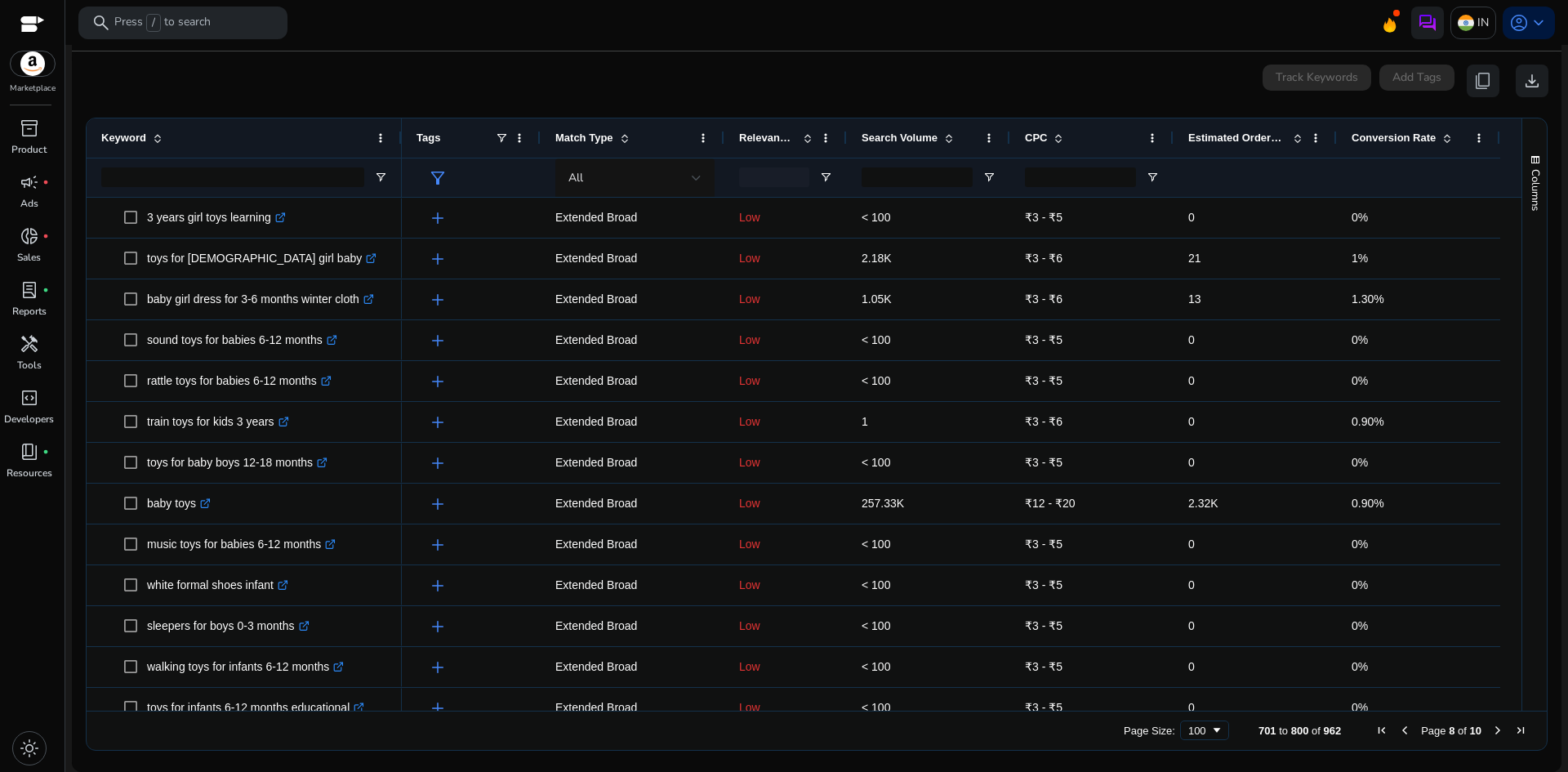
click at [1492, 731] on span "Next Page" at bounding box center [1497, 730] width 13 height 13
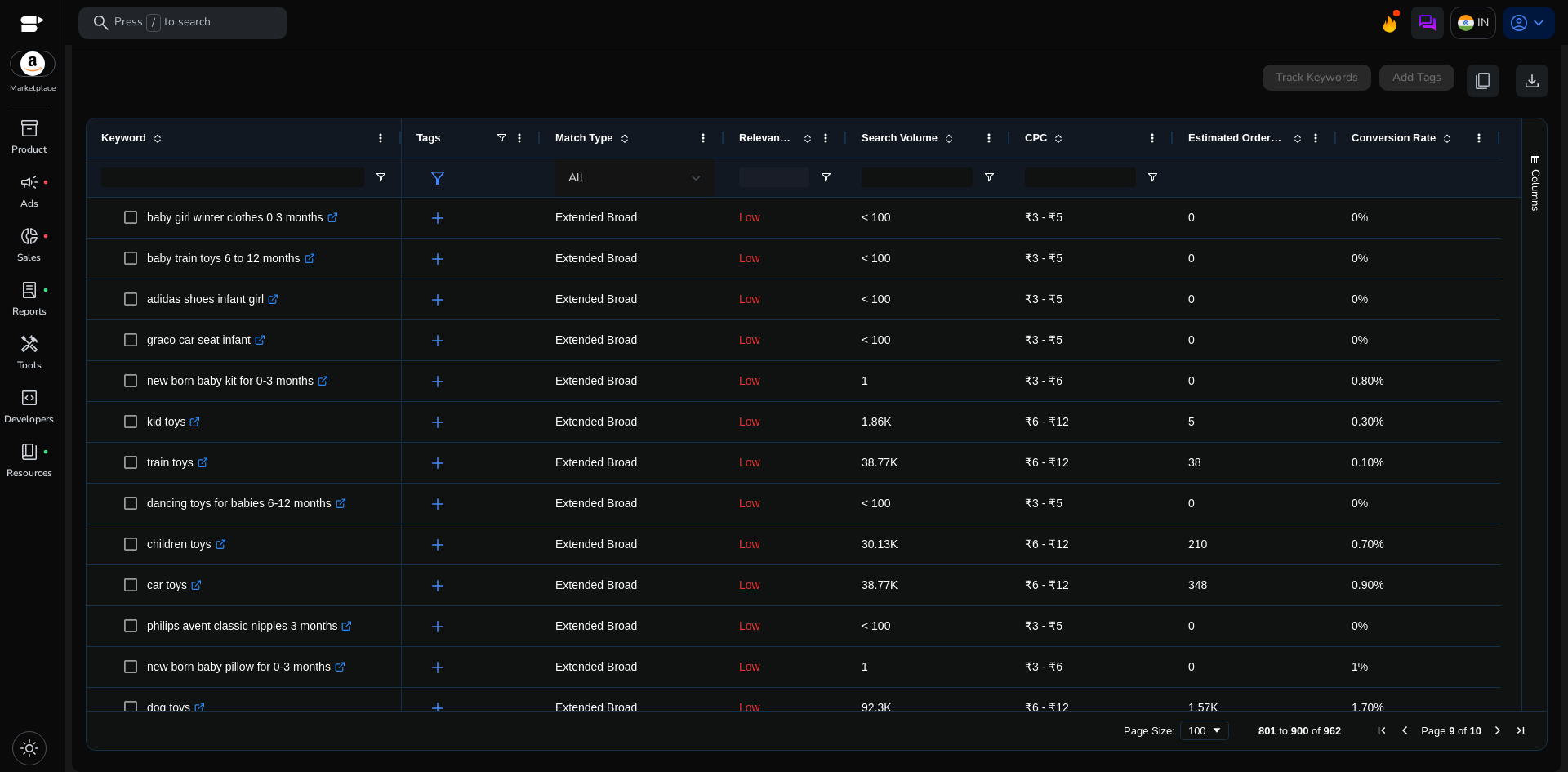
click at [1493, 733] on span "Next Page" at bounding box center [1497, 730] width 13 height 13
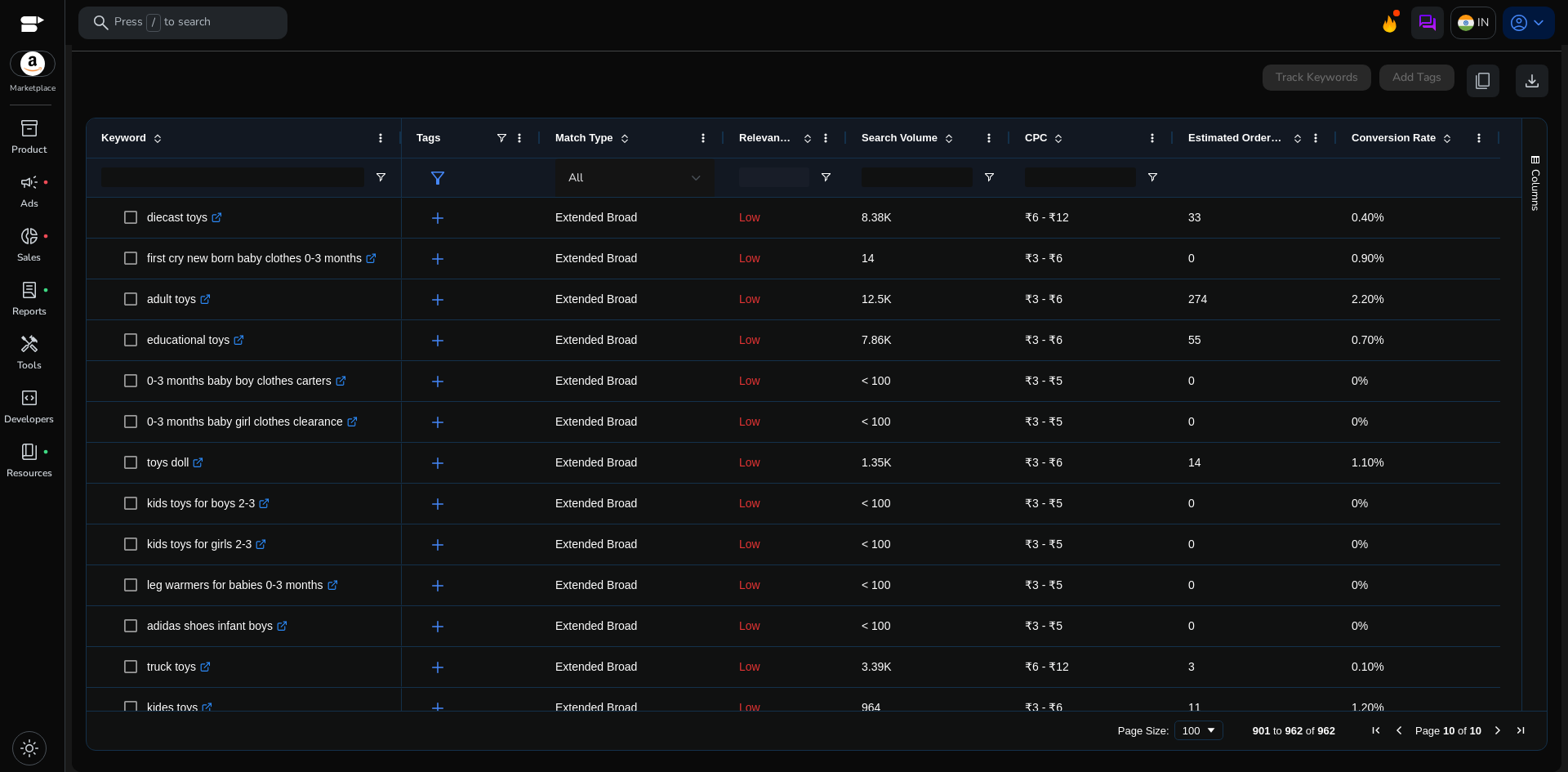
click at [1369, 730] on span "First Page" at bounding box center [1375, 730] width 13 height 13
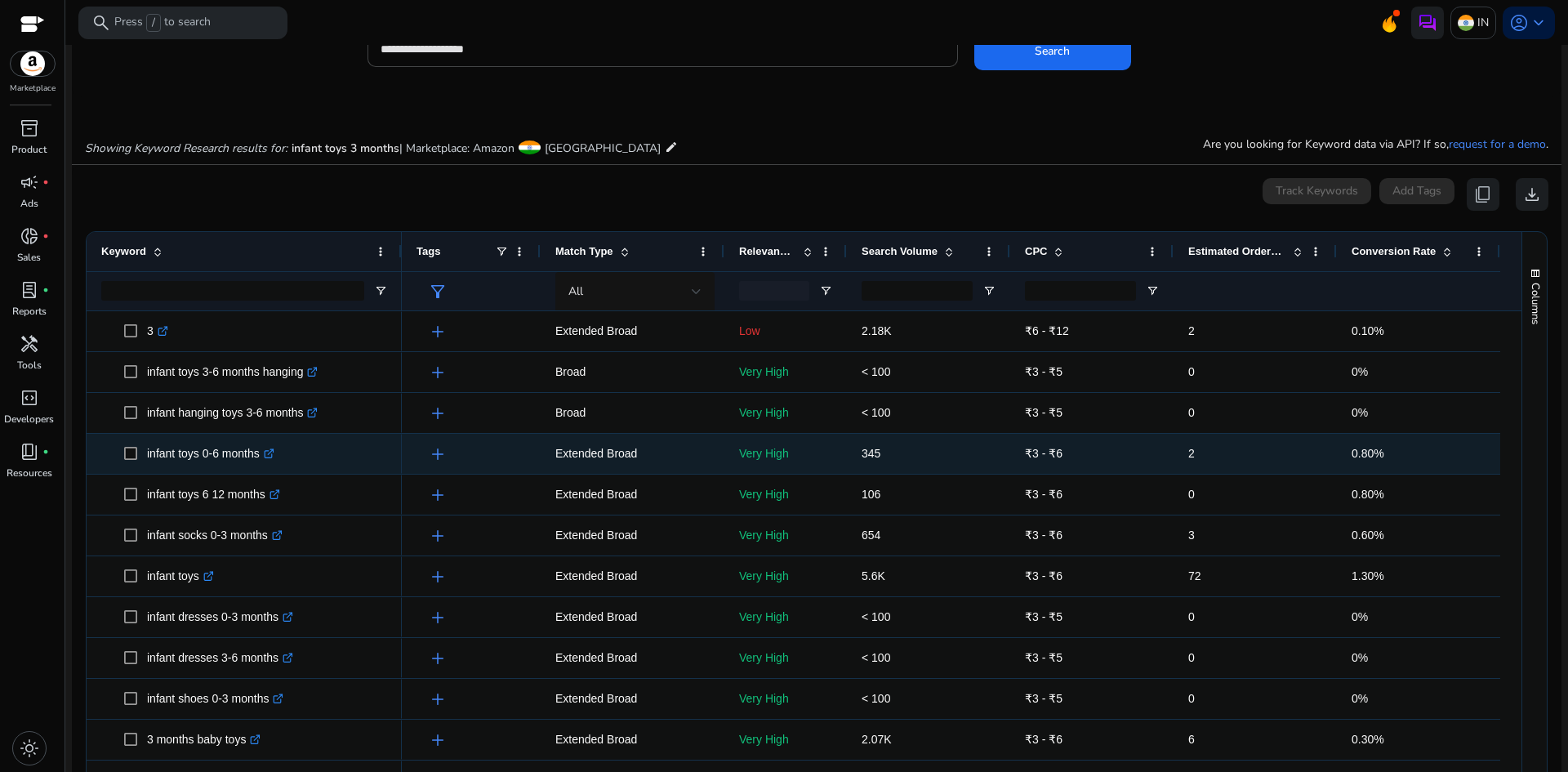
scroll to position [0, 0]
